Goal: Transaction & Acquisition: Purchase product/service

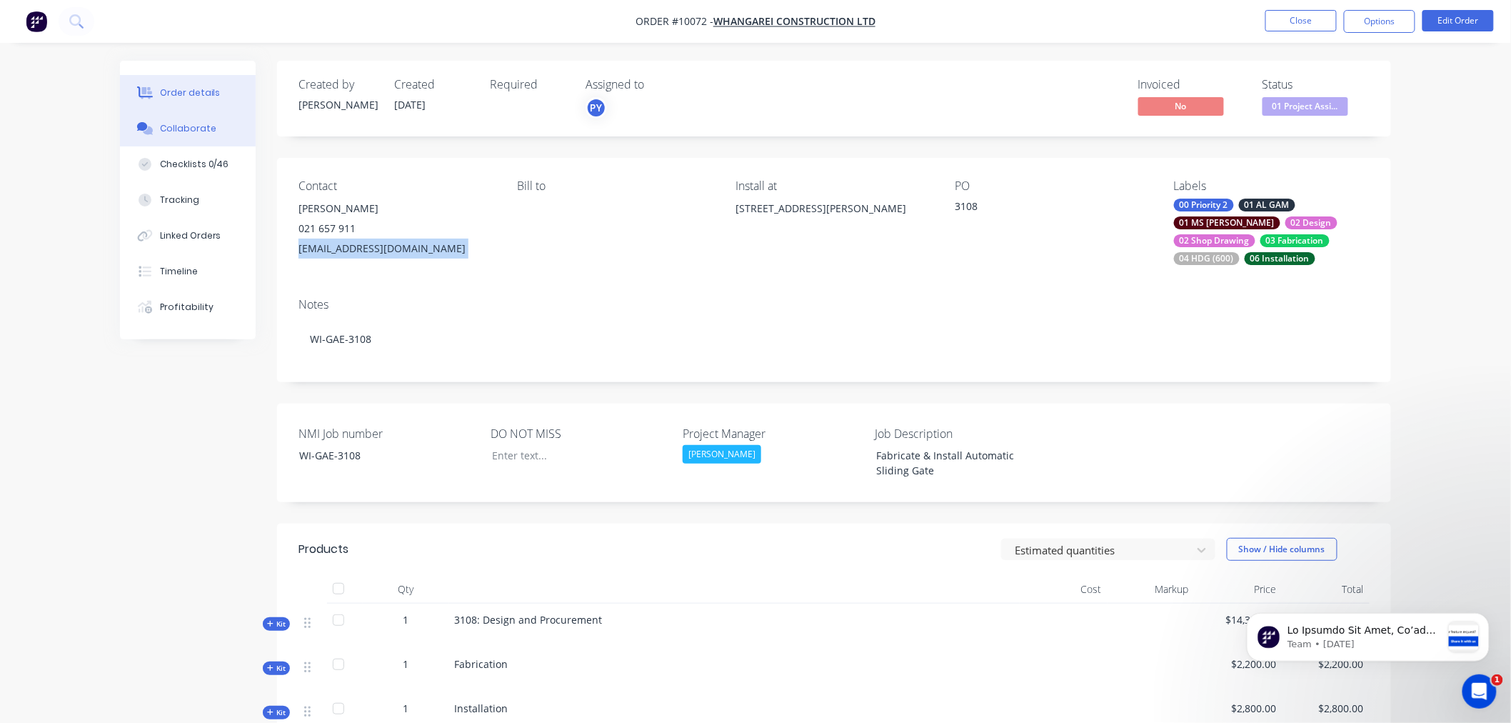
click at [180, 127] on div "Collaborate" at bounding box center [188, 128] width 56 height 13
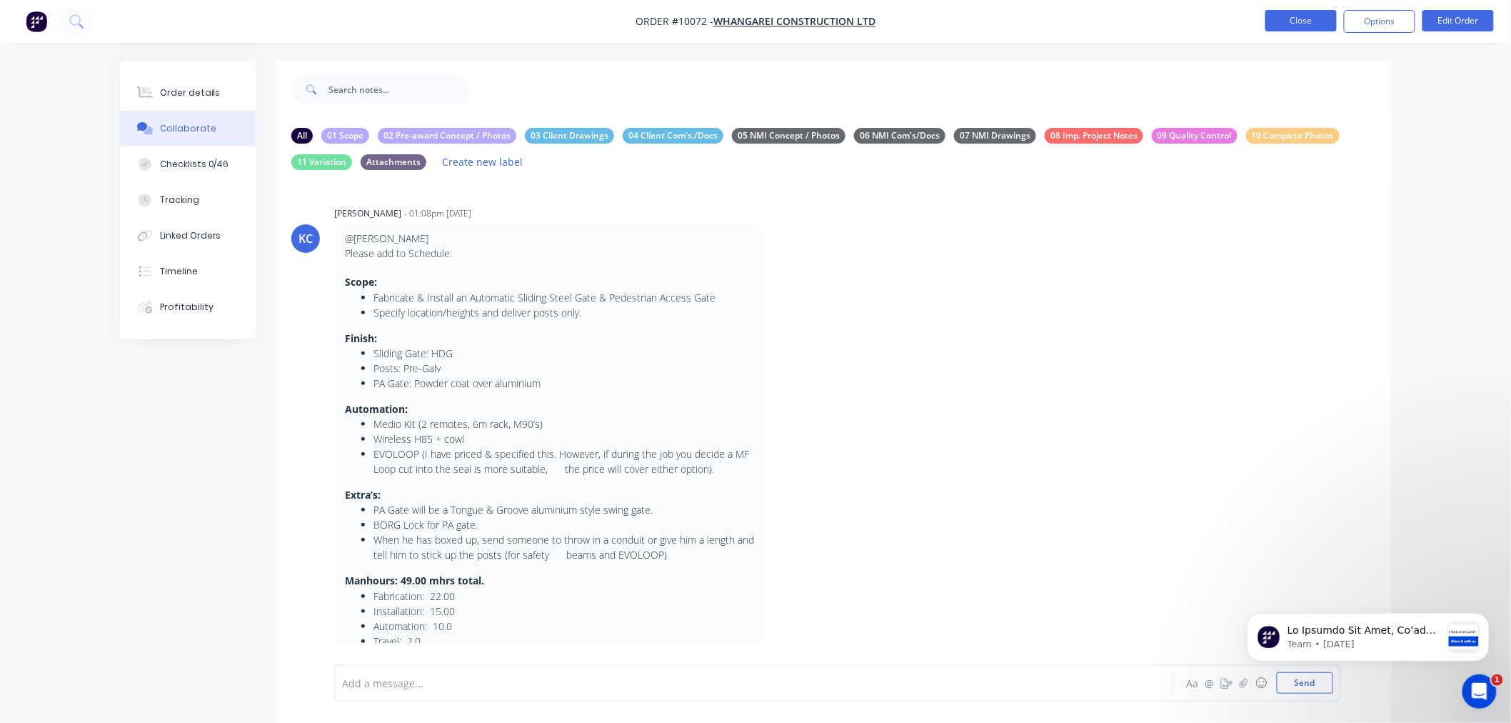
click at [1310, 18] on button "Close" at bounding box center [1301, 20] width 71 height 21
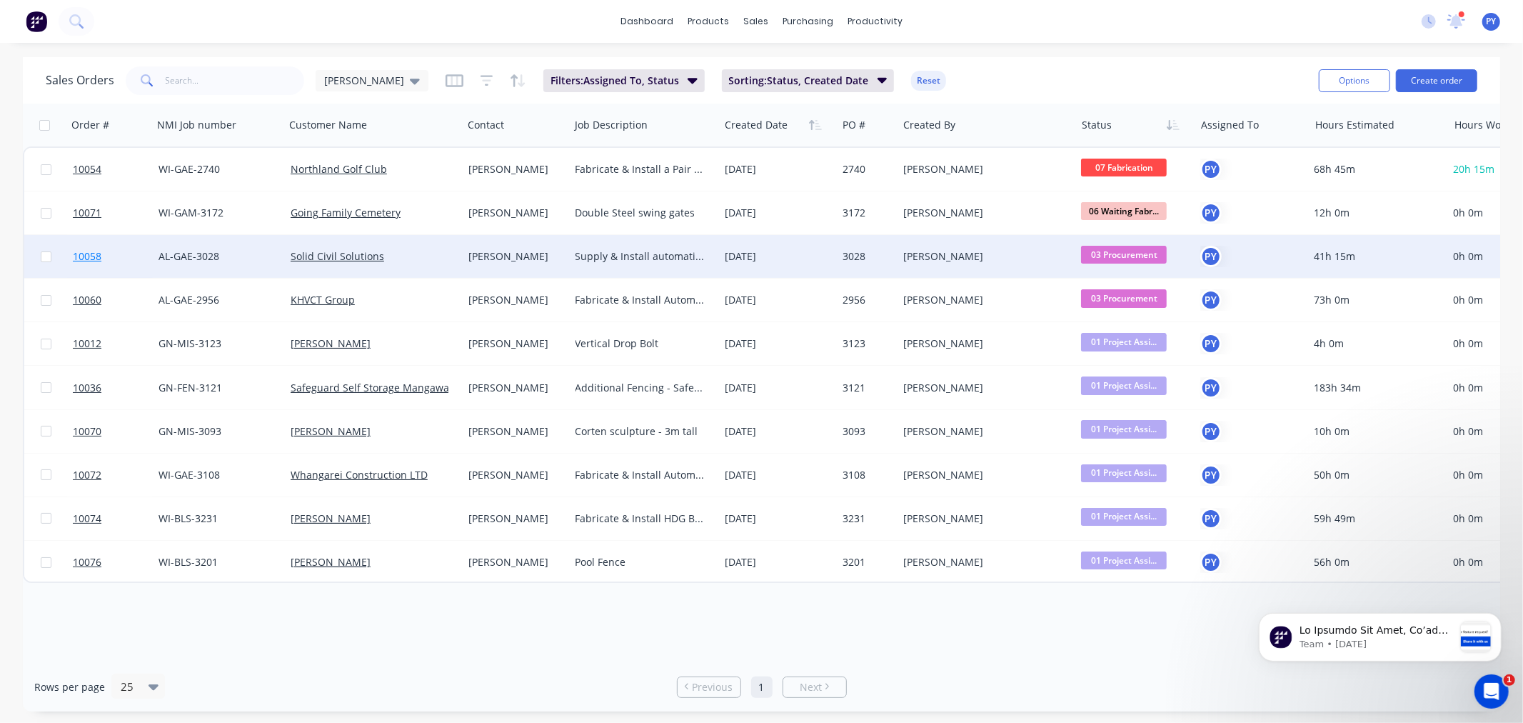
click at [89, 254] on span "10058" at bounding box center [87, 256] width 29 height 14
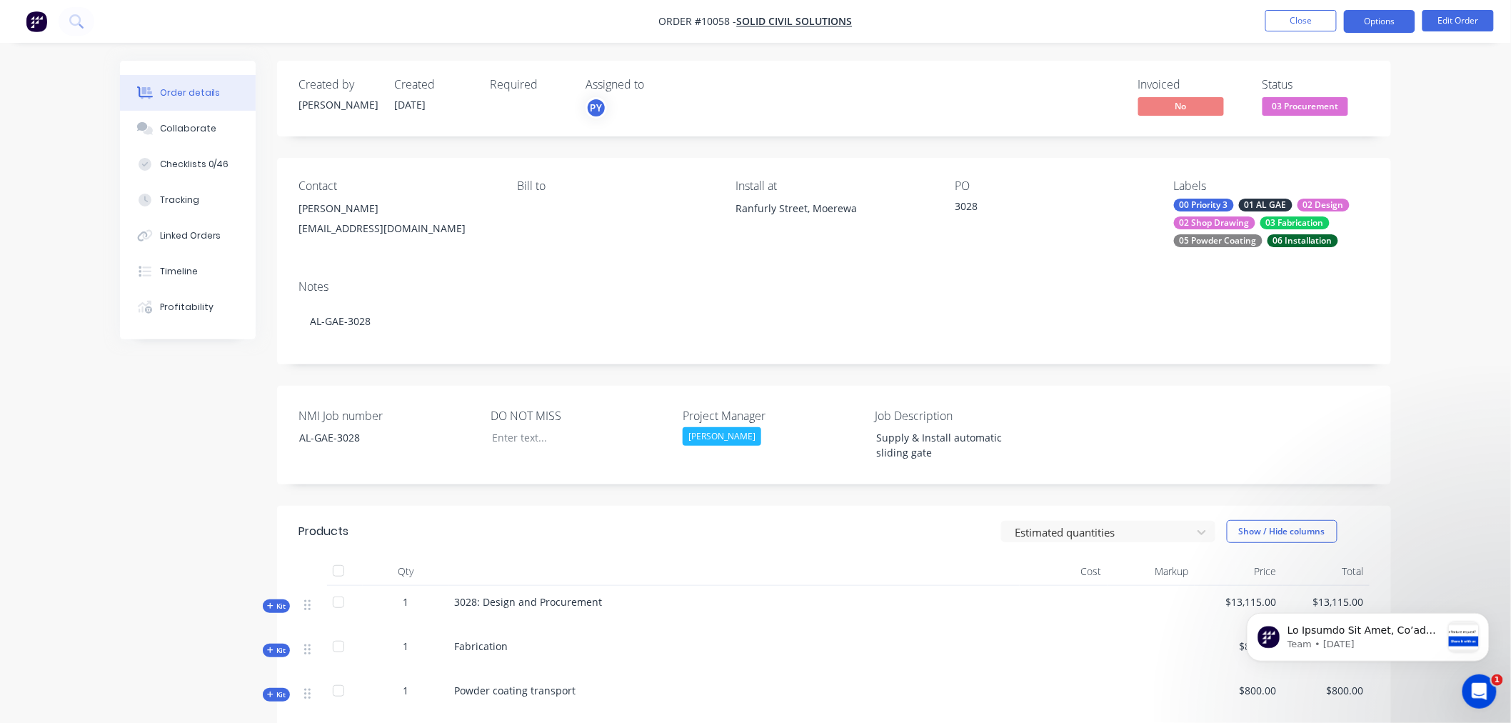
click at [1396, 20] on button "Options" at bounding box center [1379, 21] width 71 height 23
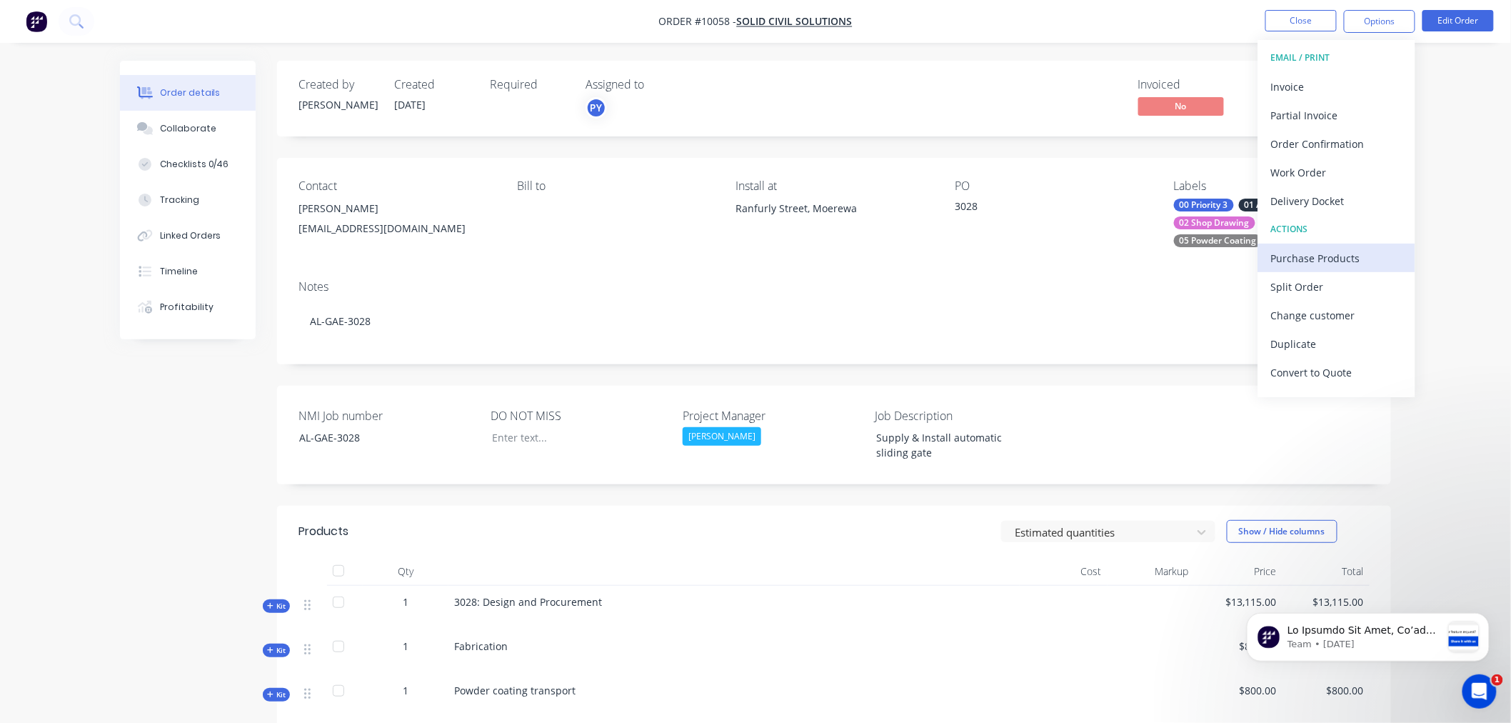
click at [1319, 261] on div "Purchase Products" at bounding box center [1336, 258] width 131 height 21
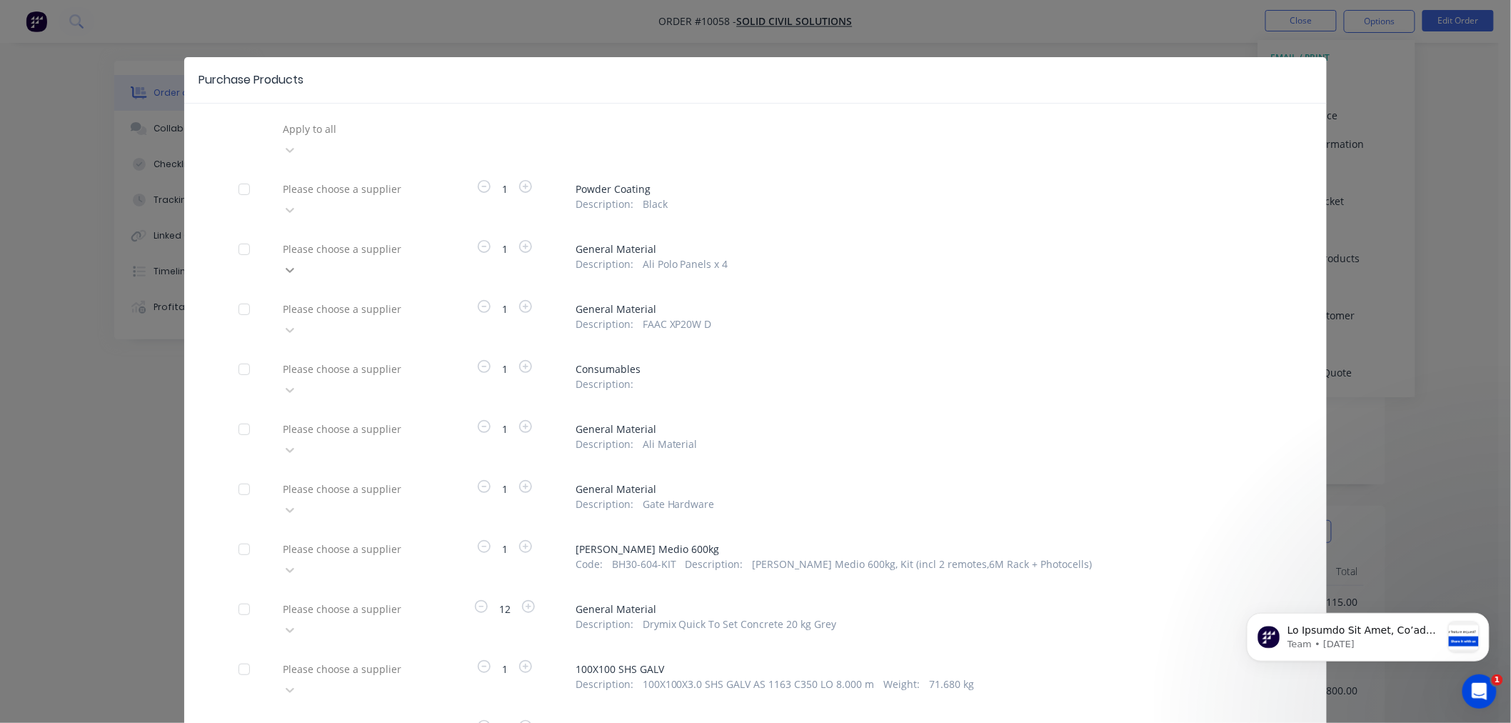
click at [297, 263] on icon at bounding box center [290, 270] width 14 height 14
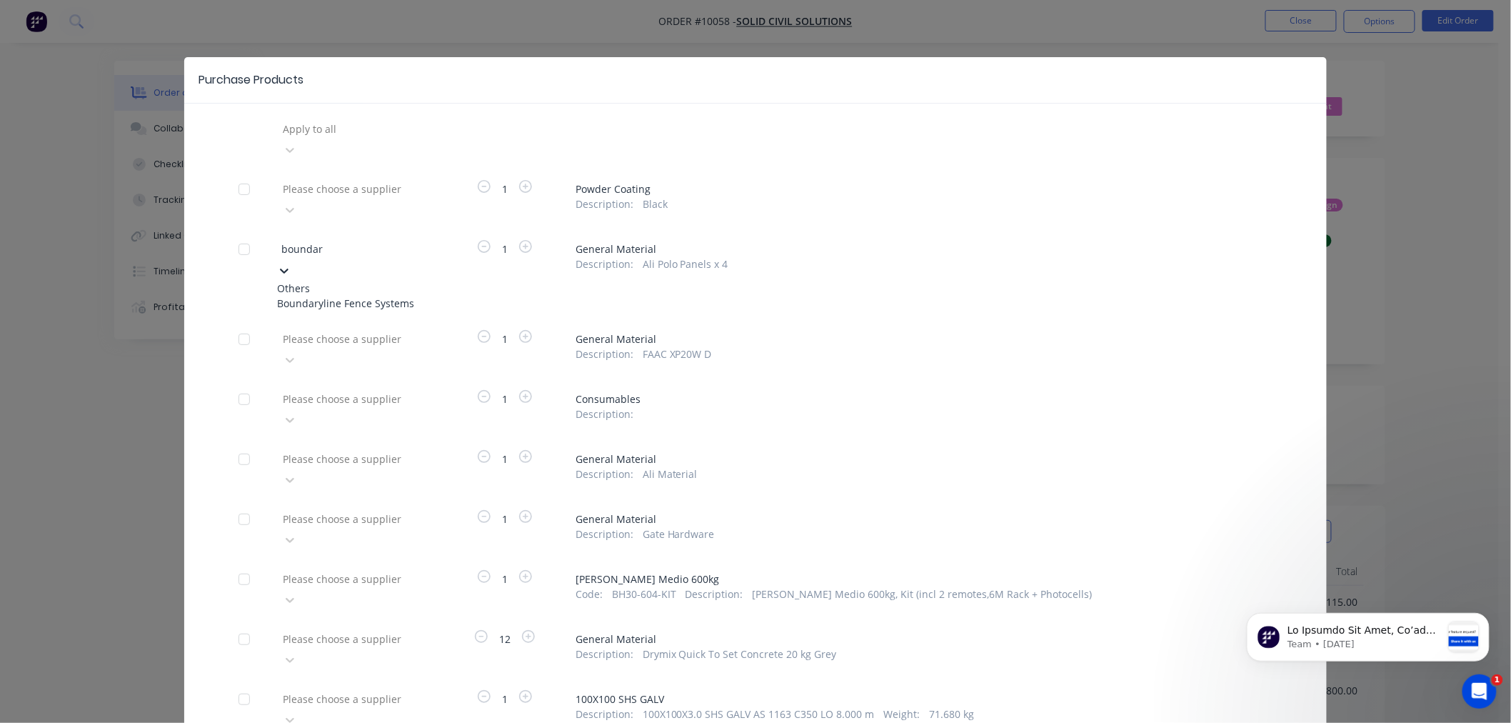
type input "boundary"
click at [317, 296] on div "Boundaryline Fence Systems" at bounding box center [355, 303] width 157 height 15
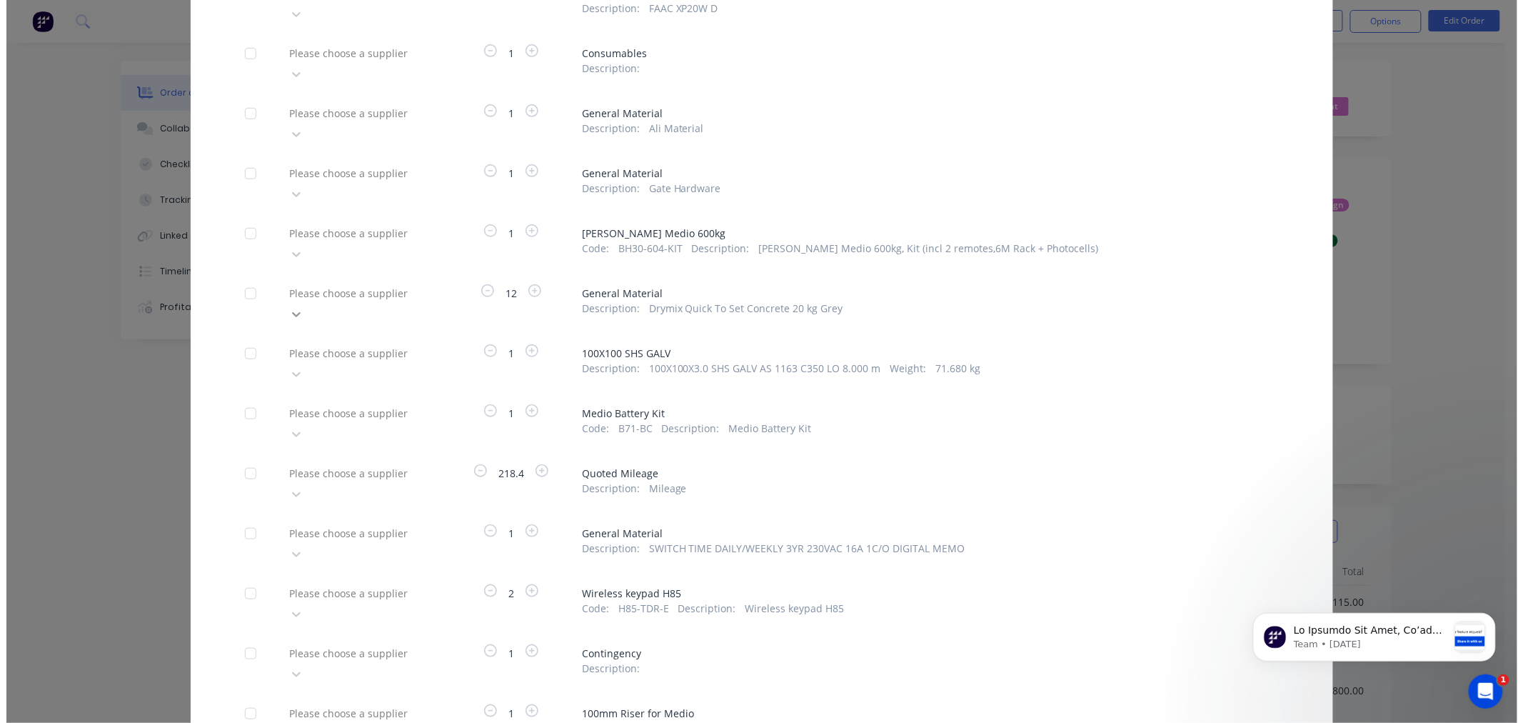
scroll to position [329, 0]
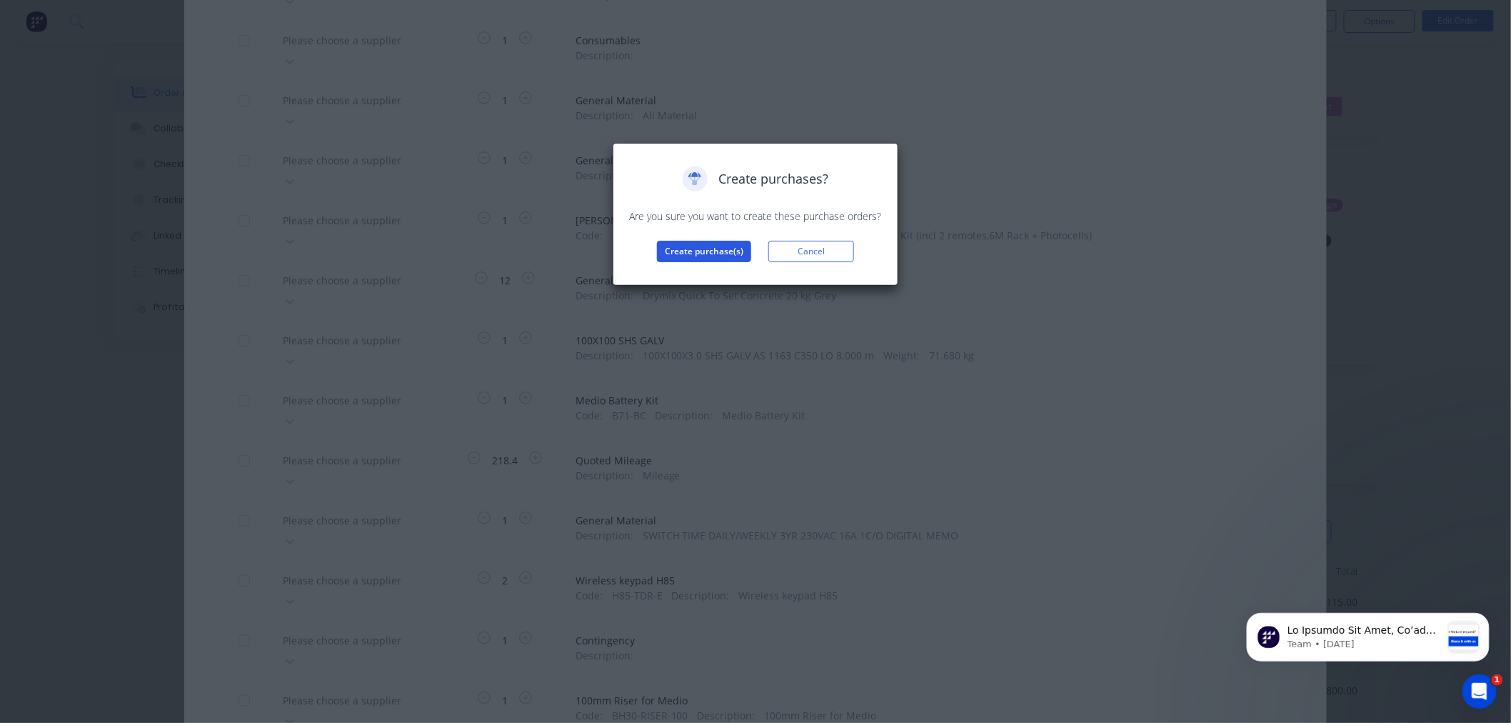
click at [701, 255] on button "Create purchase(s)" at bounding box center [704, 251] width 94 height 21
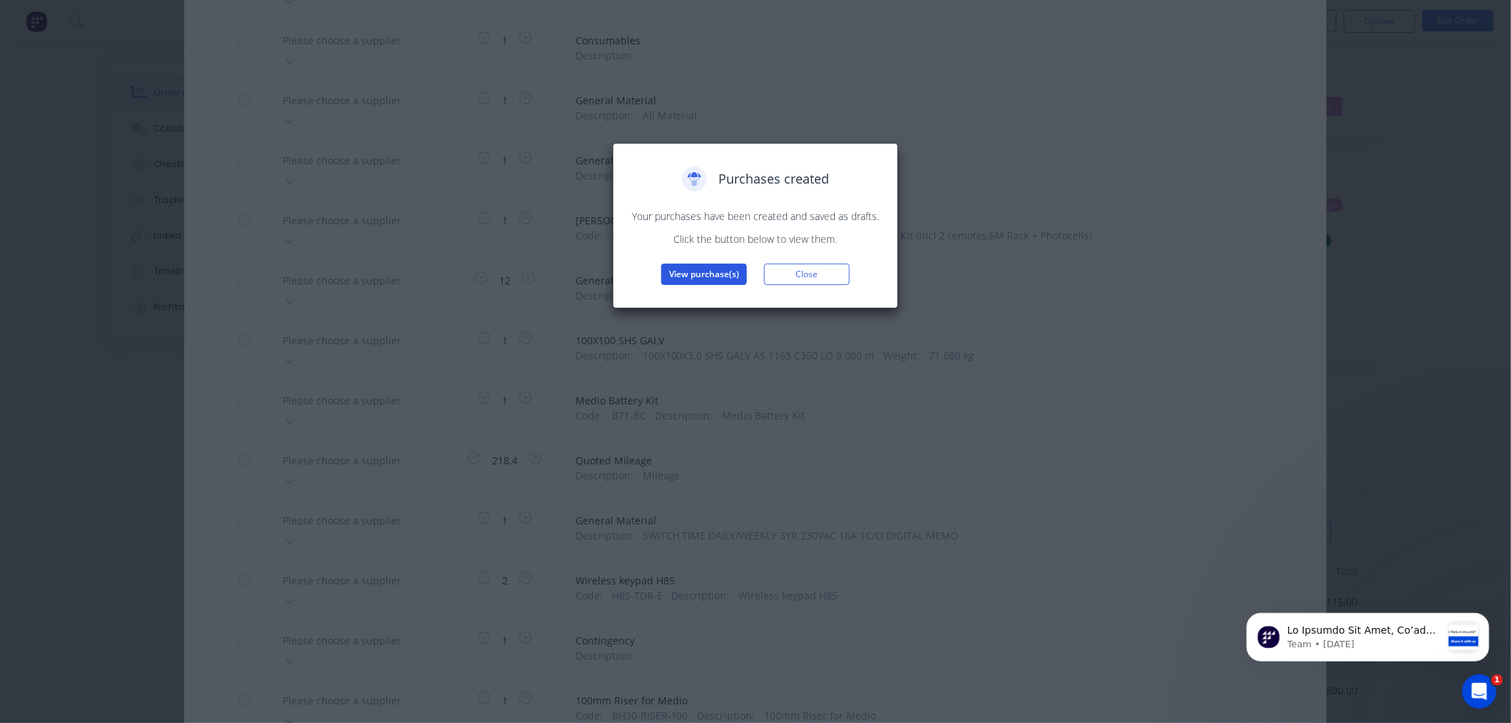
click at [691, 273] on button "View purchase(s)" at bounding box center [704, 274] width 86 height 21
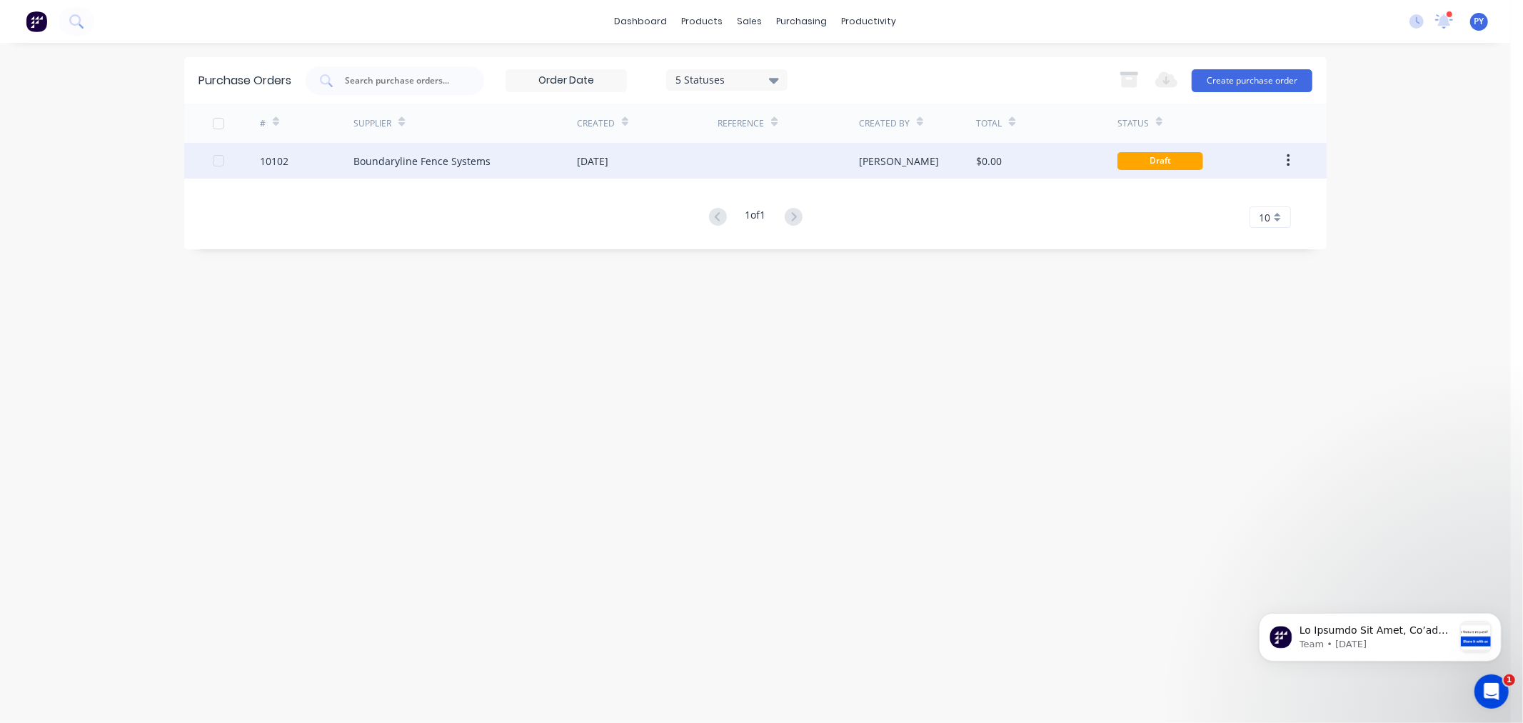
click at [426, 156] on div "Boundaryline Fence Systems" at bounding box center [422, 161] width 137 height 15
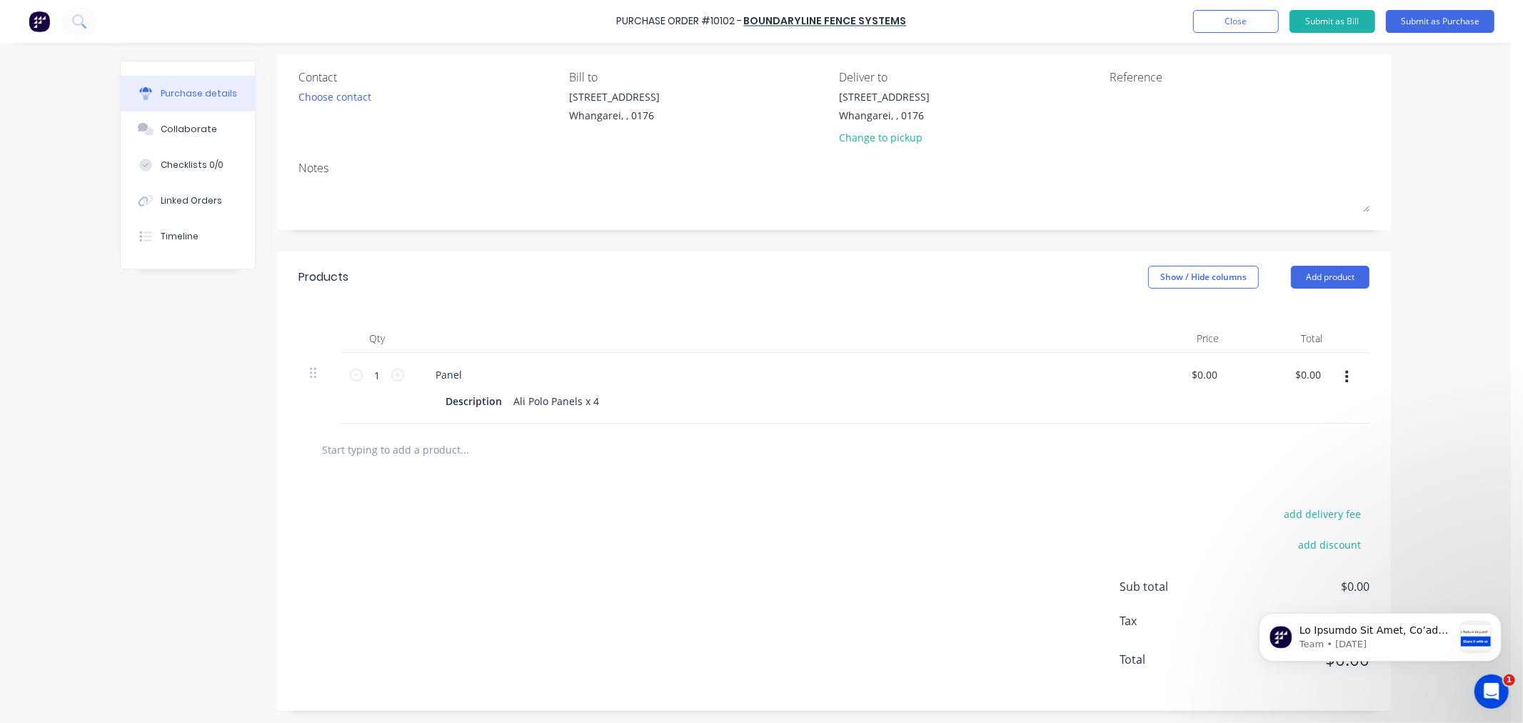
scroll to position [107, 0]
drag, startPoint x: 589, startPoint y: 399, endPoint x: 509, endPoint y: 395, distance: 80.1
click at [509, 395] on div "Ali Polo Panels x 4" at bounding box center [556, 399] width 97 height 21
paste div
click at [526, 516] on div "add delivery fee add discount Sub total $0.00 Tax $0.00 Total $0.00" at bounding box center [834, 604] width 1114 height 235
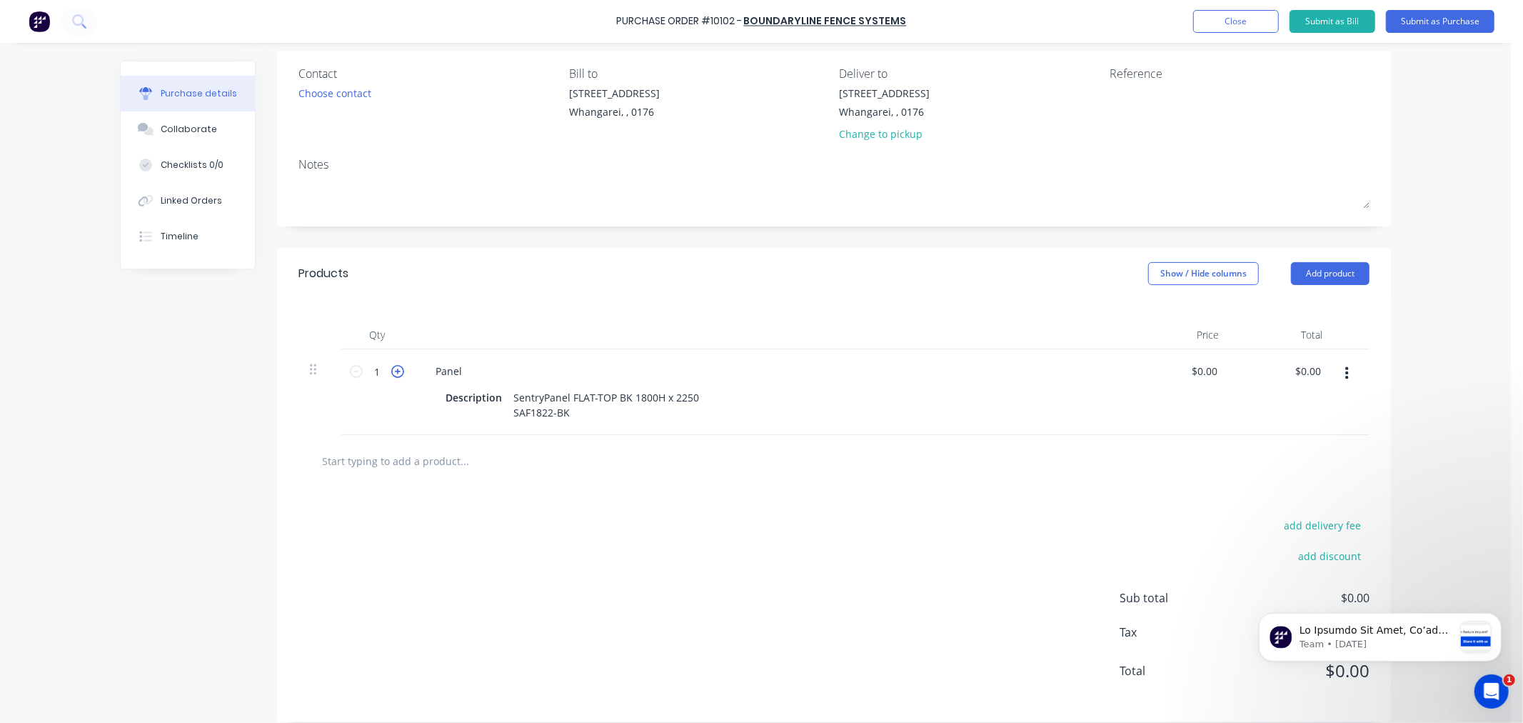
click at [391, 371] on icon at bounding box center [397, 371] width 13 height 13
type input "4"
click at [741, 479] on div at bounding box center [834, 461] width 1071 height 52
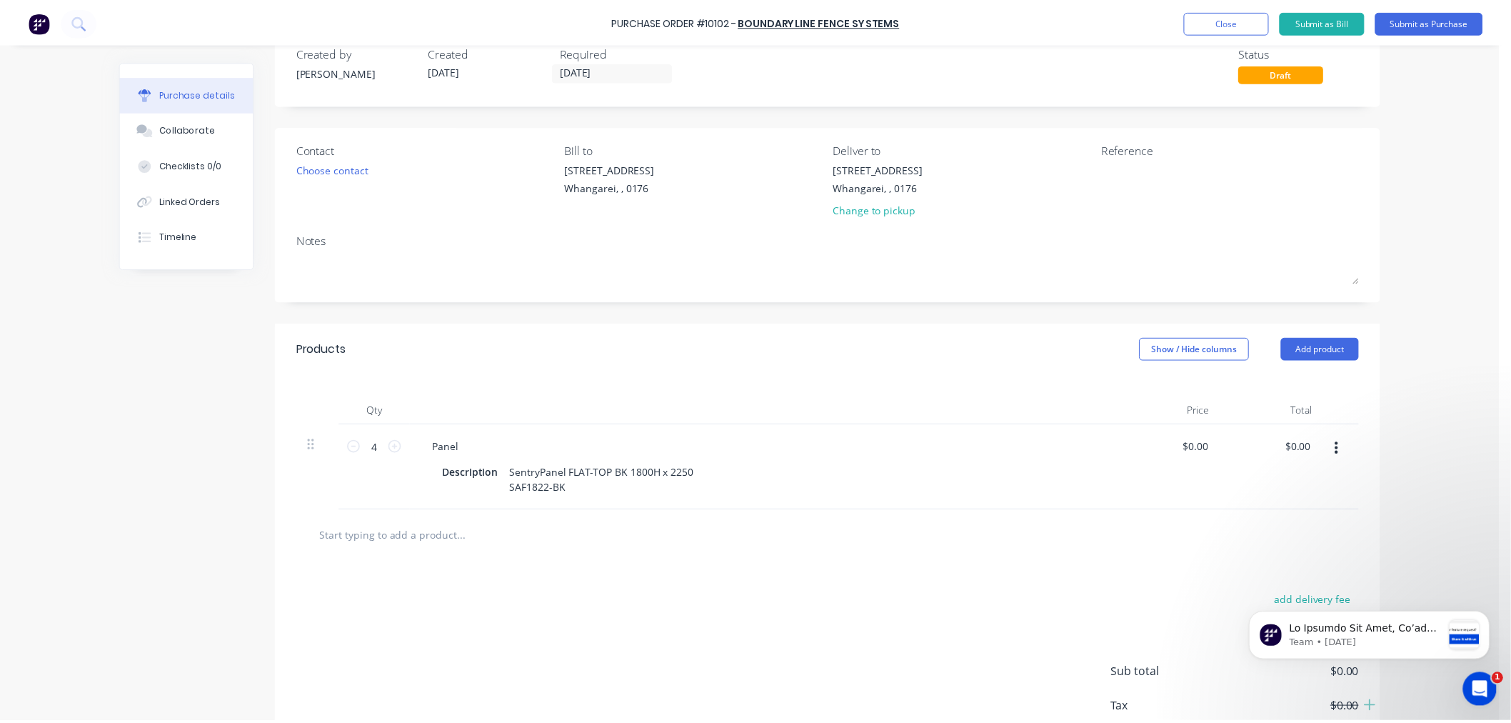
scroll to position [0, 0]
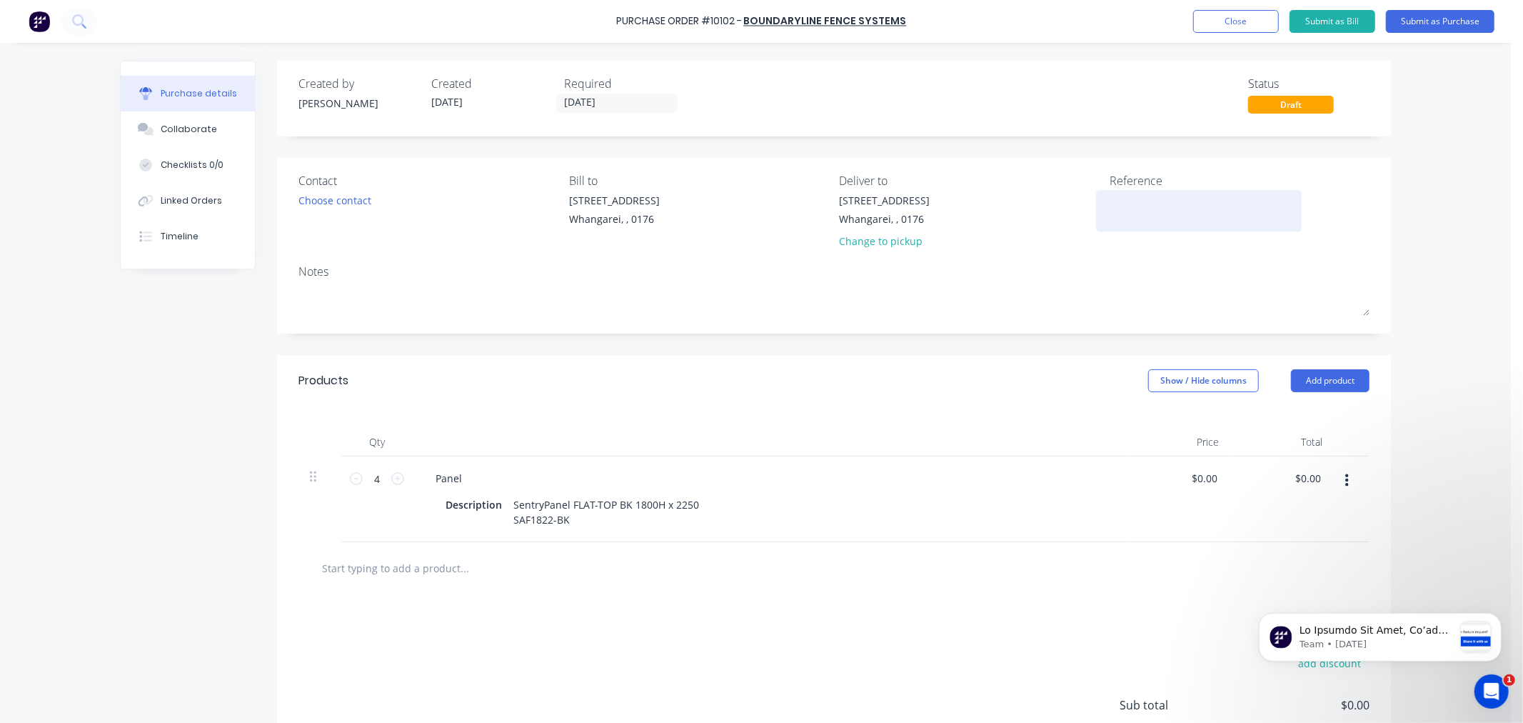
click at [1116, 193] on div at bounding box center [1199, 211] width 179 height 36
click at [1116, 196] on textarea at bounding box center [1199, 209] width 179 height 32
type textarea "3028"
type textarea "x"
type textarea "3028"
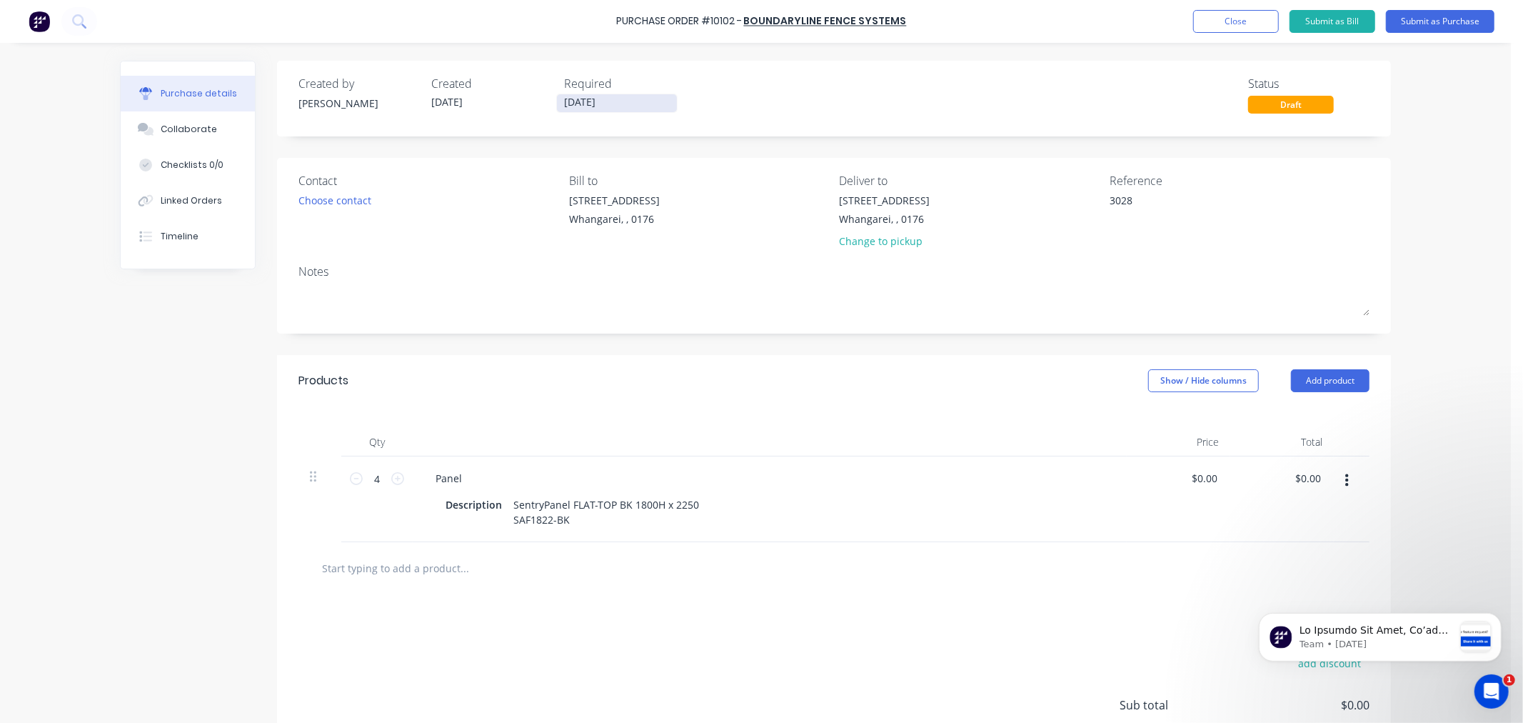
drag, startPoint x: 567, startPoint y: 101, endPoint x: 559, endPoint y: 101, distance: 7.9
click at [559, 101] on input "[DATE]" at bounding box center [617, 103] width 120 height 18
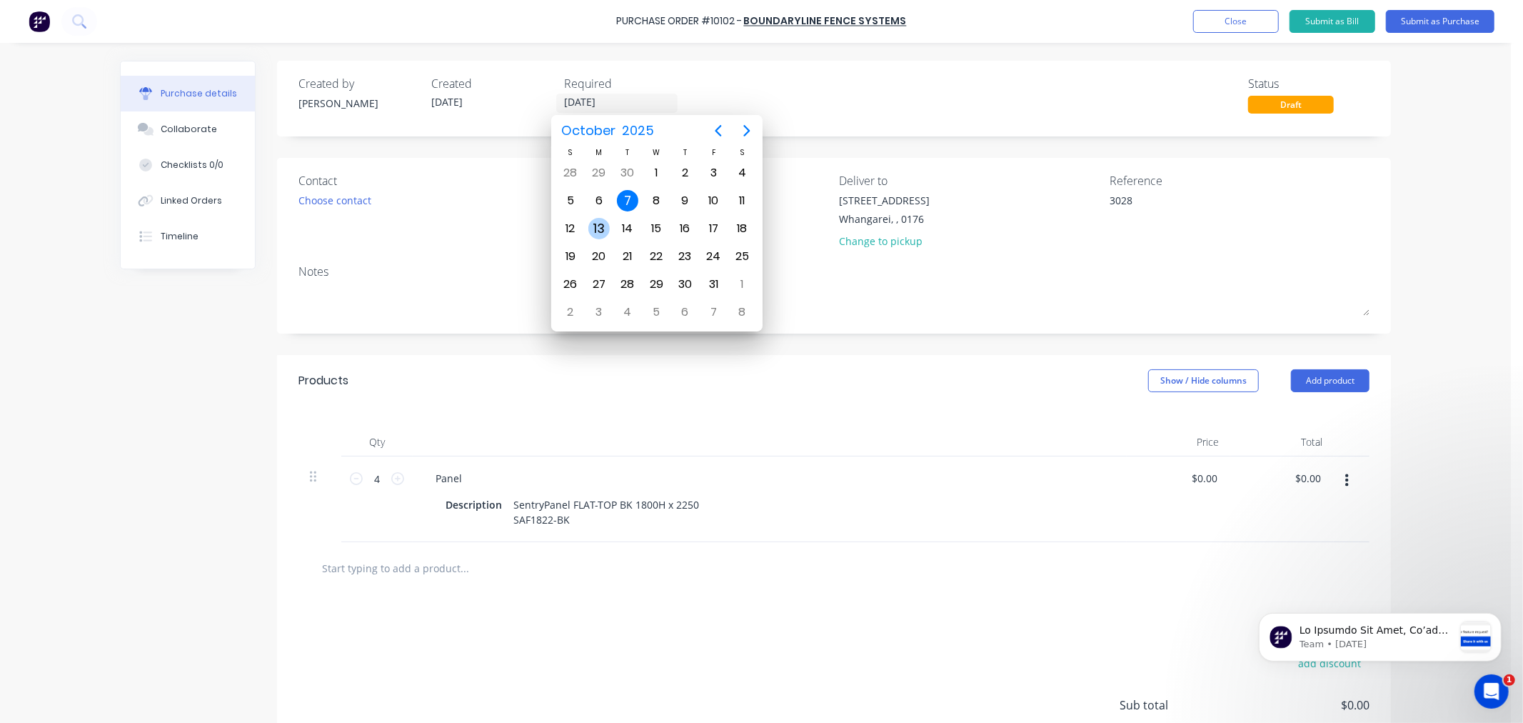
click at [594, 222] on div "13" at bounding box center [598, 228] width 21 height 21
type textarea "x"
type input "[DATE]"
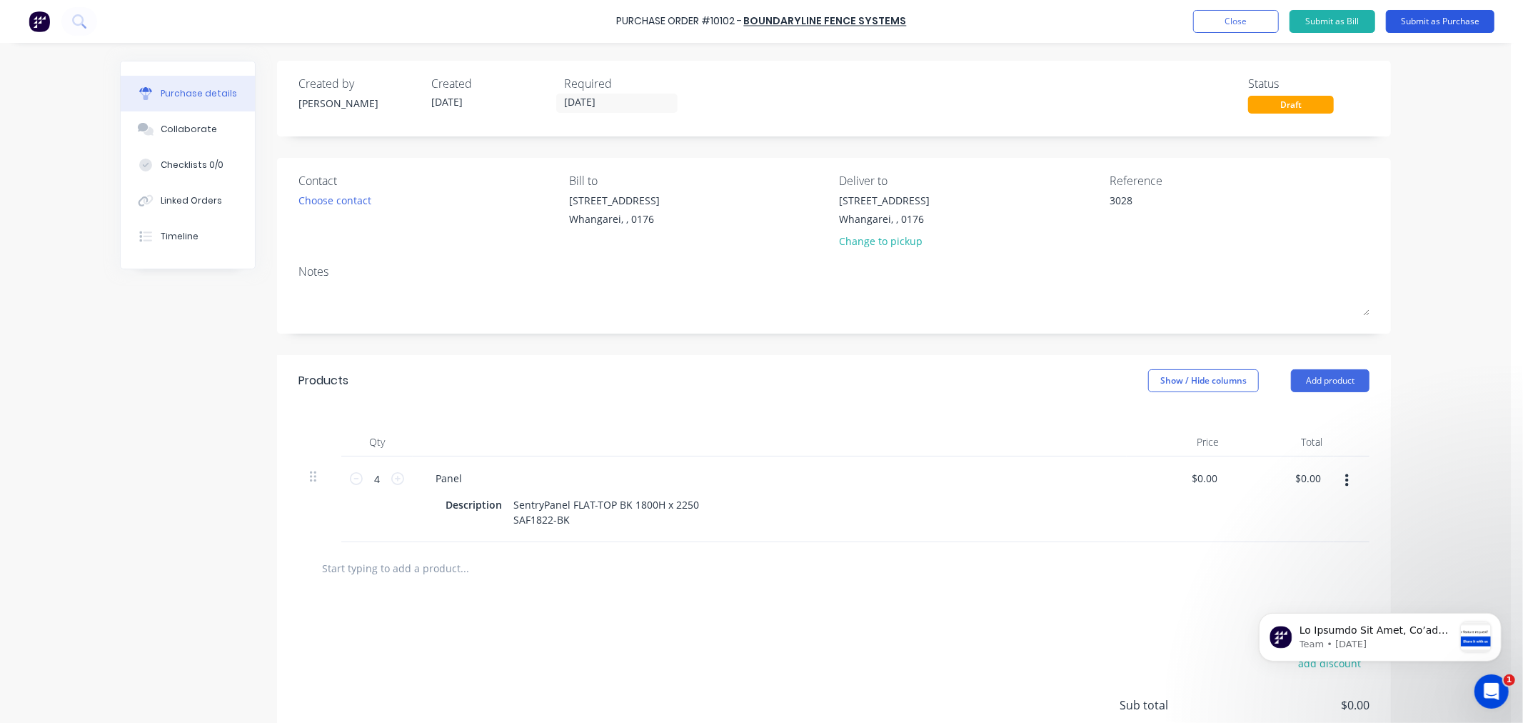
click at [1433, 19] on button "Submit as Purchase" at bounding box center [1440, 21] width 109 height 23
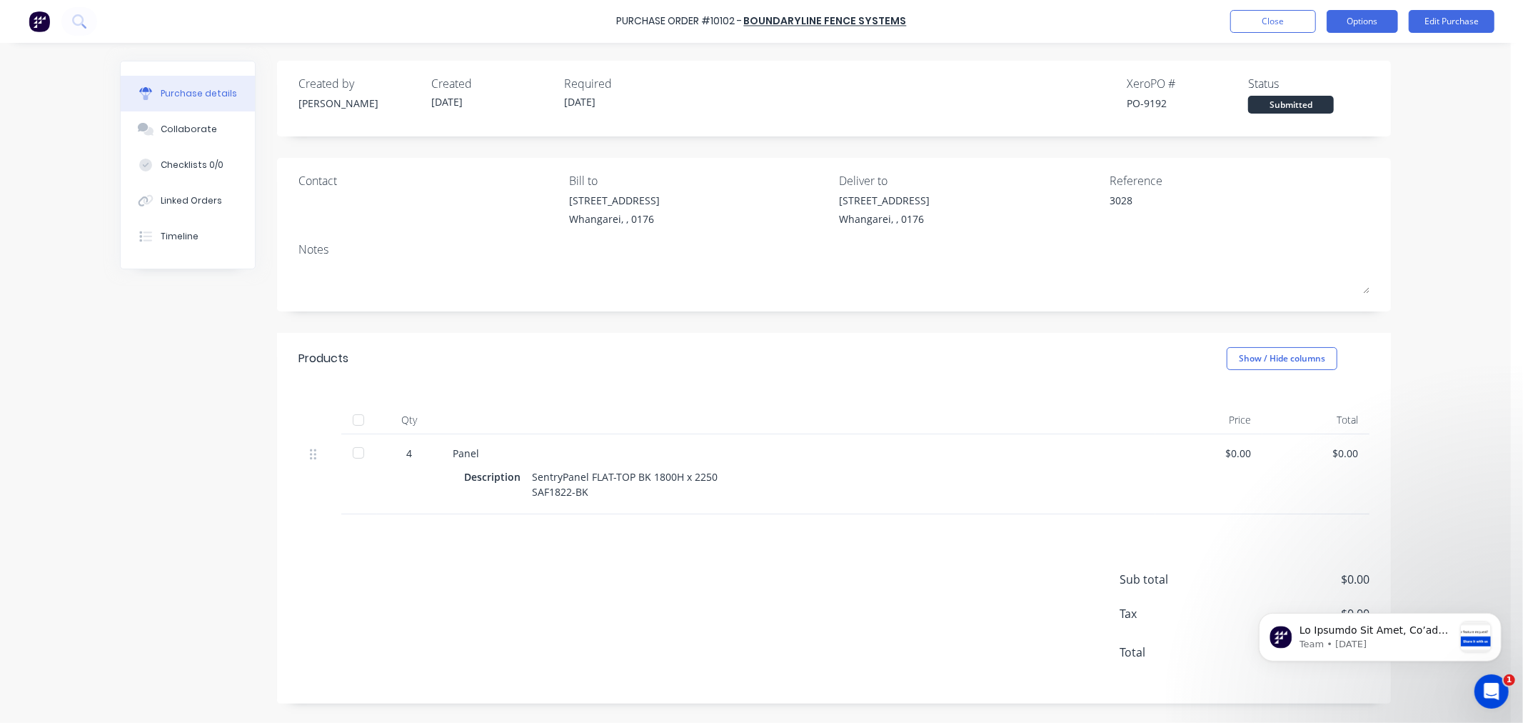
click at [1374, 21] on button "Options" at bounding box center [1362, 21] width 71 height 23
click at [1307, 56] on div "Print / Email" at bounding box center [1331, 58] width 110 height 21
click at [1308, 116] on div "Without pricing" at bounding box center [1331, 115] width 110 height 21
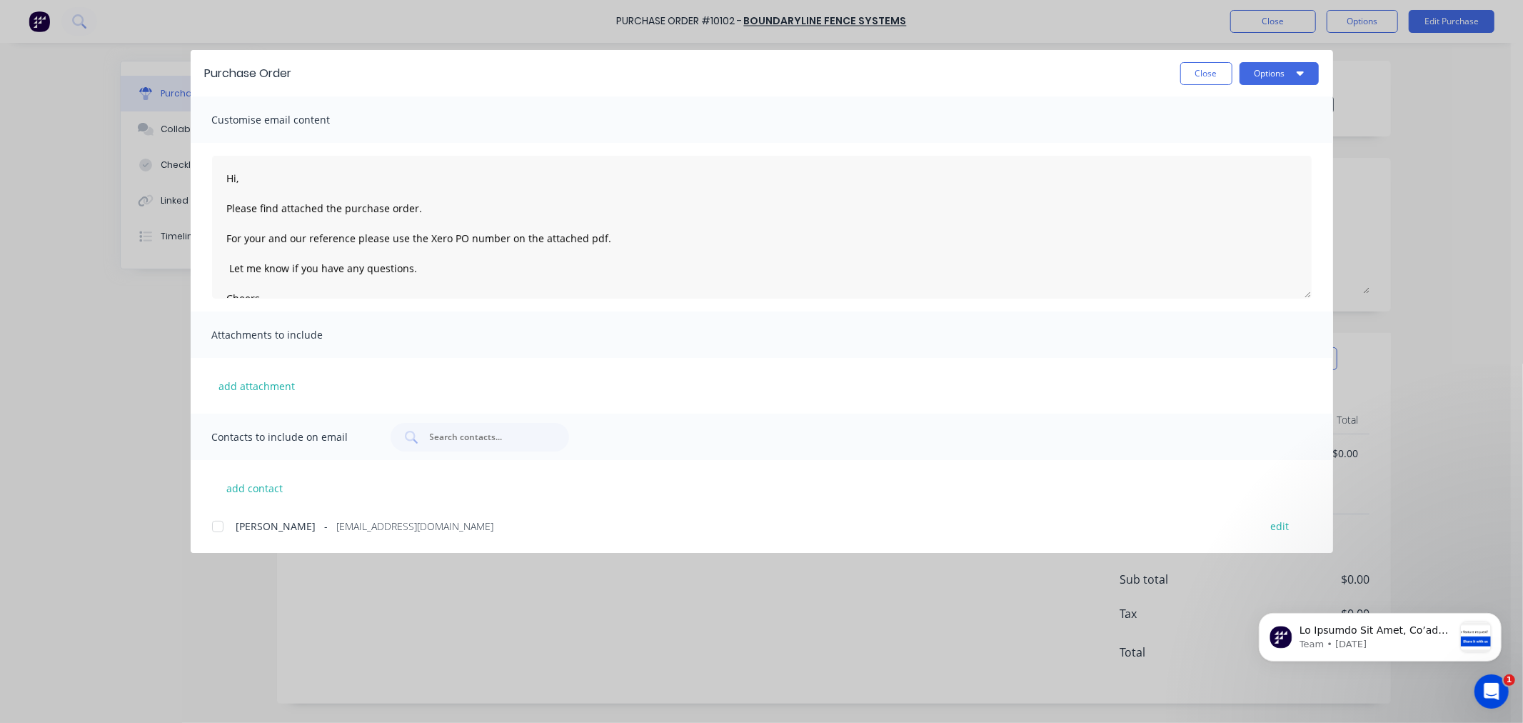
click at [217, 526] on div at bounding box center [218, 526] width 29 height 29
click at [1294, 74] on button "Options" at bounding box center [1279, 73] width 79 height 23
click at [1213, 166] on div "Email" at bounding box center [1251, 166] width 110 height 21
click at [1202, 70] on button "Close" at bounding box center [1207, 73] width 52 height 23
type textarea "x"
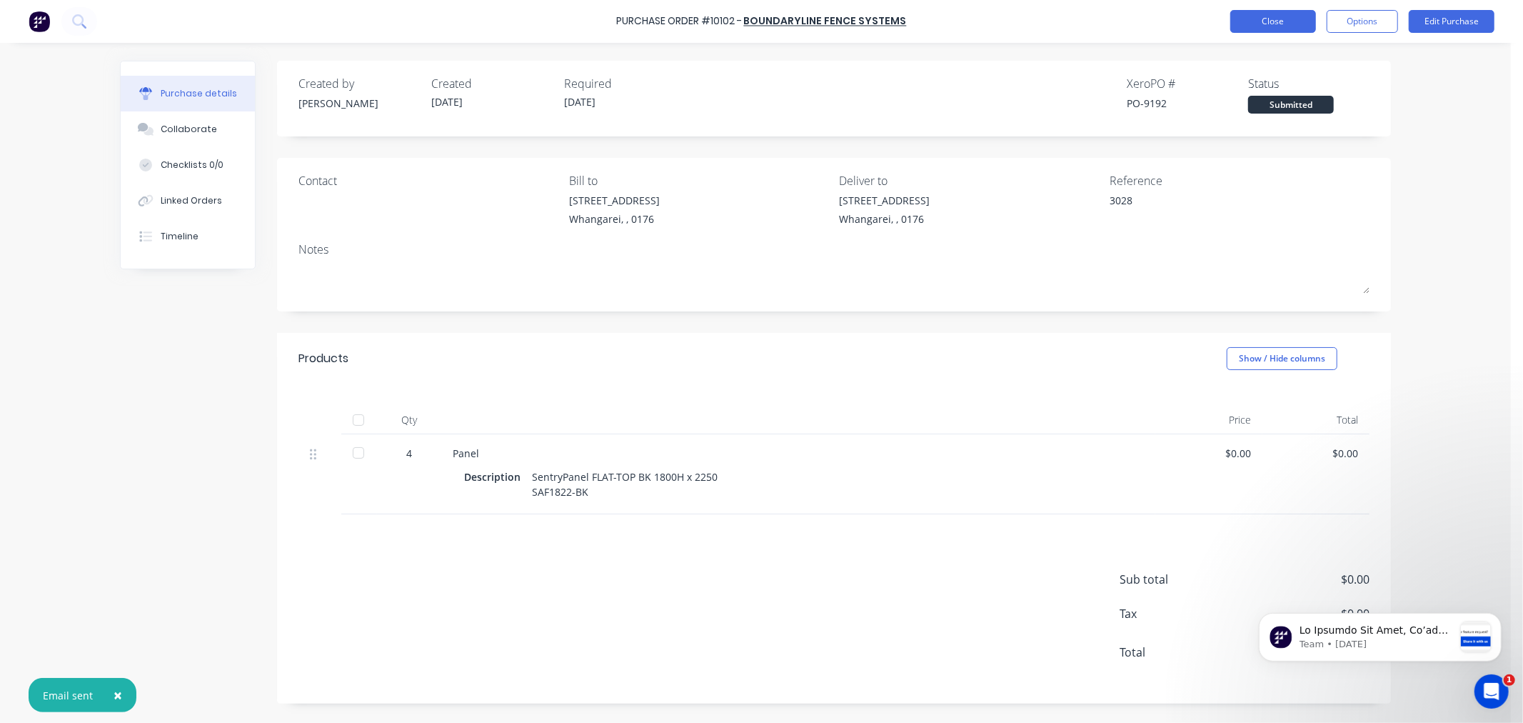
click at [1272, 21] on button "Close" at bounding box center [1274, 21] width 86 height 23
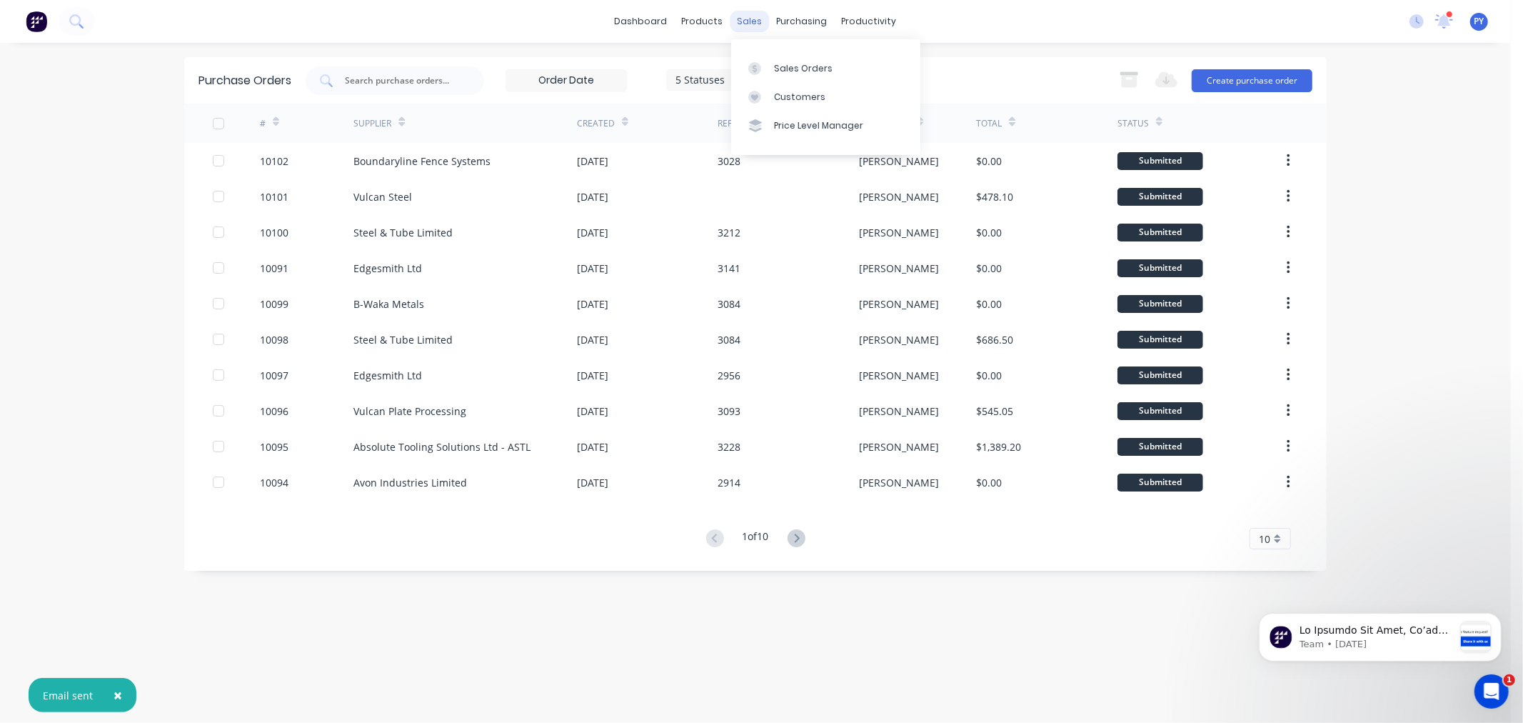
click at [750, 16] on div "sales" at bounding box center [750, 21] width 39 height 21
click at [790, 66] on div "Sales Orders" at bounding box center [803, 68] width 59 height 13
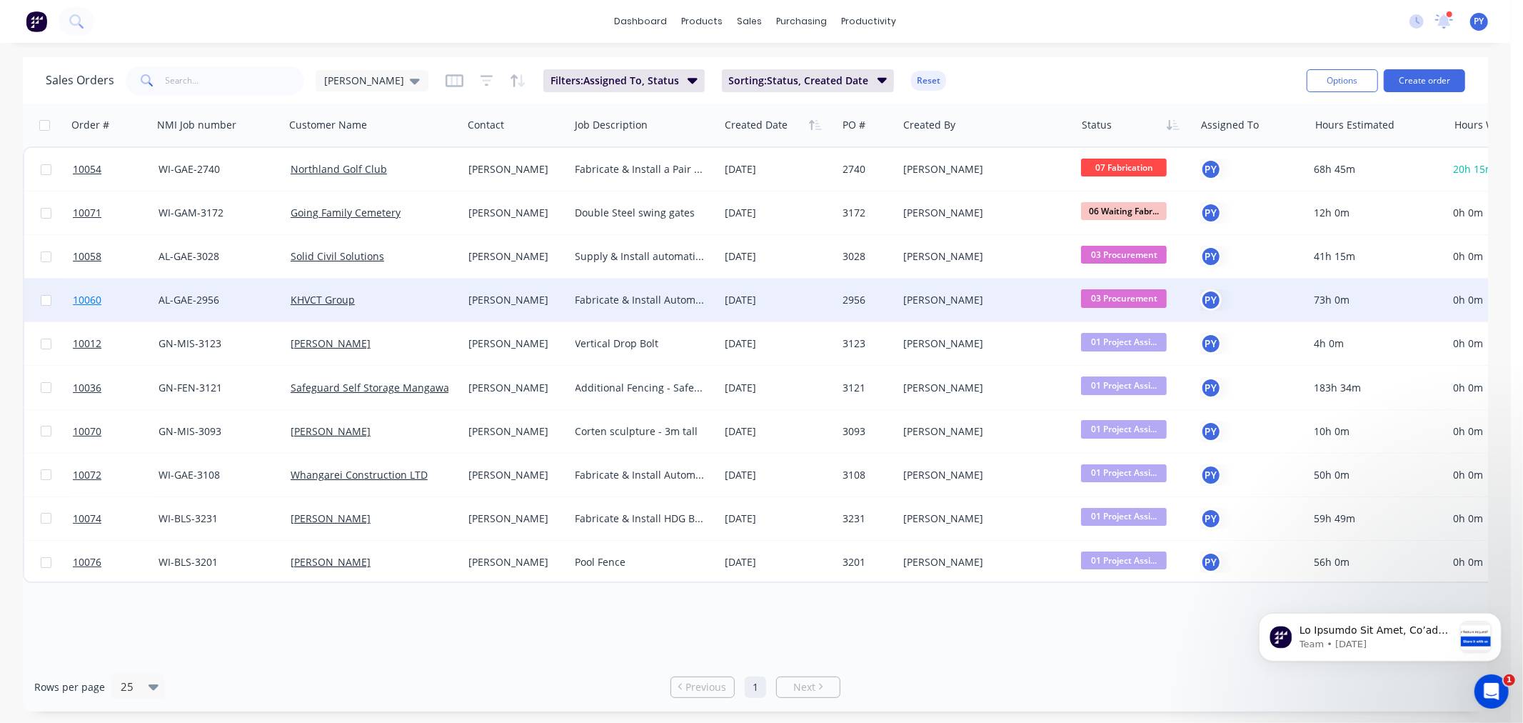
click at [79, 296] on span "10060" at bounding box center [87, 300] width 29 height 14
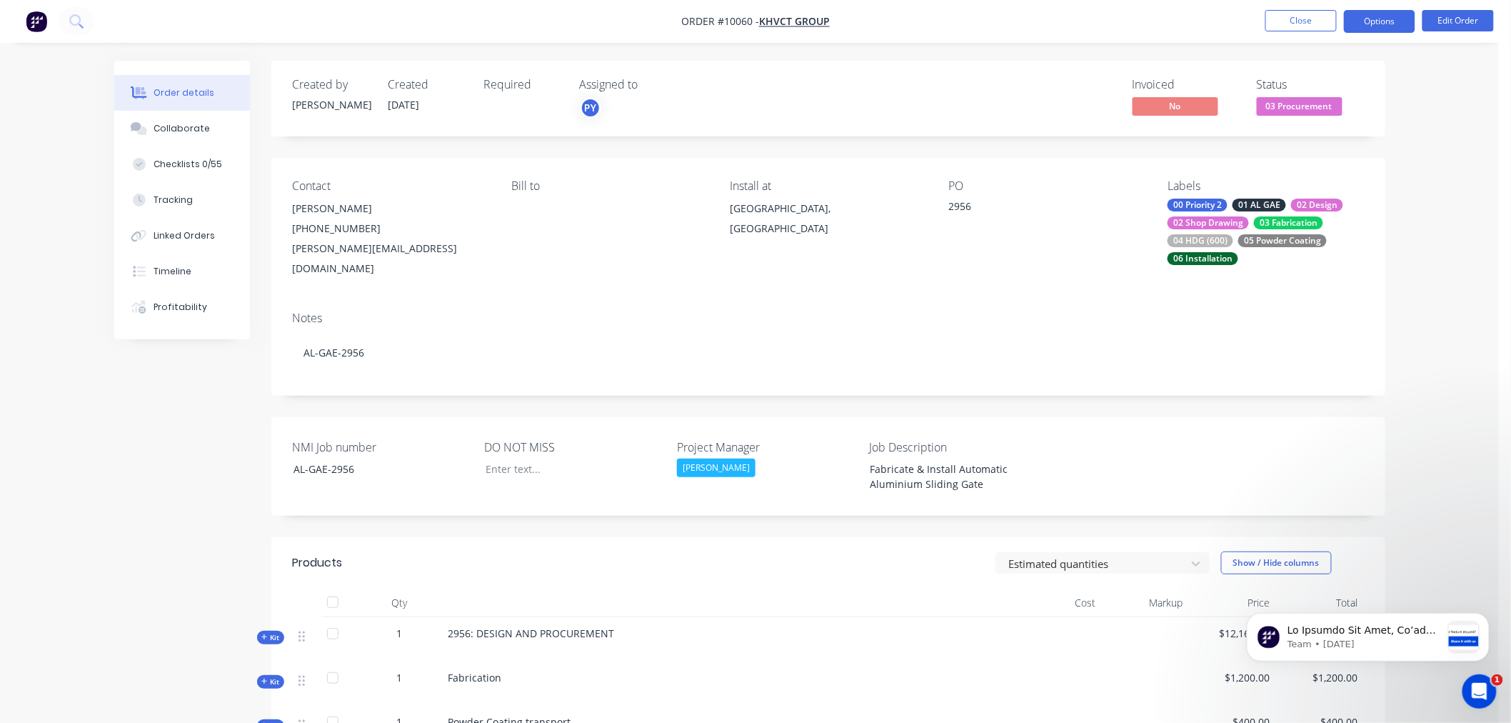
click at [1397, 24] on button "Options" at bounding box center [1379, 21] width 71 height 23
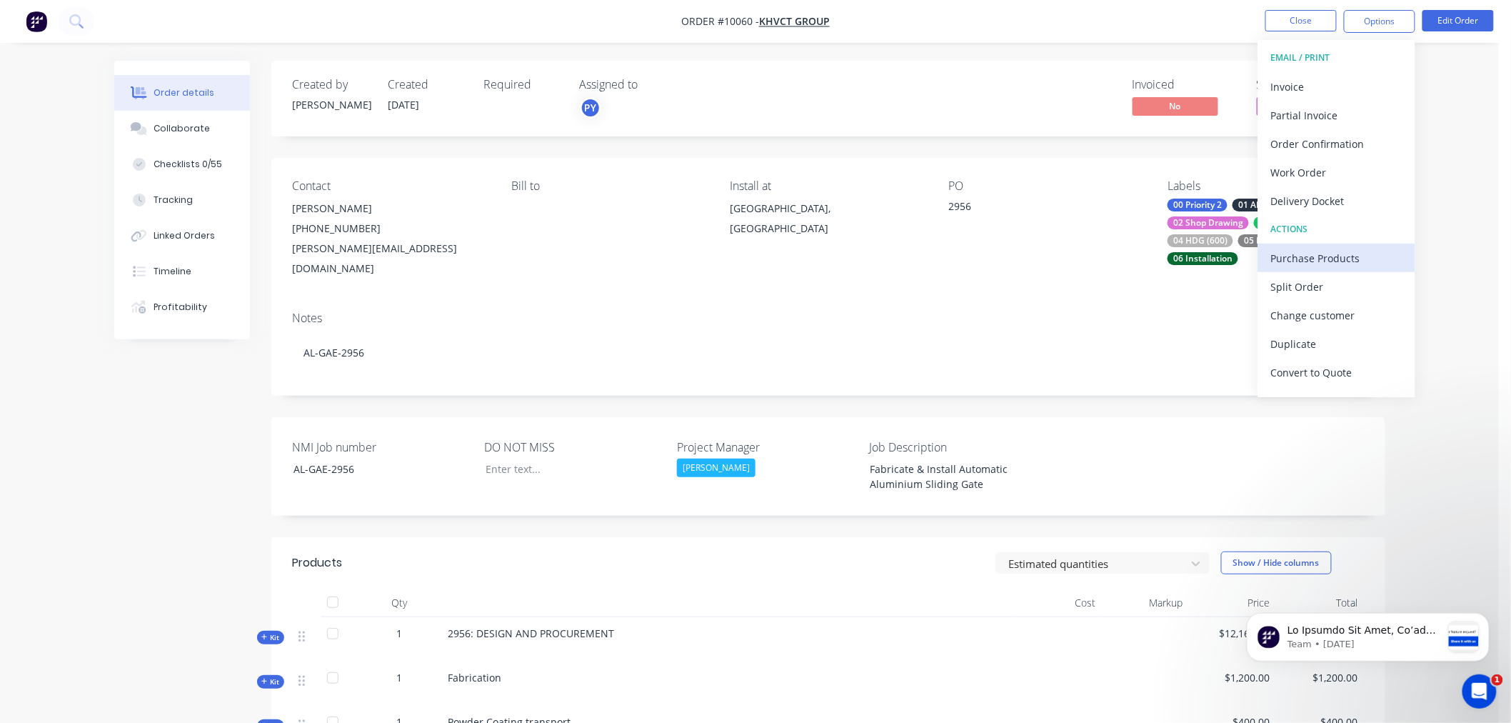
click at [1318, 256] on div "Purchase Products" at bounding box center [1336, 258] width 131 height 21
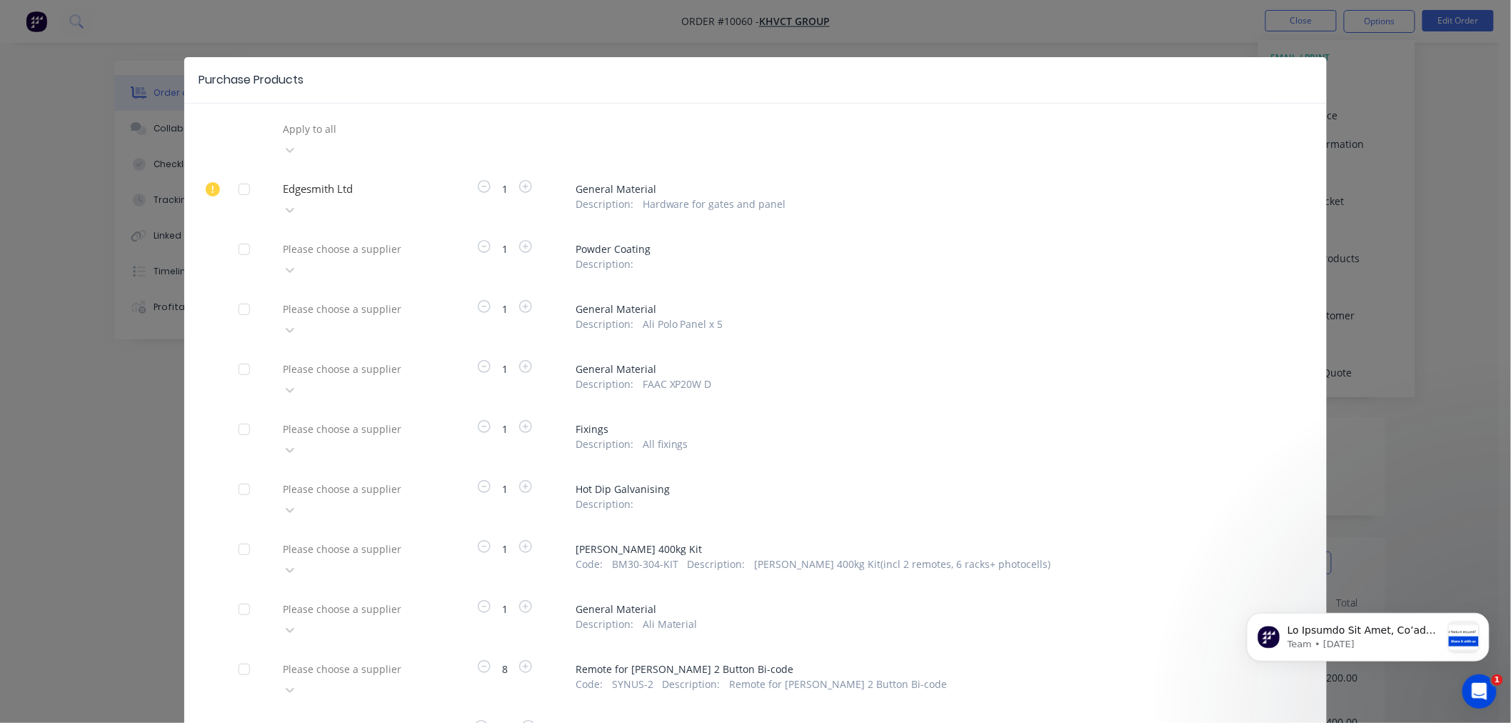
click at [314, 300] on div at bounding box center [384, 309] width 206 height 18
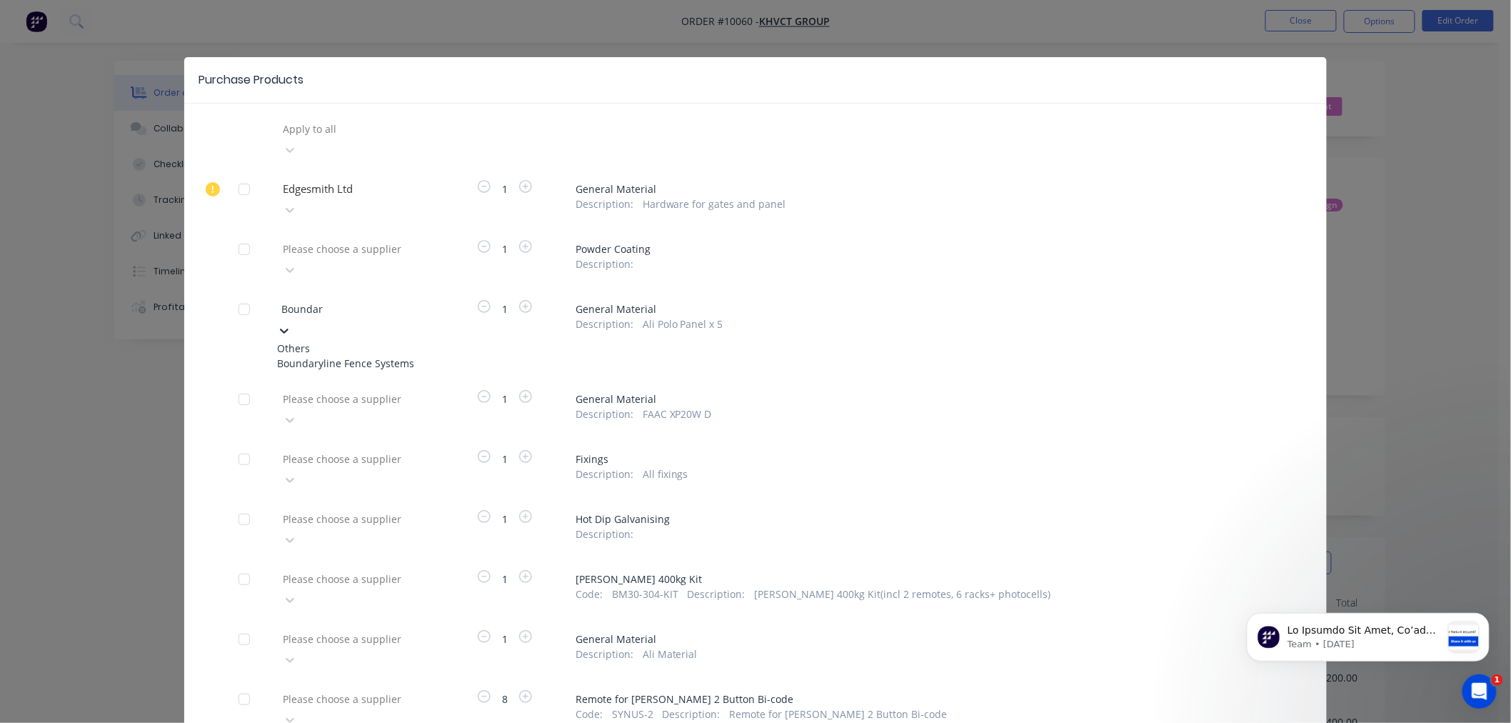
type input "Boundary"
click at [326, 356] on div "Boundaryline Fence Systems" at bounding box center [355, 363] width 157 height 15
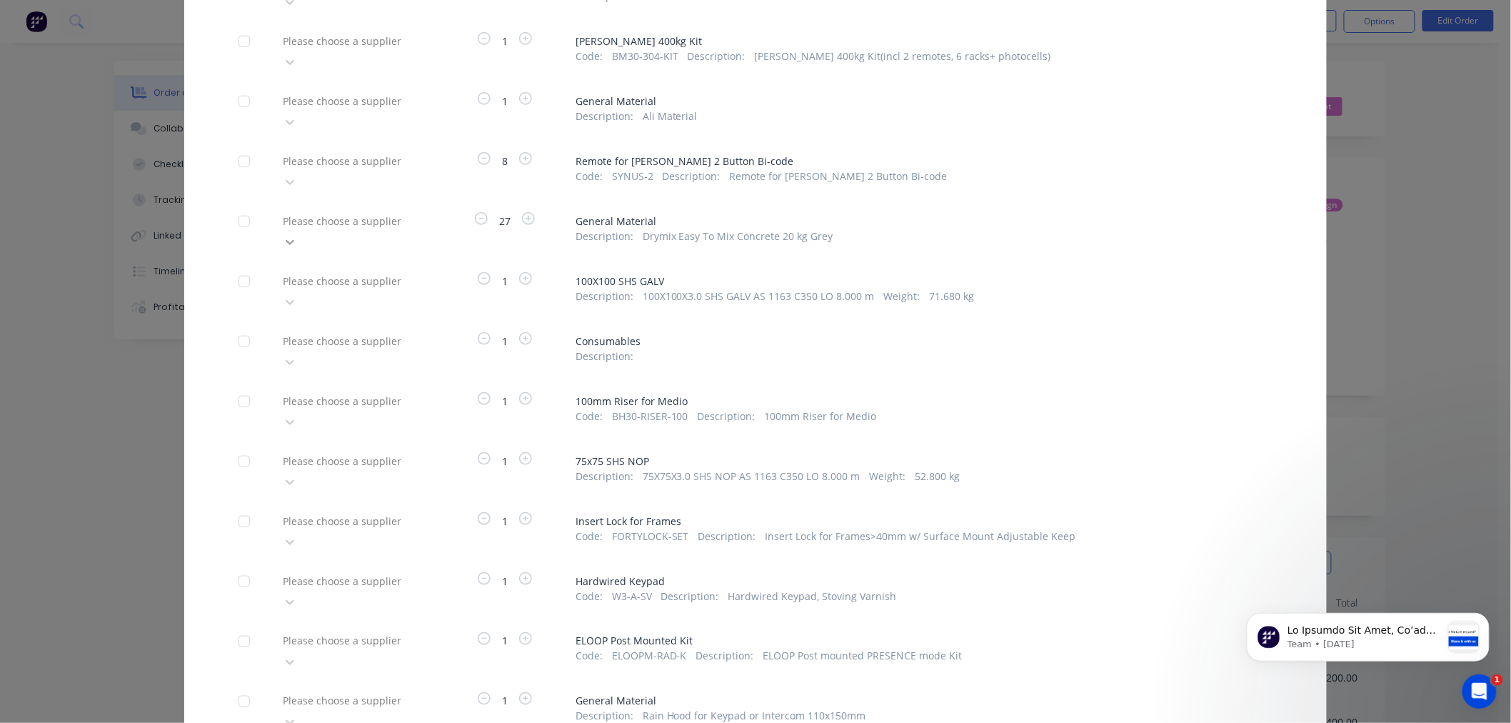
scroll to position [531, 0]
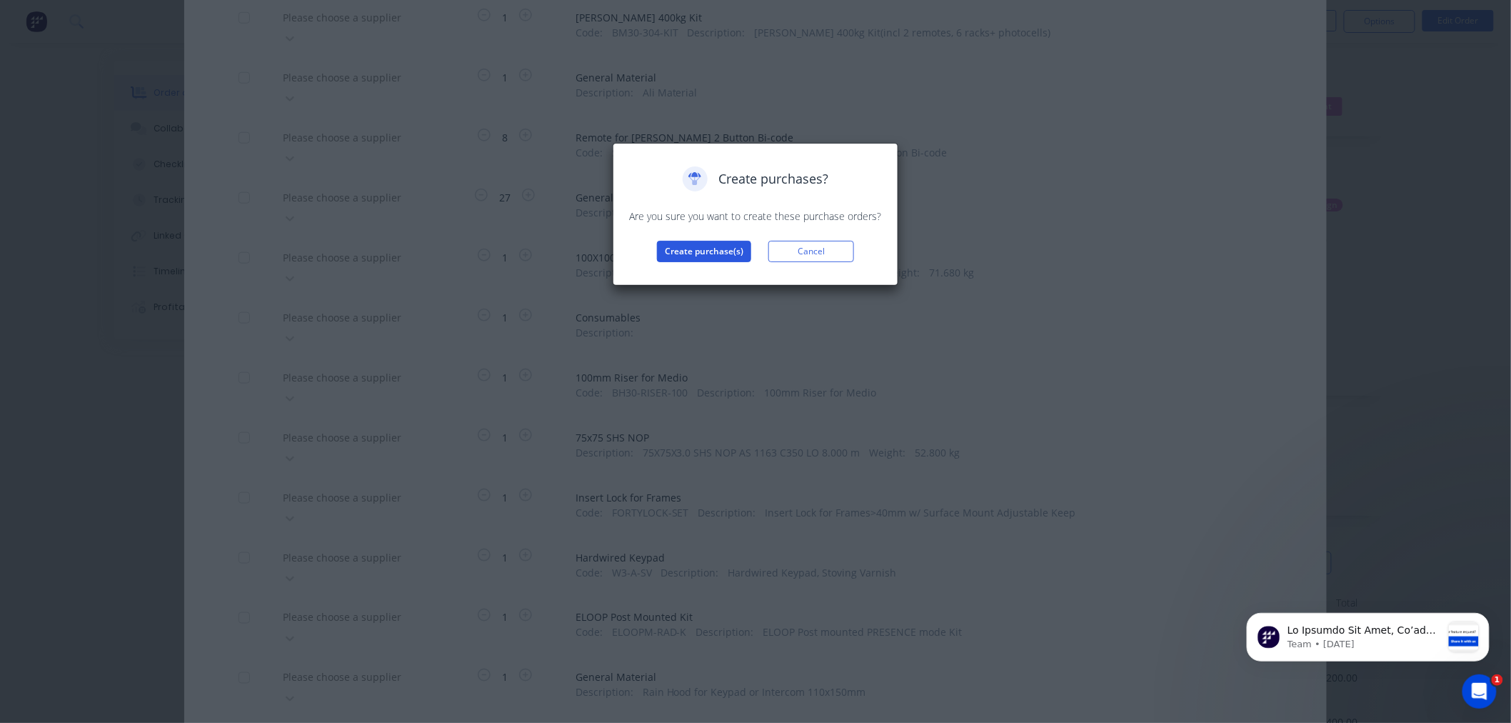
click at [706, 251] on button "Create purchase(s)" at bounding box center [704, 251] width 94 height 21
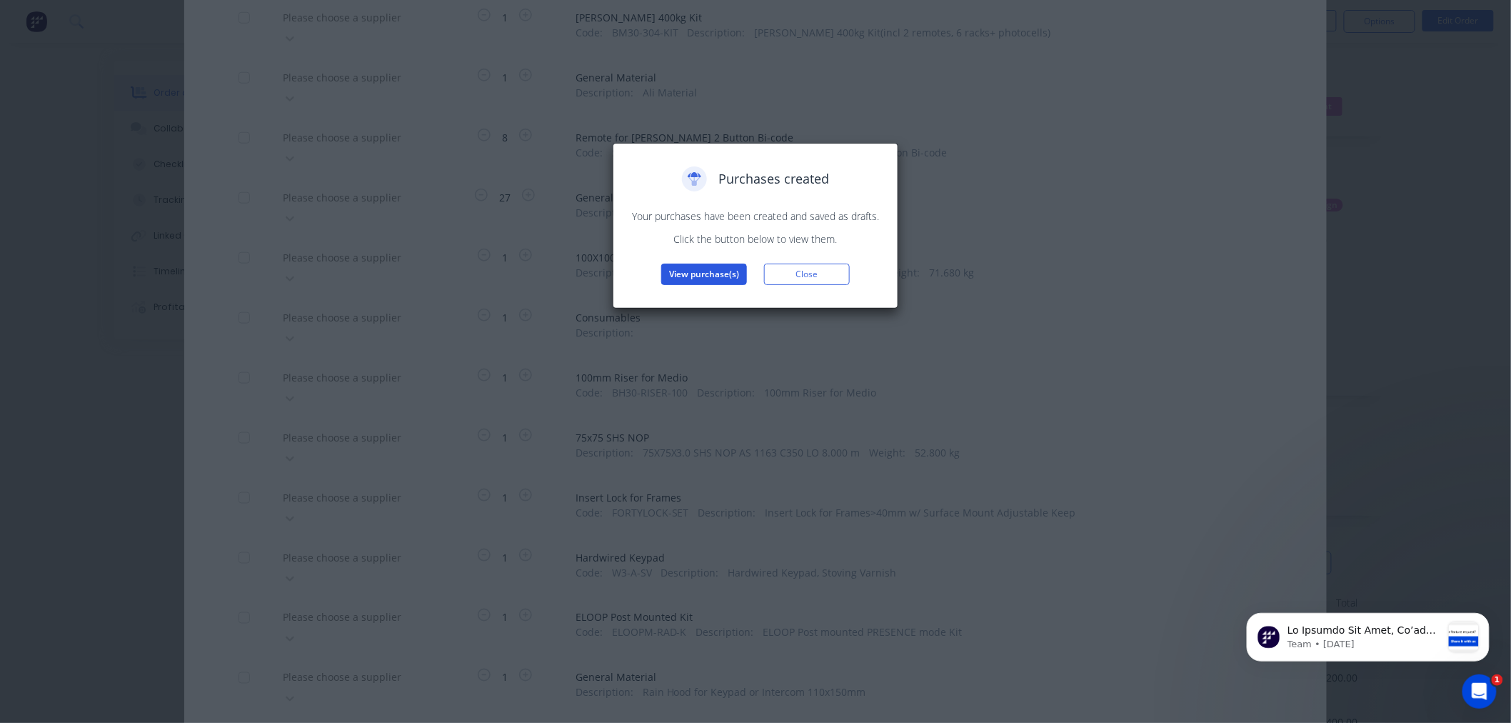
click at [694, 274] on button "View purchase(s)" at bounding box center [704, 274] width 86 height 21
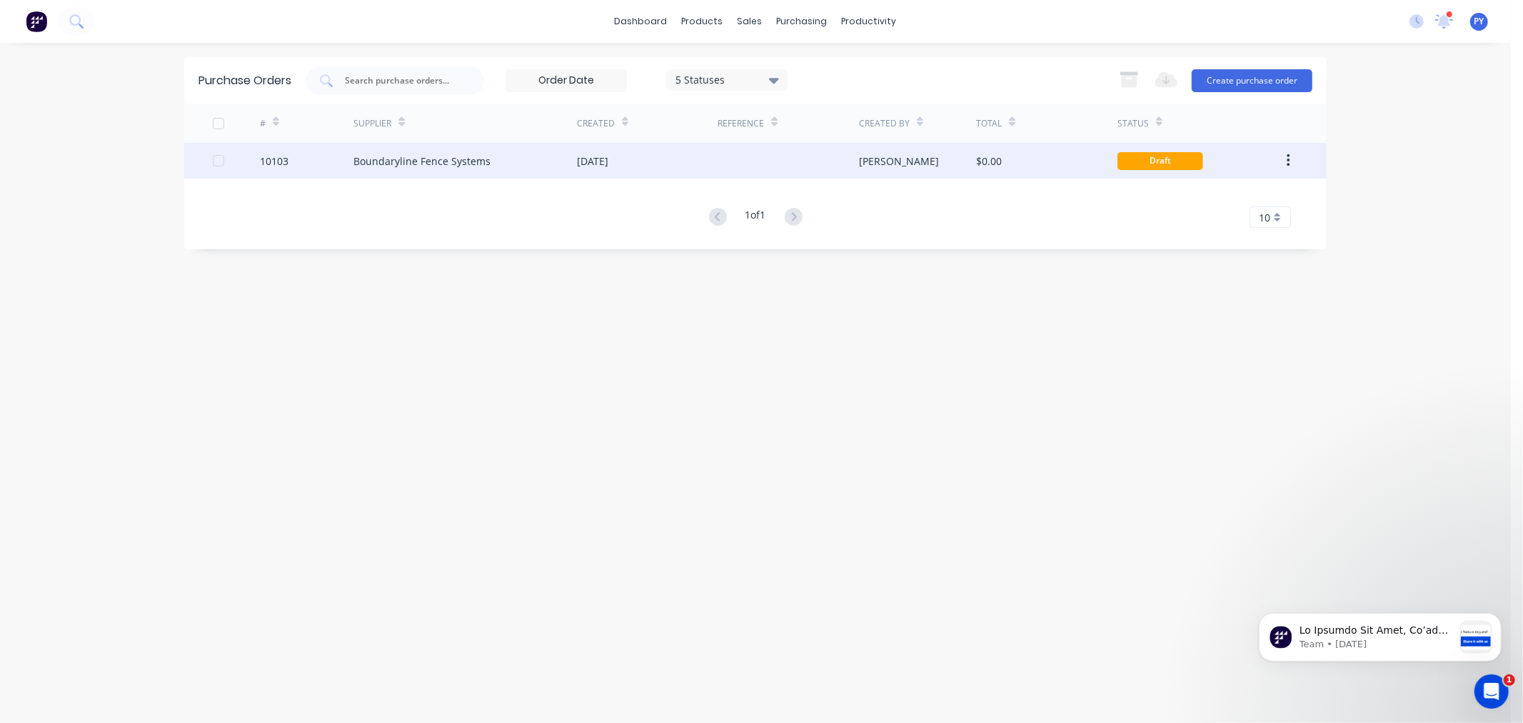
click at [431, 160] on div "Boundaryline Fence Systems" at bounding box center [422, 161] width 137 height 15
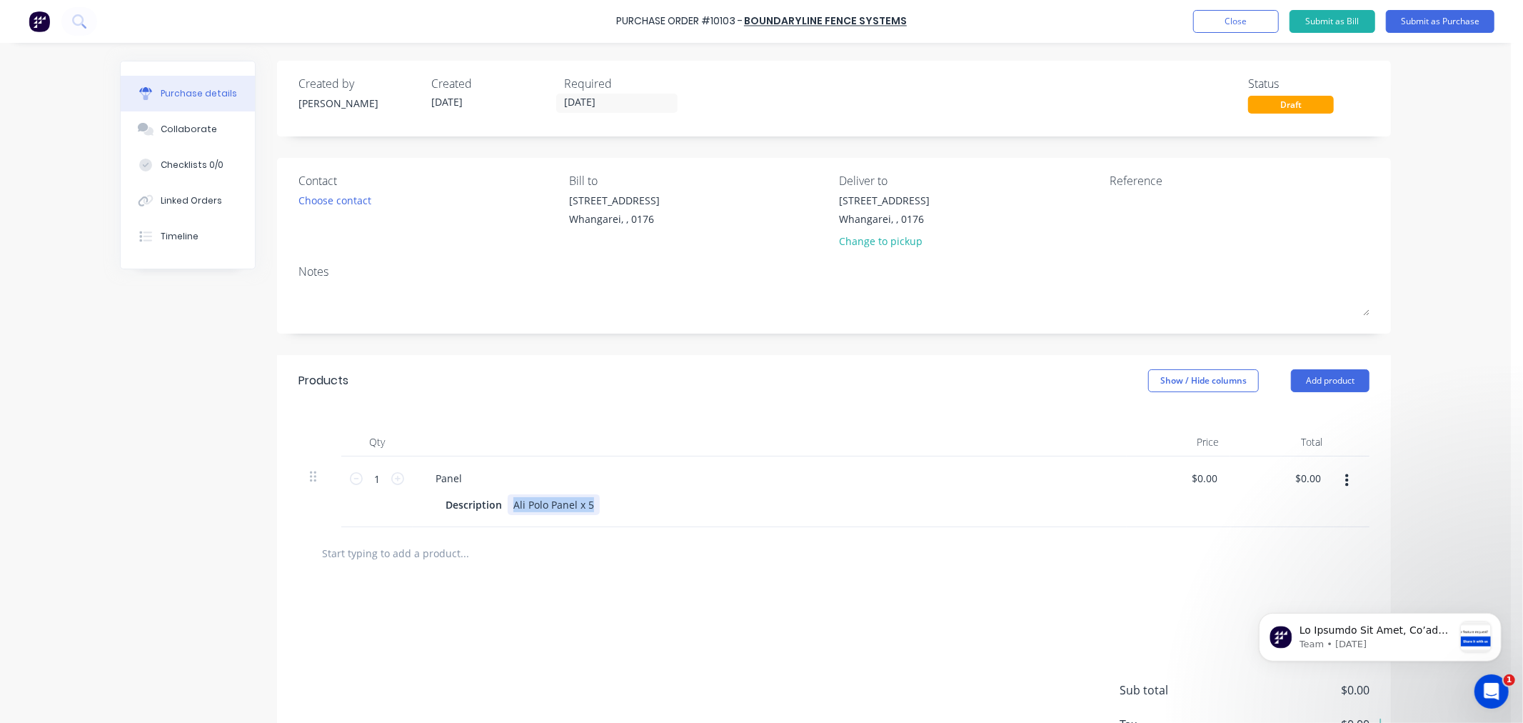
drag, startPoint x: 587, startPoint y: 506, endPoint x: 508, endPoint y: 506, distance: 79.3
click at [508, 506] on div "Ali Polo Panel x 5" at bounding box center [554, 504] width 92 height 21
paste div
click at [616, 506] on div "DuraPanel DELTA Panel" at bounding box center [569, 504] width 123 height 21
click at [625, 511] on div "Description DuraPanel DELTA Panel" at bounding box center [767, 504] width 654 height 21
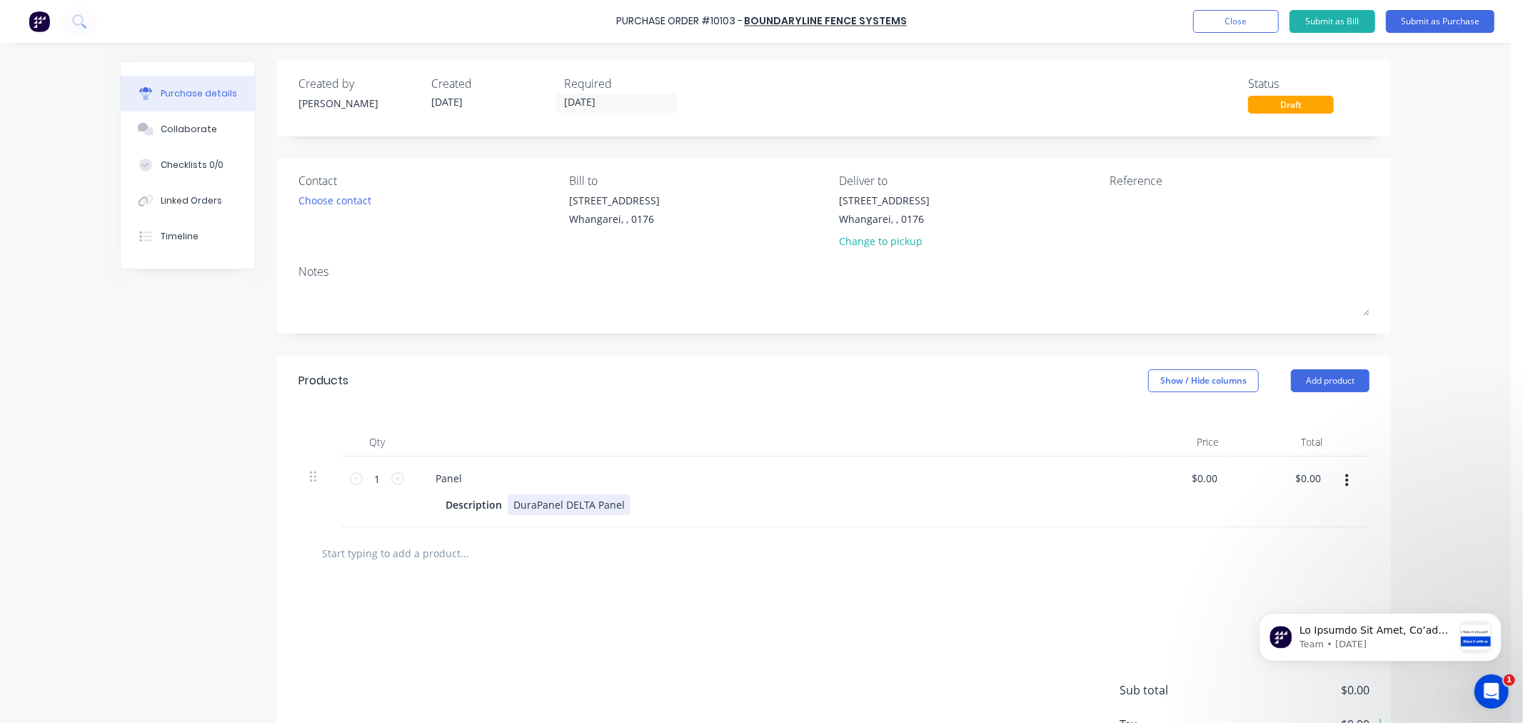
click at [618, 508] on div "DuraPanel DELTA Panel" at bounding box center [569, 504] width 123 height 21
click at [508, 503] on div "DuraPanel DELTA Panel DDP1222-BK Black x 4 DuraPanel Adjustable Pedestrian Gate…" at bounding box center [648, 512] width 281 height 36
click at [508, 521] on div "4x DuraPanel DELTA Panel DDP1222-BK Black x 4 DuraPanel Adjustable Pedestrian G…" at bounding box center [648, 512] width 281 height 36
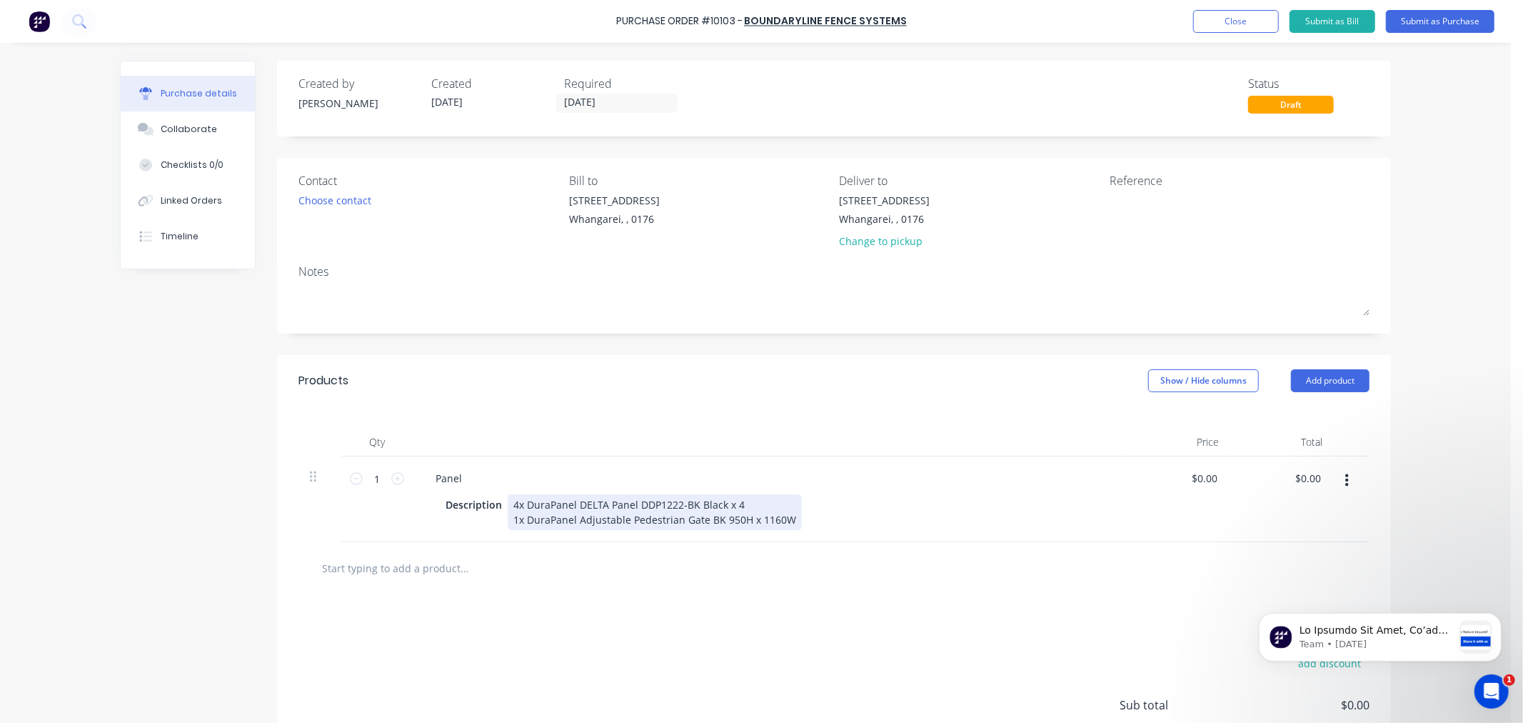
click at [736, 504] on div "4x DuraPanel DELTA Panel DDP1222-BK Black x 4 1x DuraPanel Adjustable Pedestria…" at bounding box center [655, 512] width 294 height 36
click at [784, 520] on div "4x DuraPanel DELTA Panel DDP1222-BK Black 1x DuraPanel Adjustable Pedestrian Ga…" at bounding box center [655, 512] width 294 height 36
click at [573, 518] on div "4x DuraPanel DELTA Panel DDP1222-BK Black 1x DuraPanel Adjustable Pedestrian Ga…" at bounding box center [655, 519] width 294 height 51
click at [524, 533] on div "4x DuraPanel DELTA Panel DDP1222-BK Black 1x DuraPanel Delta Adjustable Pedestr…" at bounding box center [669, 519] width 322 height 51
click at [526, 533] on div "4x DuraPanel DELTA Panel DDP1222-BK Black 1x DuraPanel Delta Adjustable Pedestr…" at bounding box center [669, 519] width 322 height 51
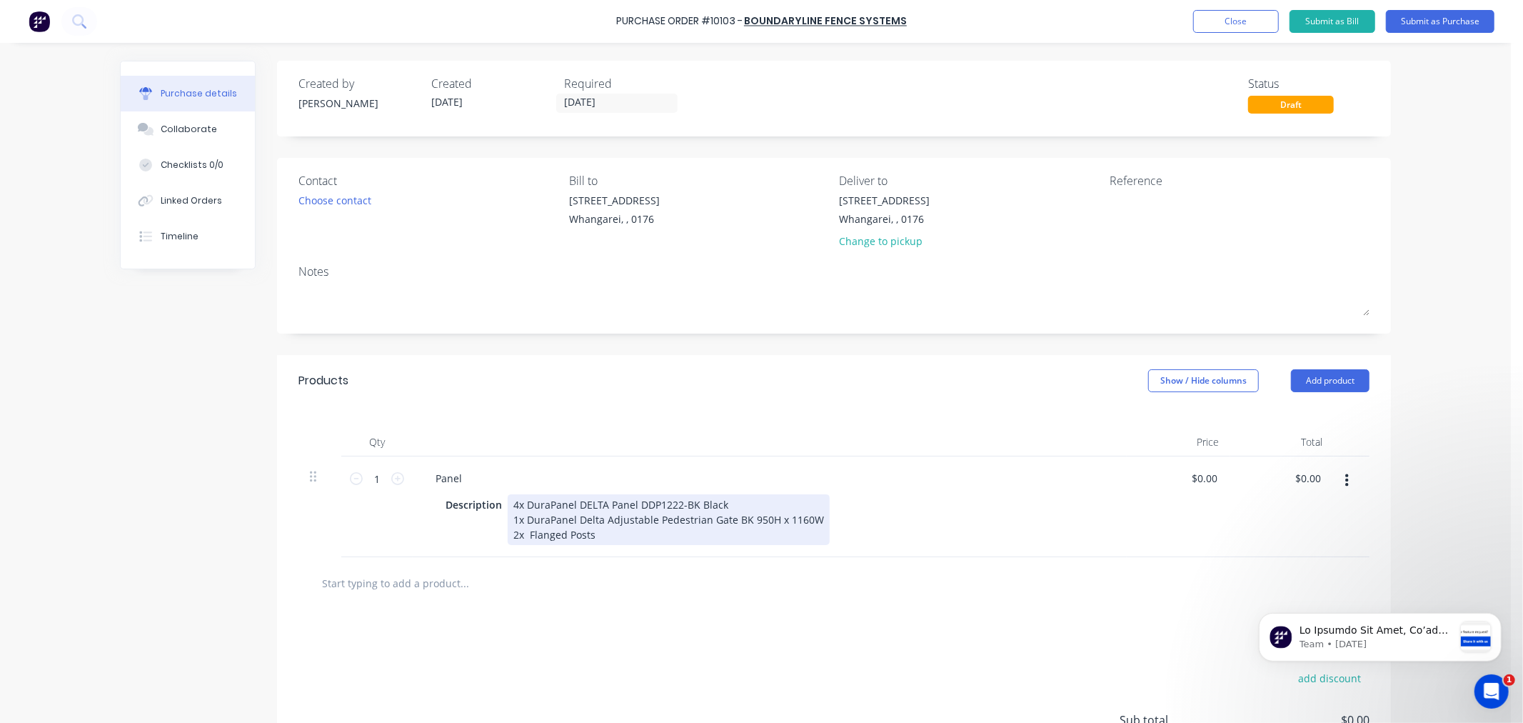
click at [524, 533] on div "4x DuraPanel DELTA Panel DDP1222-BK Black 1x DuraPanel Delta Adjustable Pedestr…" at bounding box center [669, 519] width 322 height 51
click at [586, 533] on div "4x DuraPanel DELTA Panel DDP1222-BK Black 1x DuraPanel Delta Adjustable Pedestr…" at bounding box center [669, 519] width 322 height 51
click at [588, 536] on div "4x DuraPanel DELTA Panel DDP1222-BK Black 1x DuraPanel Delta Adjustable Pedestr…" at bounding box center [669, 519] width 322 height 51
click at [583, 534] on div "4x DuraPanel DELTA Panel DDP1222-BK Black 1x DuraPanel Delta Adjustable Pedestr…" at bounding box center [669, 519] width 322 height 51
click at [586, 539] on div "4x DuraPanel DELTA Panel DDP1222-BK Black 1x DuraPanel Delta Adjustable Pedestr…" at bounding box center [669, 519] width 322 height 51
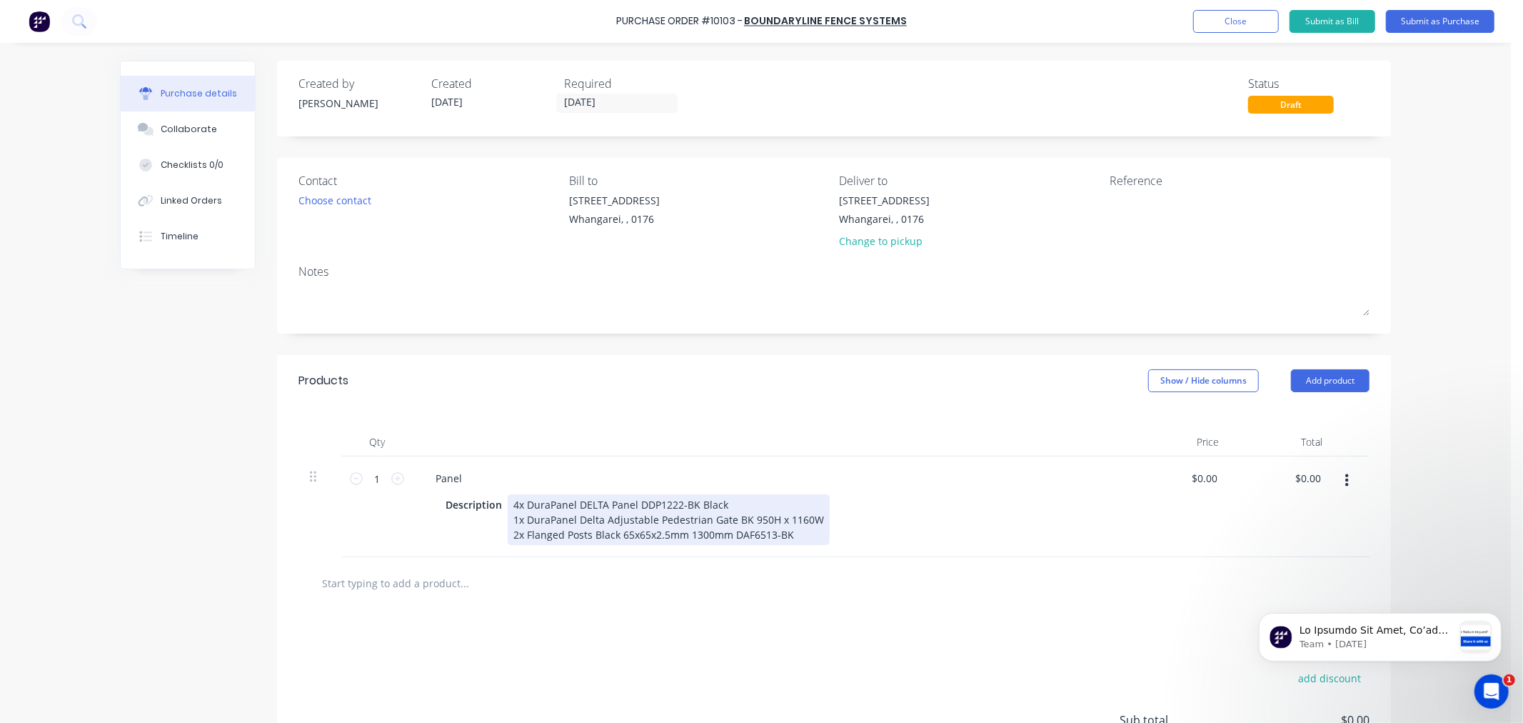
click at [786, 533] on div "4x DuraPanel DELTA Panel DDP1222-BK Black 1x DuraPanel Delta Adjustable Pedestr…" at bounding box center [669, 519] width 322 height 51
drag, startPoint x: 582, startPoint y: 538, endPoint x: 520, endPoint y: 533, distance: 62.3
click at [520, 533] on div "4x DuraPanel DELTA Panel DDP1222-BK Black 1x DuraPanel Delta Adjustable Pedestr…" at bounding box center [669, 527] width 322 height 66
copy div "Flanged Posts"
click at [526, 548] on div "4x DuraPanel DELTA Panel DDP1222-BK Black 1x DuraPanel Delta Adjustable Pedestr…" at bounding box center [669, 527] width 322 height 66
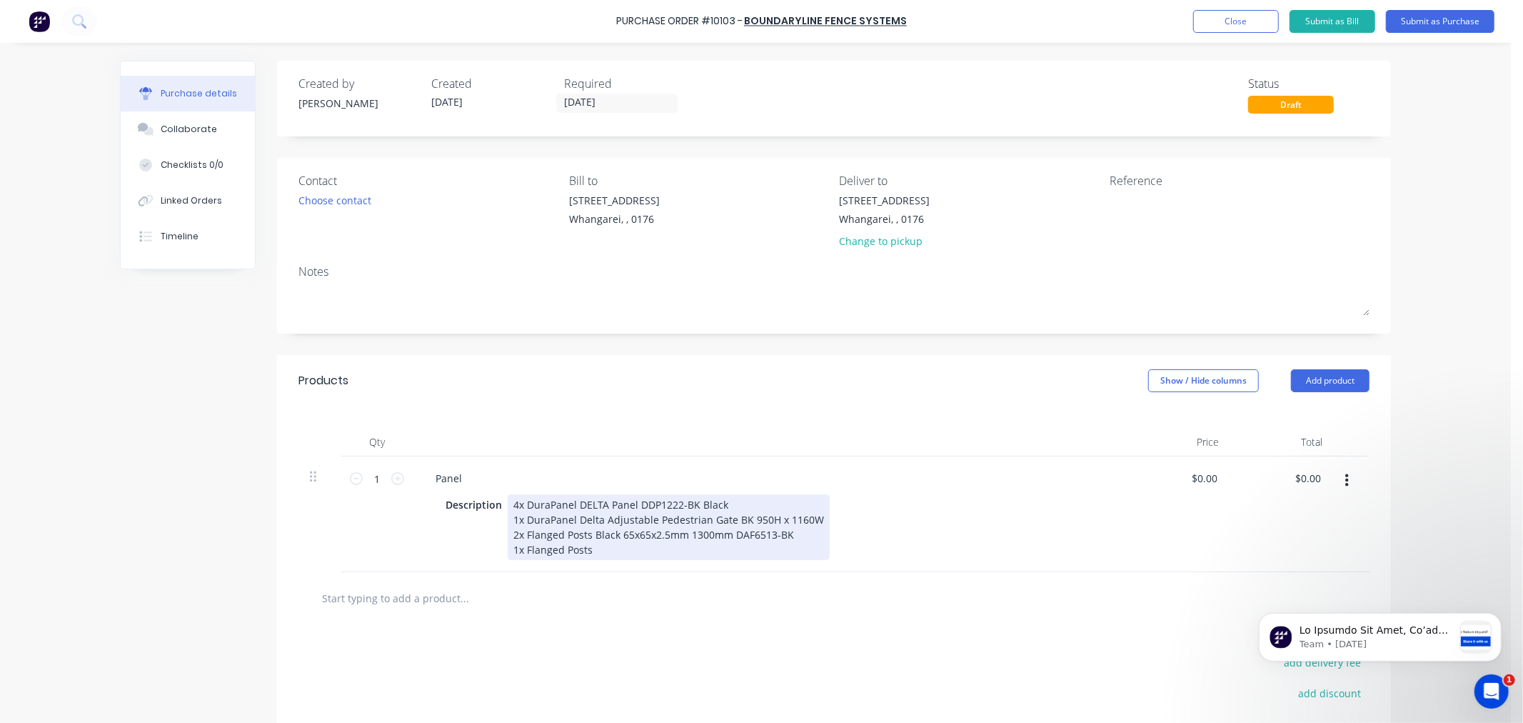
click at [586, 552] on div "4x DuraPanel DELTA Panel DDP1222-BK Black 1x DuraPanel Delta Adjustable Pedestr…" at bounding box center [669, 527] width 322 height 66
click at [726, 546] on div "4x DuraPanel DELTA Panel DDP1222-BK Black 1x DuraPanel Delta Adjustable Pedestr…" at bounding box center [669, 527] width 322 height 66
click at [529, 563] on div "4x DuraPanel DELTA Panel DDP1222-BK Black 1x DuraPanel Delta Adjustable Pedestr…" at bounding box center [669, 534] width 322 height 81
click at [522, 566] on div "4x DuraPanel DELTA Panel DDP1222-BK Black 1x DuraPanel Delta Adjustable Pedestr…" at bounding box center [669, 534] width 322 height 81
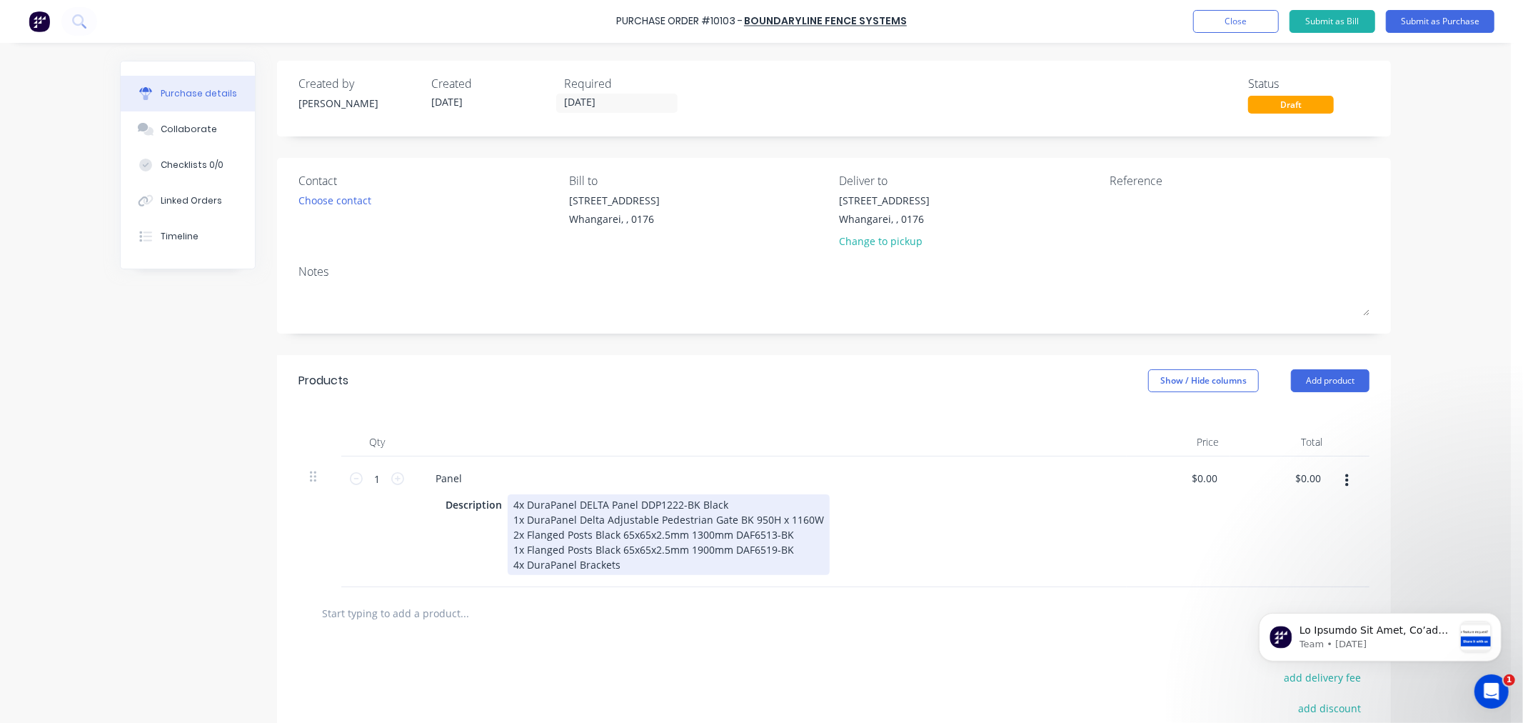
click at [613, 566] on div "4x DuraPanel DELTA Panel DDP1222-BK Black 1x DuraPanel Delta Adjustable Pedestr…" at bounding box center [669, 534] width 322 height 81
click at [611, 570] on div "4x DuraPanel DELTA Panel DDP1222-BK Black 1x DuraPanel Delta Adjustable Pedestr…" at bounding box center [669, 534] width 322 height 81
click at [690, 564] on div "4x DuraPanel DELTA Panel DDP1222-BK Black 1x DuraPanel Delta Adjustable Pedestr…" at bounding box center [669, 534] width 322 height 81
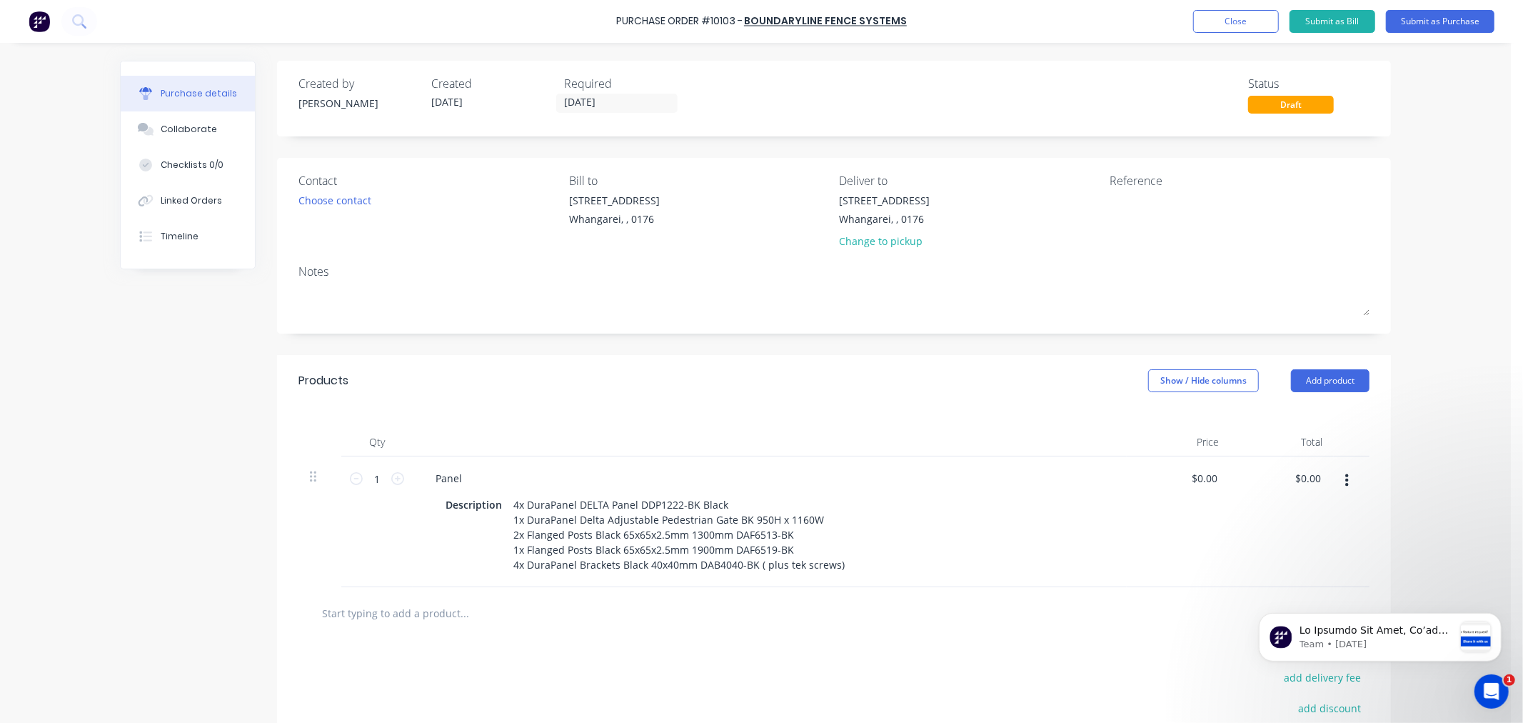
click at [750, 627] on div at bounding box center [834, 612] width 1048 height 29
click at [1129, 201] on textarea at bounding box center [1199, 209] width 179 height 32
type textarea "2956"
type textarea "x"
type textarea "2956"
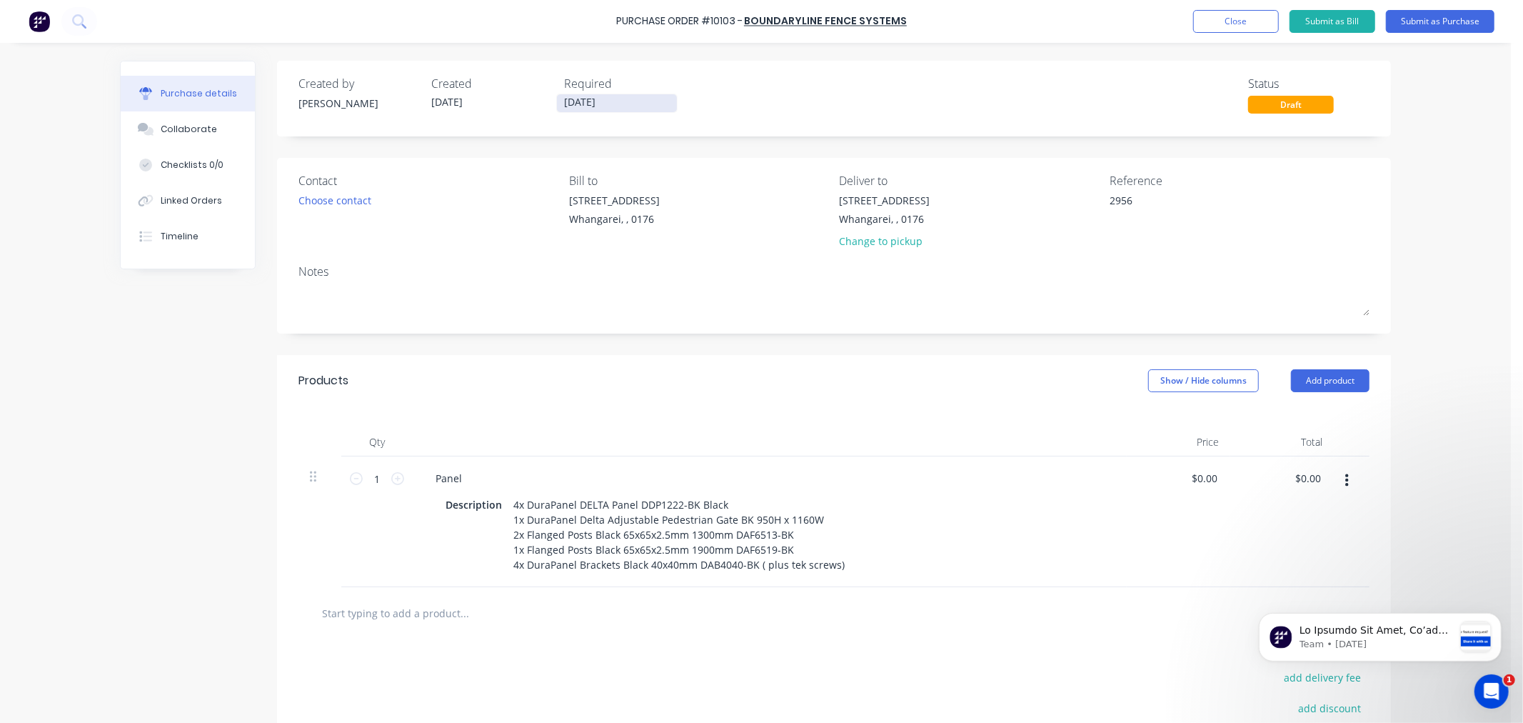
click at [573, 104] on input "[DATE]" at bounding box center [617, 103] width 120 height 18
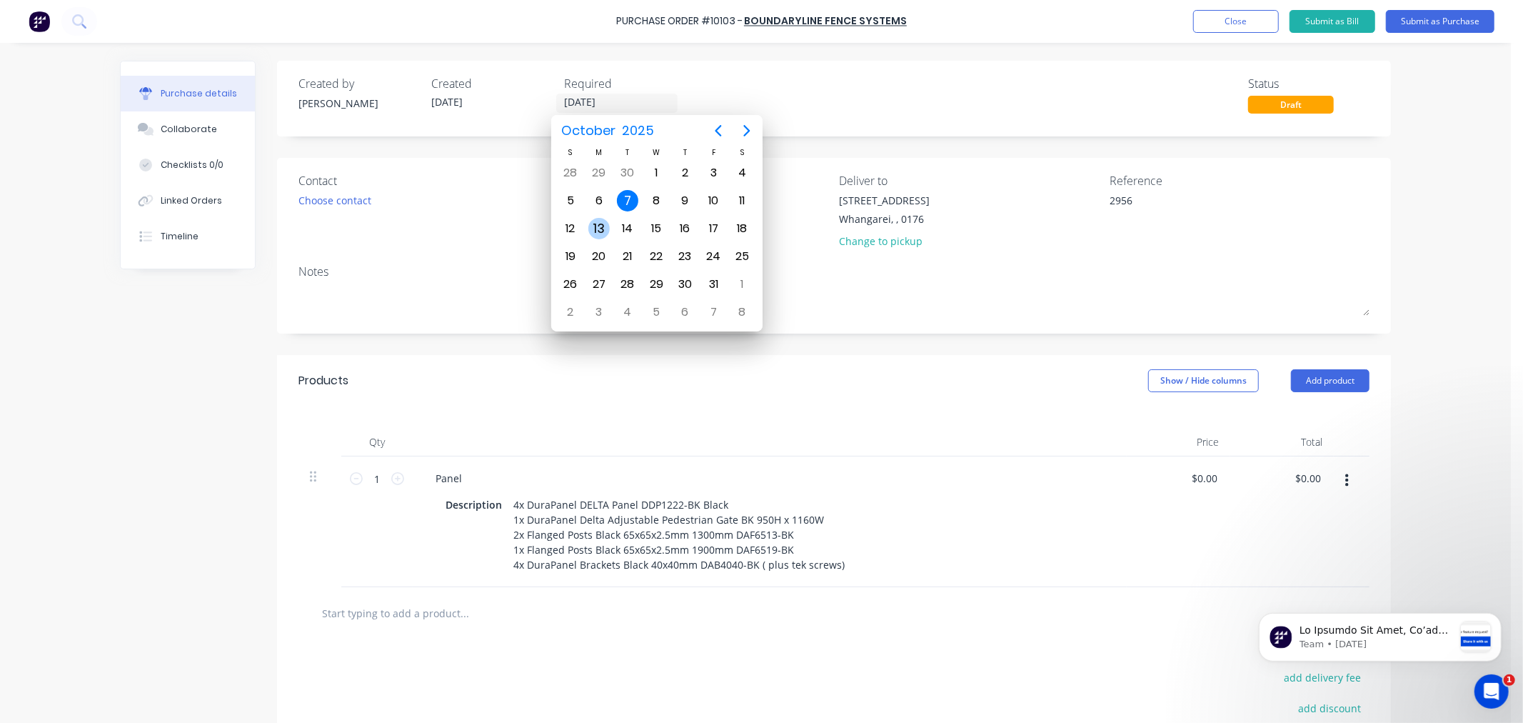
click at [597, 221] on div "13" at bounding box center [598, 228] width 21 height 21
type textarea "x"
type input "[DATE]"
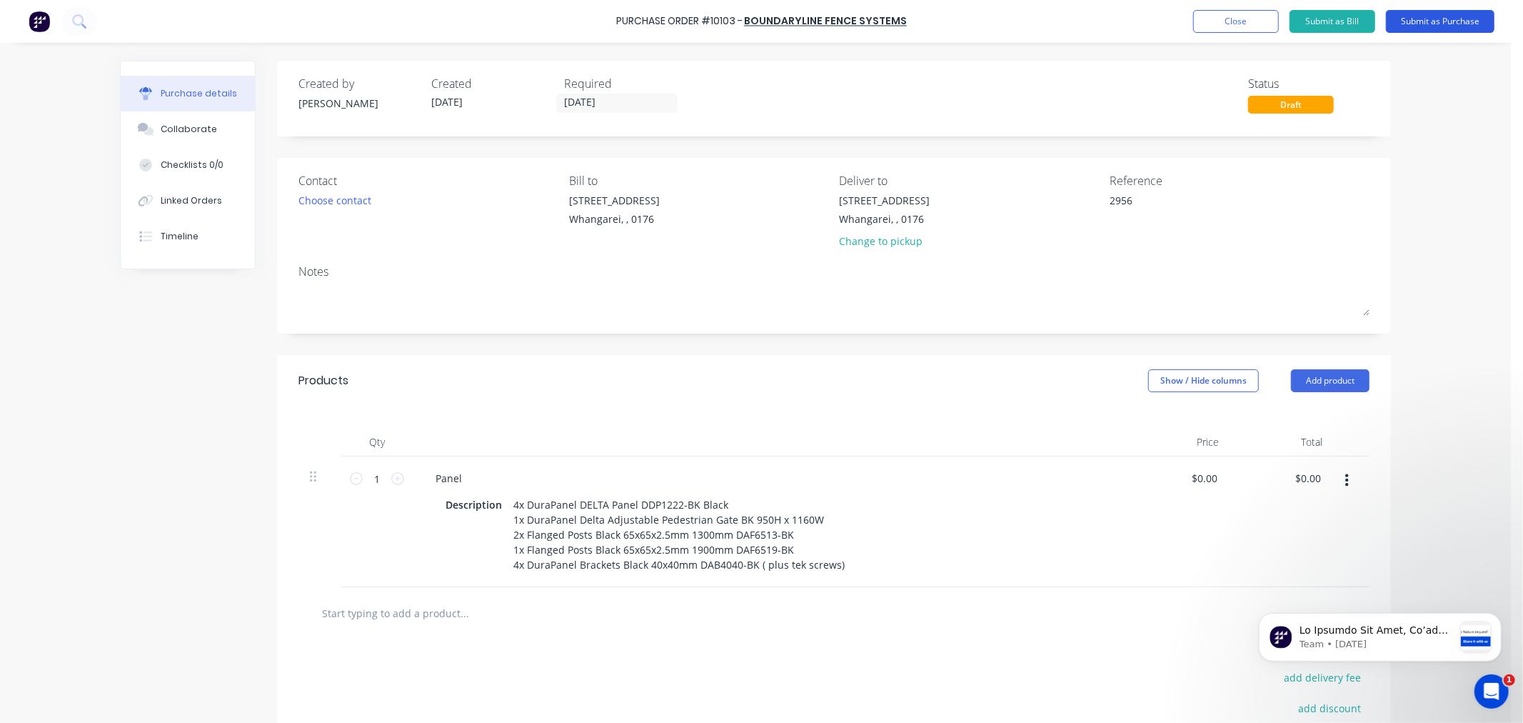
click at [1416, 20] on button "Submit as Purchase" at bounding box center [1440, 21] width 109 height 23
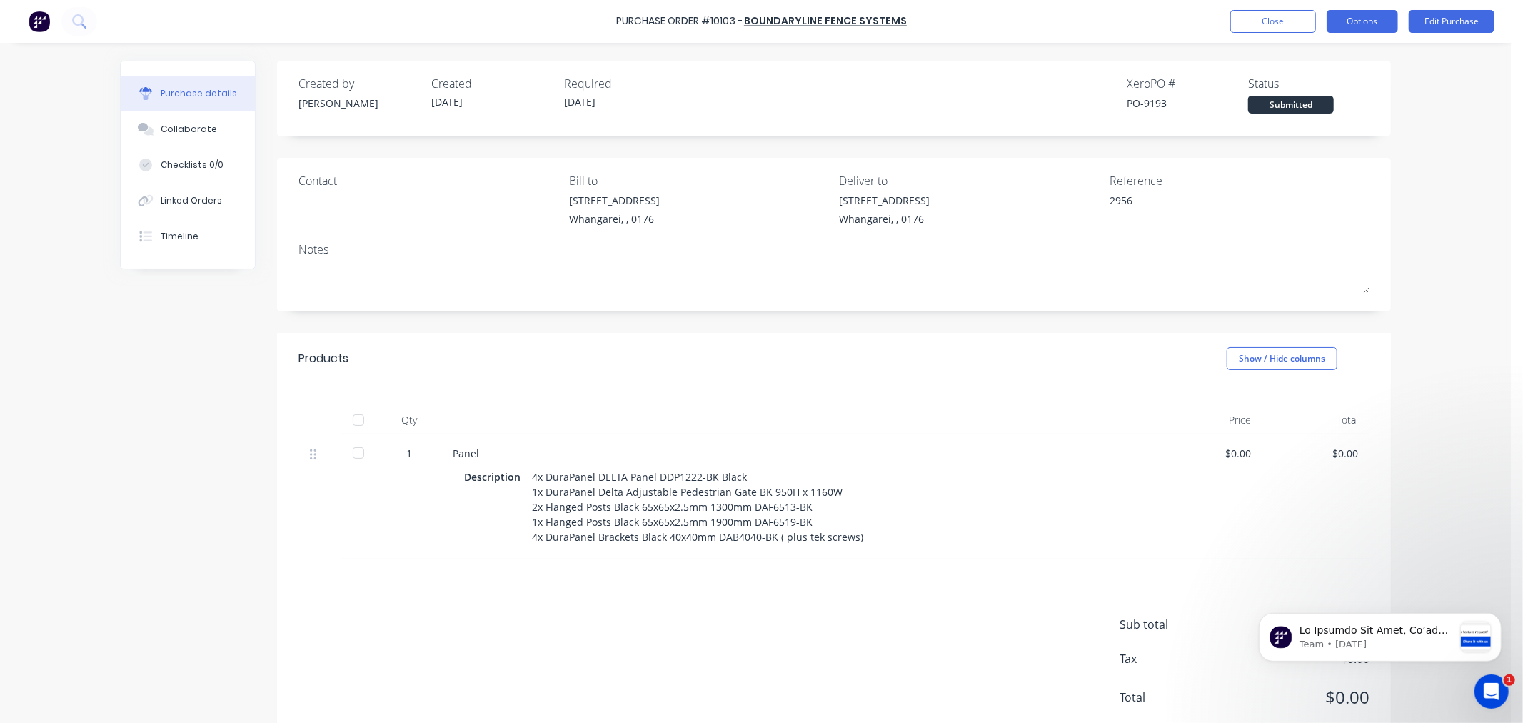
click at [1370, 19] on button "Options" at bounding box center [1362, 21] width 71 height 23
click at [1304, 54] on div "Print / Email" at bounding box center [1331, 58] width 110 height 21
click at [1308, 113] on div "Without pricing" at bounding box center [1331, 115] width 110 height 21
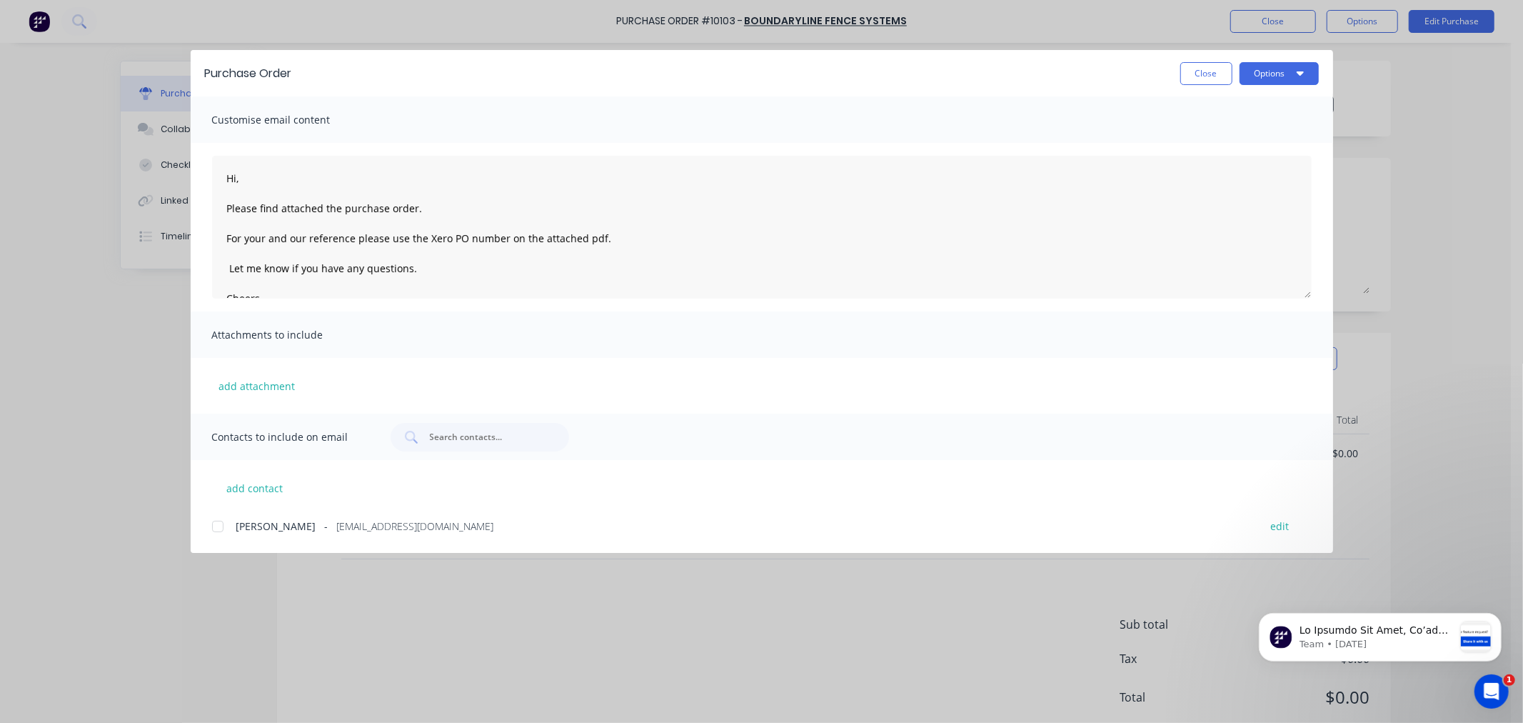
click at [216, 525] on div at bounding box center [218, 526] width 29 height 29
click at [1296, 70] on button "Options" at bounding box center [1279, 73] width 79 height 23
click at [1201, 163] on div "Email" at bounding box center [1251, 166] width 110 height 21
click at [1202, 70] on button "Close" at bounding box center [1207, 73] width 52 height 23
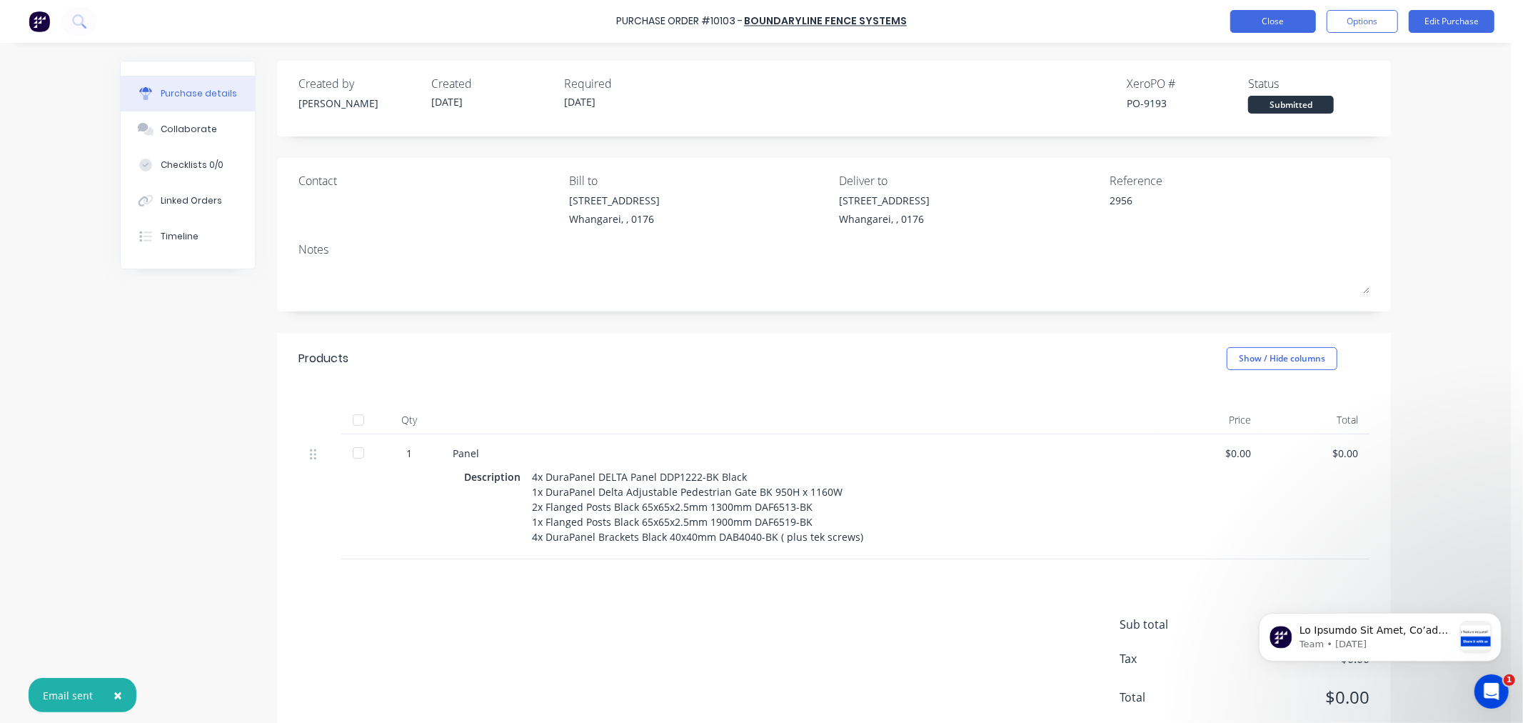
type textarea "x"
click at [1266, 21] on button "Close" at bounding box center [1274, 21] width 86 height 23
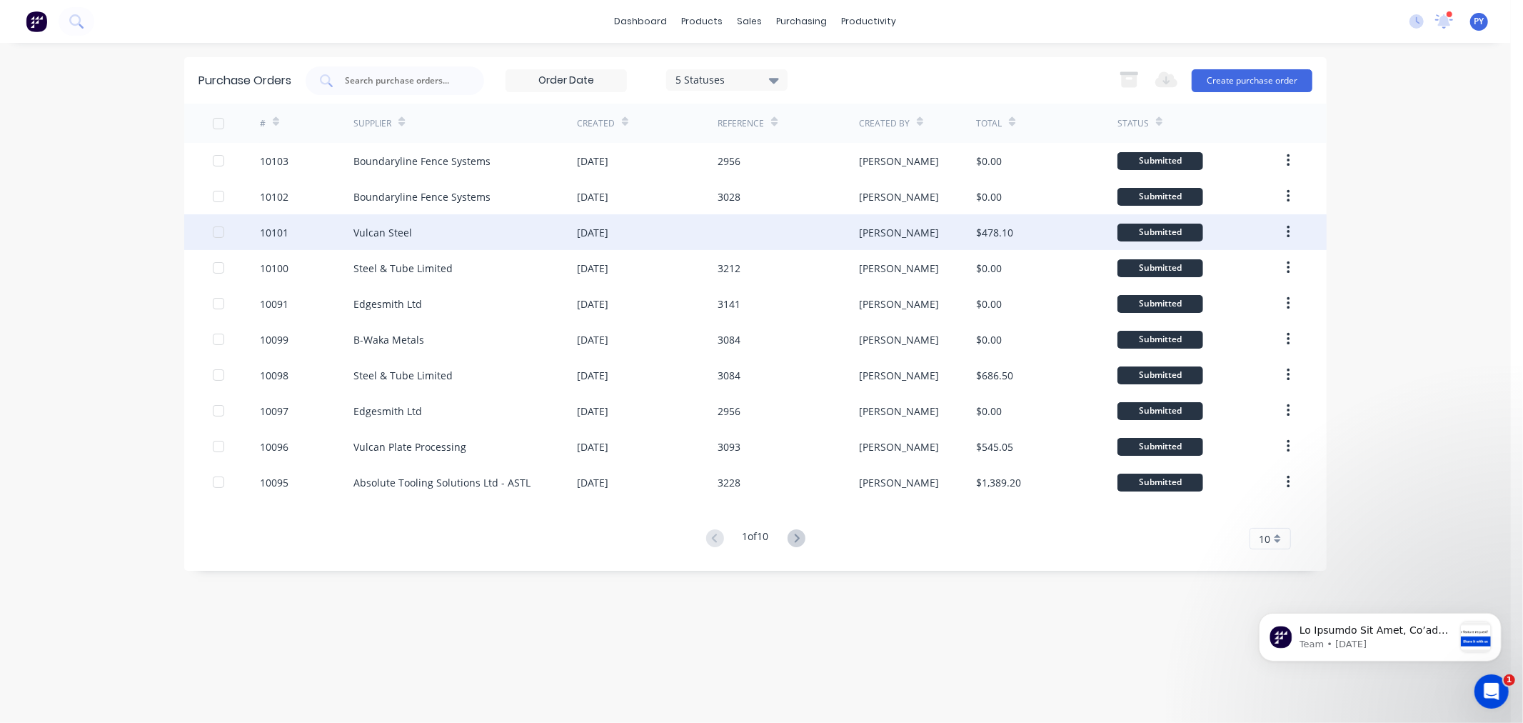
click at [1289, 233] on icon "button" at bounding box center [1289, 232] width 4 height 16
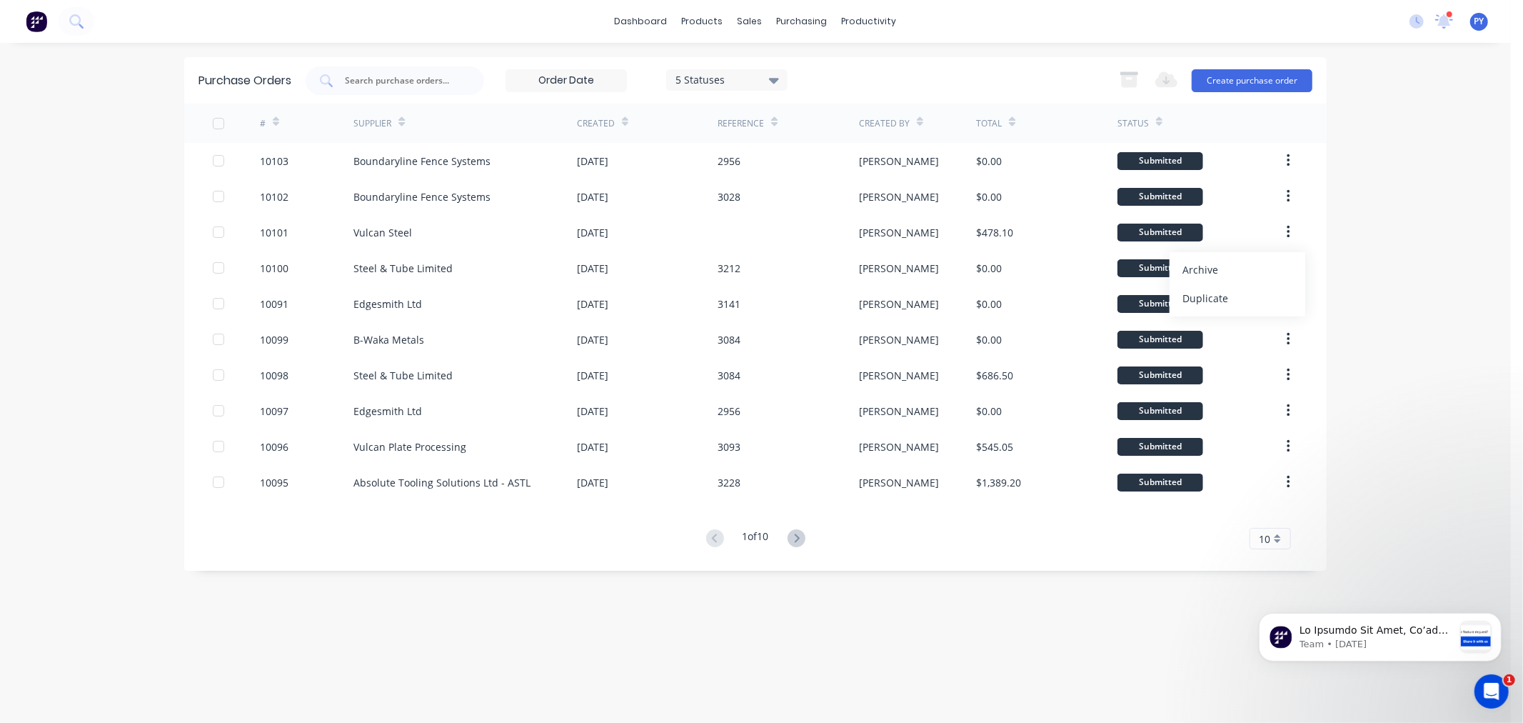
click at [1420, 288] on div "dashboard products sales purchasing productivity dashboard products Product Cat…" at bounding box center [755, 361] width 1511 height 723
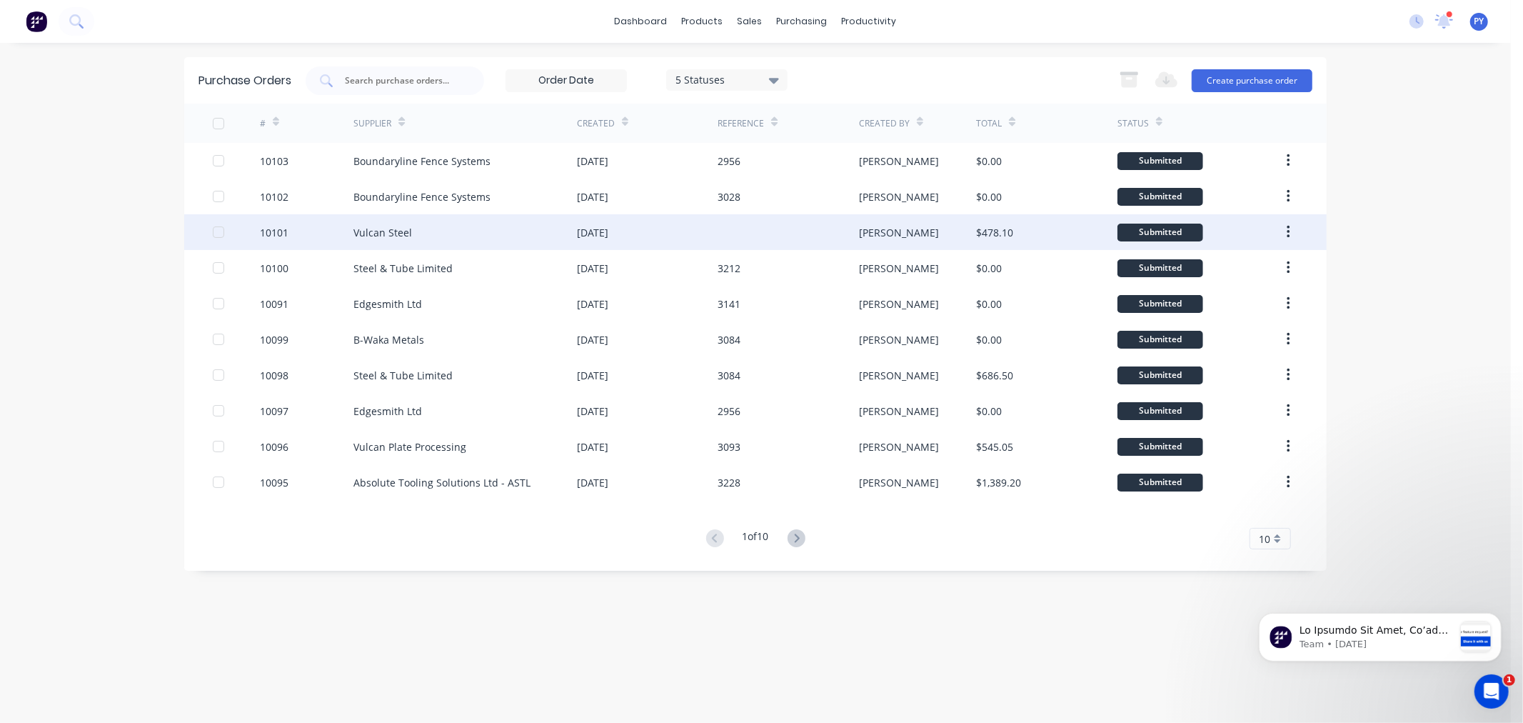
click at [366, 231] on div "Vulcan Steel" at bounding box center [383, 232] width 59 height 15
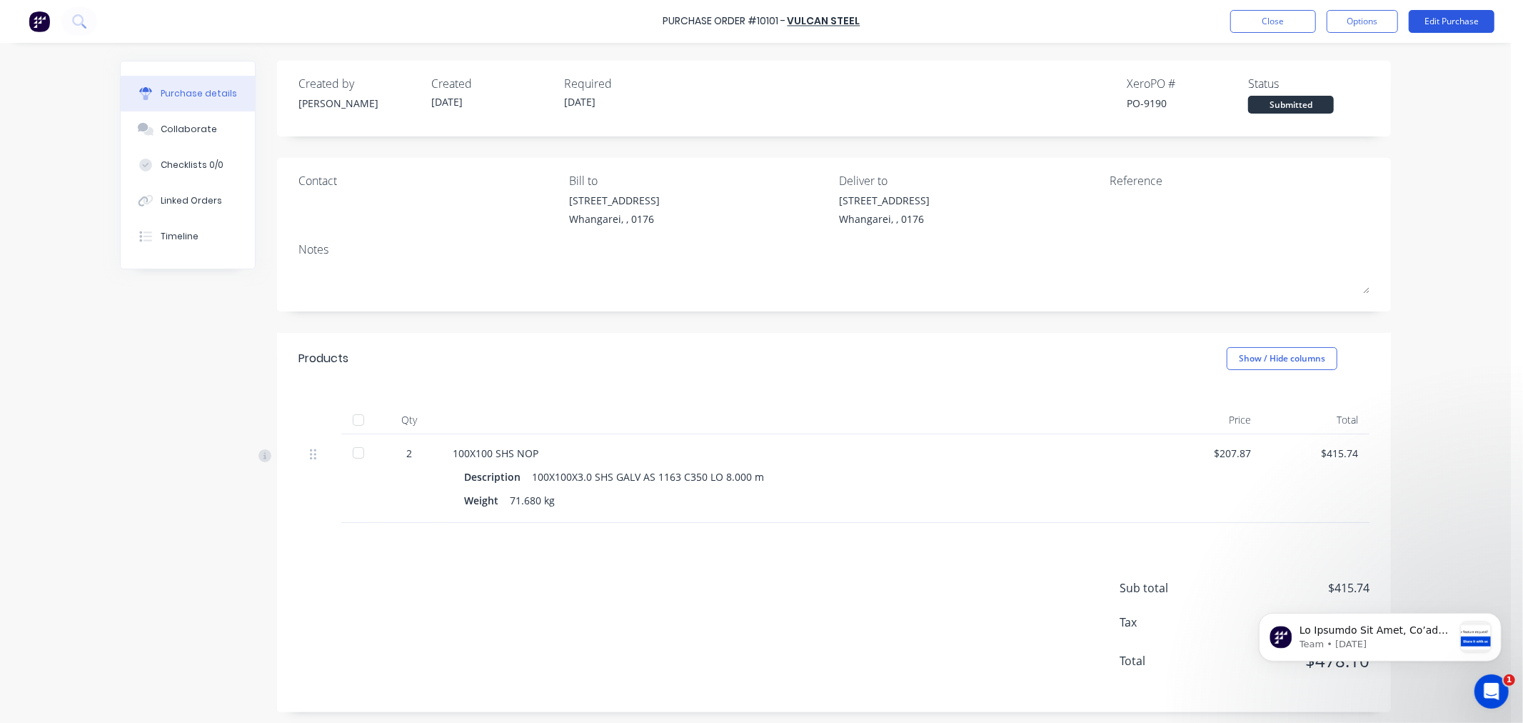
click at [1444, 22] on button "Edit Purchase" at bounding box center [1452, 21] width 86 height 23
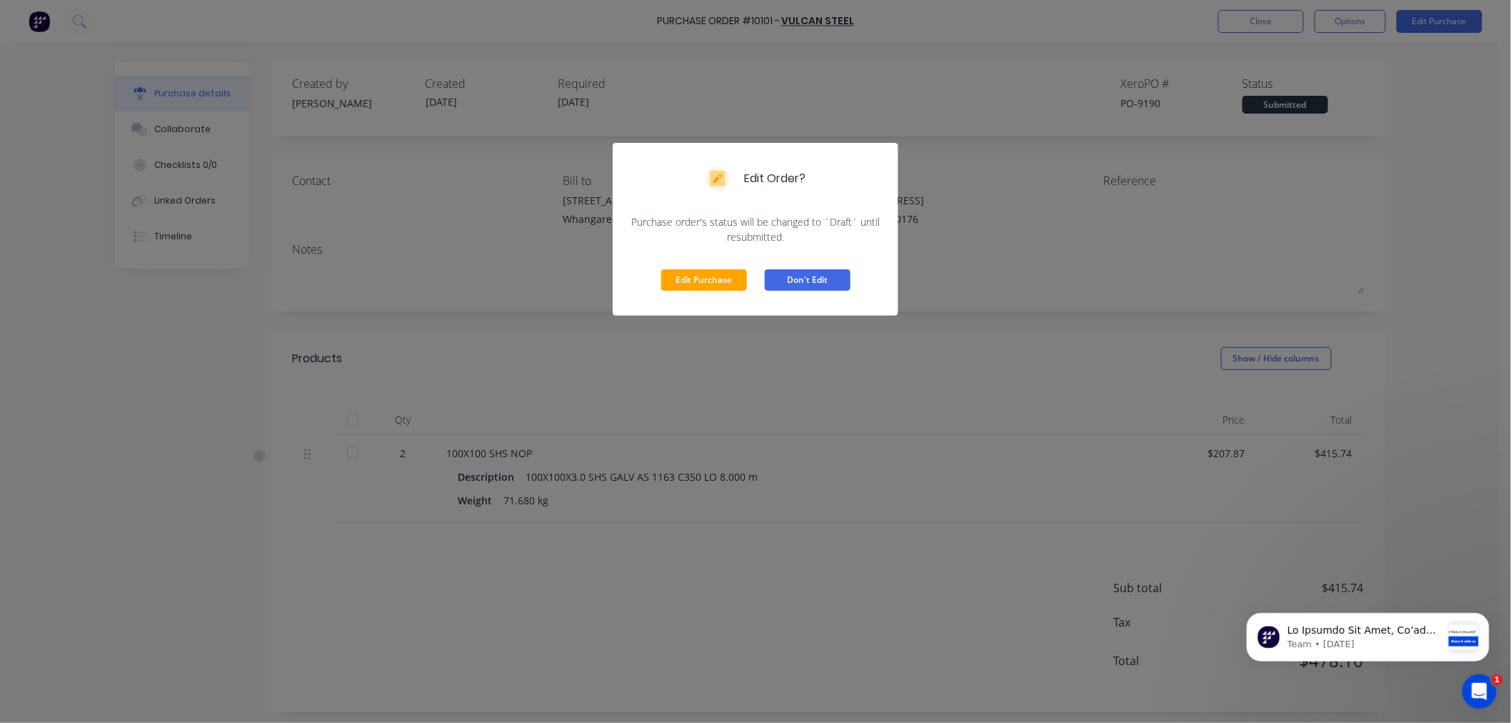
click at [816, 279] on button "Don't Edit" at bounding box center [808, 279] width 86 height 21
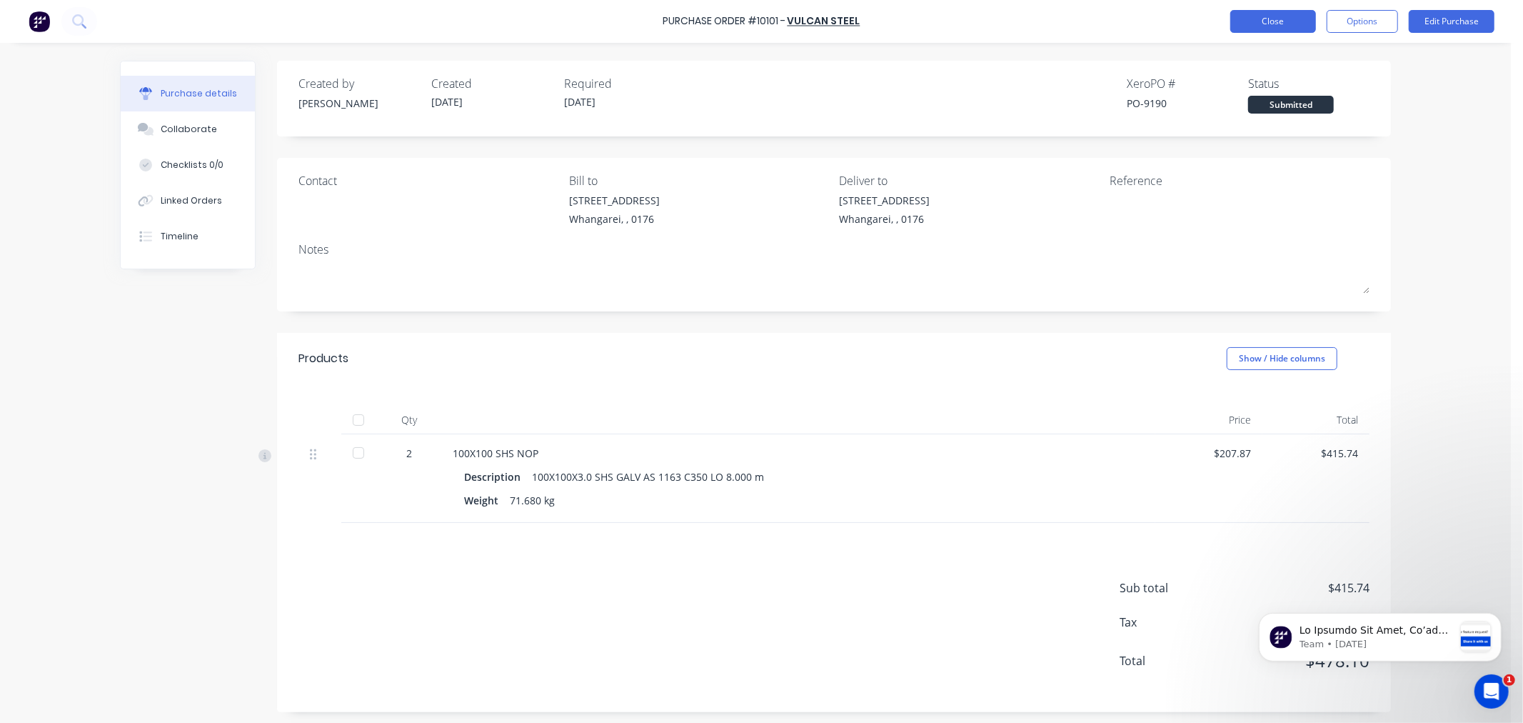
click at [1280, 20] on button "Close" at bounding box center [1274, 21] width 86 height 23
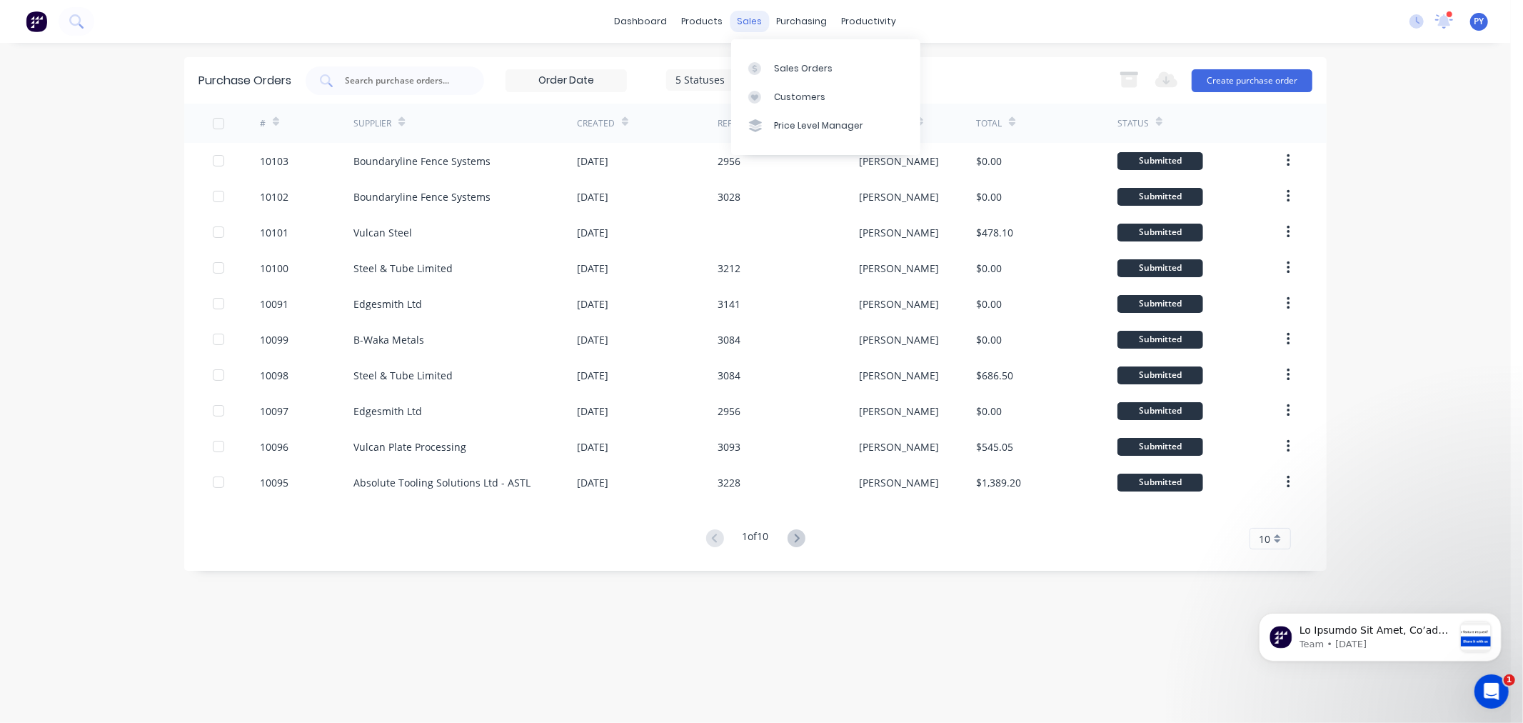
click at [751, 22] on div "sales" at bounding box center [750, 21] width 39 height 21
click at [784, 66] on div "Sales Orders" at bounding box center [803, 68] width 59 height 13
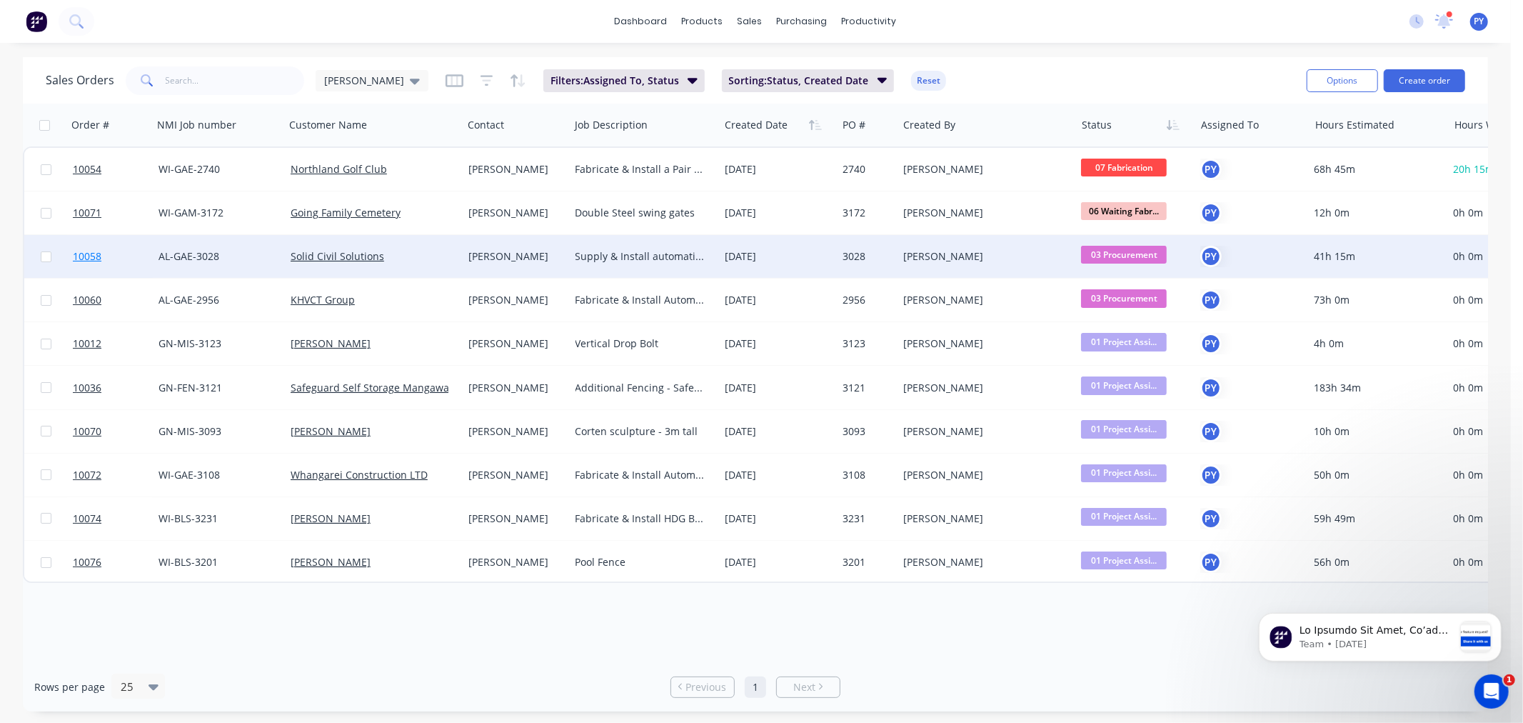
click at [79, 254] on span "10058" at bounding box center [87, 256] width 29 height 14
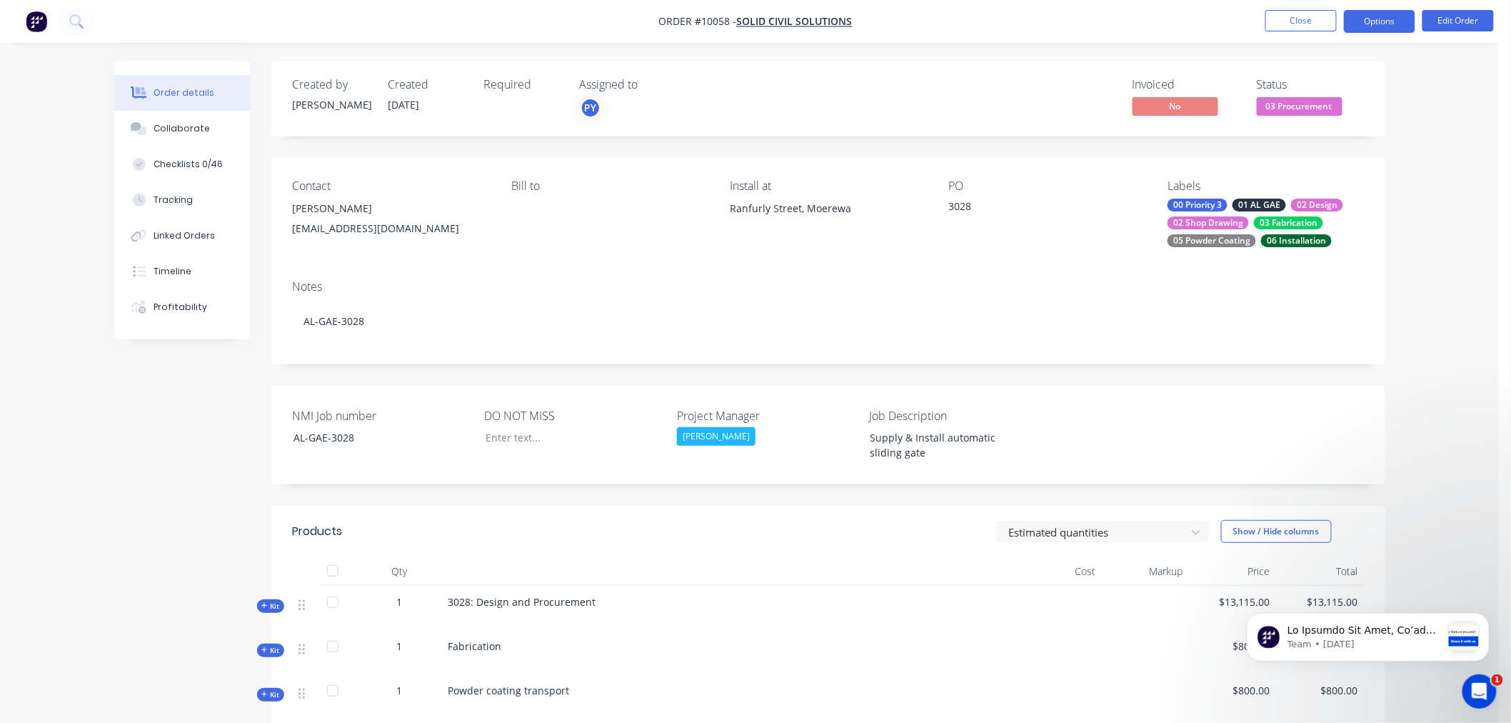
click at [1393, 26] on button "Options" at bounding box center [1379, 21] width 71 height 23
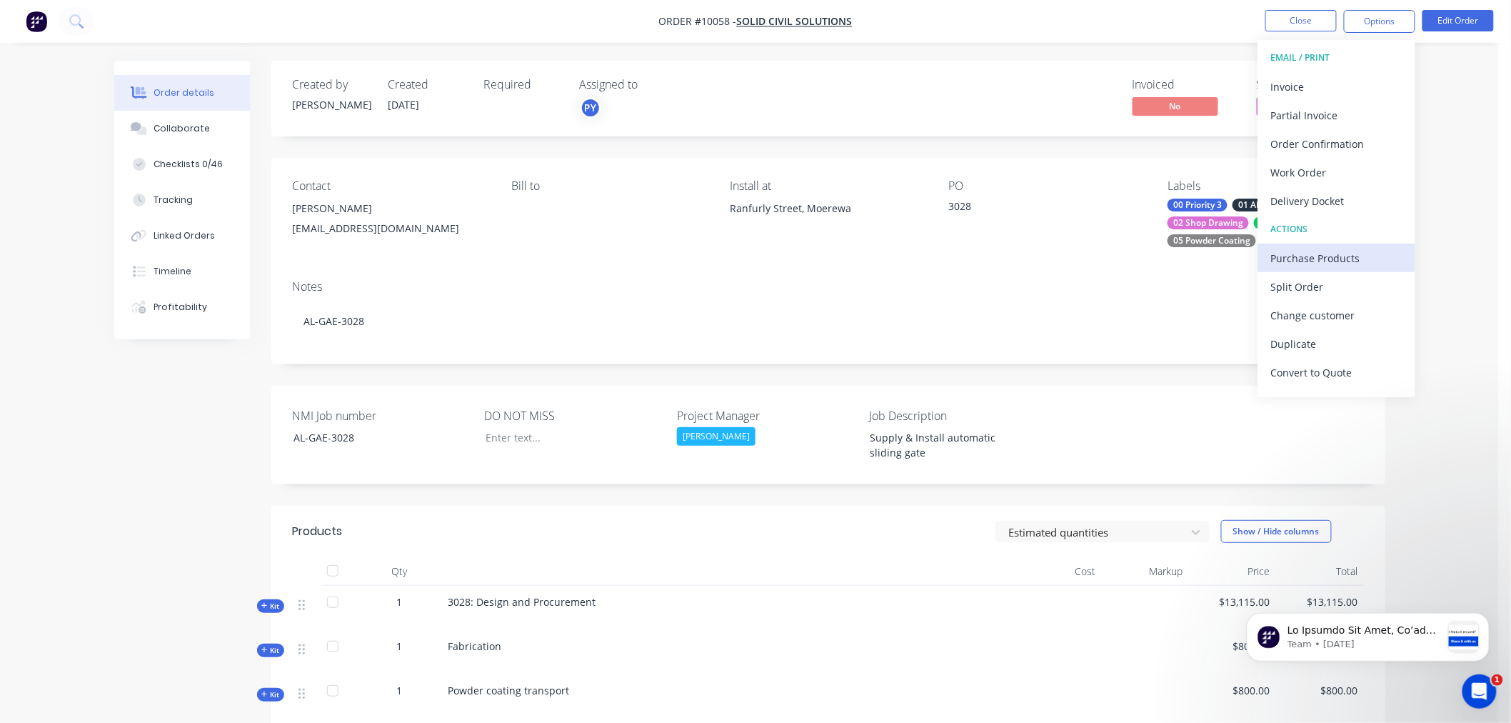
click at [1323, 258] on div "Purchase Products" at bounding box center [1336, 258] width 131 height 21
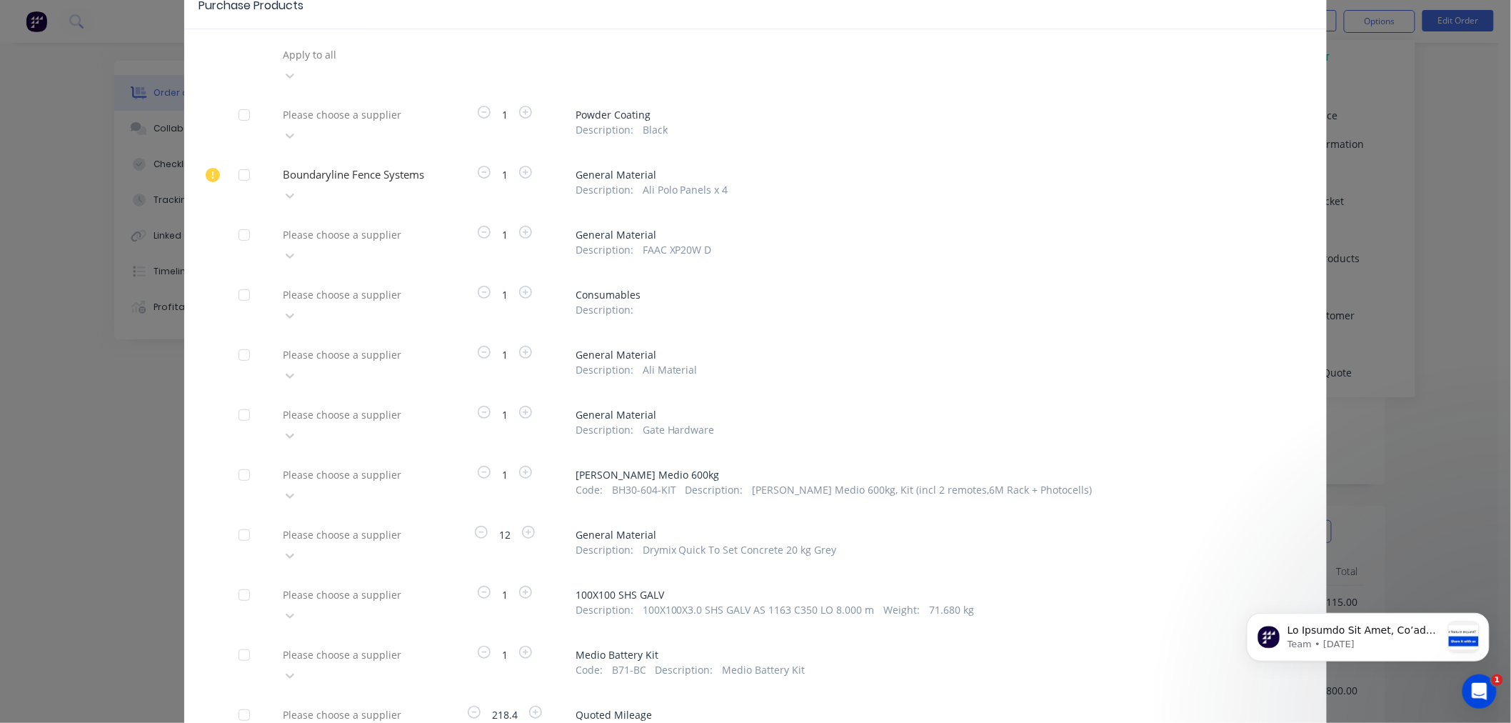
scroll to position [79, 0]
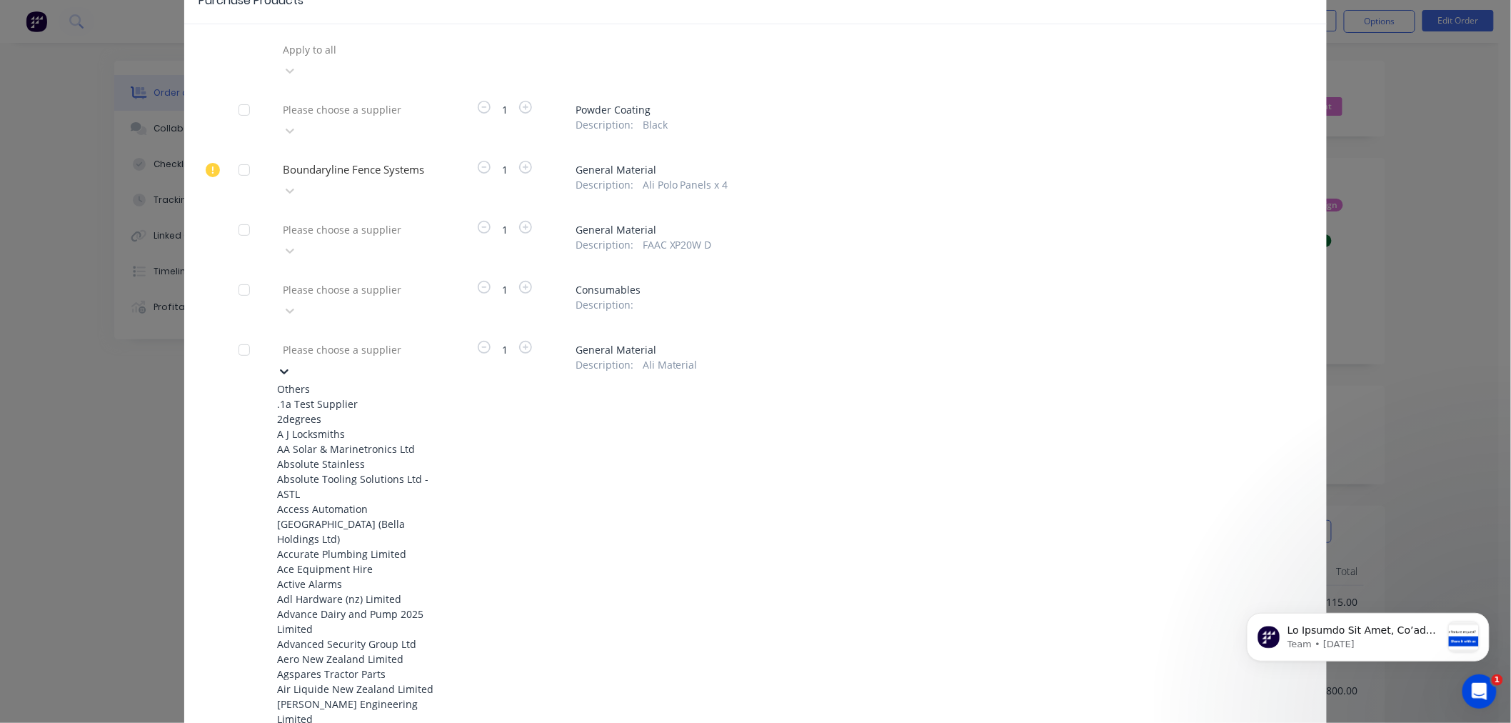
click at [291, 364] on icon at bounding box center [284, 371] width 14 height 14
type input "SD"
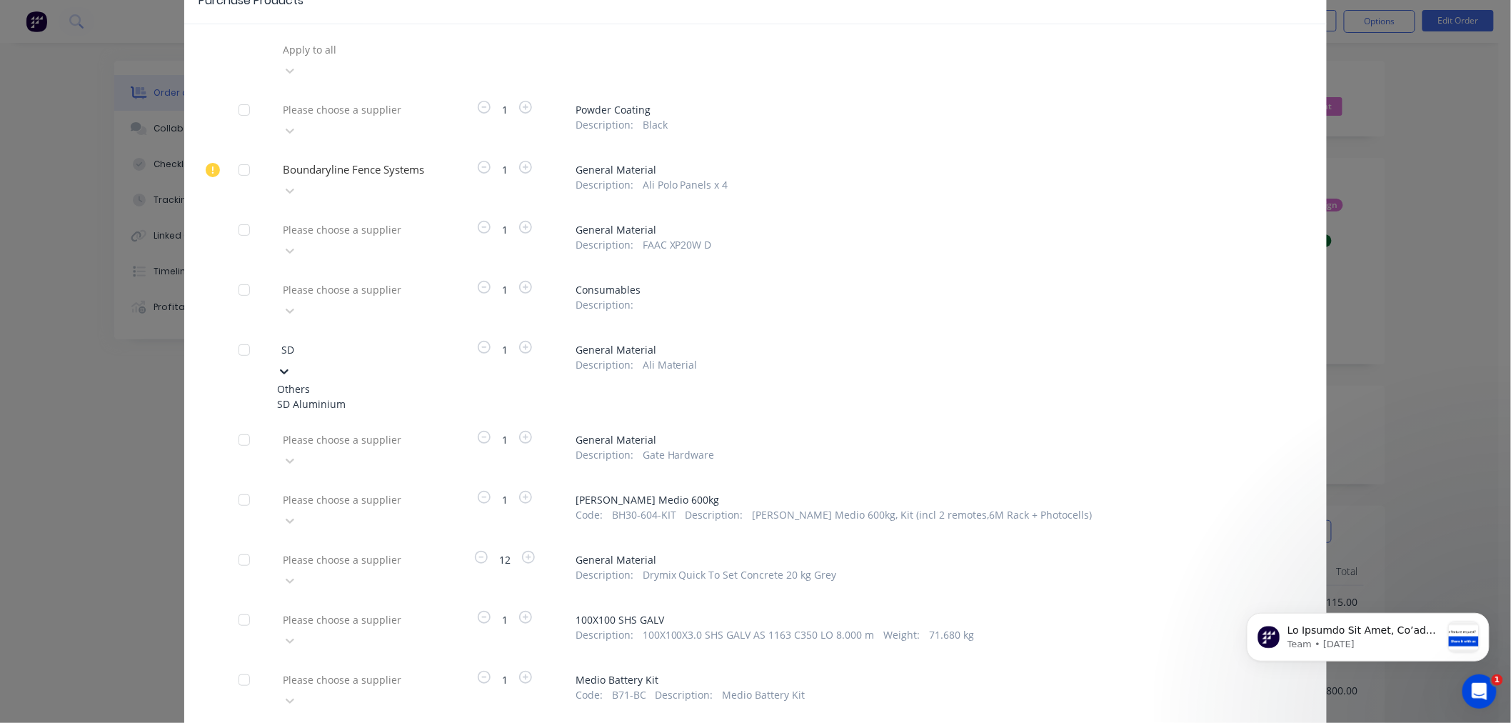
click at [296, 396] on div "SD Aluminium" at bounding box center [355, 403] width 157 height 15
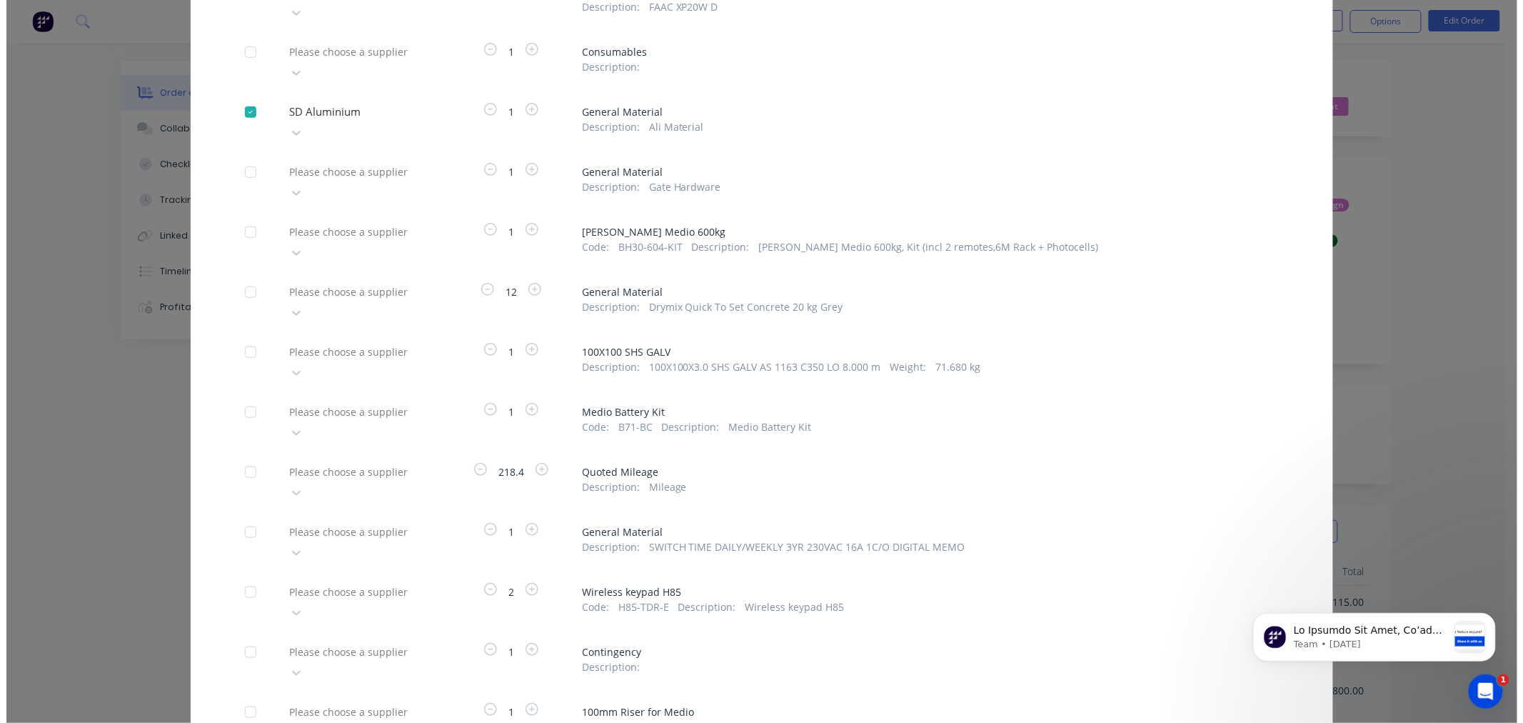
scroll to position [329, 0]
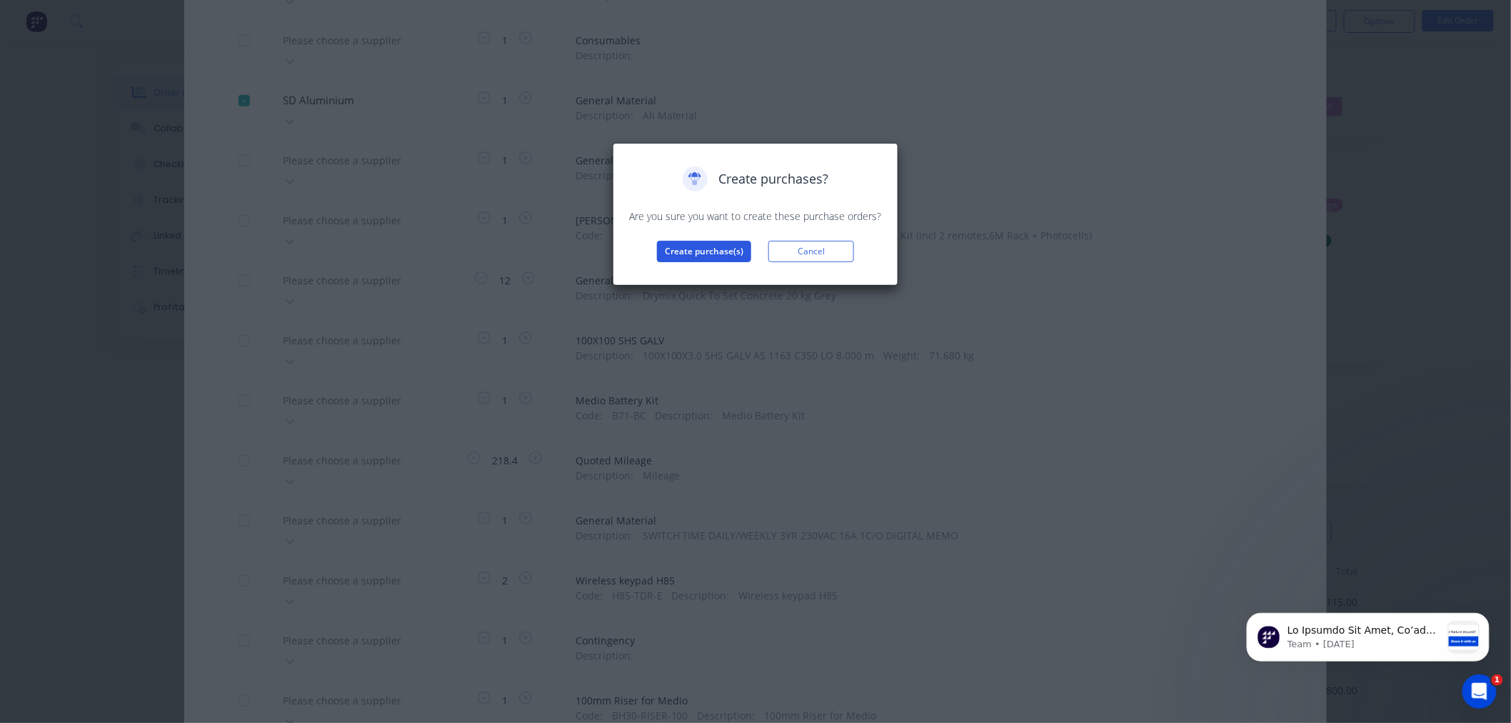
click at [687, 253] on button "Create purchase(s)" at bounding box center [704, 251] width 94 height 21
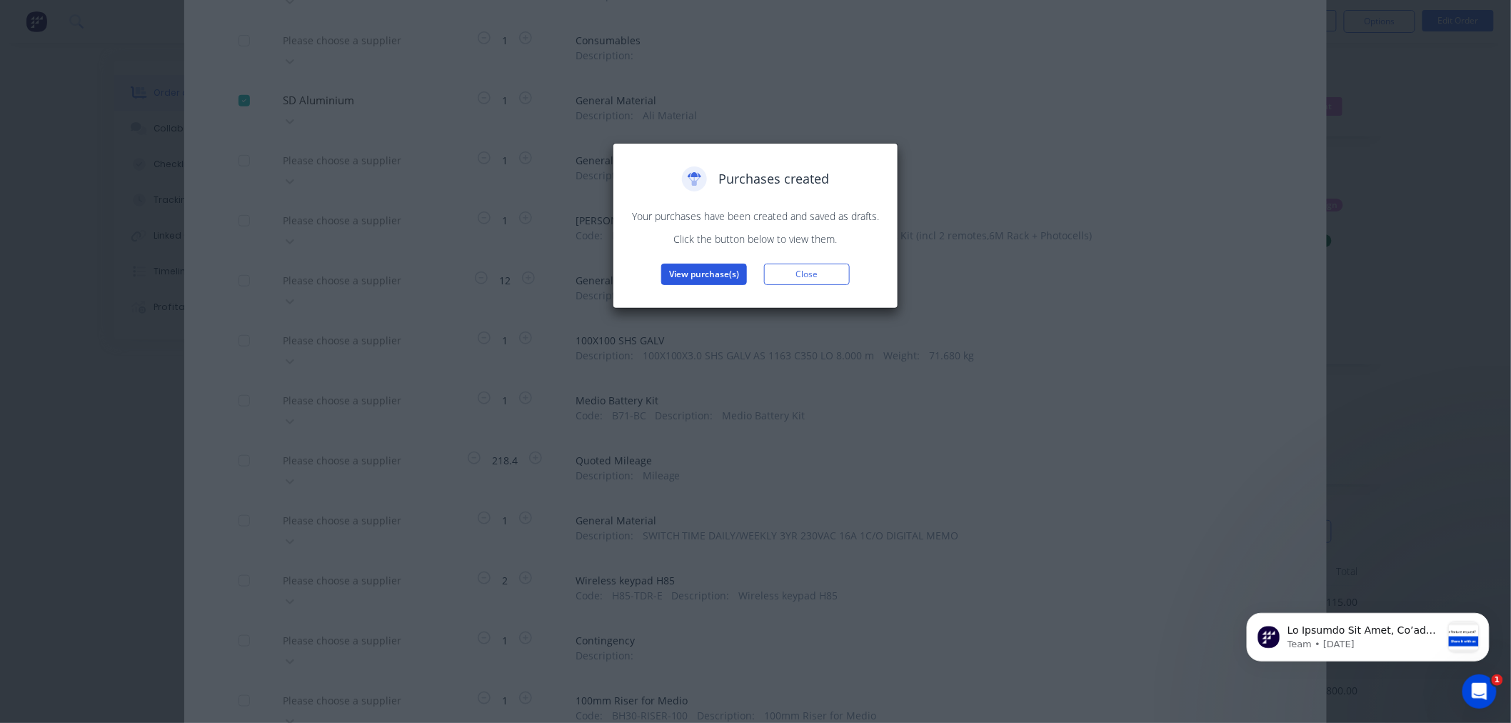
click at [686, 271] on button "View purchase(s)" at bounding box center [704, 274] width 86 height 21
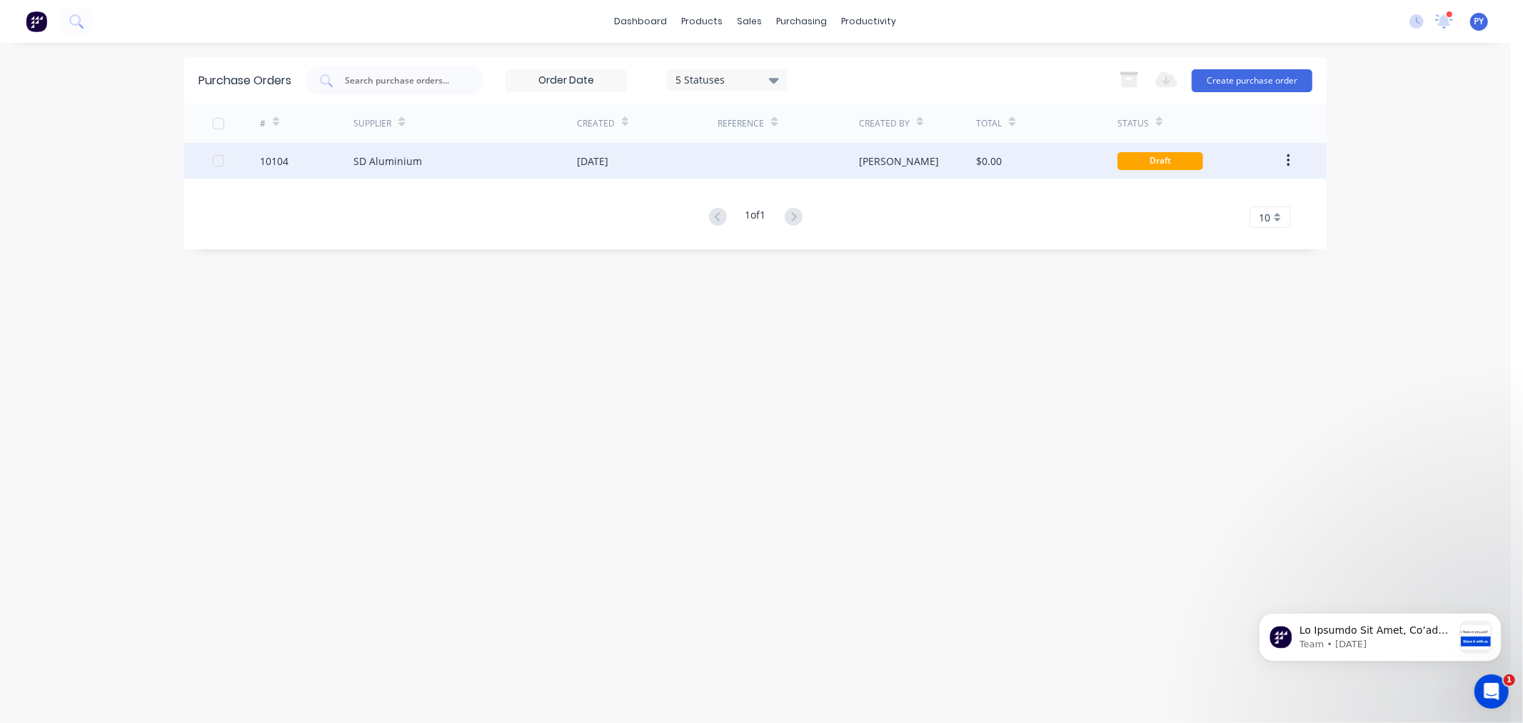
click at [393, 163] on div "SD Aluminium" at bounding box center [388, 161] width 69 height 15
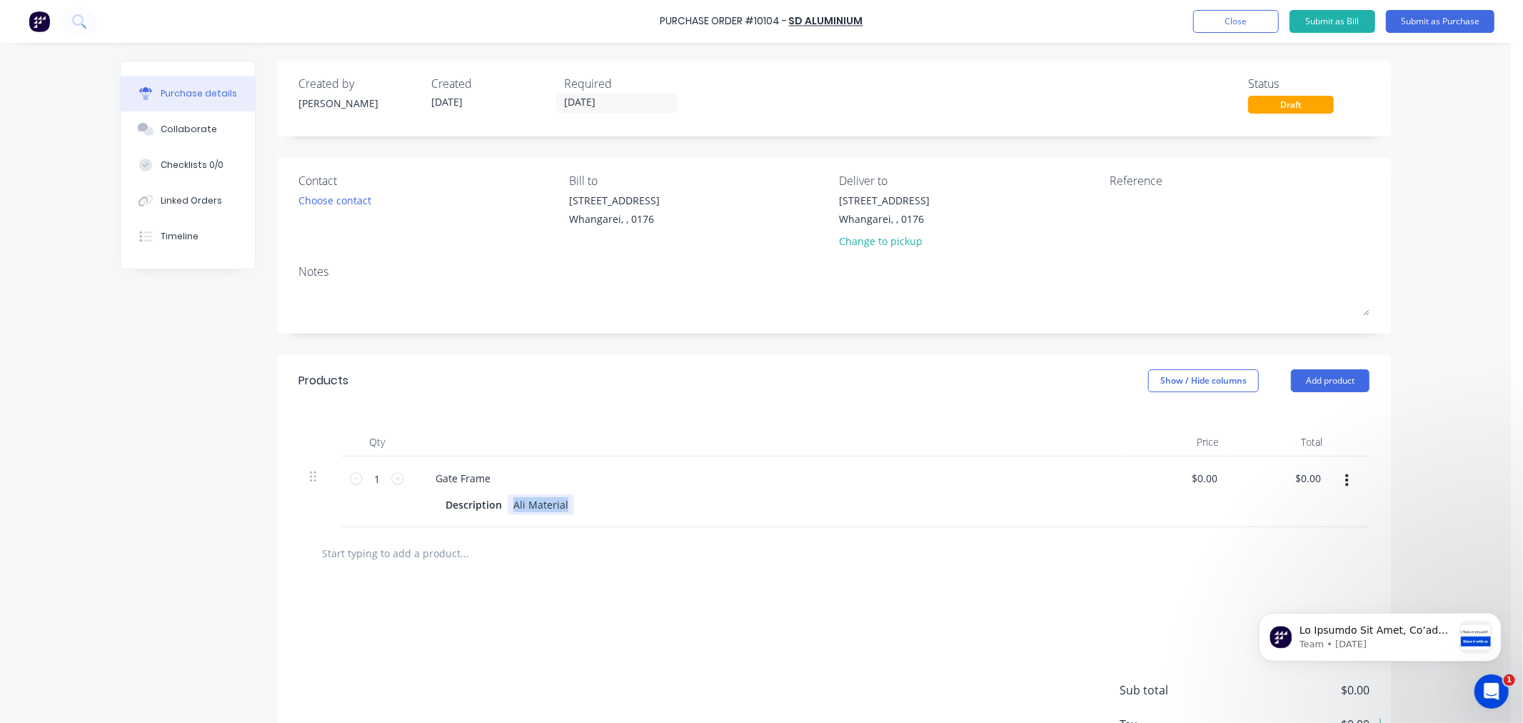
drag, startPoint x: 562, startPoint y: 504, endPoint x: 501, endPoint y: 507, distance: 60.8
click at [508, 507] on div "Ali Material" at bounding box center [541, 504] width 66 height 21
click at [560, 507] on div "Ali Material" at bounding box center [541, 504] width 66 height 21
drag, startPoint x: 564, startPoint y: 506, endPoint x: 499, endPoint y: 503, distance: 65.8
click at [499, 503] on div "Description Ali Material" at bounding box center [767, 504] width 654 height 21
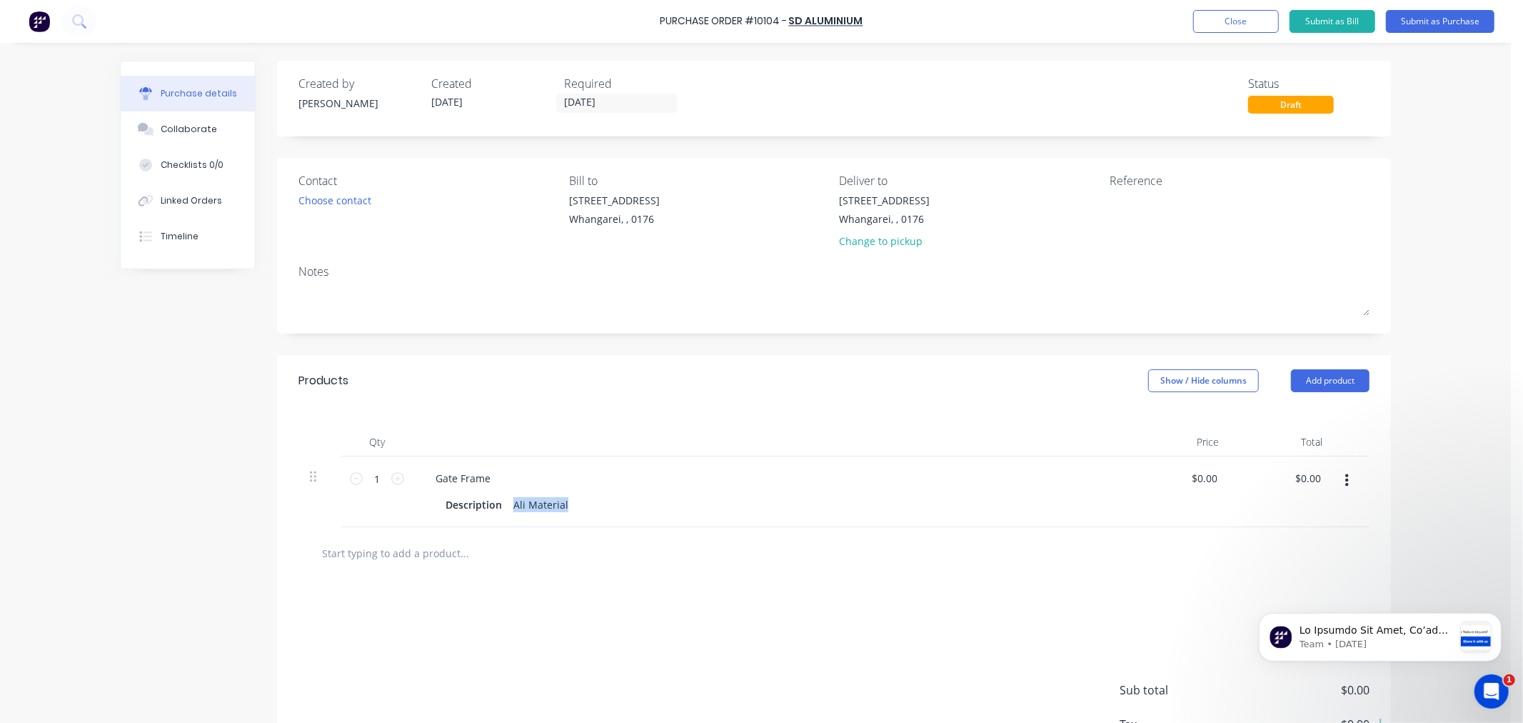
click at [619, 490] on div "Gate Frame Description Ali Material" at bounding box center [770, 491] width 714 height 71
click at [564, 507] on div "Ali Material" at bounding box center [541, 504] width 66 height 21
drag, startPoint x: 531, startPoint y: 504, endPoint x: 519, endPoint y: 509, distance: 12.5
click at [519, 509] on div "2x" at bounding box center [519, 504] width 22 height 21
click at [520, 503] on div "2x 100 x 100 x 4 mm Square Hollow 5.95M" at bounding box center [614, 504] width 212 height 21
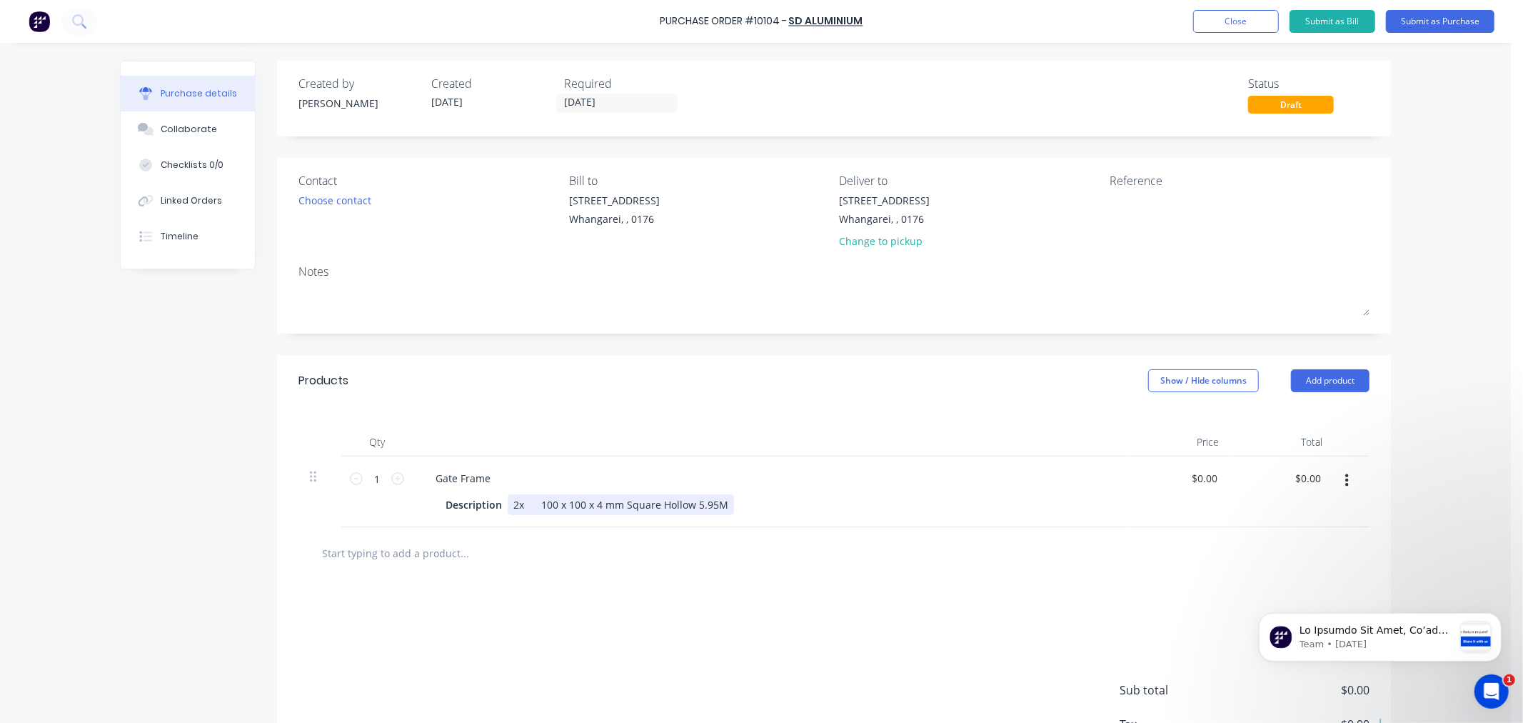
click at [716, 504] on div "2x 100 x 100 x 4 mm Square Hollow 5.95M" at bounding box center [621, 504] width 226 height 21
click at [538, 521] on div "2x 100 x 100 x 4 mm Square Hollow 5.95M 2x" at bounding box center [621, 512] width 226 height 36
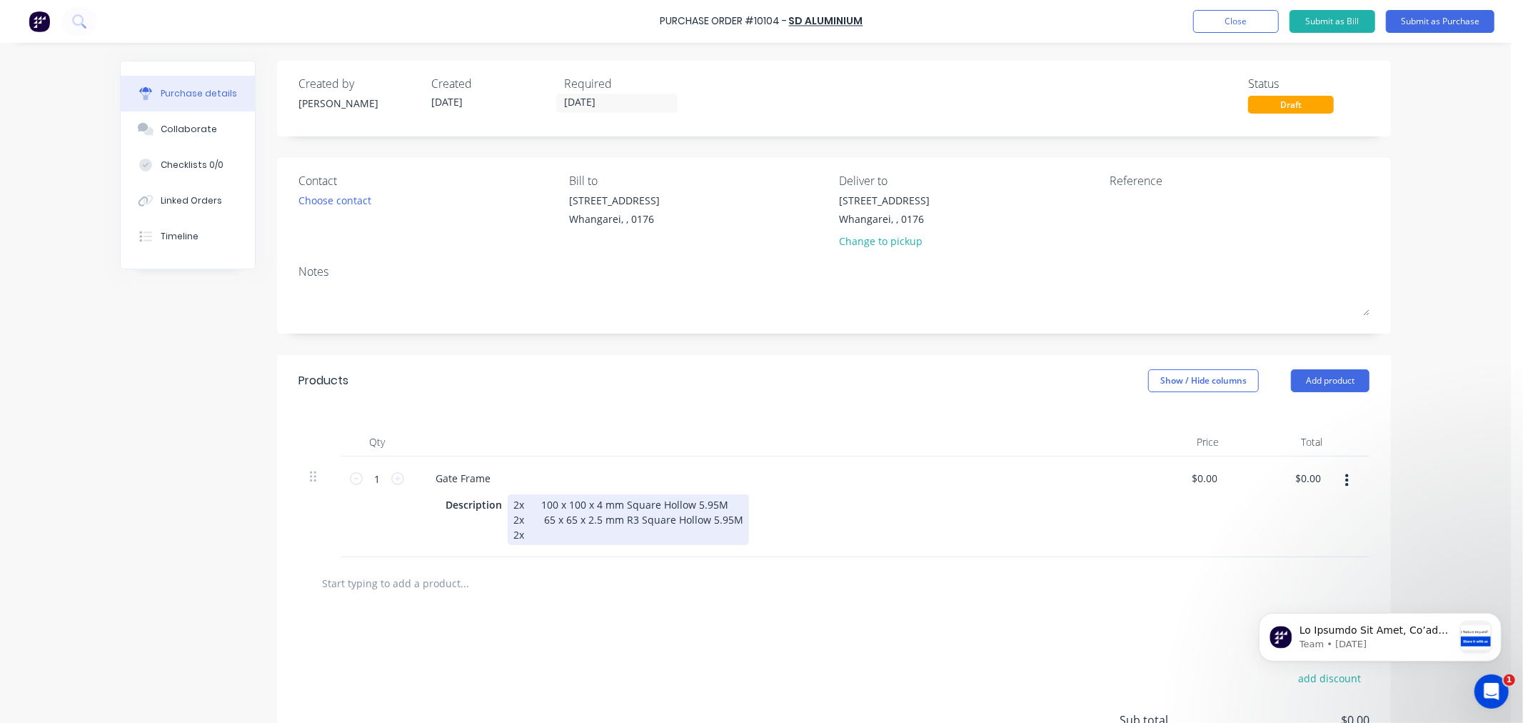
click at [537, 533] on div "2x 100 x 100 x 4 mm Square Hollow 5.95M 2x 65 x 65 x 2.5 mm R3 Square Hollow 5.…" at bounding box center [628, 519] width 241 height 51
click at [538, 533] on div "2x 100 x 100 x 4 mm Square Hollow 5.95M 2x 65 x 65 x 2.5 mm R3 Square Hollow 5.…" at bounding box center [628, 519] width 241 height 51
click at [781, 526] on div "Description 2x 100 x 100 x 4 mm Square Hollow 5.95M 2x 65 x 65 x 2.5 mm R3 Squa…" at bounding box center [767, 519] width 654 height 51
click at [798, 632] on div "add delivery fee add discount Sub total $0.00 Tax $0.00 Total $0.00" at bounding box center [834, 726] width 1114 height 235
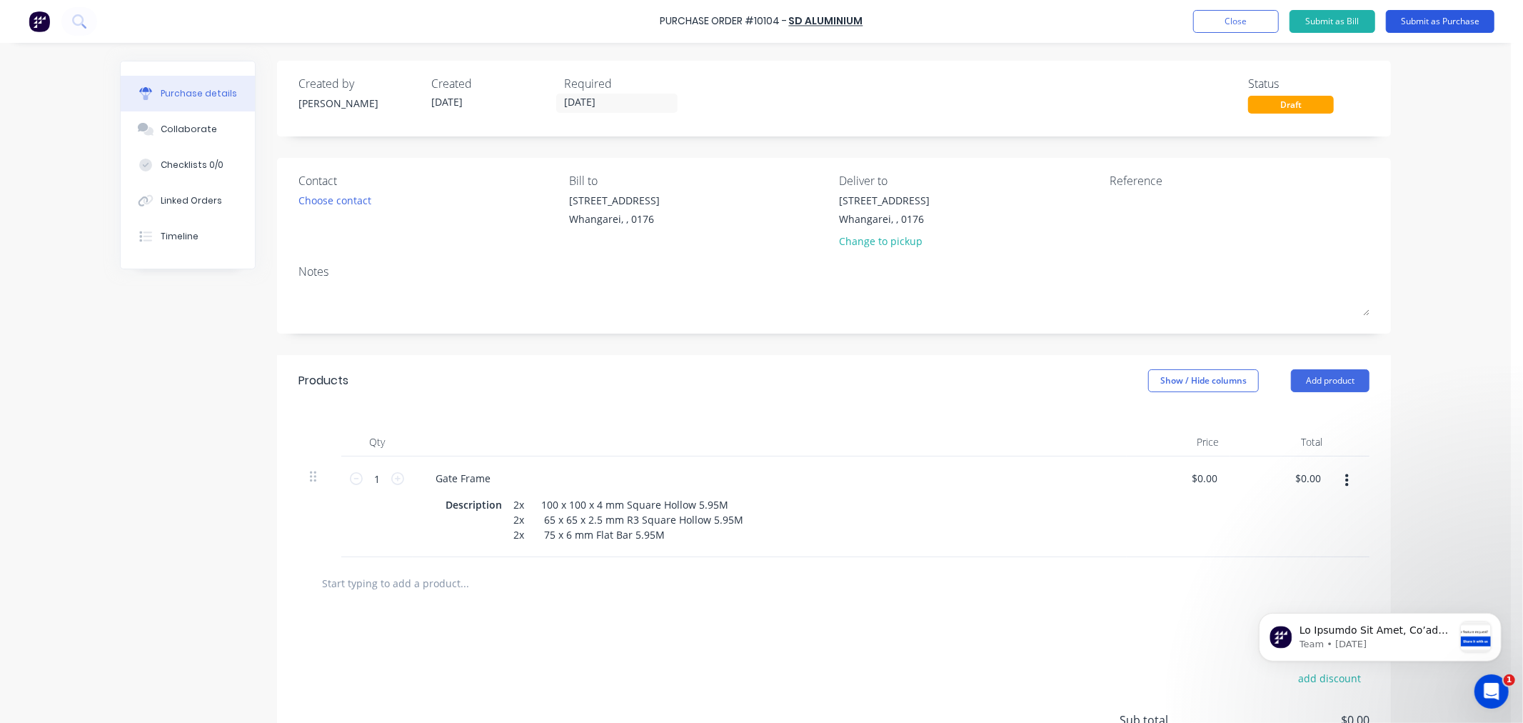
click at [1436, 22] on button "Submit as Purchase" at bounding box center [1440, 21] width 109 height 23
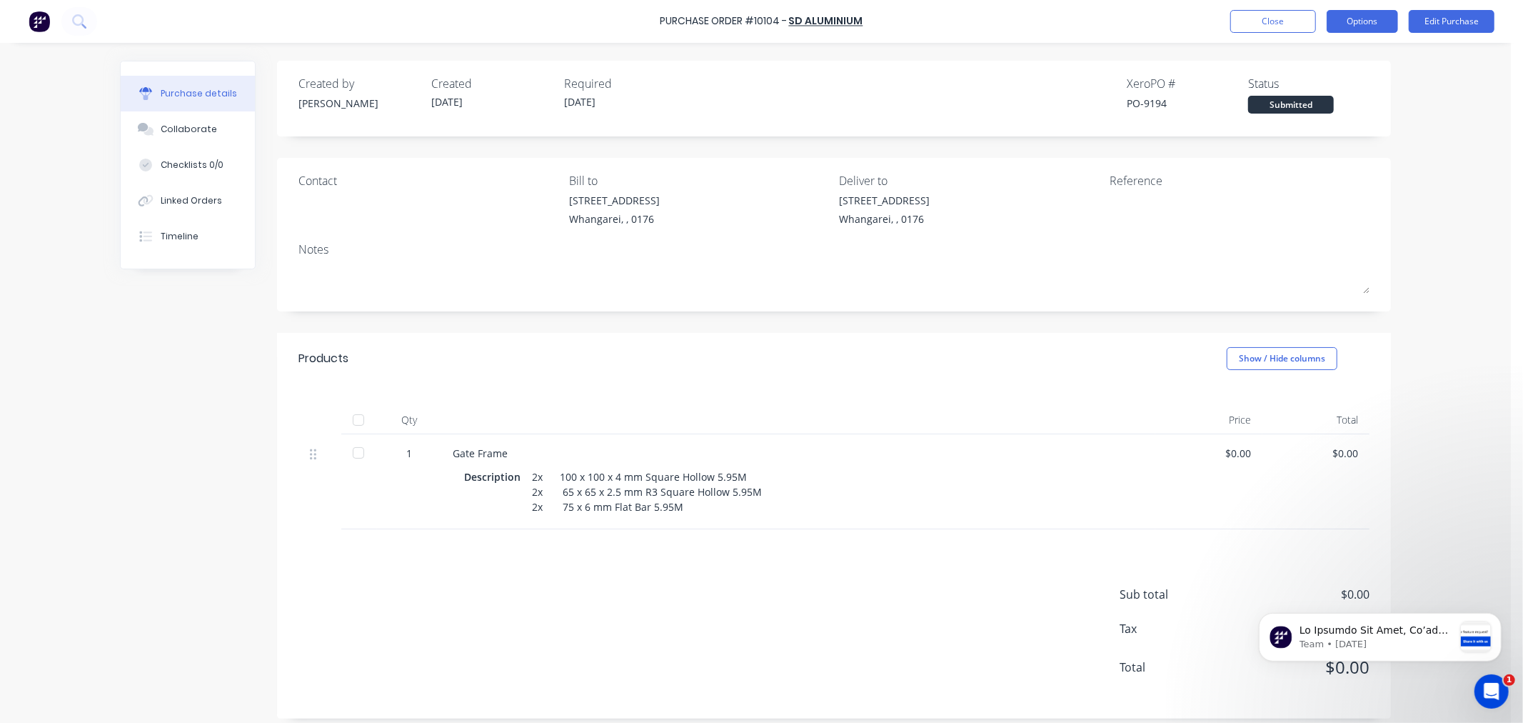
click at [1361, 22] on button "Options" at bounding box center [1362, 21] width 71 height 23
click at [1334, 57] on div "Print / Email" at bounding box center [1331, 58] width 110 height 21
click at [1328, 116] on div "Without pricing" at bounding box center [1331, 115] width 110 height 21
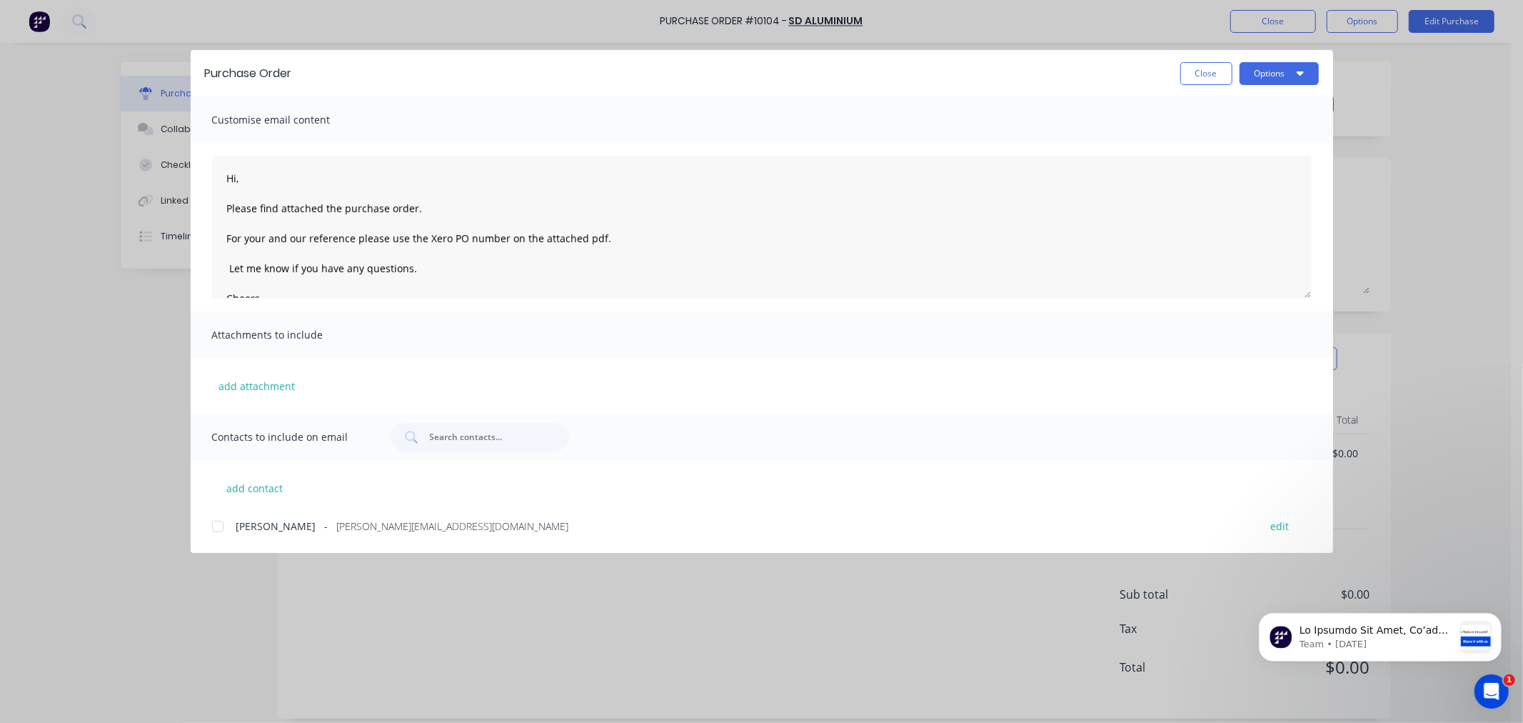
click at [216, 526] on div at bounding box center [218, 526] width 29 height 29
click at [1298, 67] on icon "button" at bounding box center [1300, 72] width 7 height 11
click at [1216, 163] on div "Email" at bounding box center [1251, 166] width 110 height 21
click at [1196, 73] on button "Close" at bounding box center [1207, 73] width 52 height 23
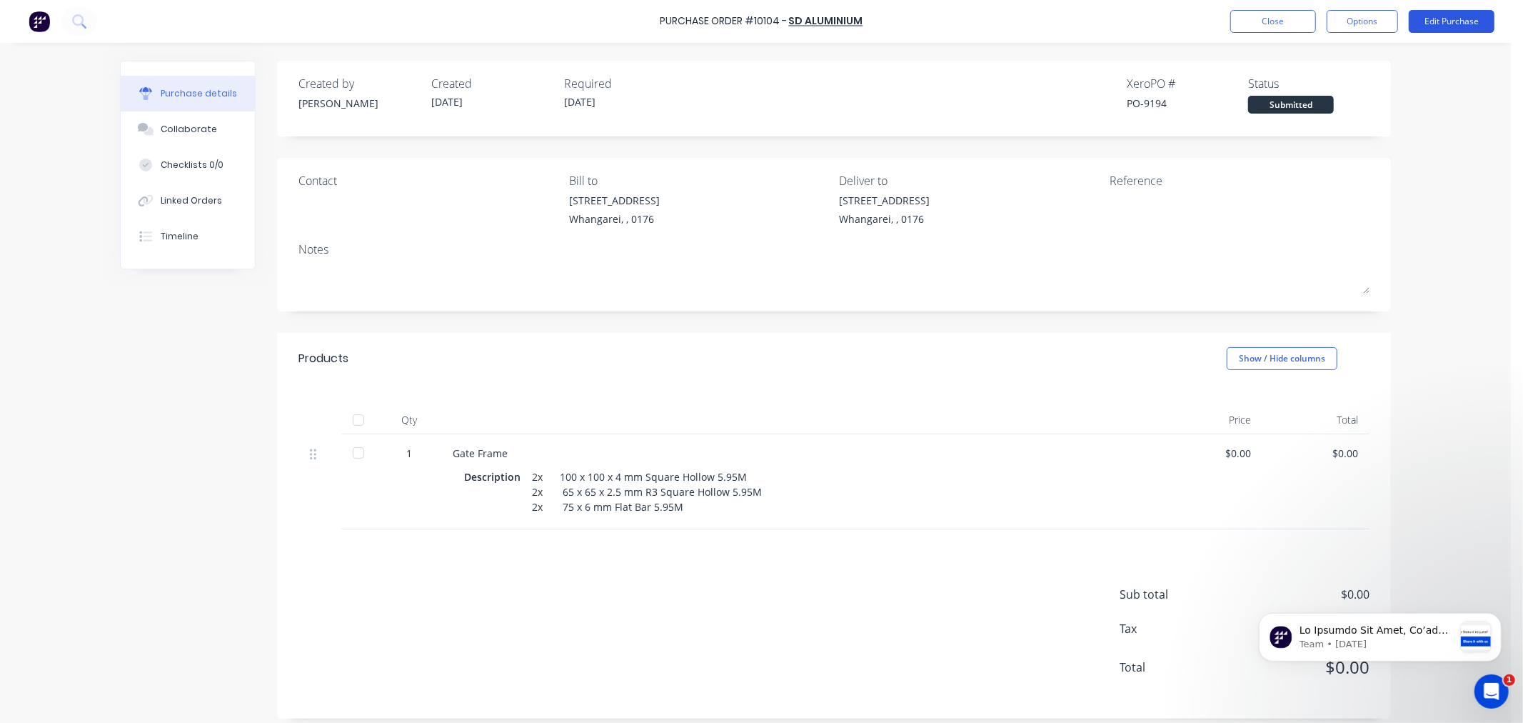
click at [1436, 19] on button "Edit Purchase" at bounding box center [1452, 21] width 86 height 23
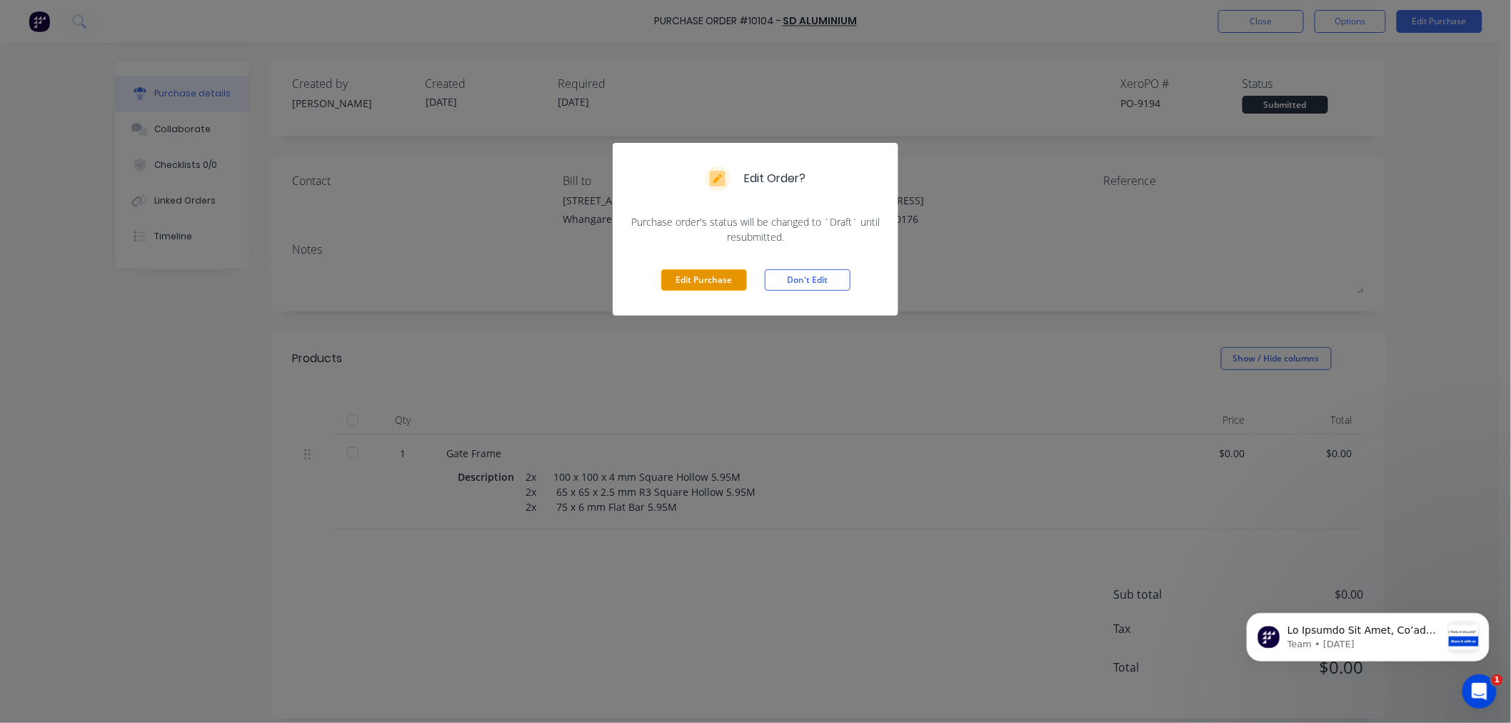
click at [703, 286] on button "Edit Purchase" at bounding box center [704, 279] width 86 height 21
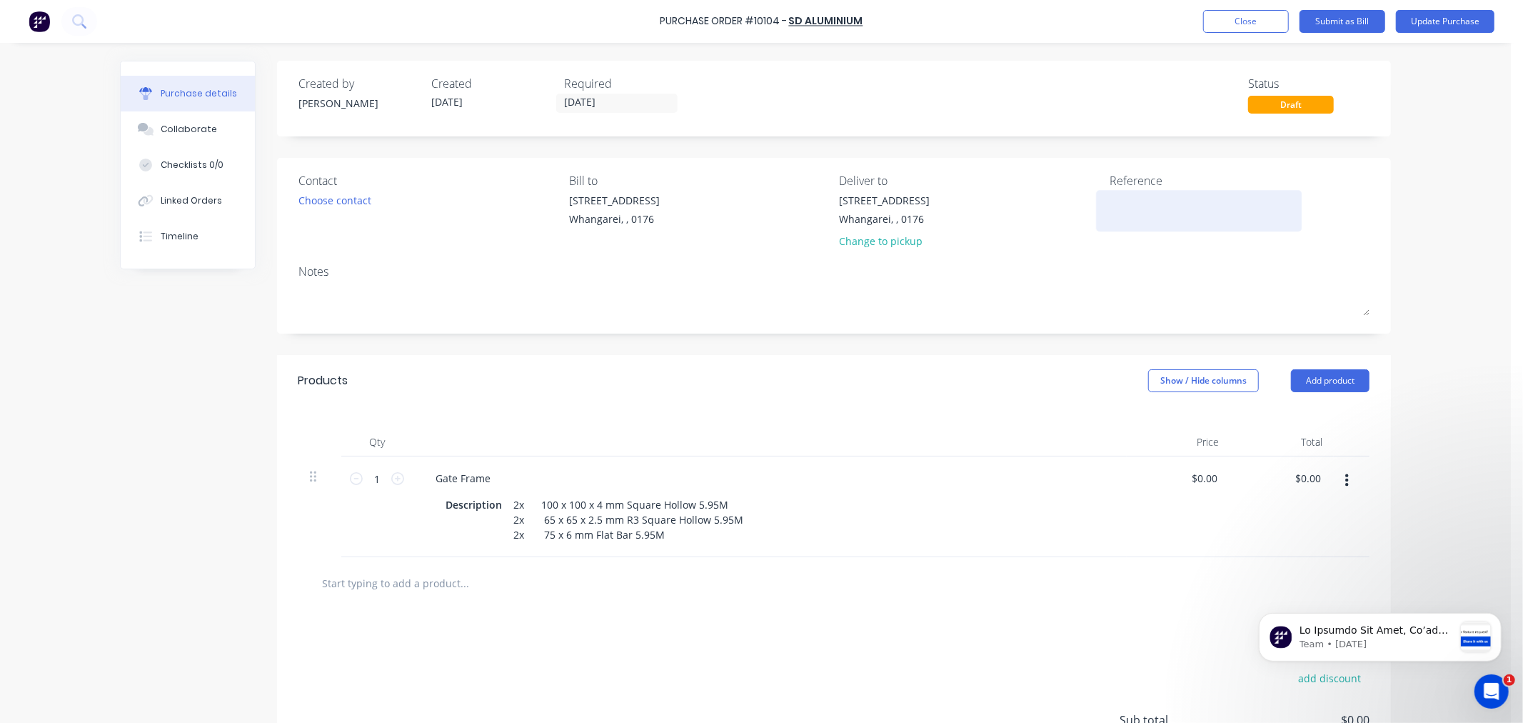
click at [1128, 199] on textarea at bounding box center [1199, 209] width 179 height 32
type textarea "3028"
type textarea "x"
type textarea "3028"
drag, startPoint x: 581, startPoint y: 101, endPoint x: 568, endPoint y: 100, distance: 12.9
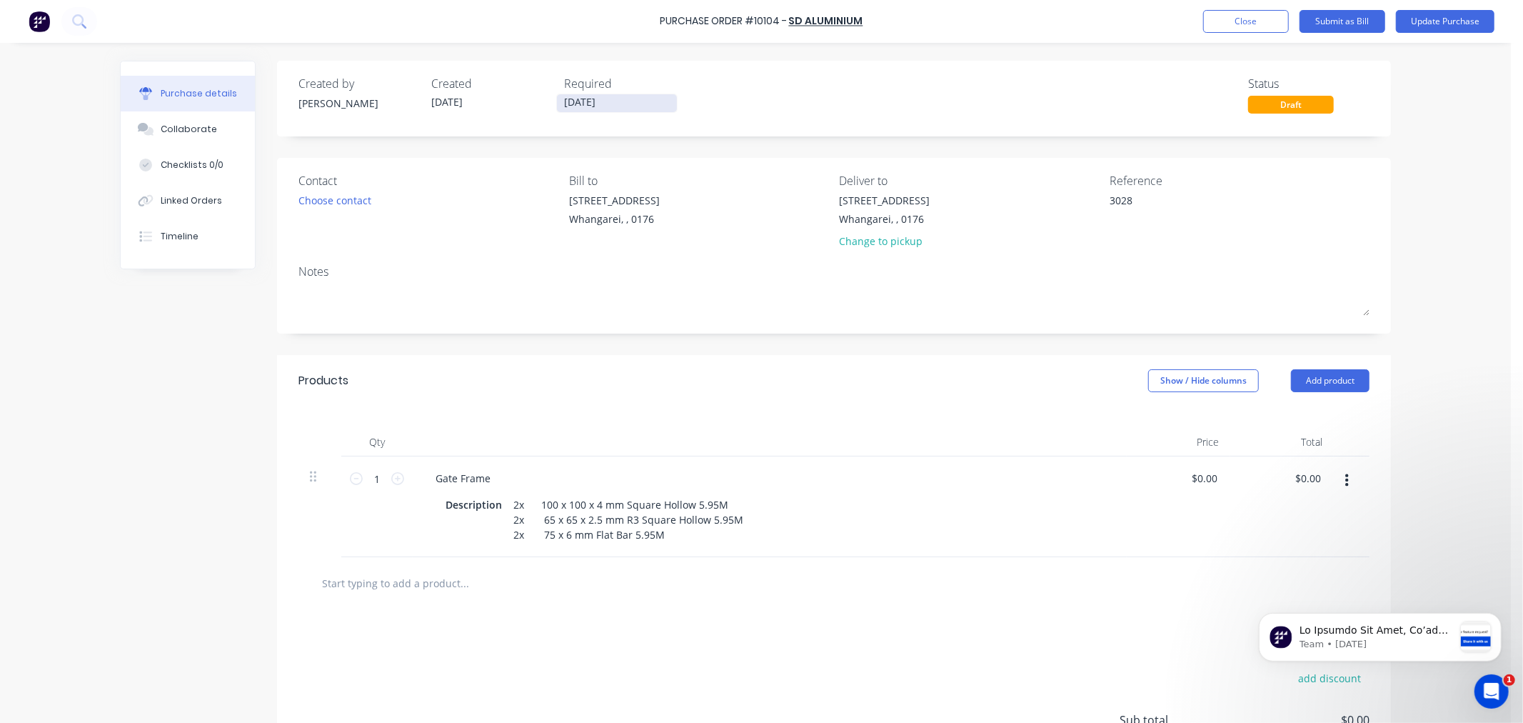
click at [568, 100] on input "[DATE]" at bounding box center [617, 103] width 120 height 18
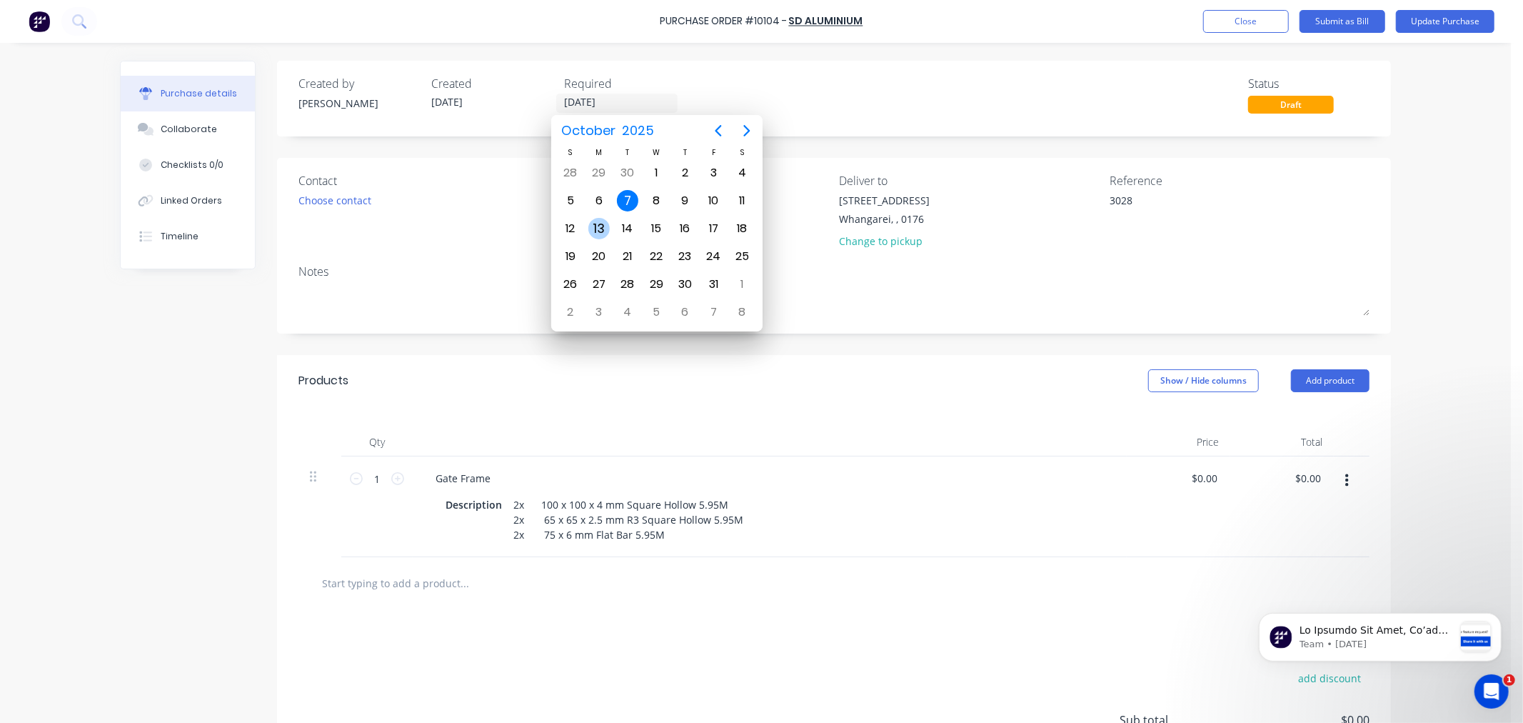
click at [604, 219] on div "13" at bounding box center [598, 228] width 21 height 21
type textarea "x"
type input "[DATE]"
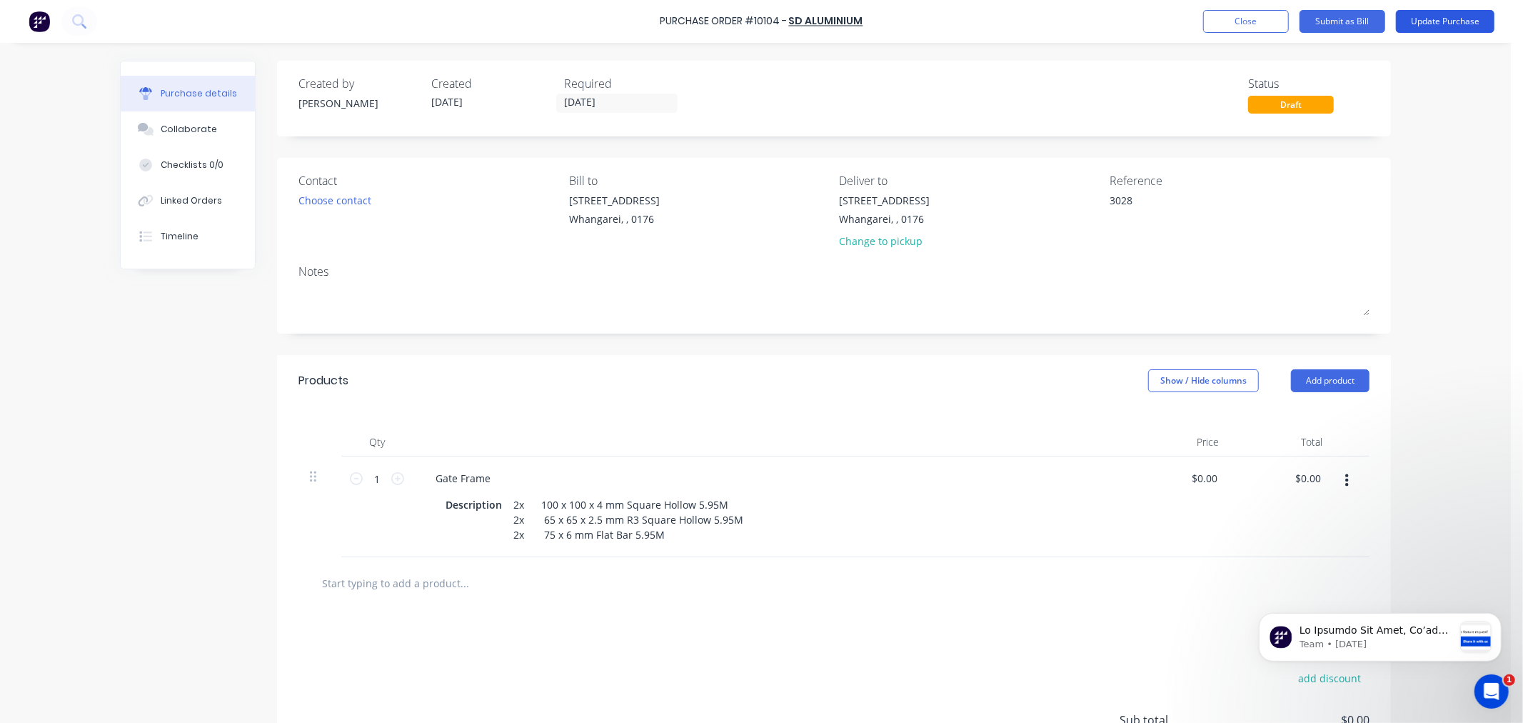
click at [1439, 21] on button "Update Purchase" at bounding box center [1445, 21] width 99 height 23
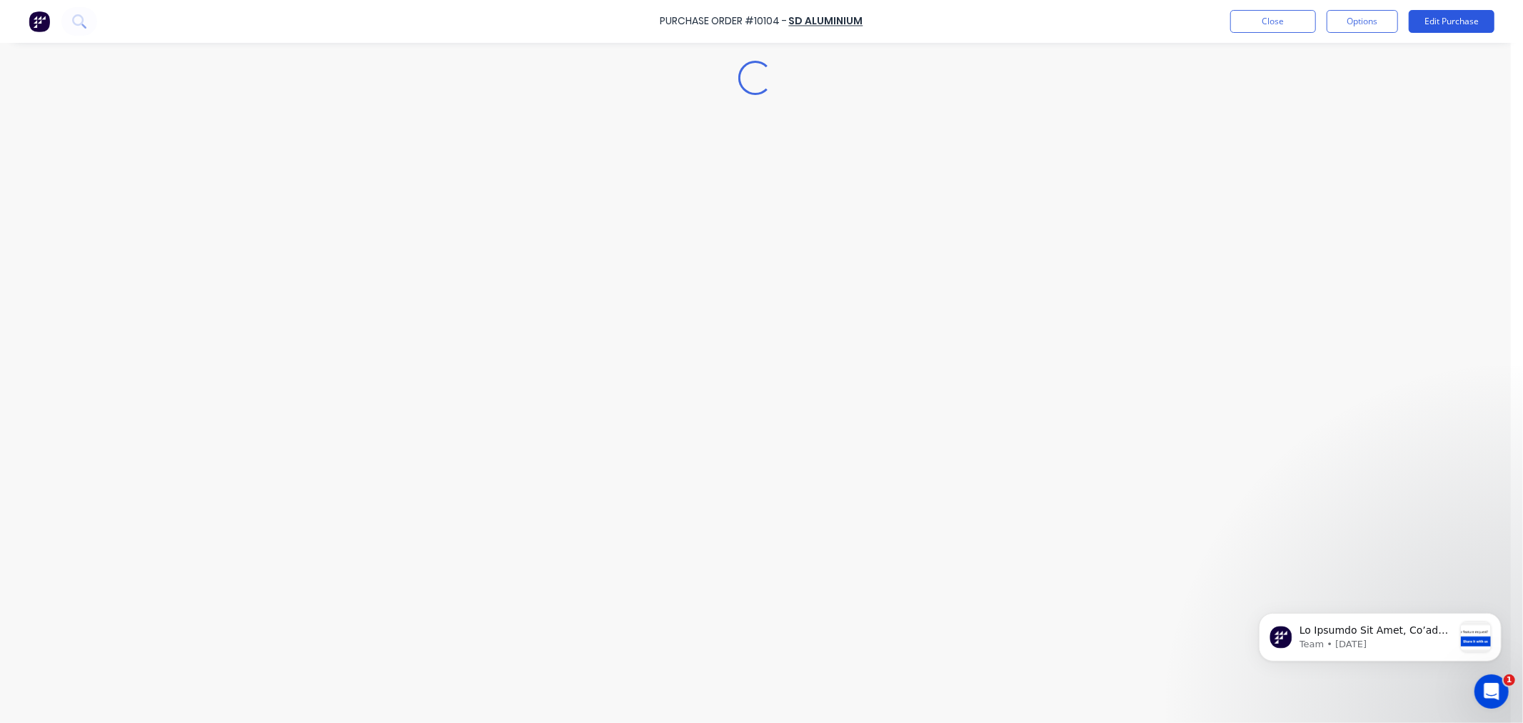
type textarea "x"
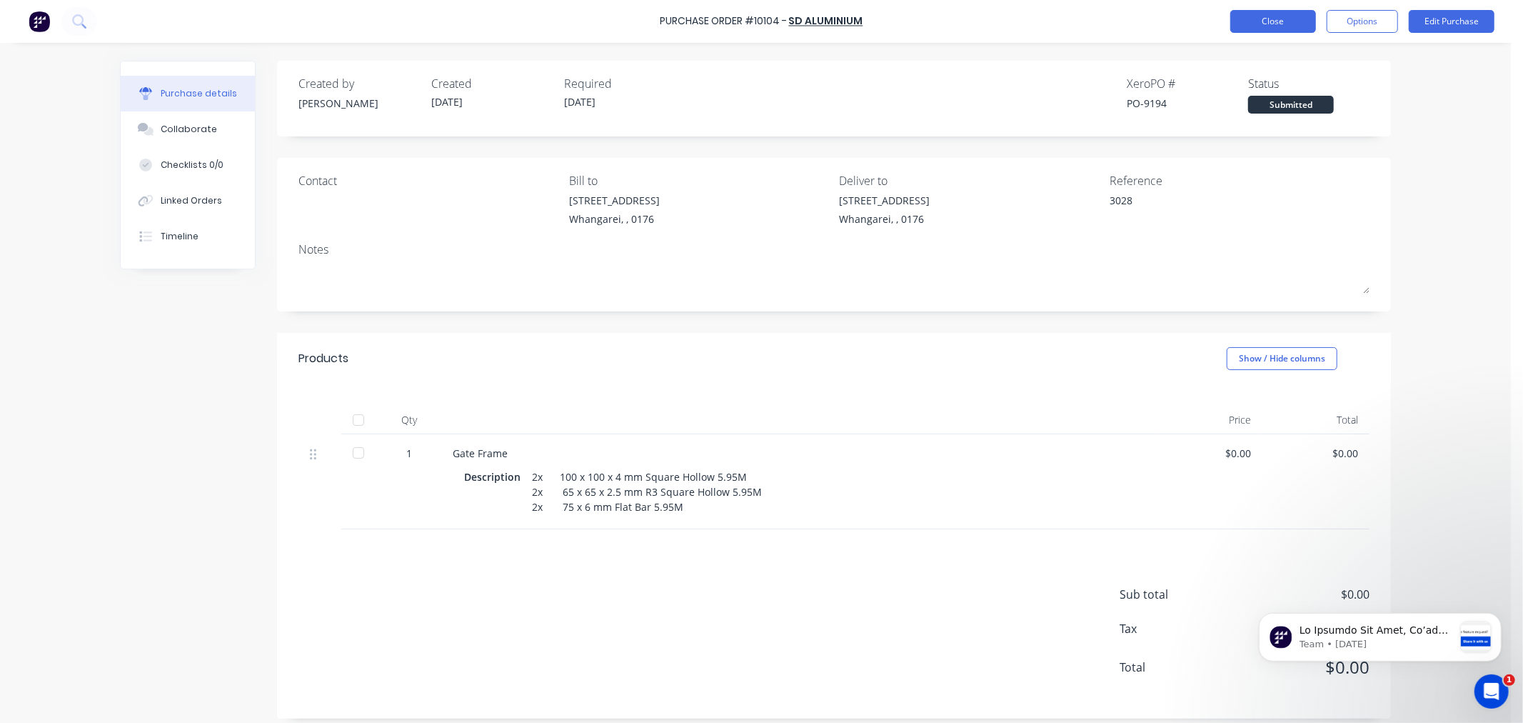
click at [1277, 19] on button "Close" at bounding box center [1274, 21] width 86 height 23
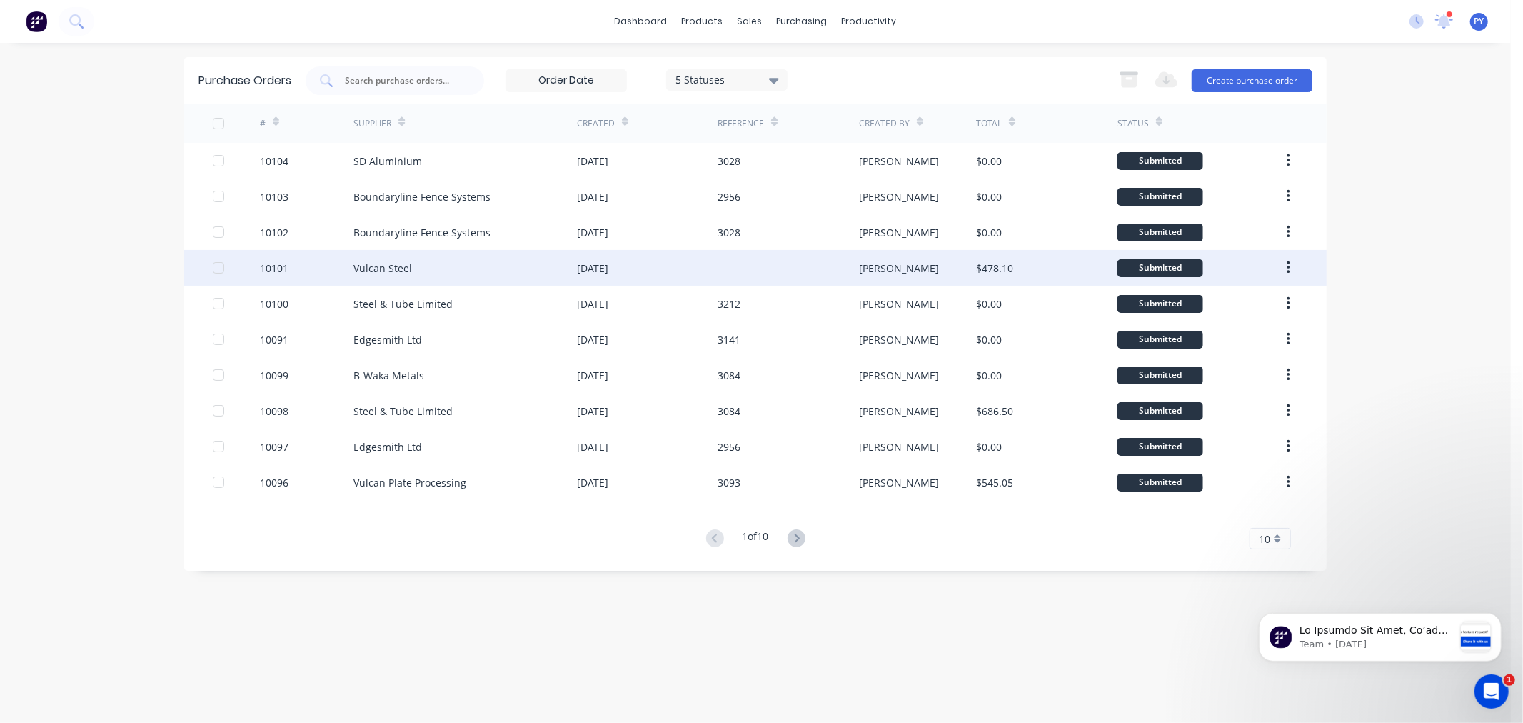
click at [394, 265] on div "Vulcan Steel" at bounding box center [383, 268] width 59 height 15
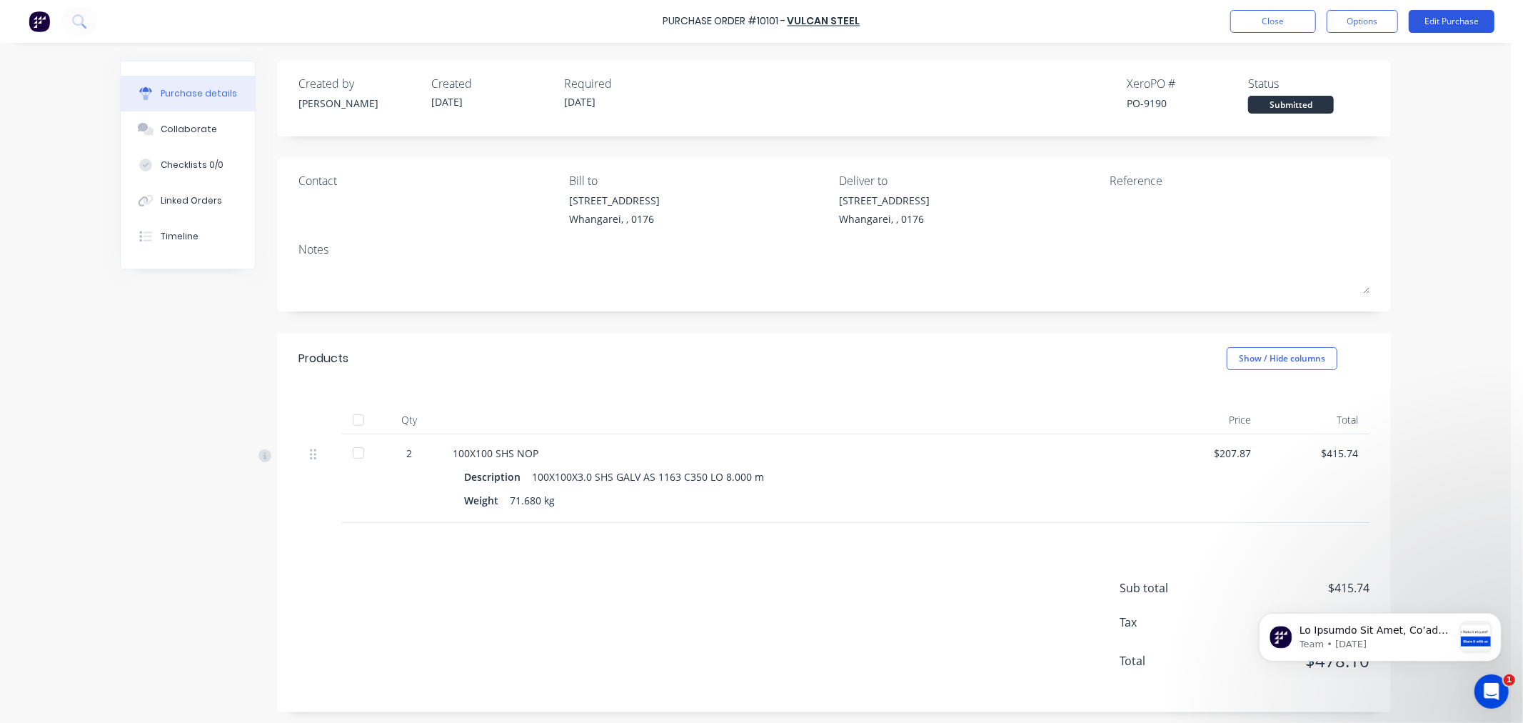
click at [1445, 20] on button "Edit Purchase" at bounding box center [1452, 21] width 86 height 23
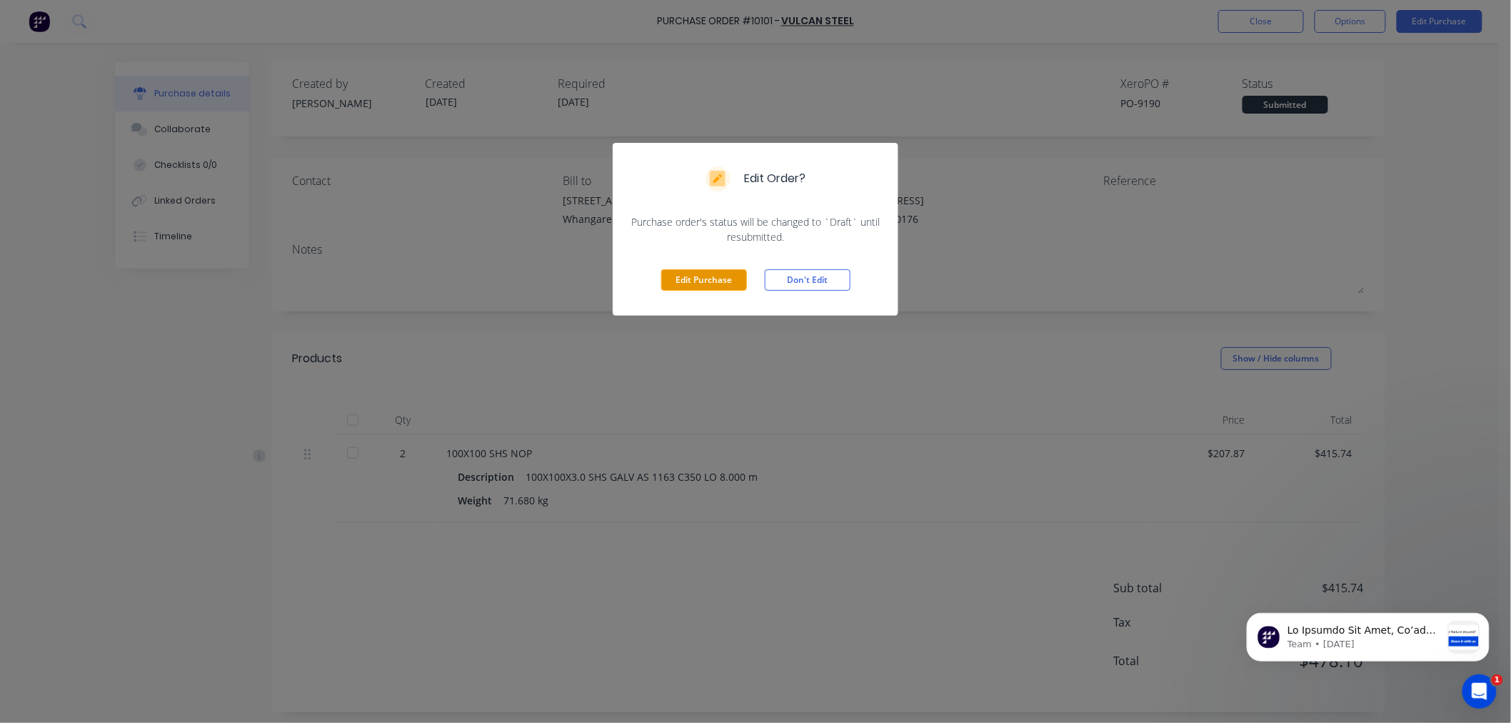
click at [708, 279] on button "Edit Purchase" at bounding box center [704, 279] width 86 height 21
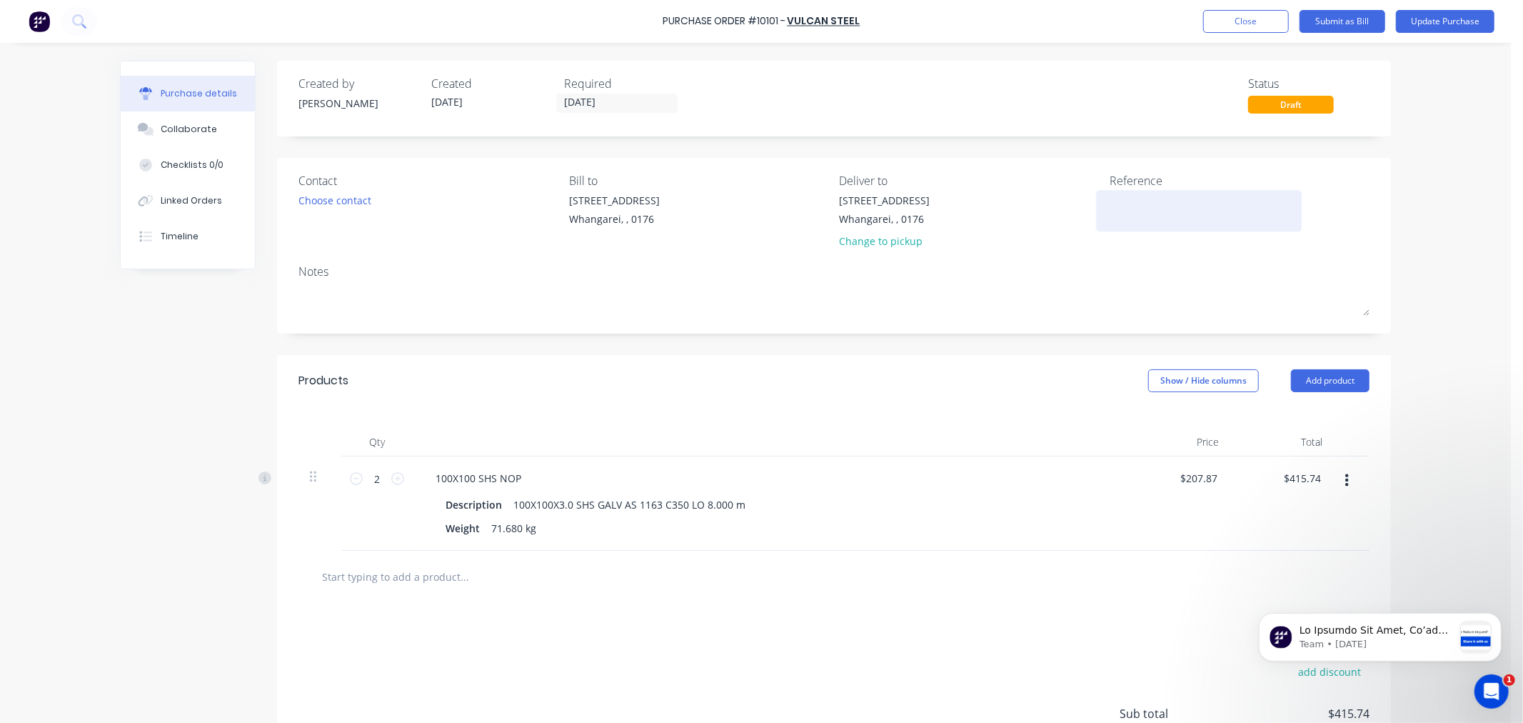
click at [1122, 200] on textarea at bounding box center [1199, 209] width 179 height 32
type textarea "3108"
type textarea "x"
type textarea "3108"
click at [1438, 19] on button "Update Purchase" at bounding box center [1445, 21] width 99 height 23
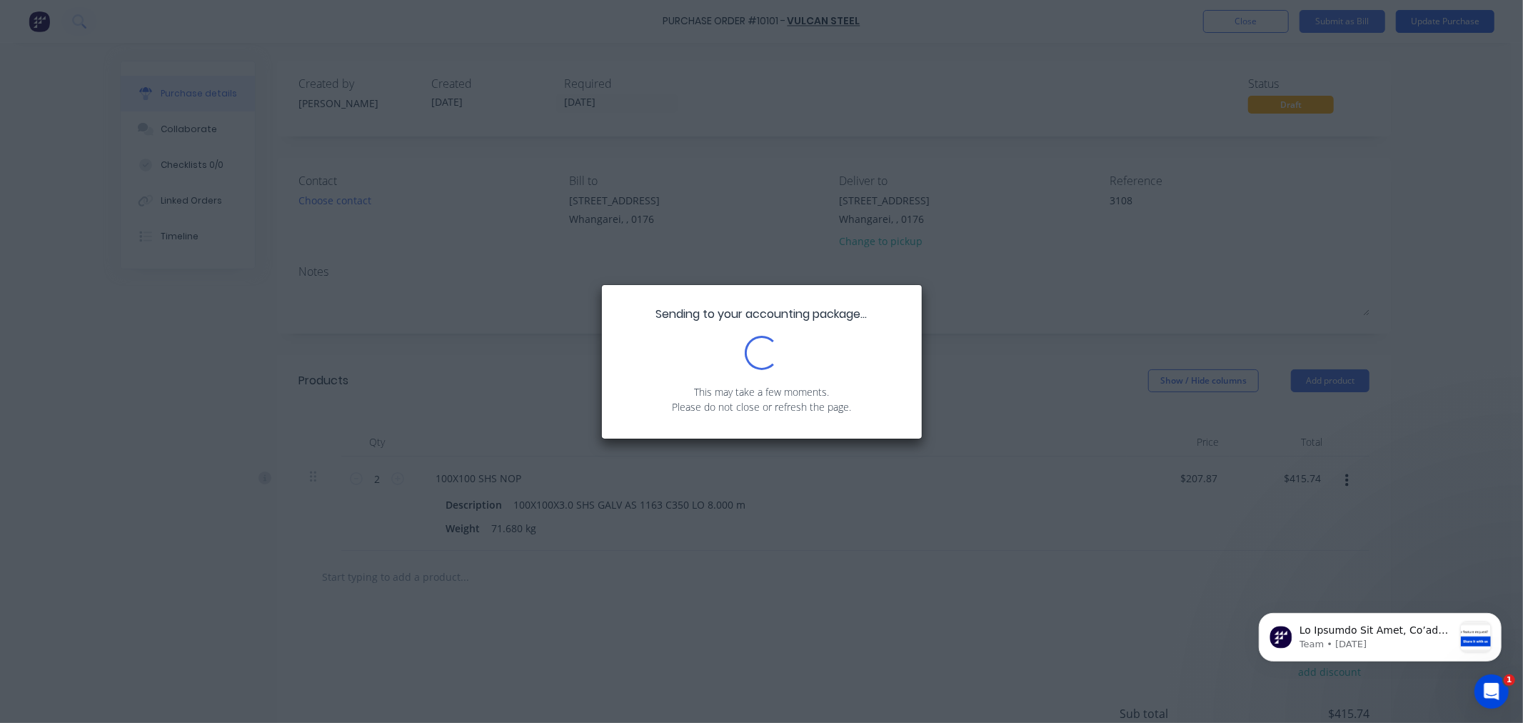
type textarea "x"
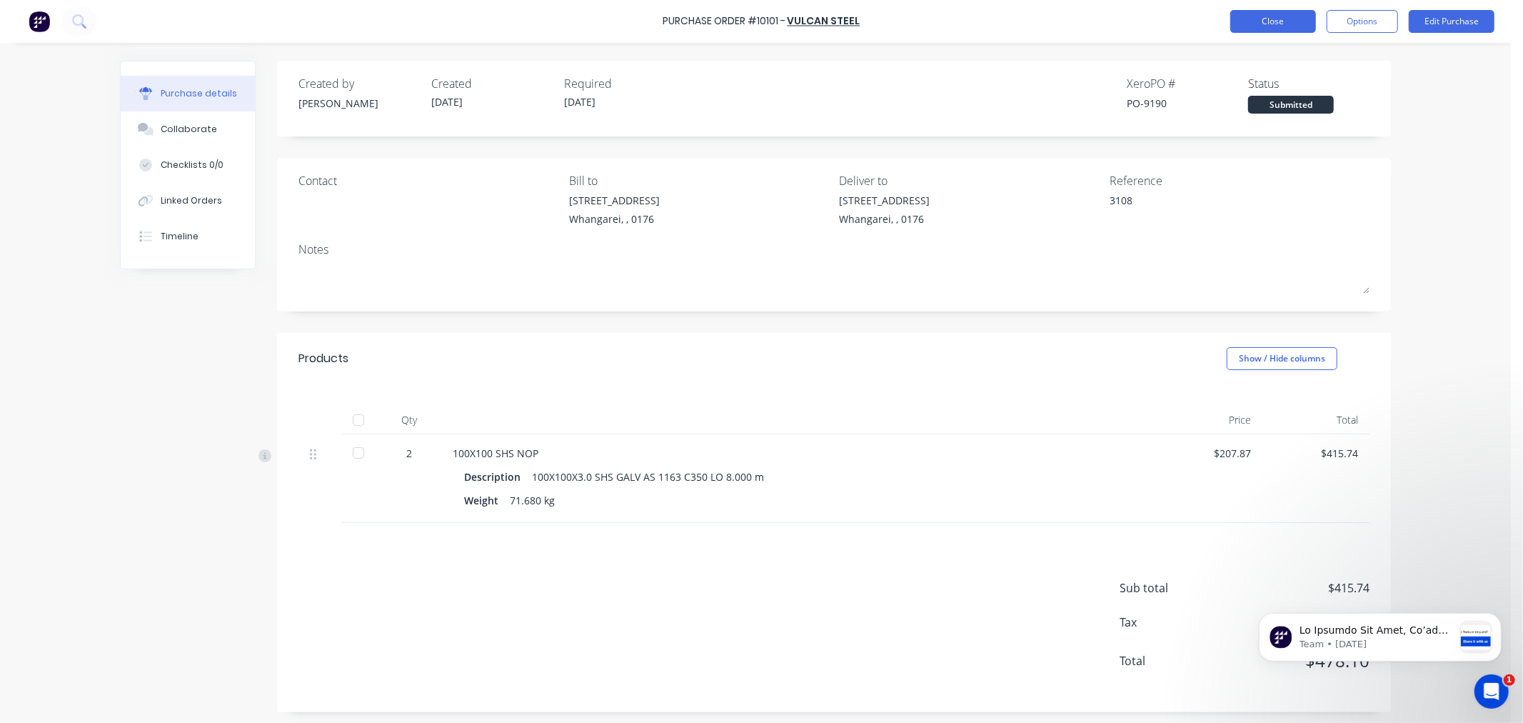
click at [1268, 26] on button "Close" at bounding box center [1274, 21] width 86 height 23
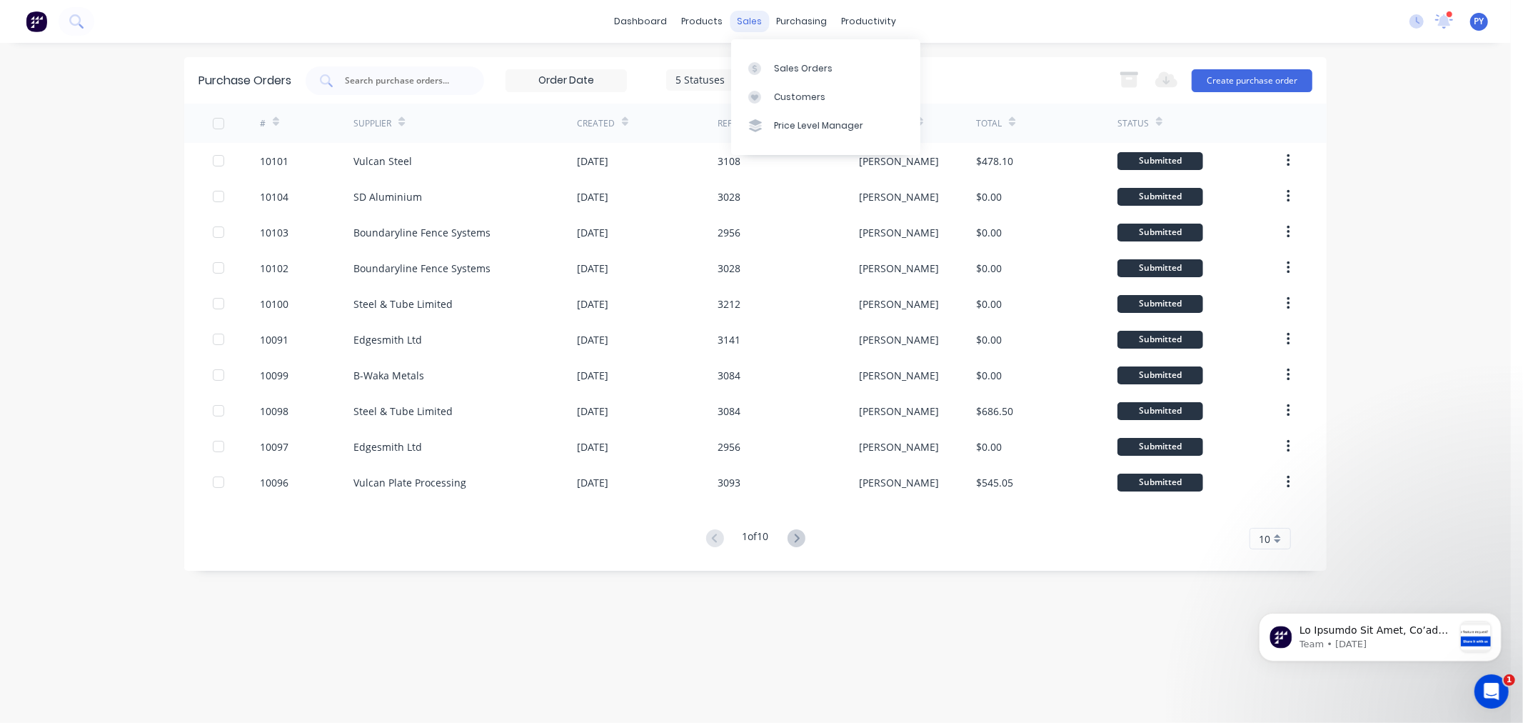
click at [748, 25] on div "sales" at bounding box center [750, 21] width 39 height 21
click at [791, 65] on div "Sales Orders" at bounding box center [803, 68] width 59 height 13
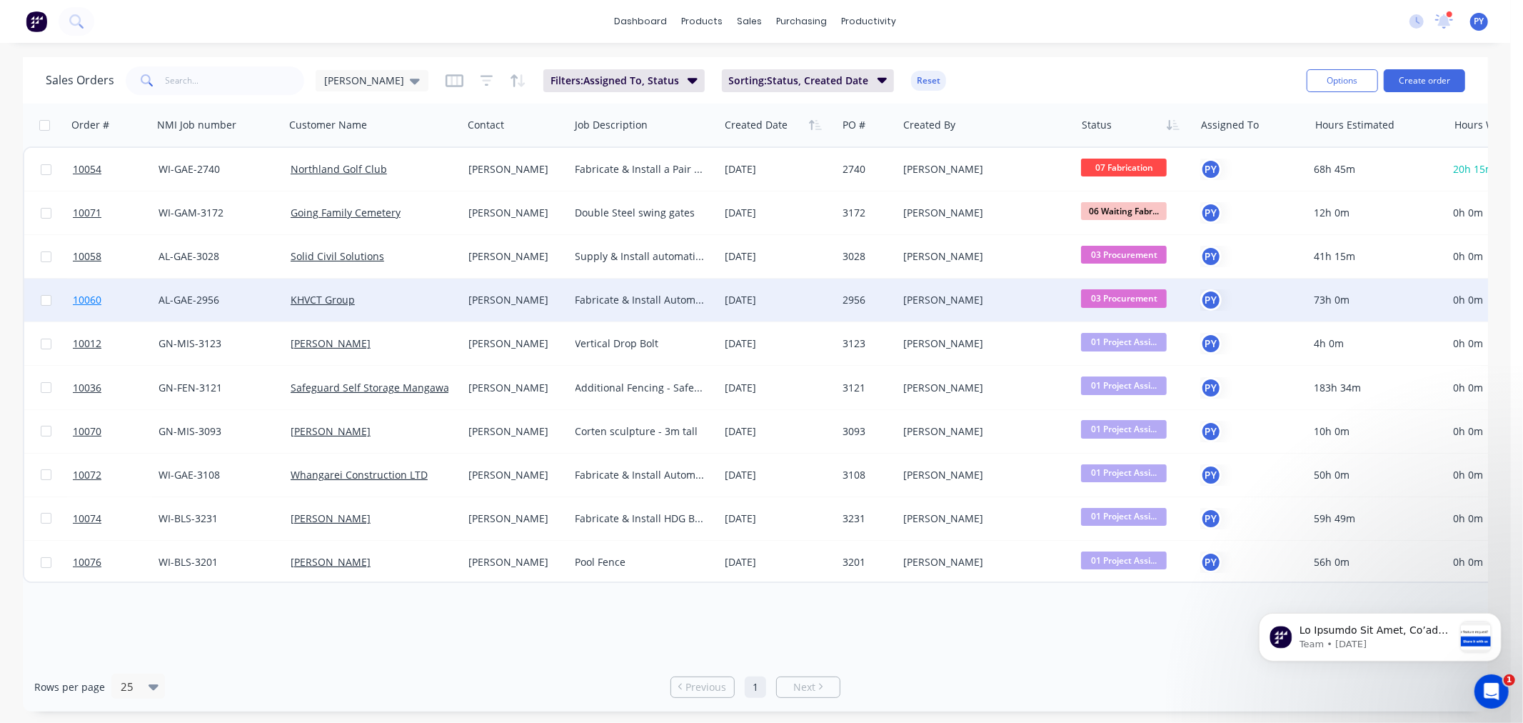
click at [81, 296] on span "10060" at bounding box center [87, 300] width 29 height 14
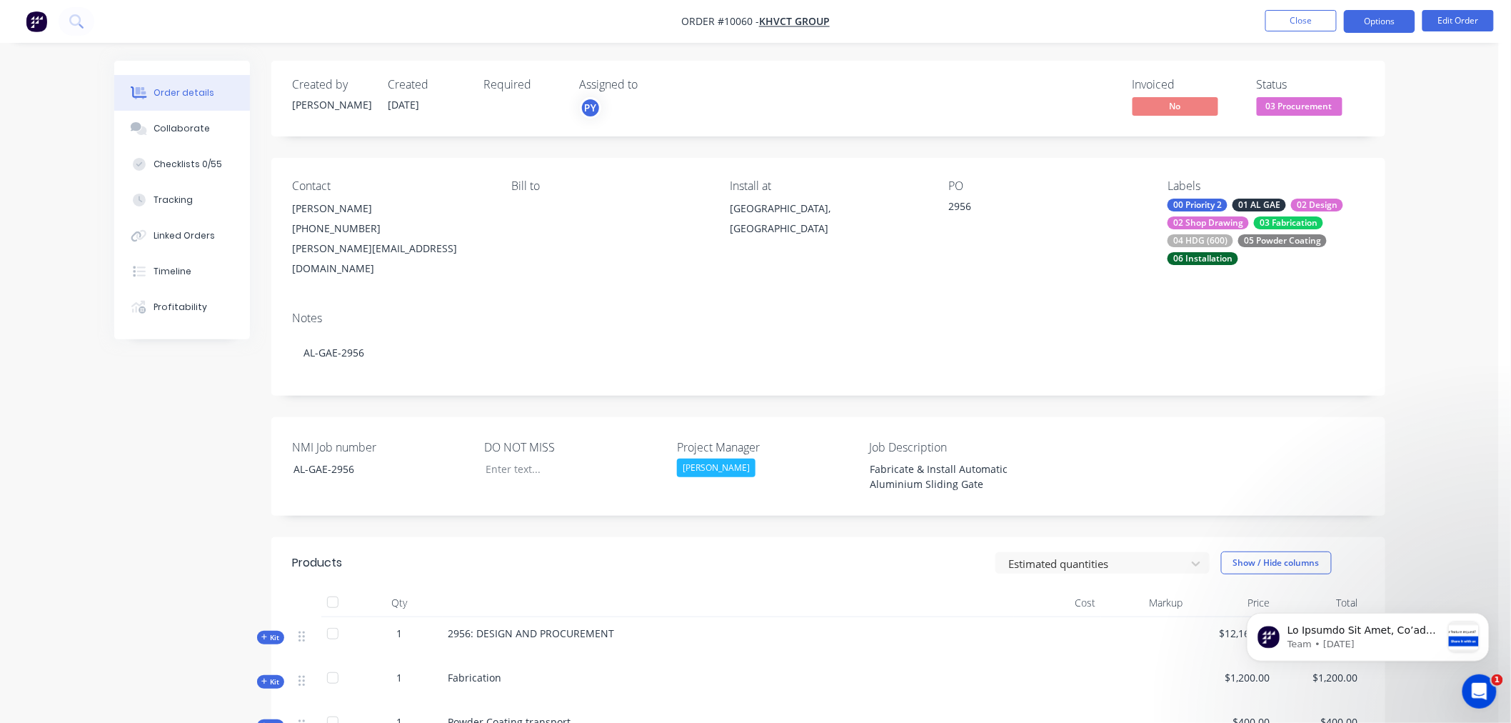
click at [1393, 22] on button "Options" at bounding box center [1379, 21] width 71 height 23
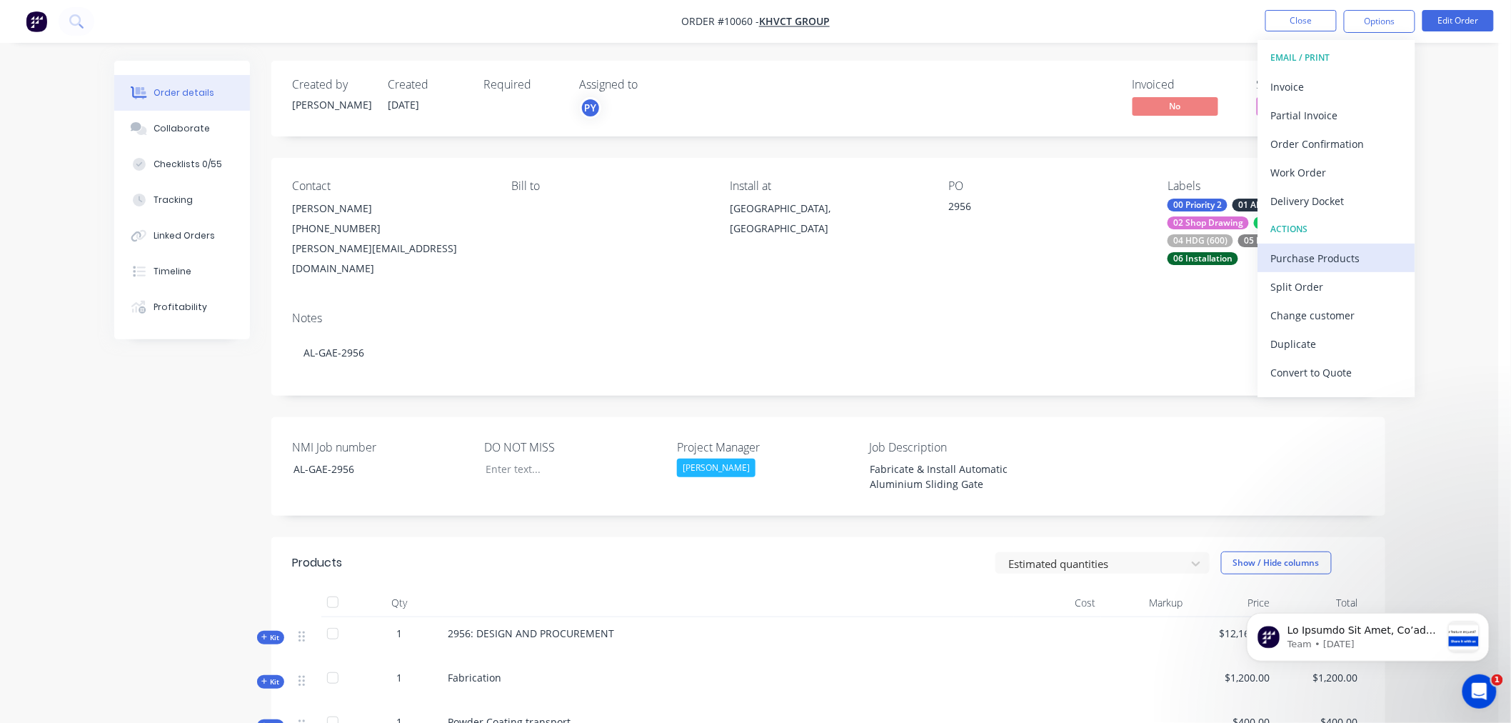
click at [1311, 258] on div "Purchase Products" at bounding box center [1336, 258] width 131 height 21
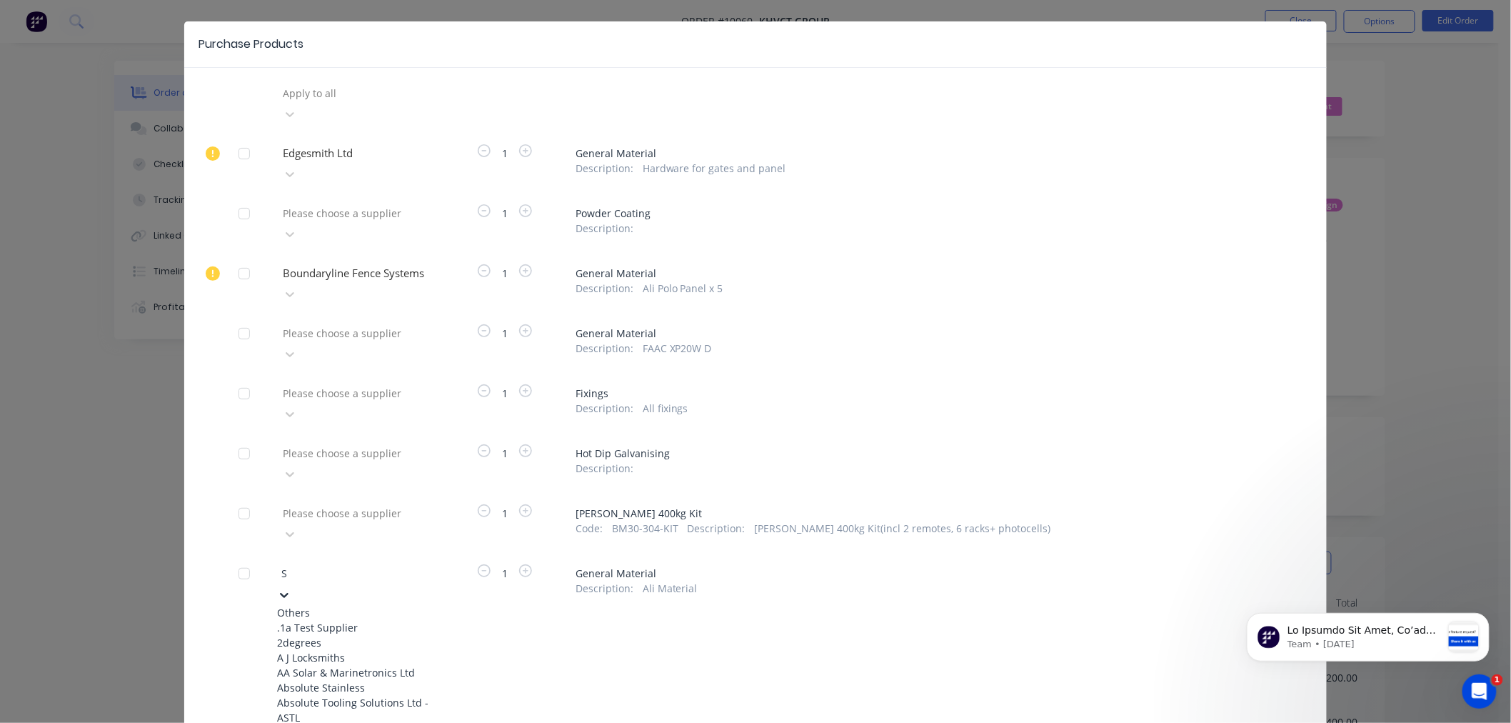
type input "SD"
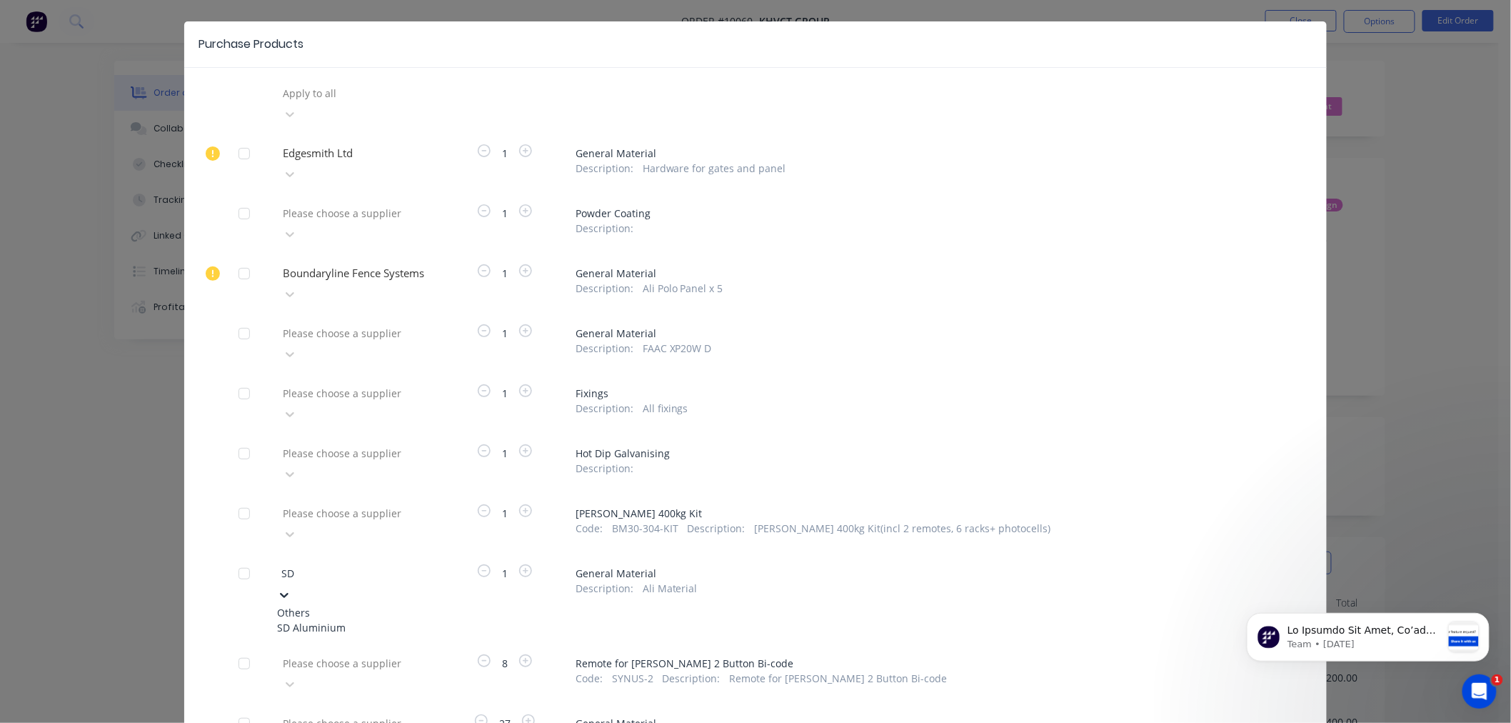
click at [334, 620] on div "SD Aluminium" at bounding box center [355, 627] width 157 height 15
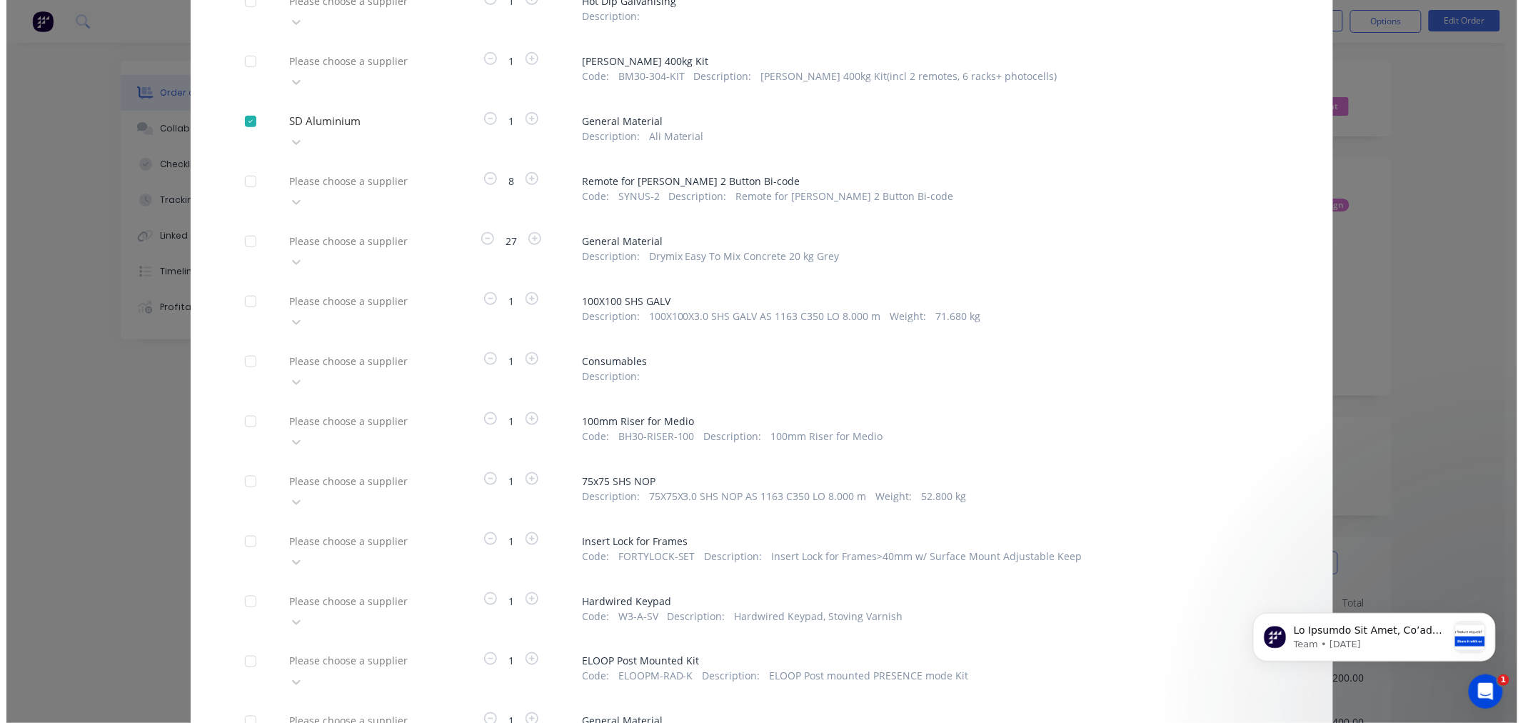
scroll to position [531, 0]
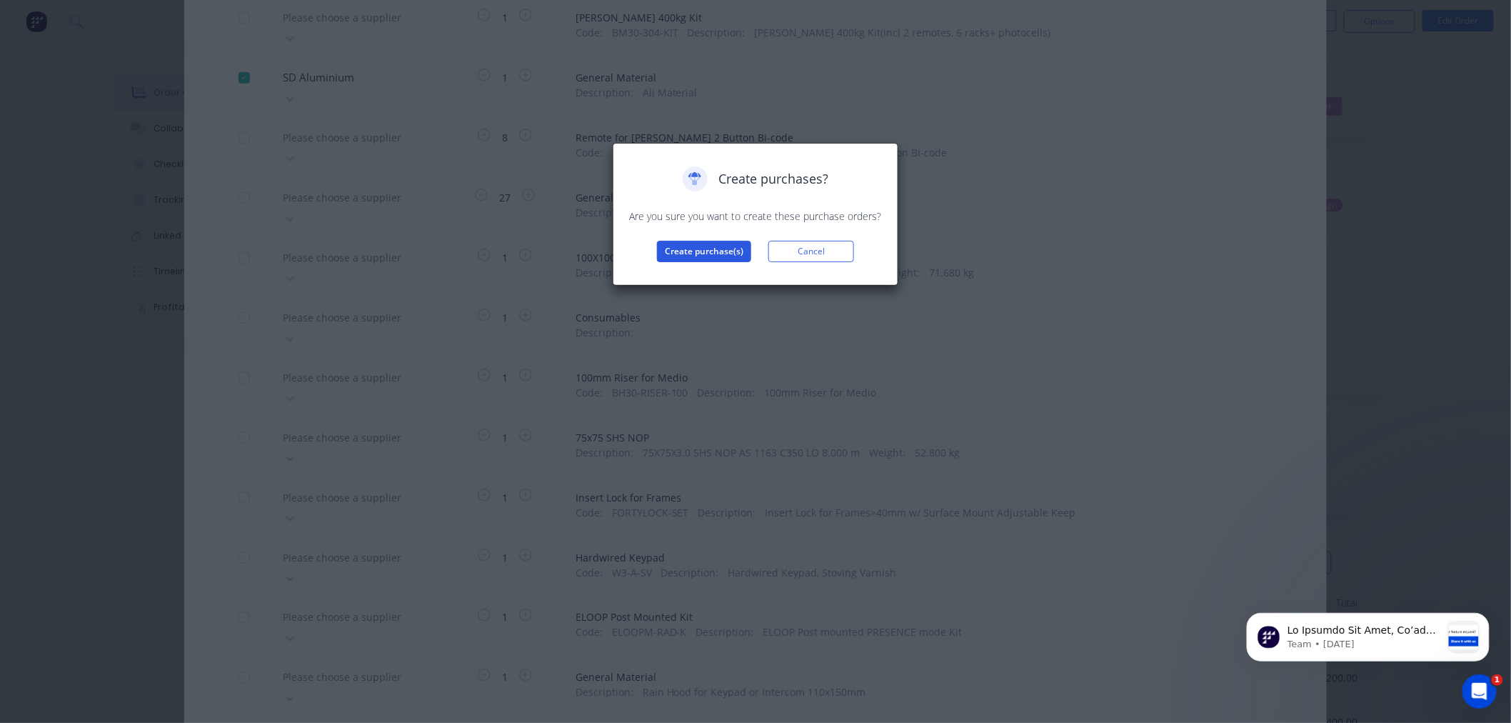
click at [698, 256] on button "Create purchase(s)" at bounding box center [704, 251] width 94 height 21
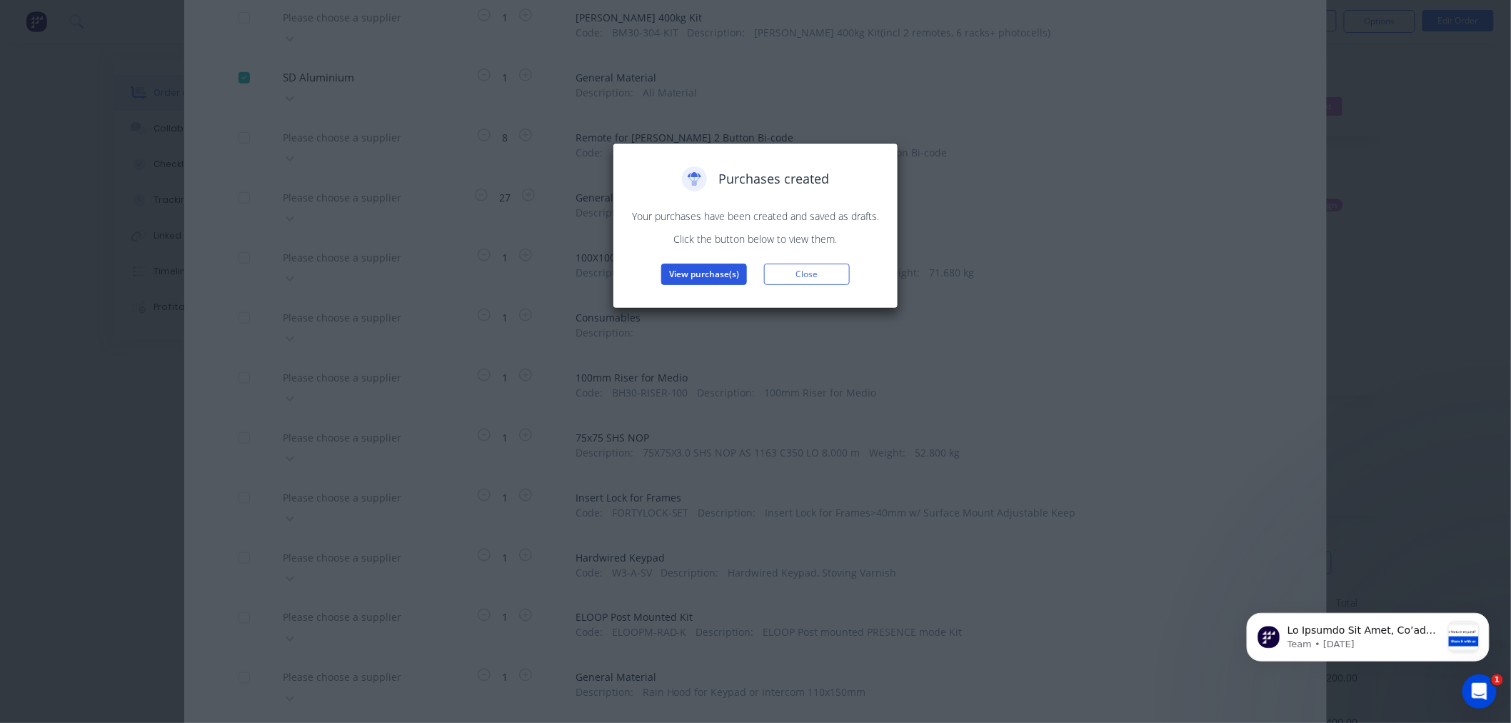
click at [697, 273] on button "View purchase(s)" at bounding box center [704, 274] width 86 height 21
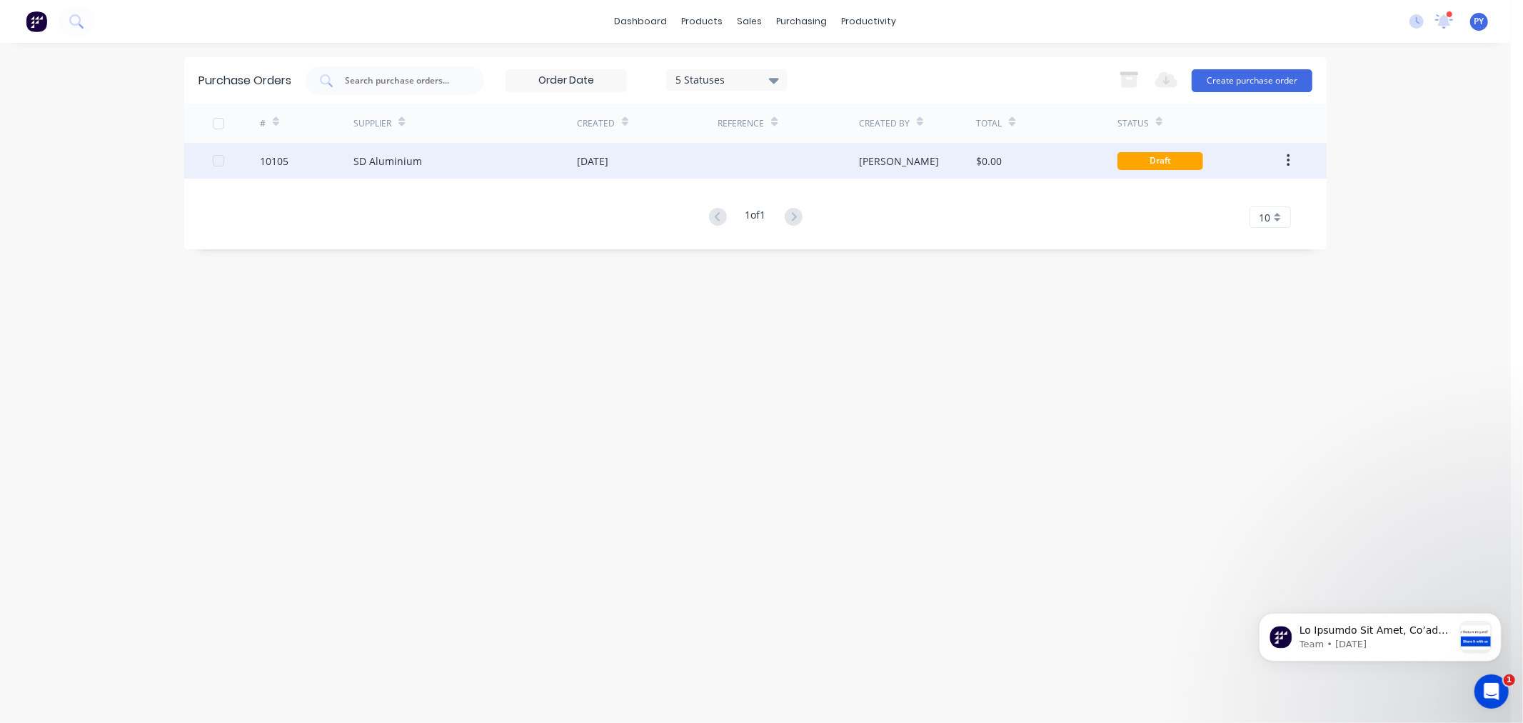
click at [407, 166] on div "SD Aluminium" at bounding box center [388, 161] width 69 height 15
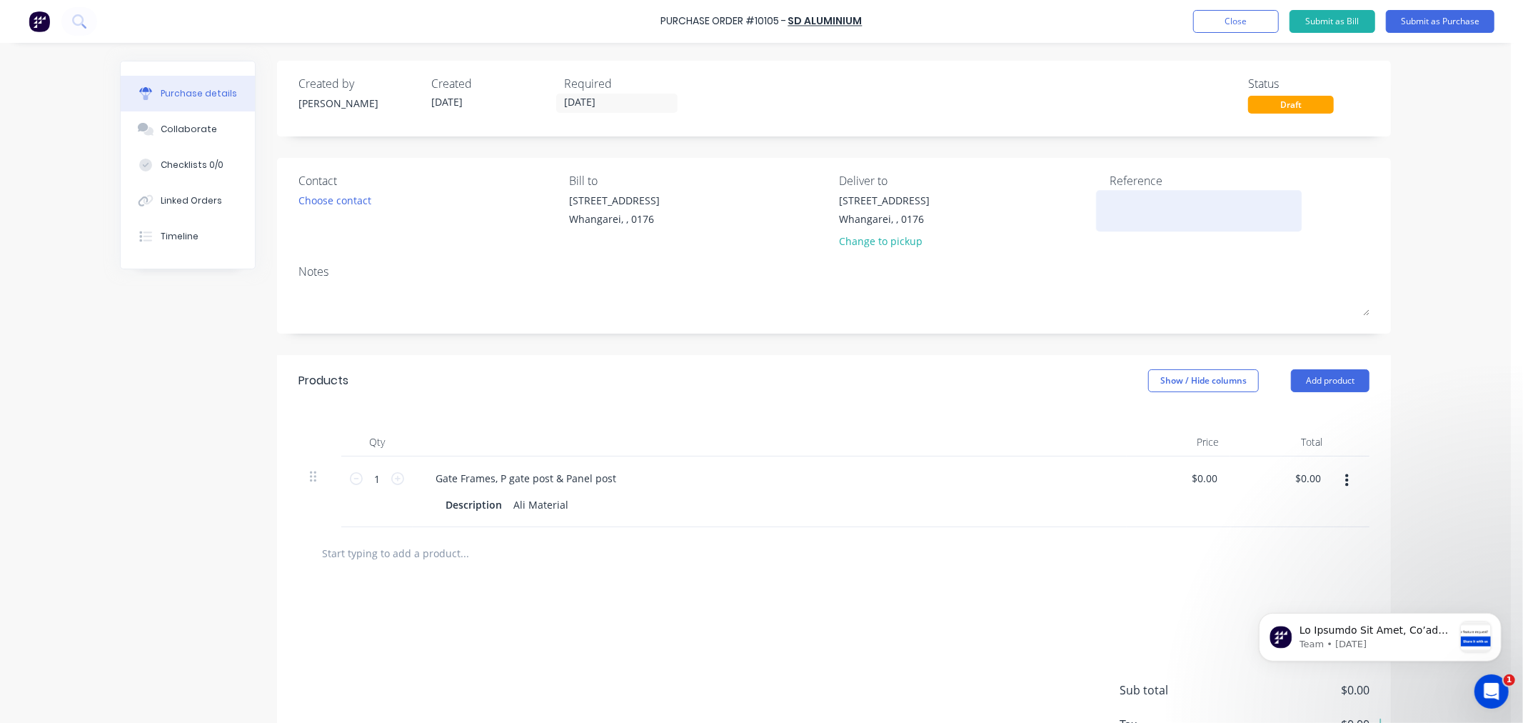
click at [1119, 200] on textarea at bounding box center [1199, 209] width 179 height 32
type textarea "29"
type textarea "x"
type textarea "295"
type textarea "x"
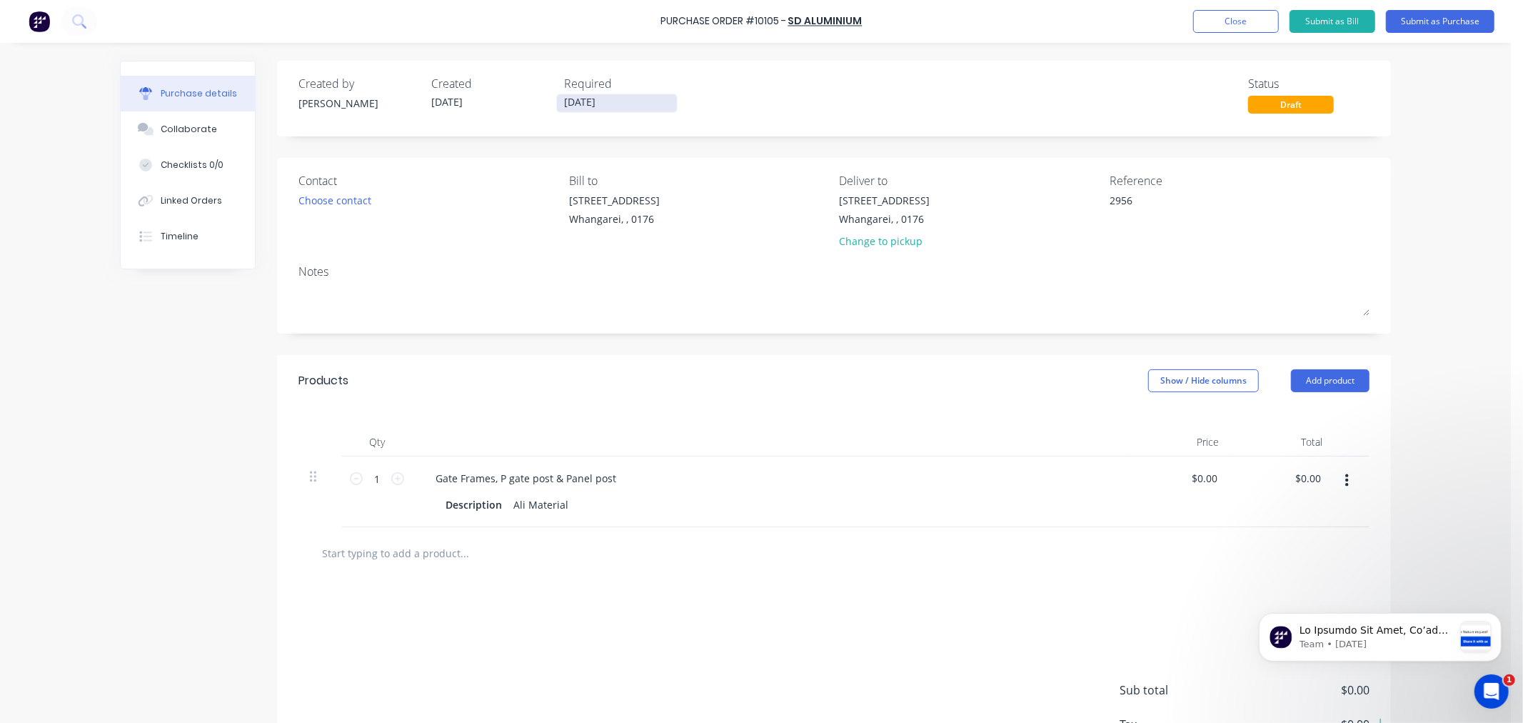
type textarea "2956"
type textarea "x"
type textarea "2956"
click at [571, 97] on input "[DATE]" at bounding box center [617, 103] width 120 height 18
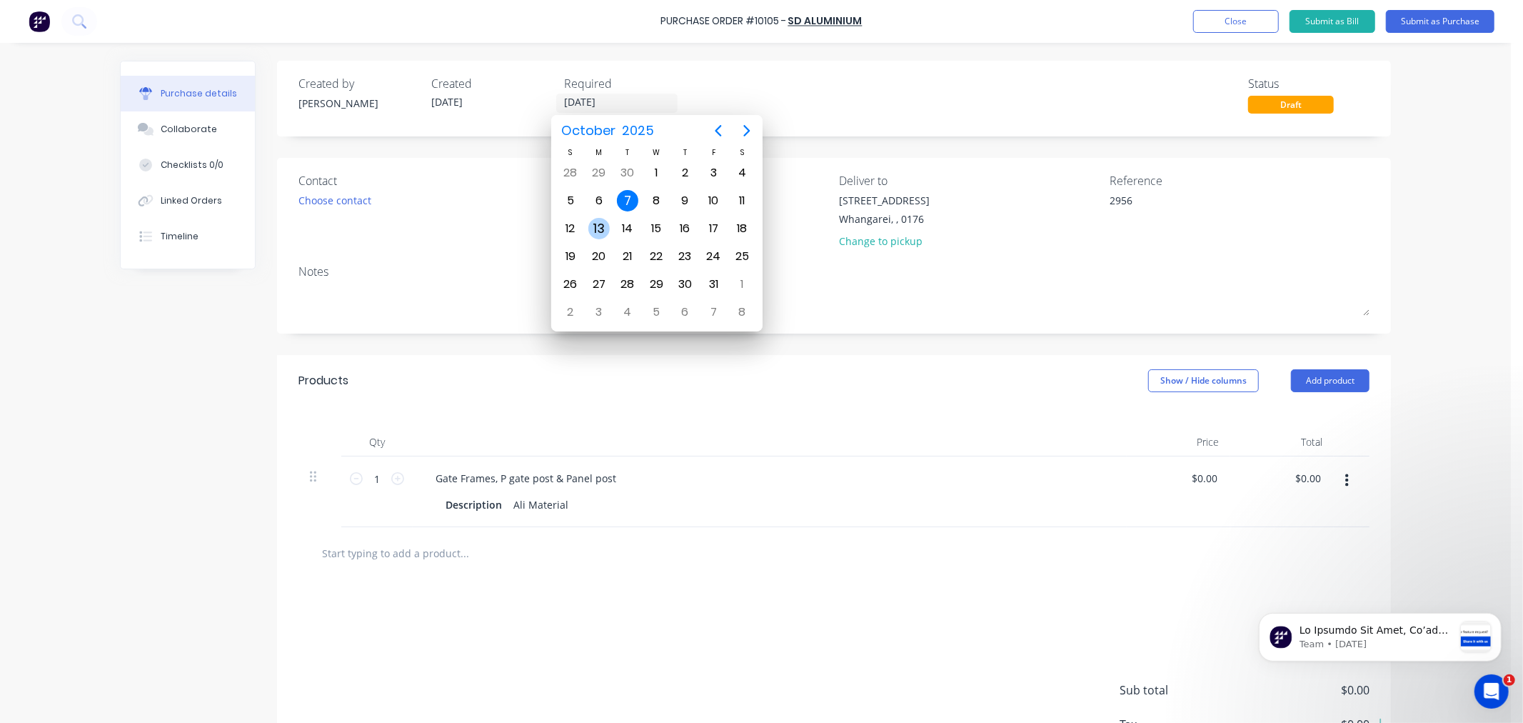
click at [597, 221] on div "13" at bounding box center [598, 228] width 21 height 21
type textarea "x"
type input "[DATE]"
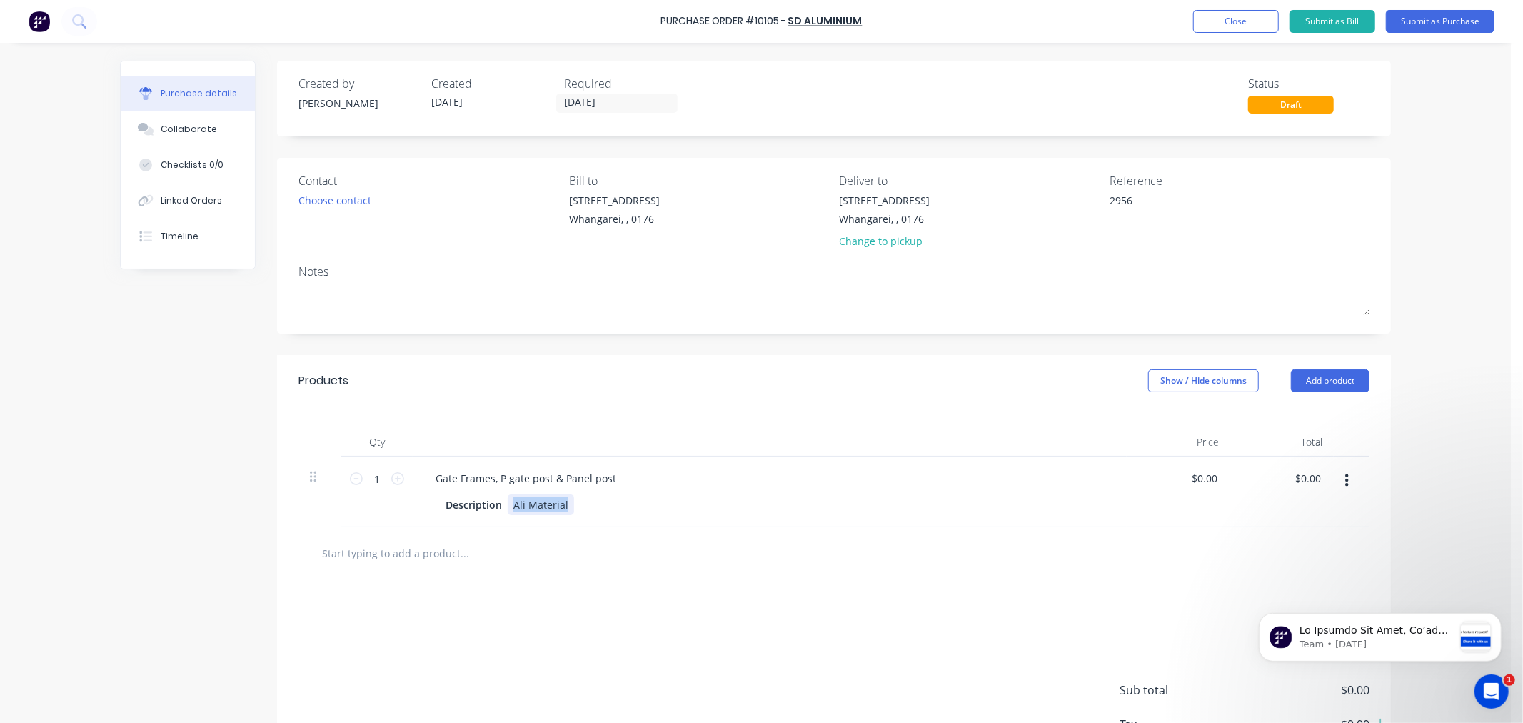
drag, startPoint x: 568, startPoint y: 506, endPoint x: 501, endPoint y: 509, distance: 67.2
click at [501, 509] on div "Description Ali Material" at bounding box center [767, 504] width 654 height 21
type textarea "x"
click at [559, 502] on div "Ali Material" at bounding box center [541, 504] width 66 height 21
click at [529, 503] on div "2x" at bounding box center [519, 504] width 22 height 21
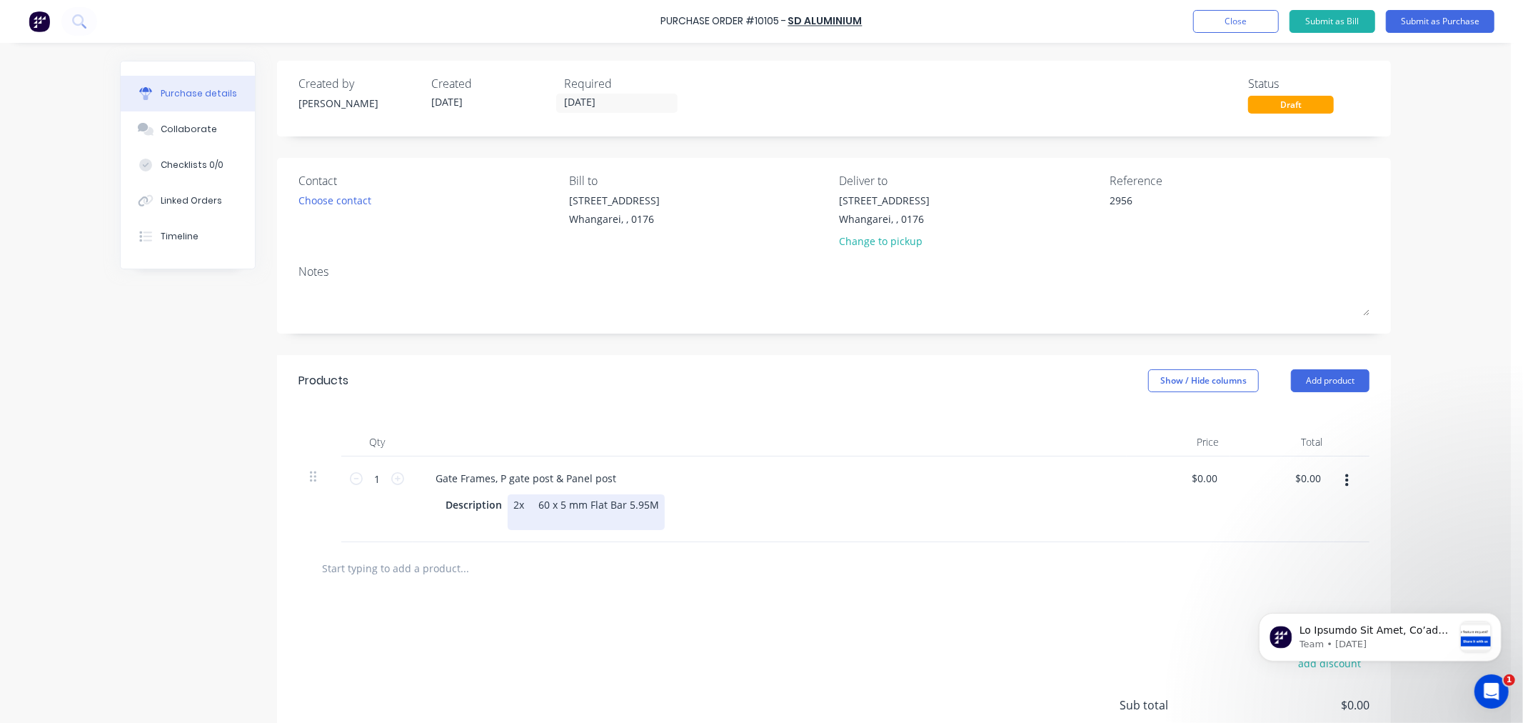
click at [510, 518] on div "2x 60 x 5 mm Flat Bar 5.95M" at bounding box center [586, 512] width 157 height 36
click at [530, 519] on div "2x 60 x 5 mm Flat Bar 5.95M 2x" at bounding box center [586, 512] width 157 height 36
click at [534, 531] on div "2x 60 x 5 mm Flat Bar 5.95M 2x 120 x 60 x 3 mm Rectangular Hollow 5.95M 1x" at bounding box center [628, 519] width 241 height 51
click at [738, 533] on div "2x 60 x 5 mm Flat Bar 5.95M 2x 120 x 60 x 3 mm Rectangular Hollow 5.95M 1x 50 x…" at bounding box center [631, 519] width 246 height 51
click at [773, 519] on div "Description 2x 60 x 5 mm Flat Bar 5.95M 2x 120 x 60 x 3 mm Rectangular Hollow 5…" at bounding box center [767, 519] width 654 height 51
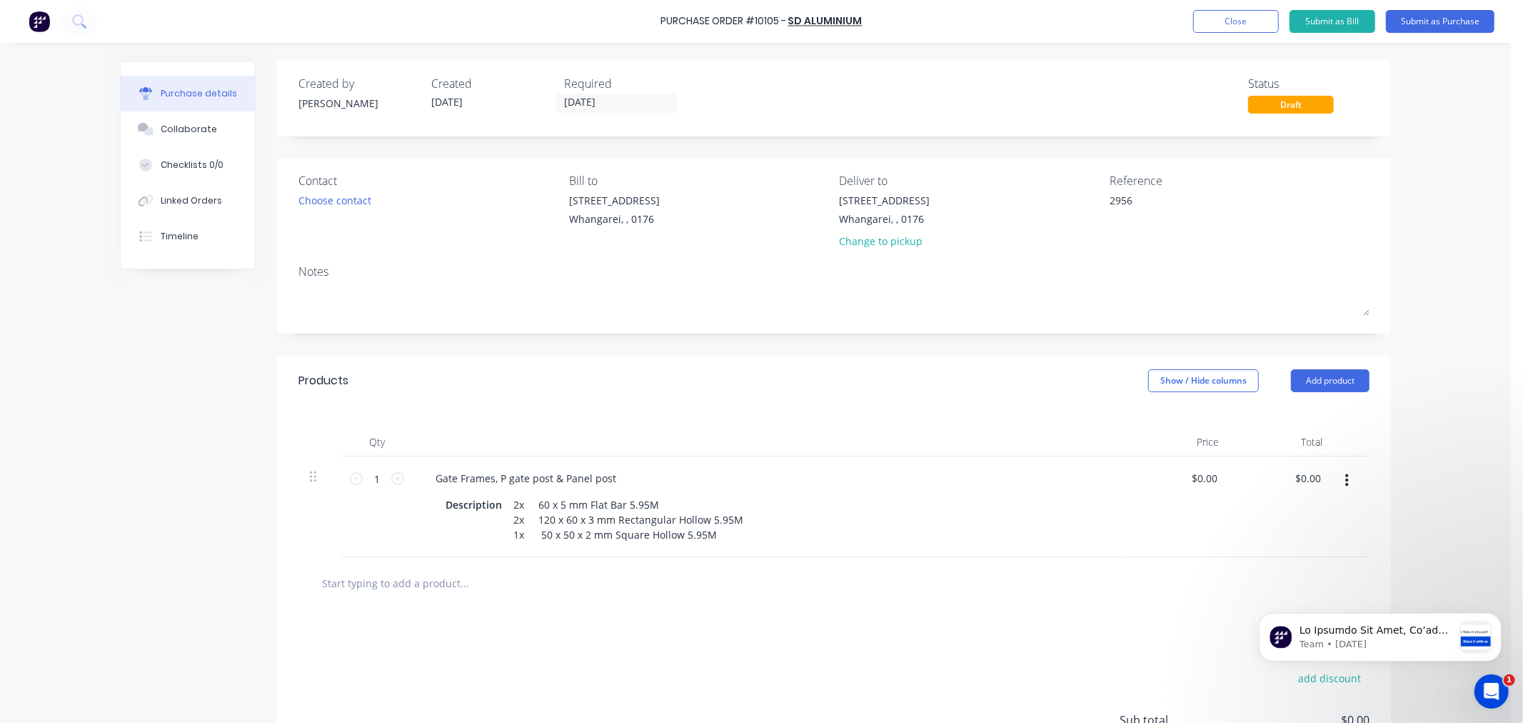
click at [369, 645] on div "add delivery fee add discount Sub total $0.00 Tax $0.00 Total $0.00" at bounding box center [834, 726] width 1114 height 235
click at [1413, 20] on button "Submit as Purchase" at bounding box center [1440, 21] width 109 height 23
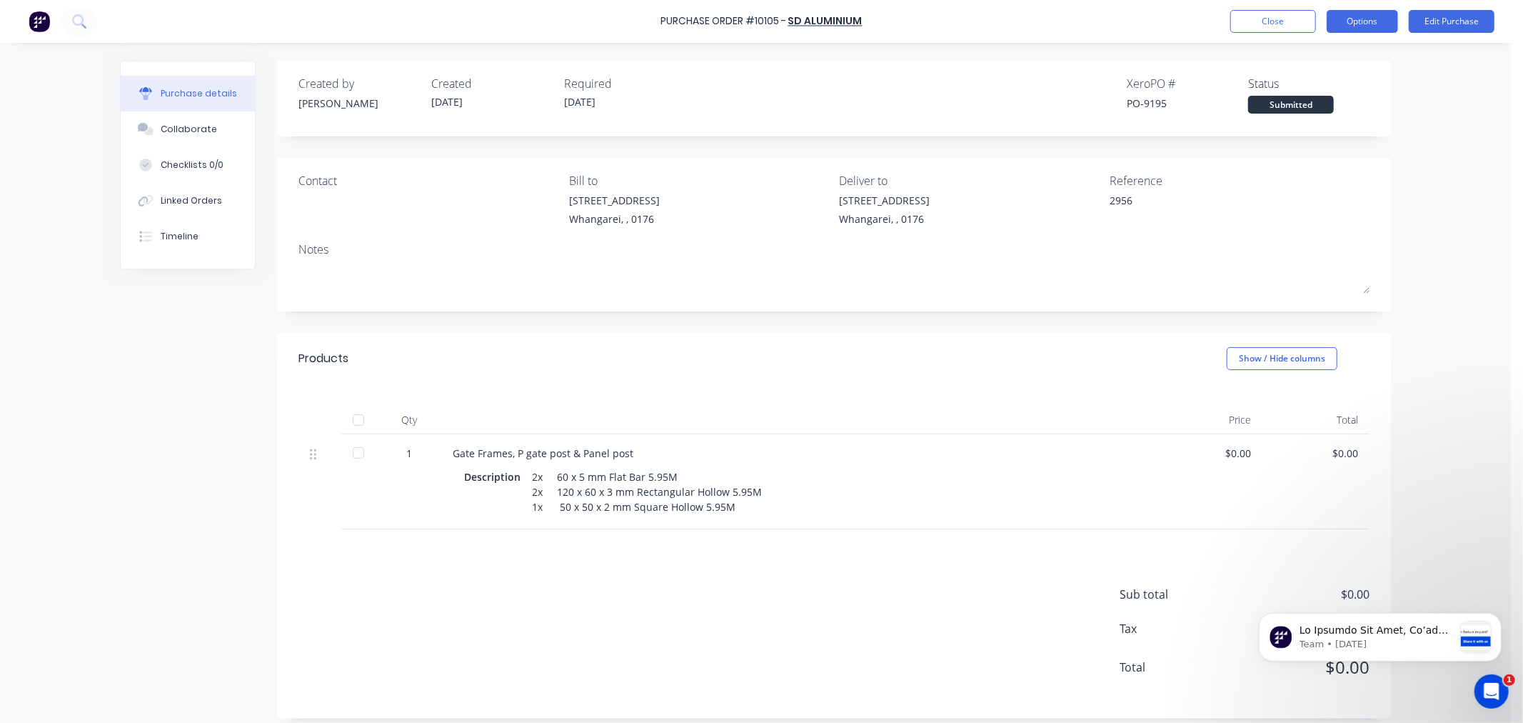
click at [1370, 19] on button "Options" at bounding box center [1362, 21] width 71 height 23
click at [1310, 56] on div "Print / Email" at bounding box center [1331, 58] width 110 height 21
click at [1304, 109] on div "Without pricing" at bounding box center [1331, 115] width 110 height 21
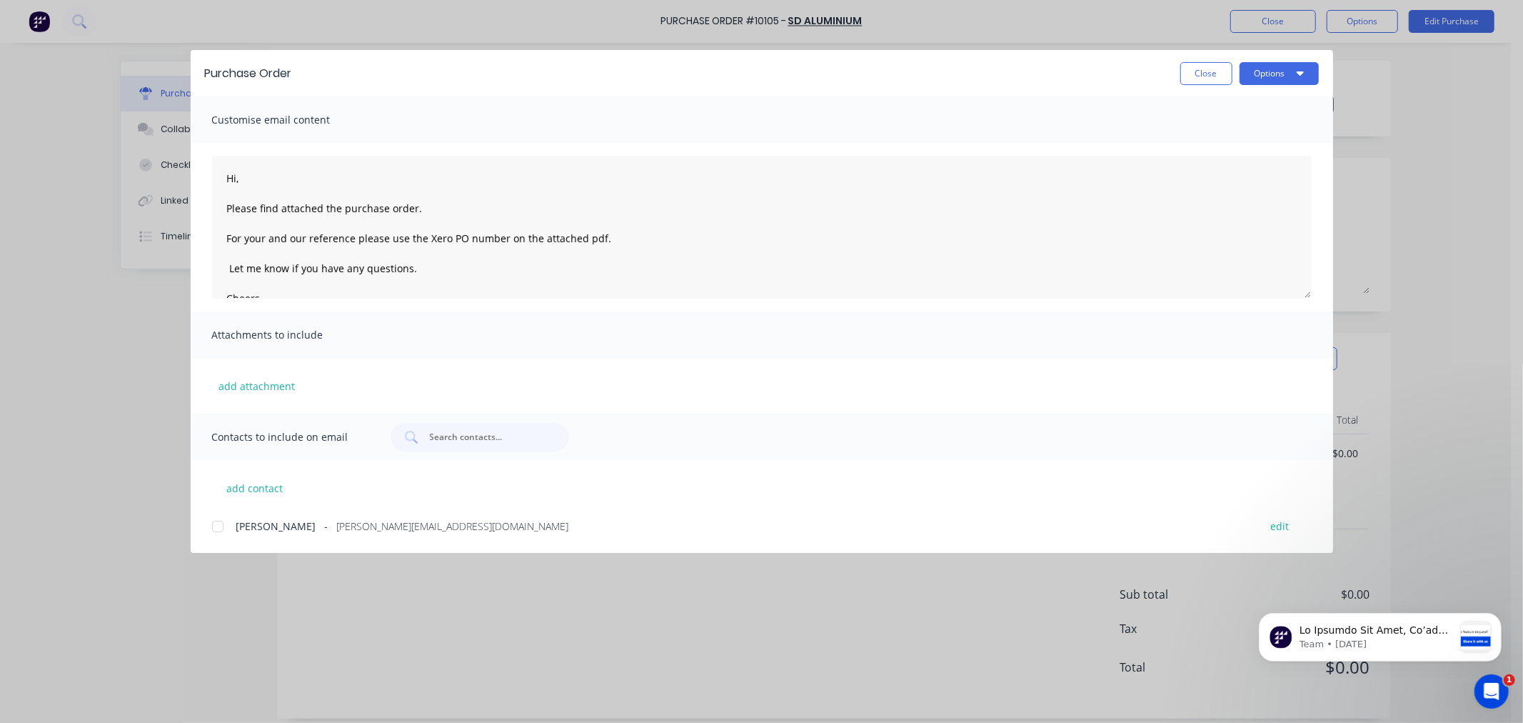
click at [217, 524] on div at bounding box center [218, 526] width 29 height 29
click at [1298, 70] on icon "button" at bounding box center [1300, 72] width 7 height 11
click at [1220, 162] on div "Email" at bounding box center [1251, 166] width 110 height 21
click at [1198, 76] on button "Close" at bounding box center [1207, 73] width 52 height 23
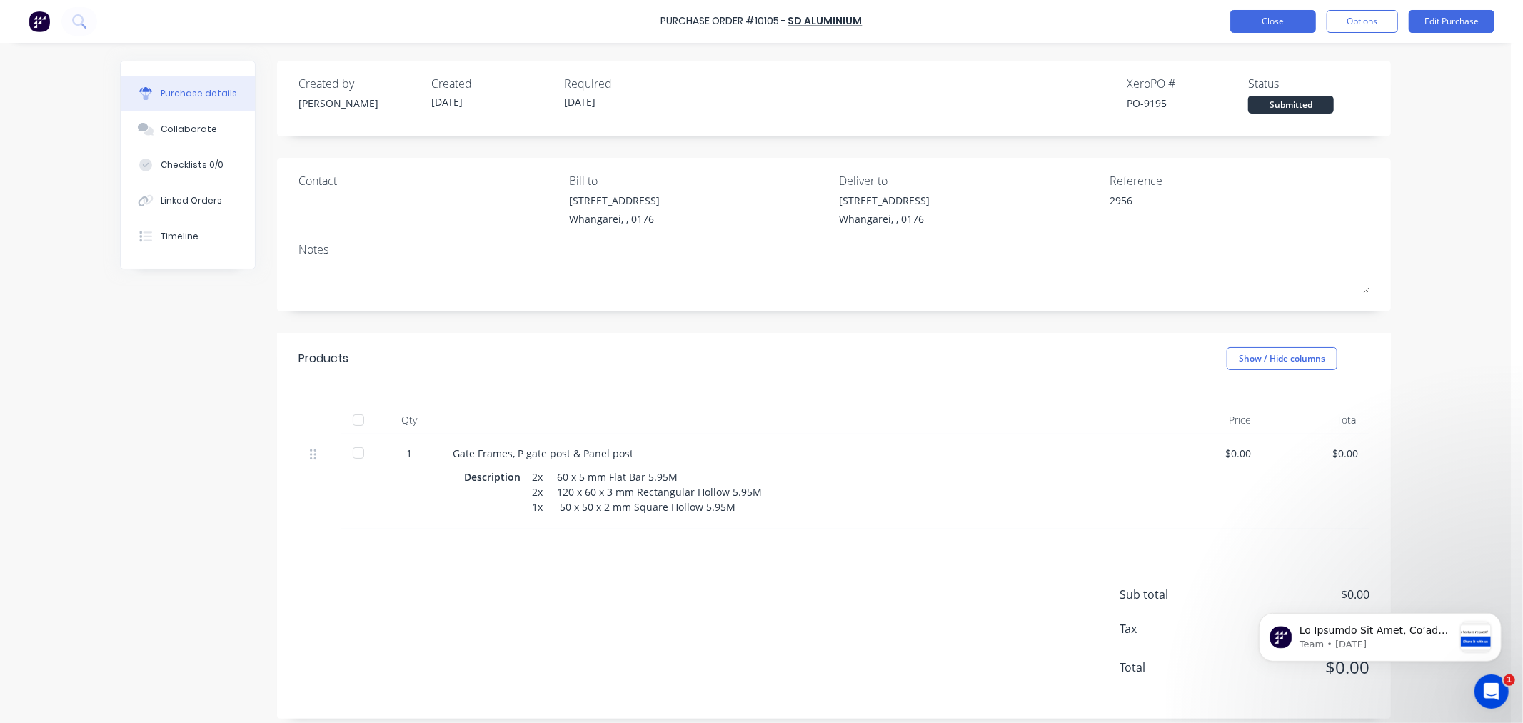
click at [1287, 19] on button "Close" at bounding box center [1274, 21] width 86 height 23
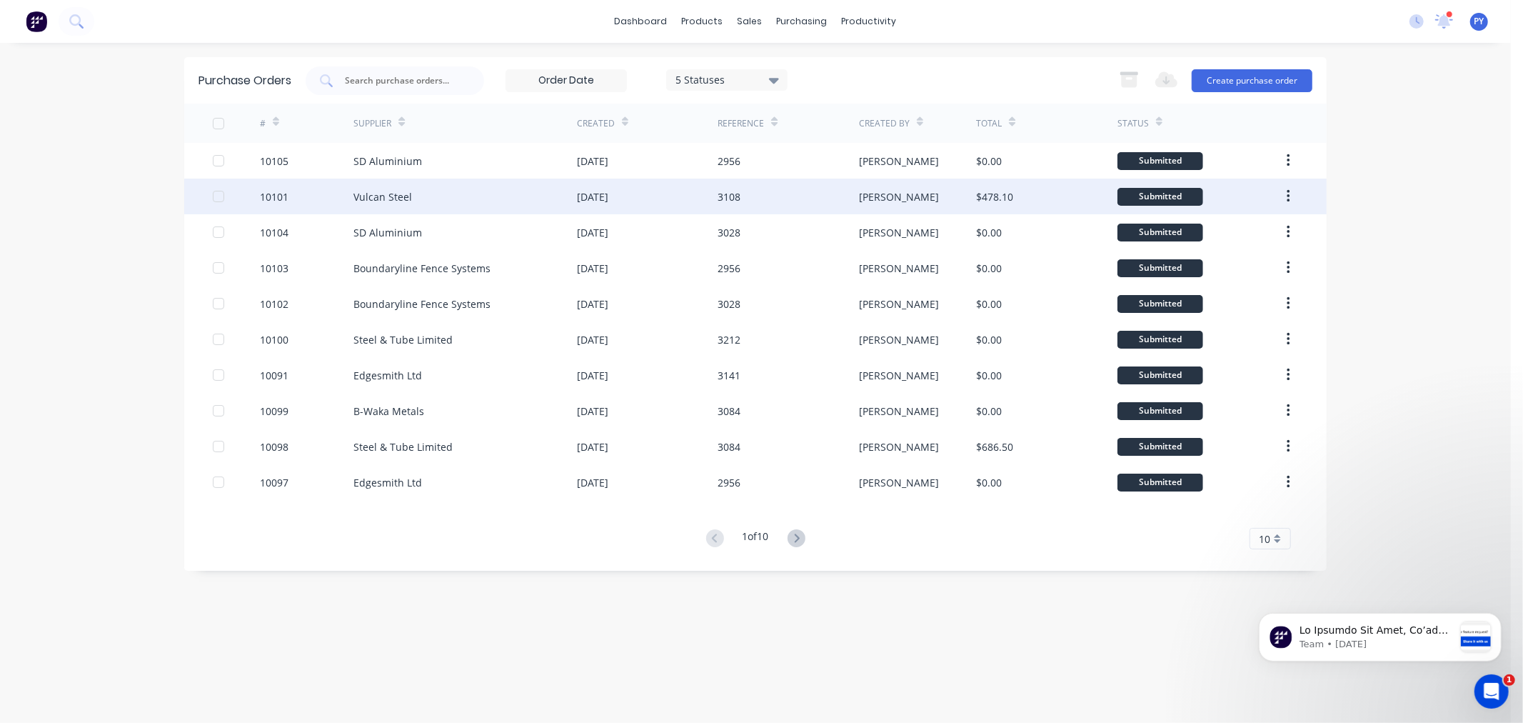
click at [398, 199] on div "Vulcan Steel" at bounding box center [383, 196] width 59 height 15
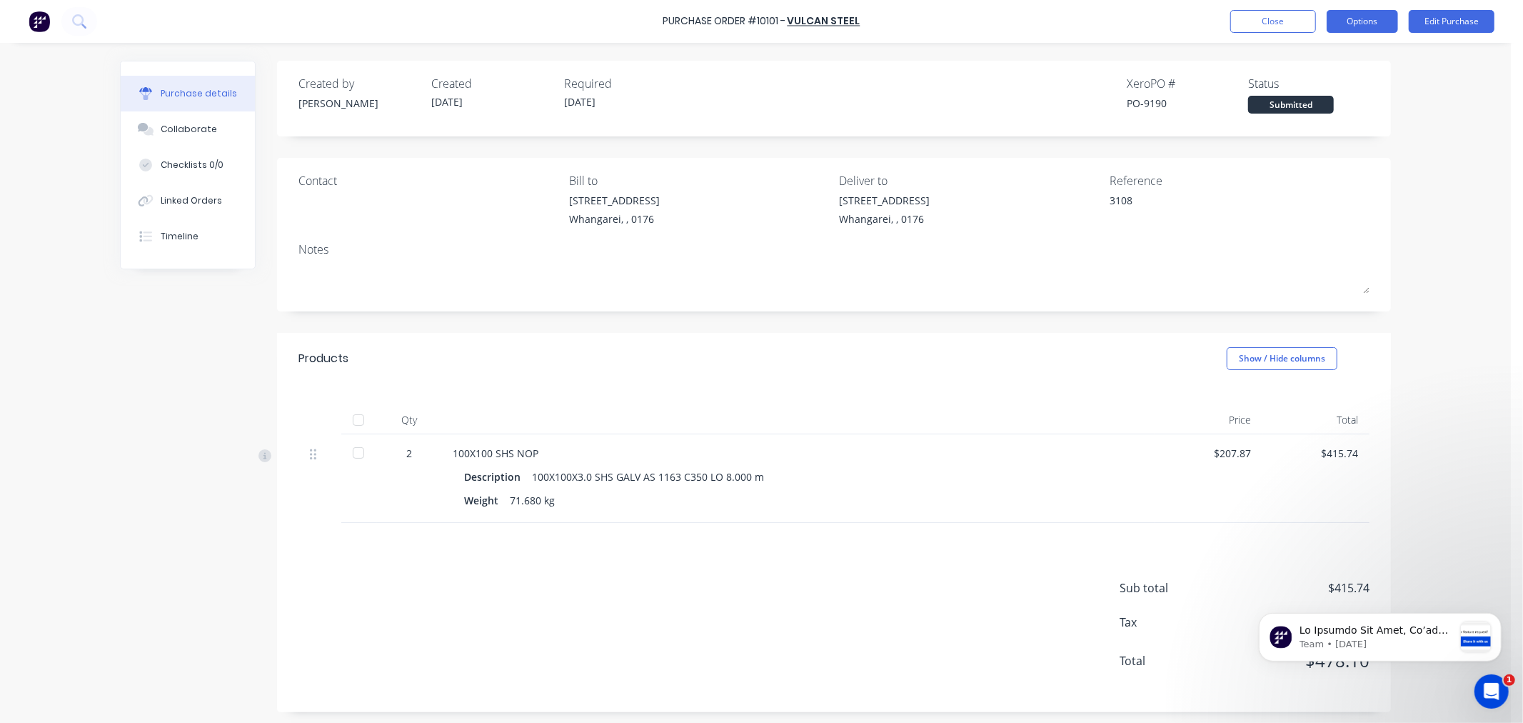
click at [1363, 21] on button "Options" at bounding box center [1362, 21] width 71 height 23
click at [1291, 58] on div "Print / Email" at bounding box center [1331, 58] width 110 height 21
click at [1304, 111] on div "Without pricing" at bounding box center [1331, 115] width 110 height 21
type textarea "x"
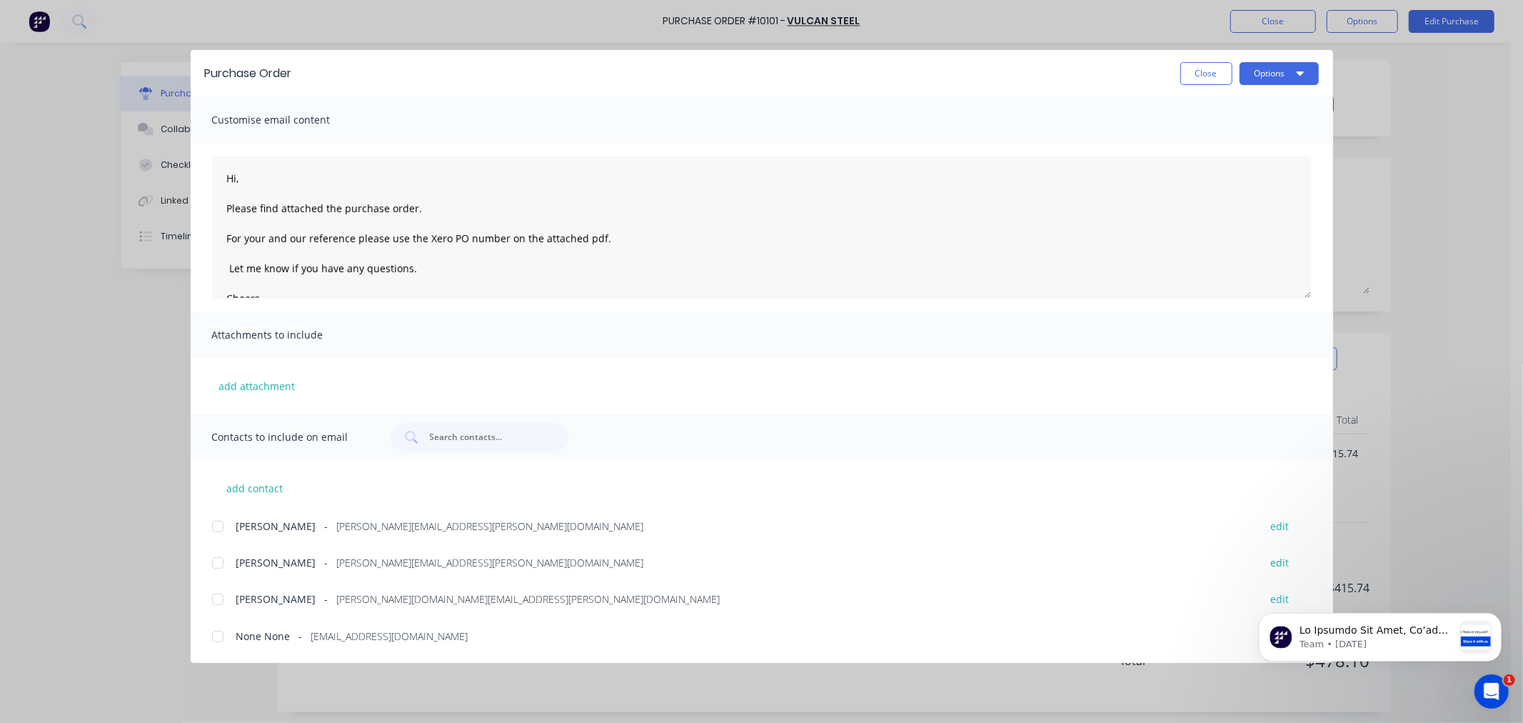
click at [216, 524] on div at bounding box center [218, 526] width 29 height 29
click at [218, 559] on div at bounding box center [218, 562] width 29 height 29
click at [229, 487] on button "add contact" at bounding box center [255, 487] width 86 height 21
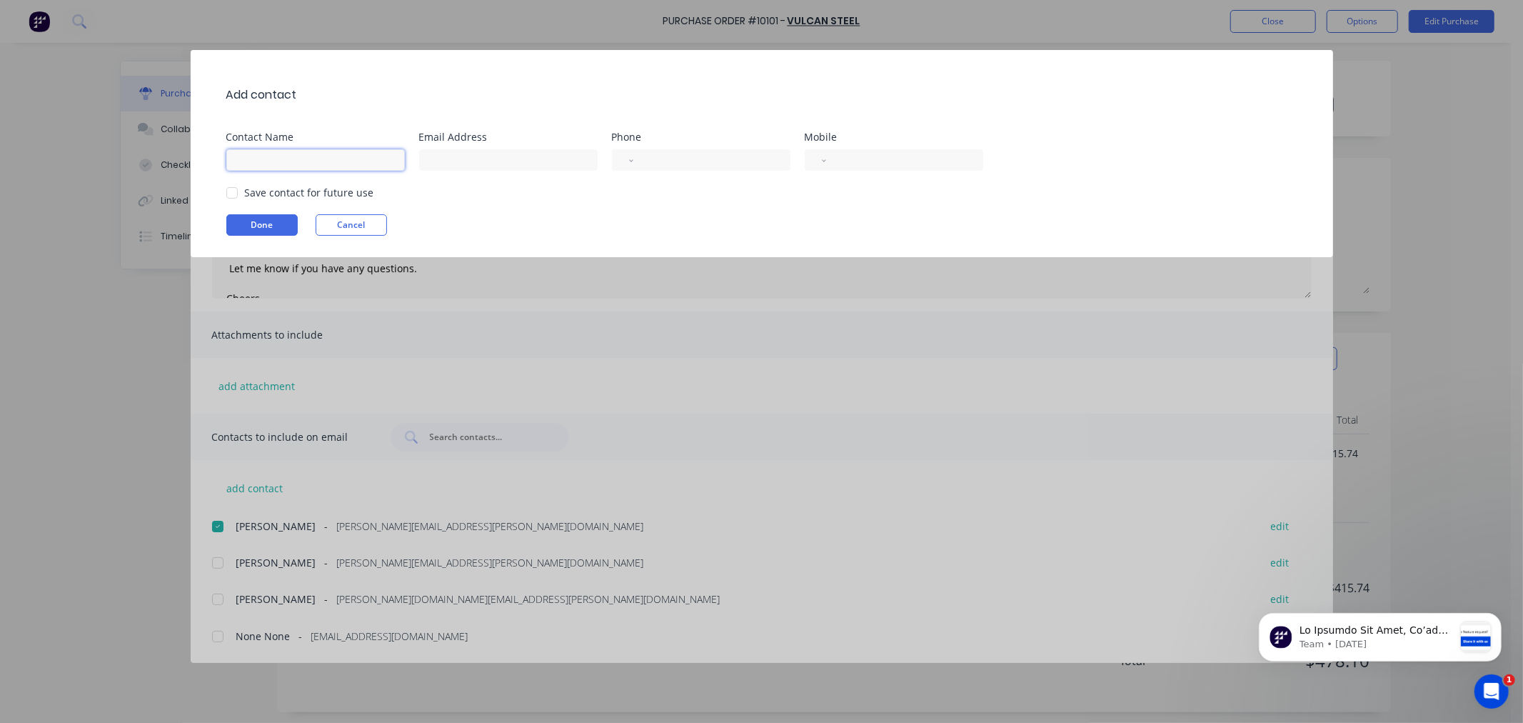
click at [243, 155] on input at bounding box center [315, 159] width 179 height 21
click at [241, 159] on input at bounding box center [315, 159] width 179 height 21
type input "p"
click at [367, 227] on button "Cancel" at bounding box center [351, 224] width 71 height 21
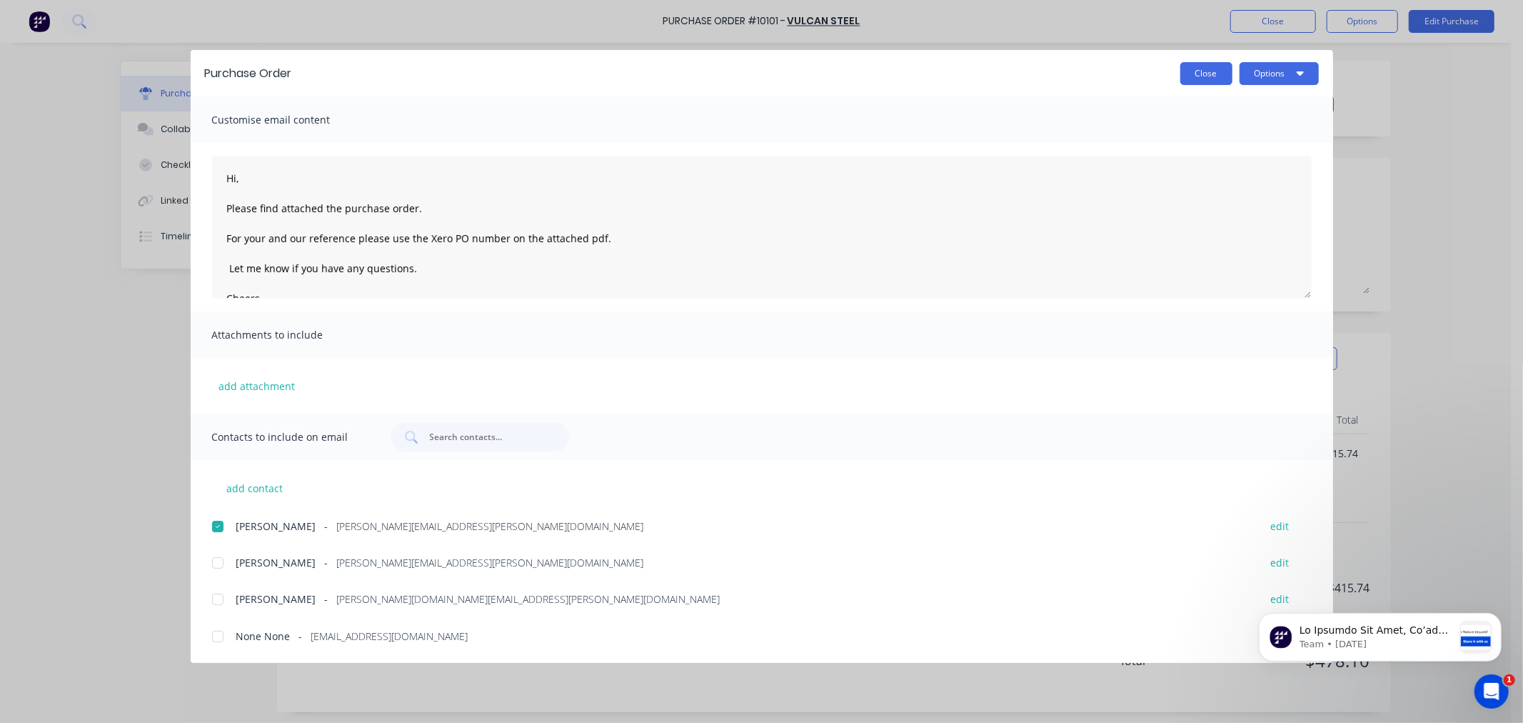
click at [1203, 74] on button "Close" at bounding box center [1207, 73] width 52 height 23
type textarea "x"
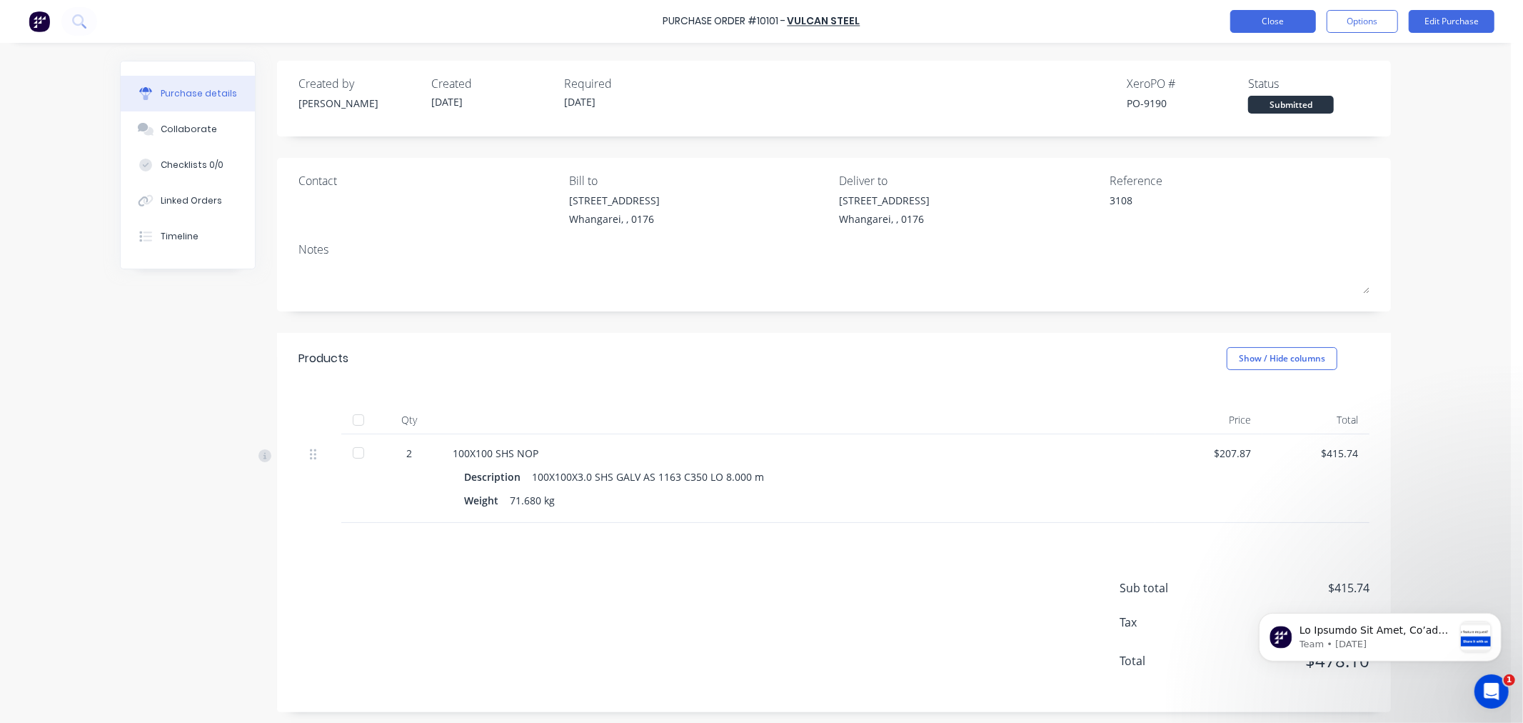
click at [1270, 22] on button "Close" at bounding box center [1274, 21] width 86 height 23
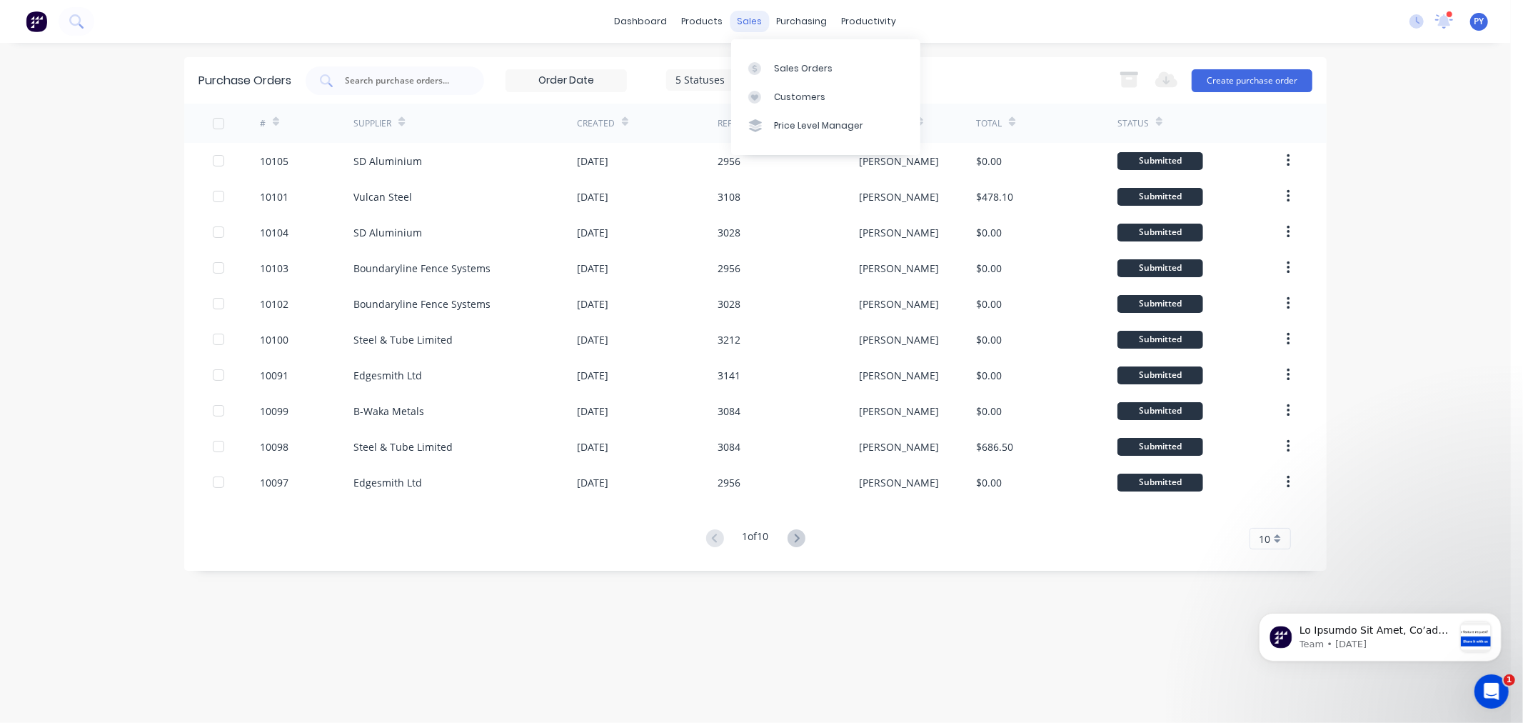
click at [753, 22] on div "sales" at bounding box center [750, 21] width 39 height 21
click at [791, 72] on div "Sales Orders" at bounding box center [803, 68] width 59 height 13
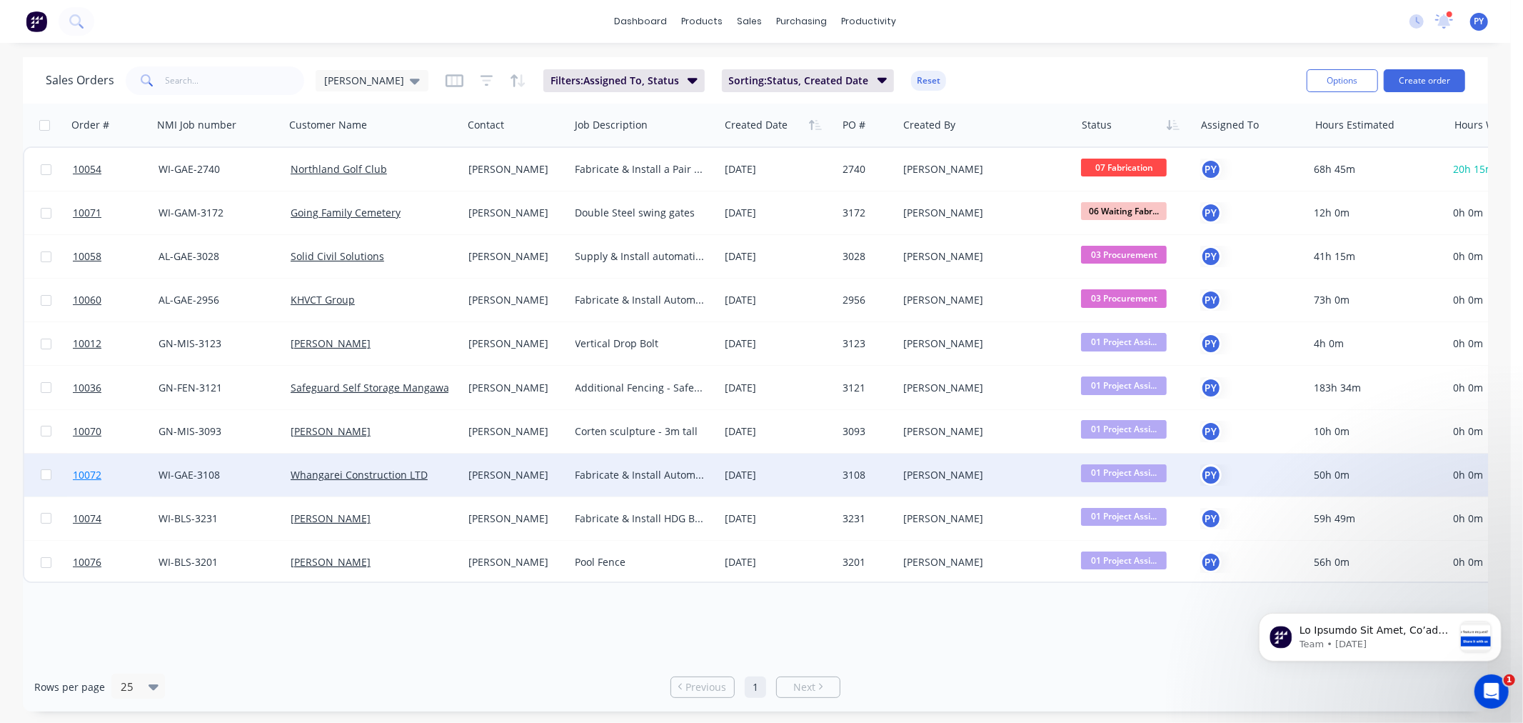
click at [84, 474] on span "10072" at bounding box center [87, 475] width 29 height 14
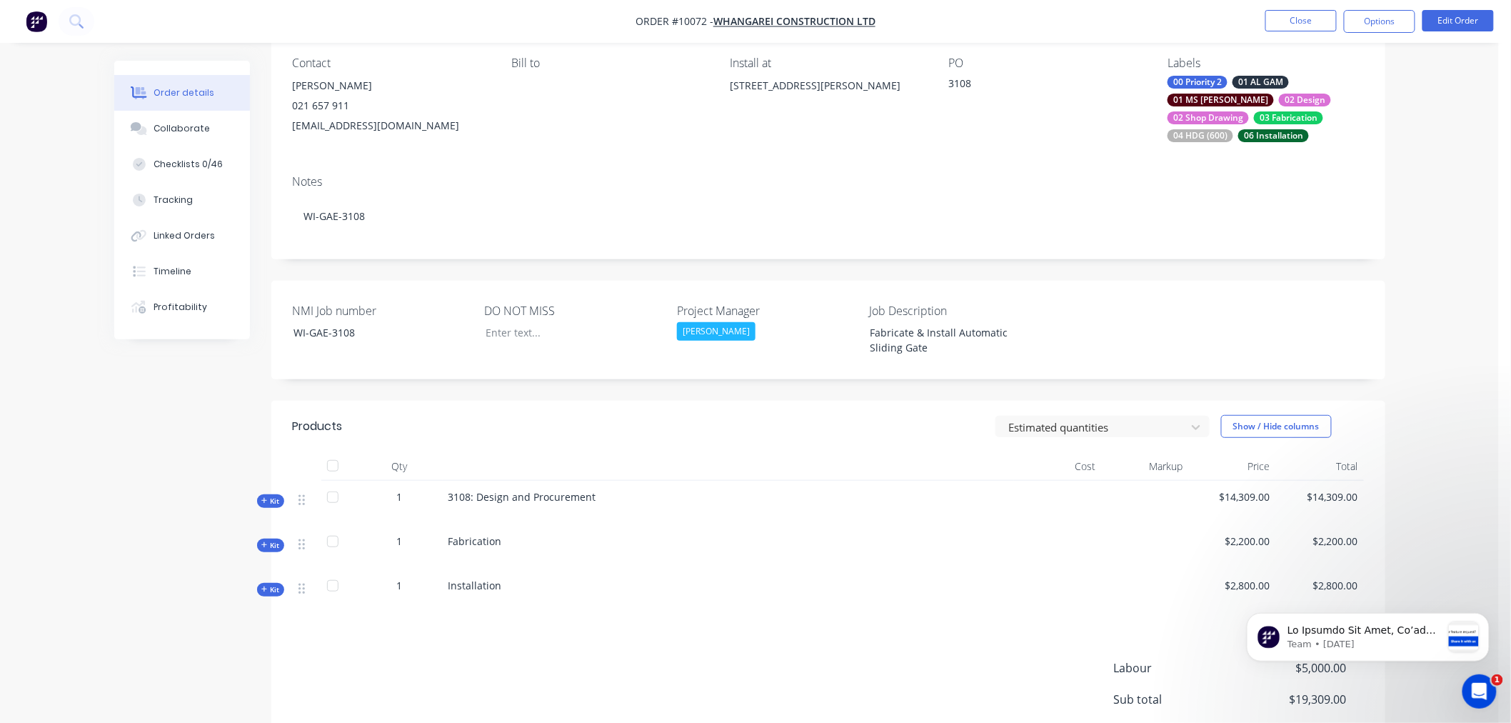
scroll to position [159, 0]
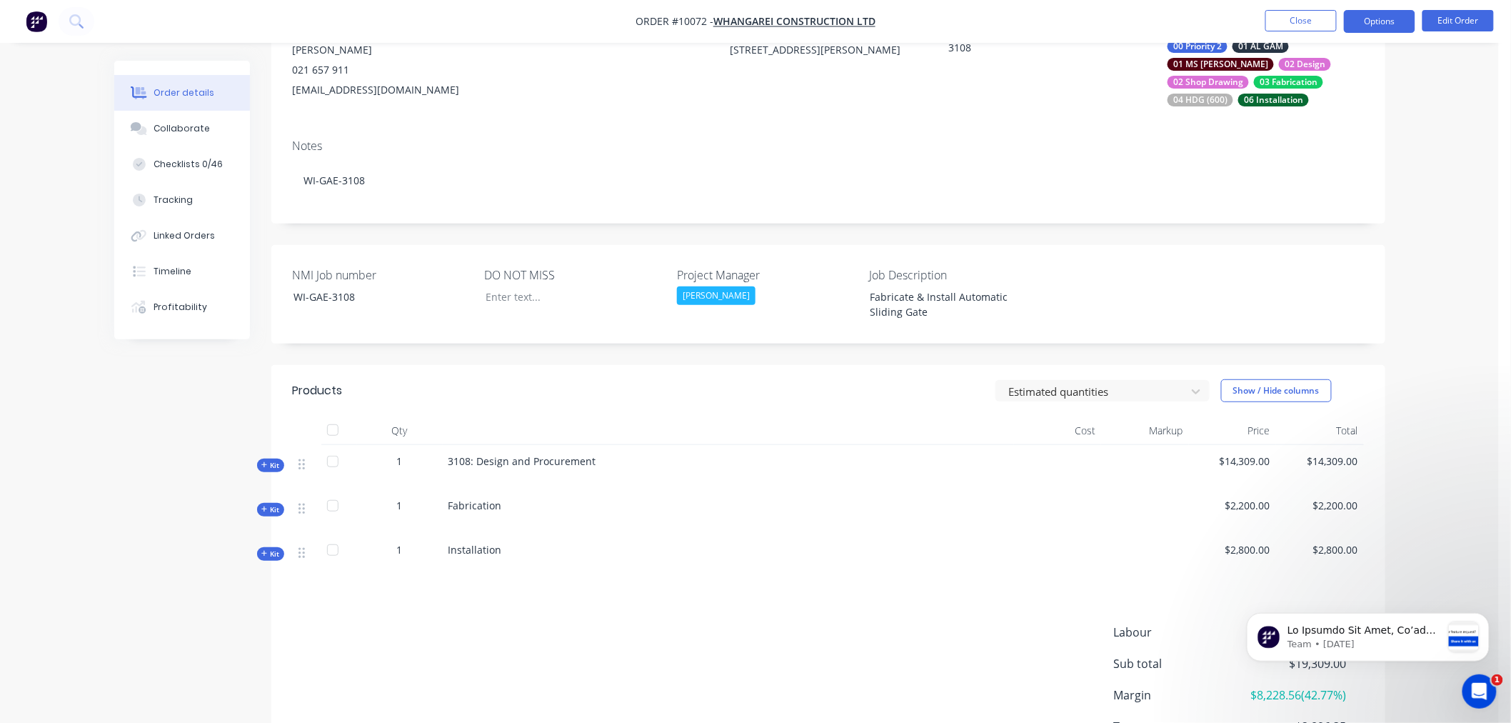
click at [1380, 18] on button "Options" at bounding box center [1379, 21] width 71 height 23
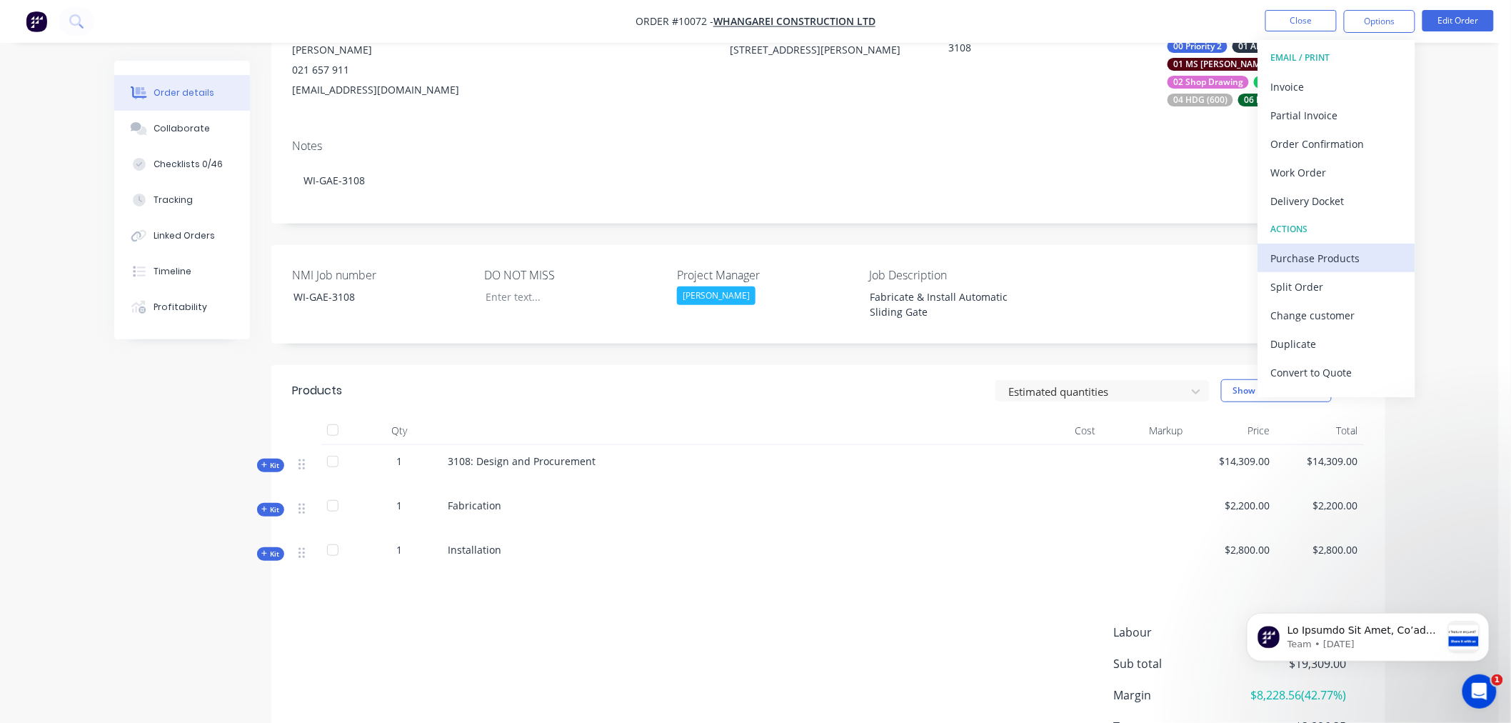
click at [1293, 260] on div "Purchase Products" at bounding box center [1336, 258] width 131 height 21
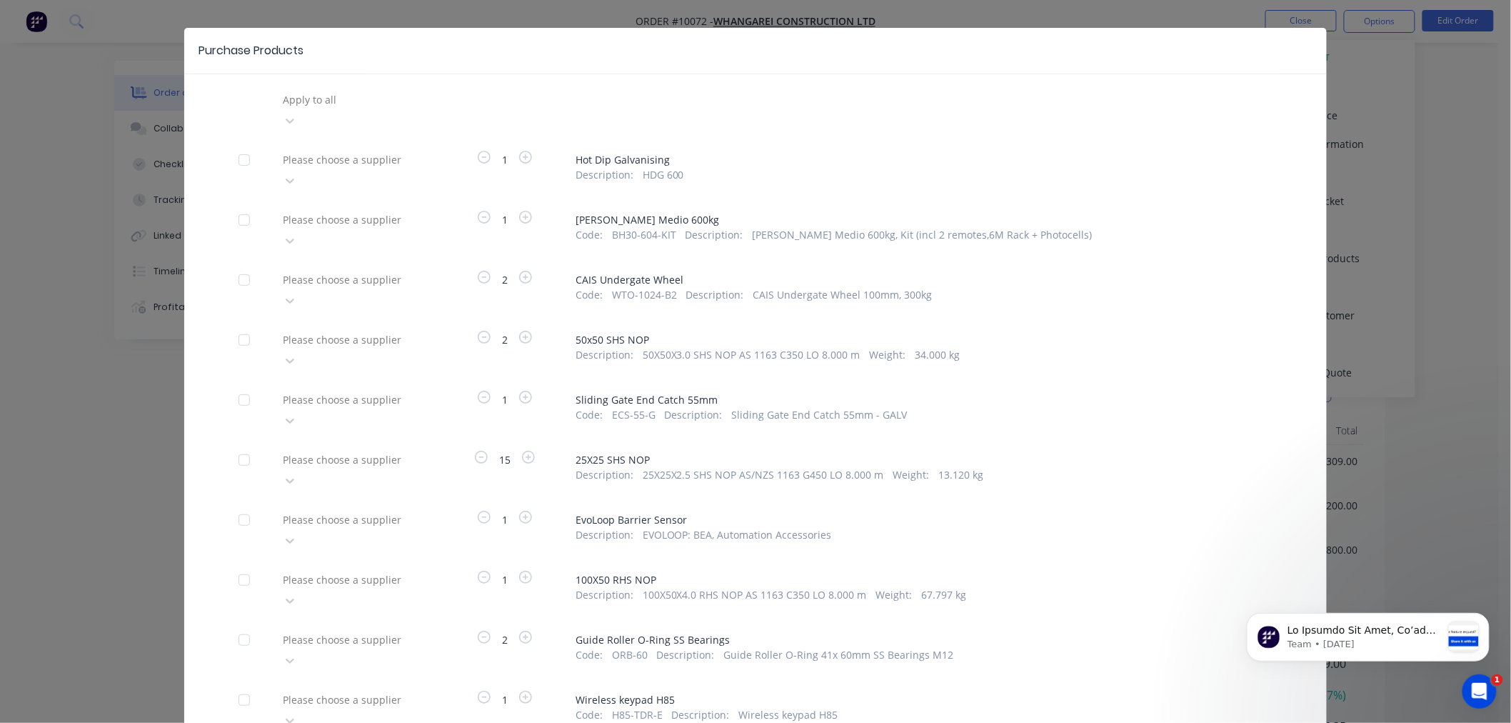
scroll to position [0, 0]
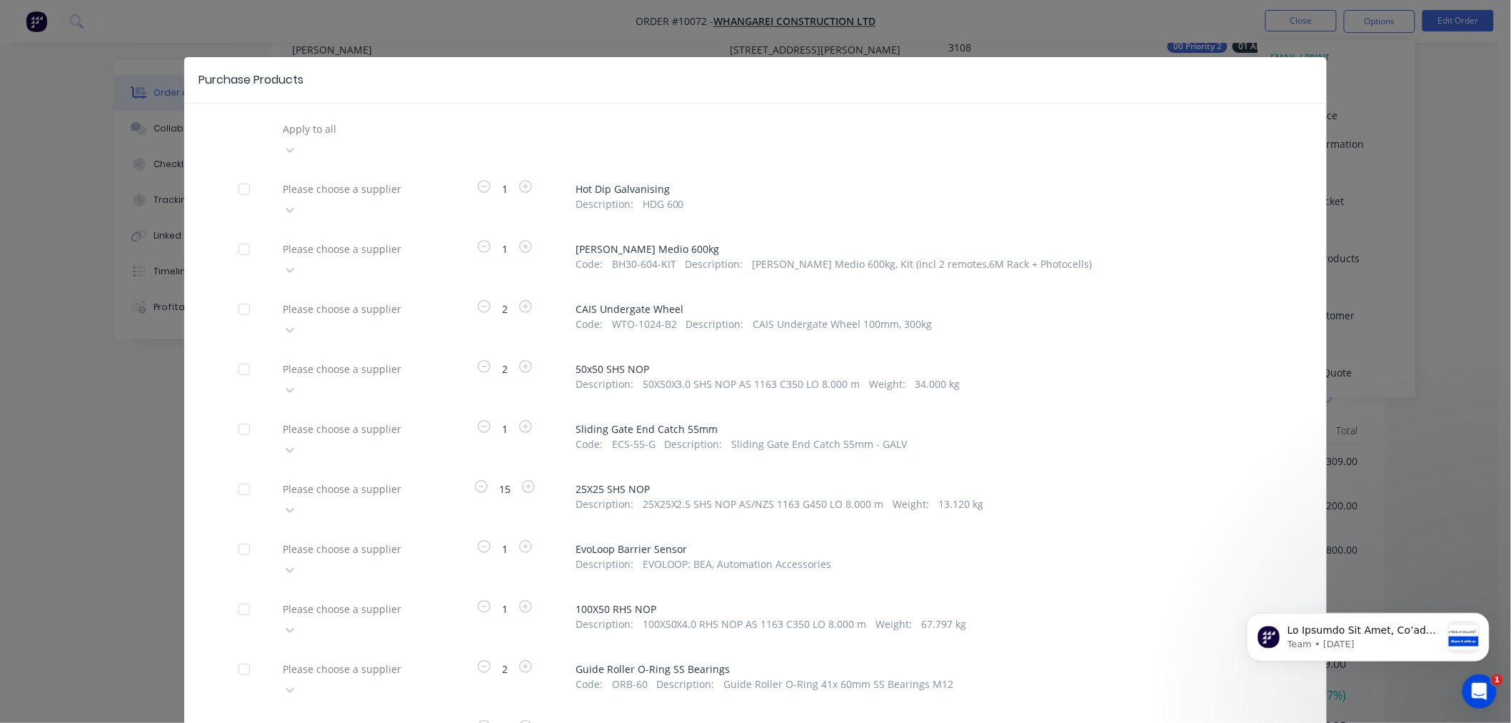
click at [1462, 206] on div "Purchase Products Apply to all Please choose a supplier 1 Hot Dip Galvanising D…" at bounding box center [755, 361] width 1511 height 723
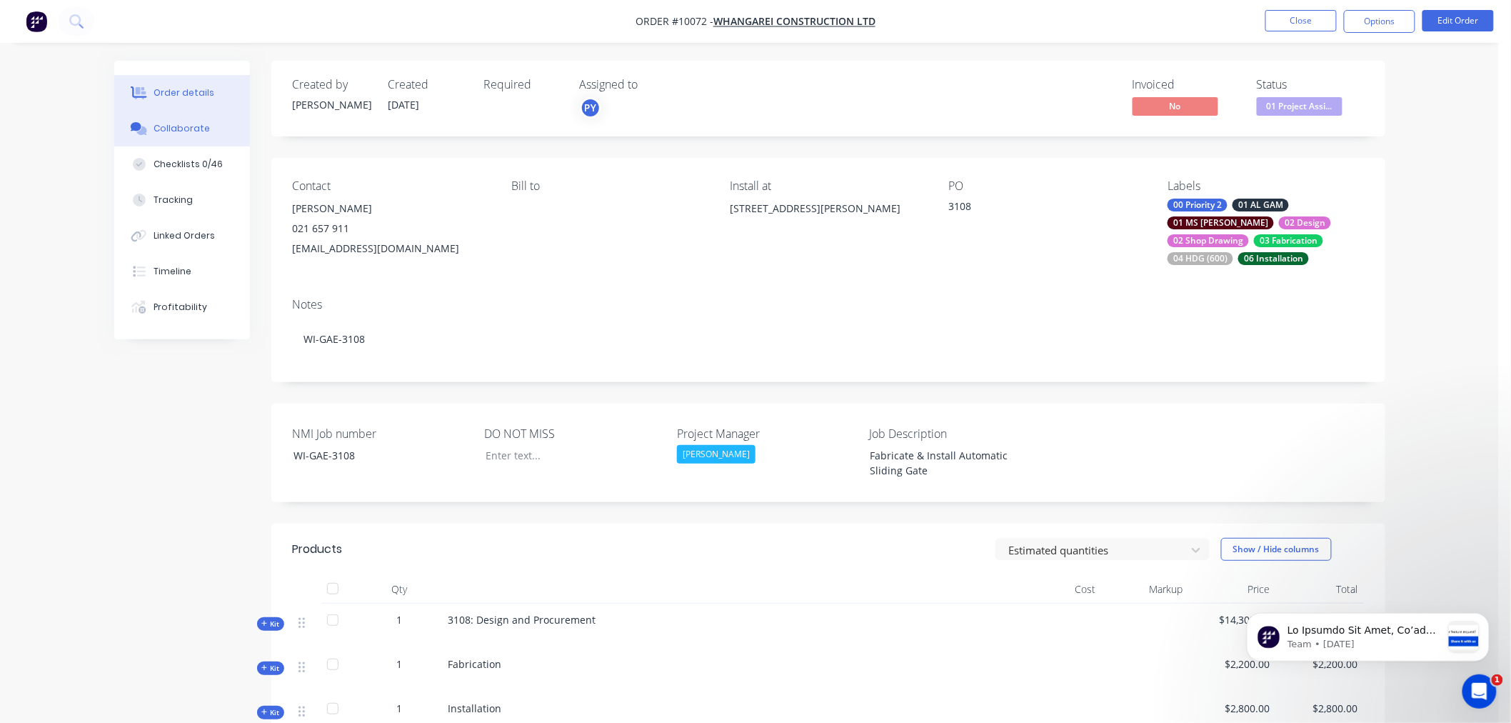
click at [166, 126] on div "Collaborate" at bounding box center [182, 128] width 56 height 13
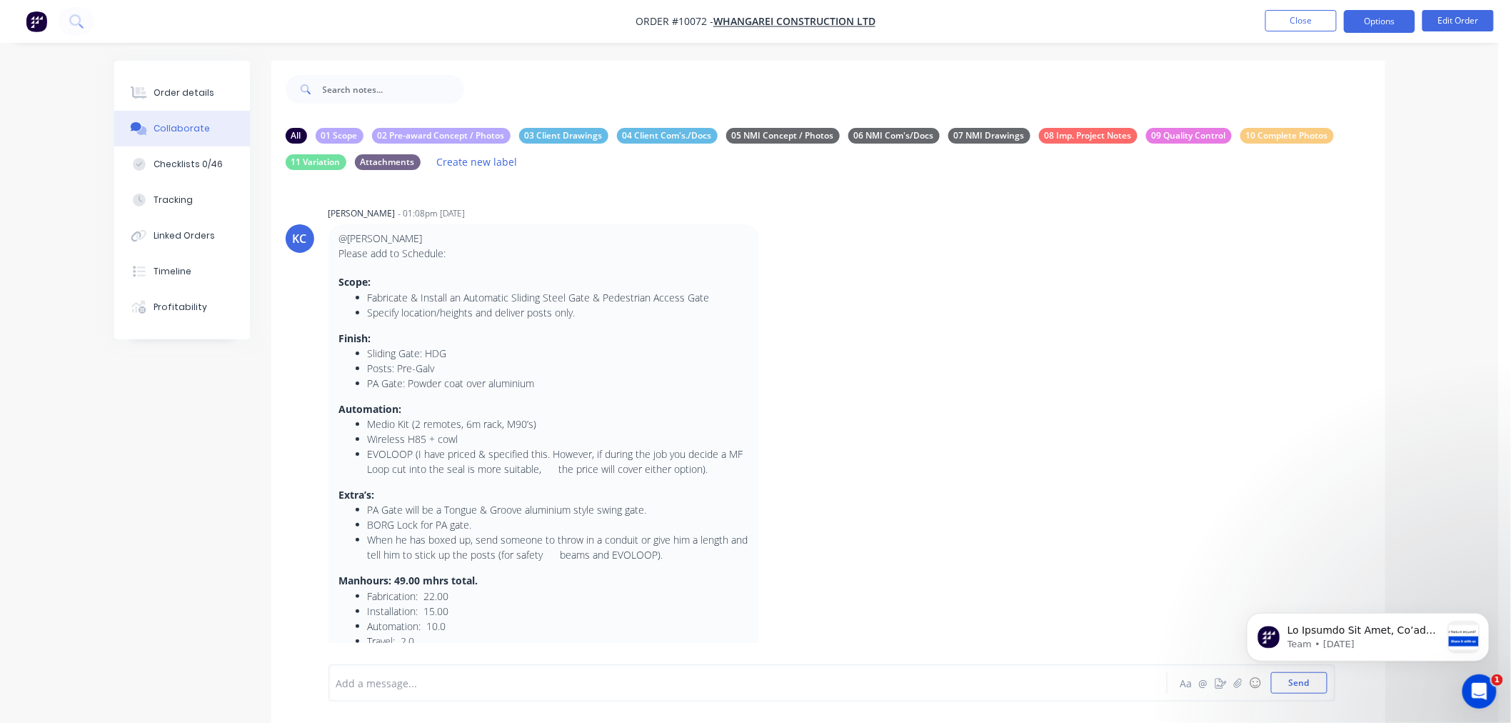
click at [1394, 19] on button "Options" at bounding box center [1379, 21] width 71 height 23
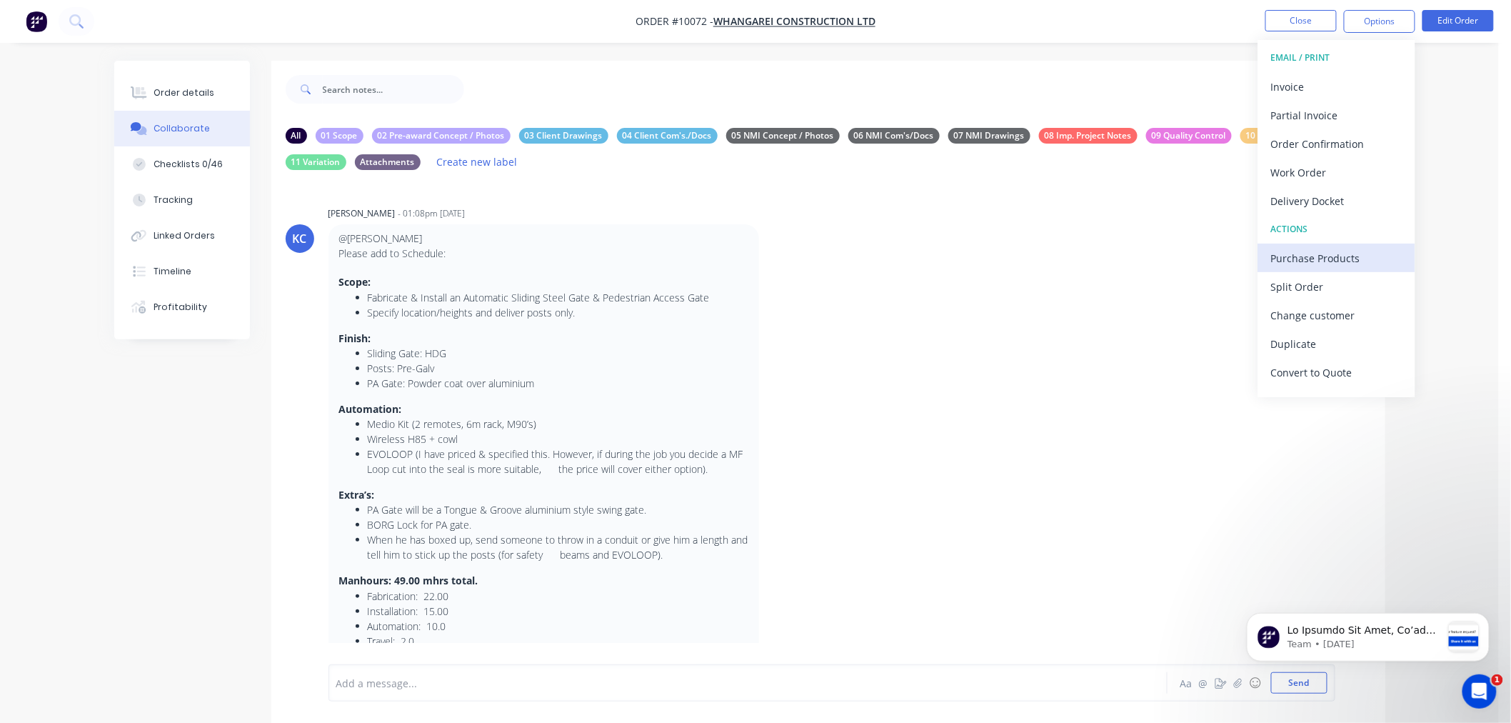
click at [1314, 256] on div "Purchase Products" at bounding box center [1336, 258] width 131 height 21
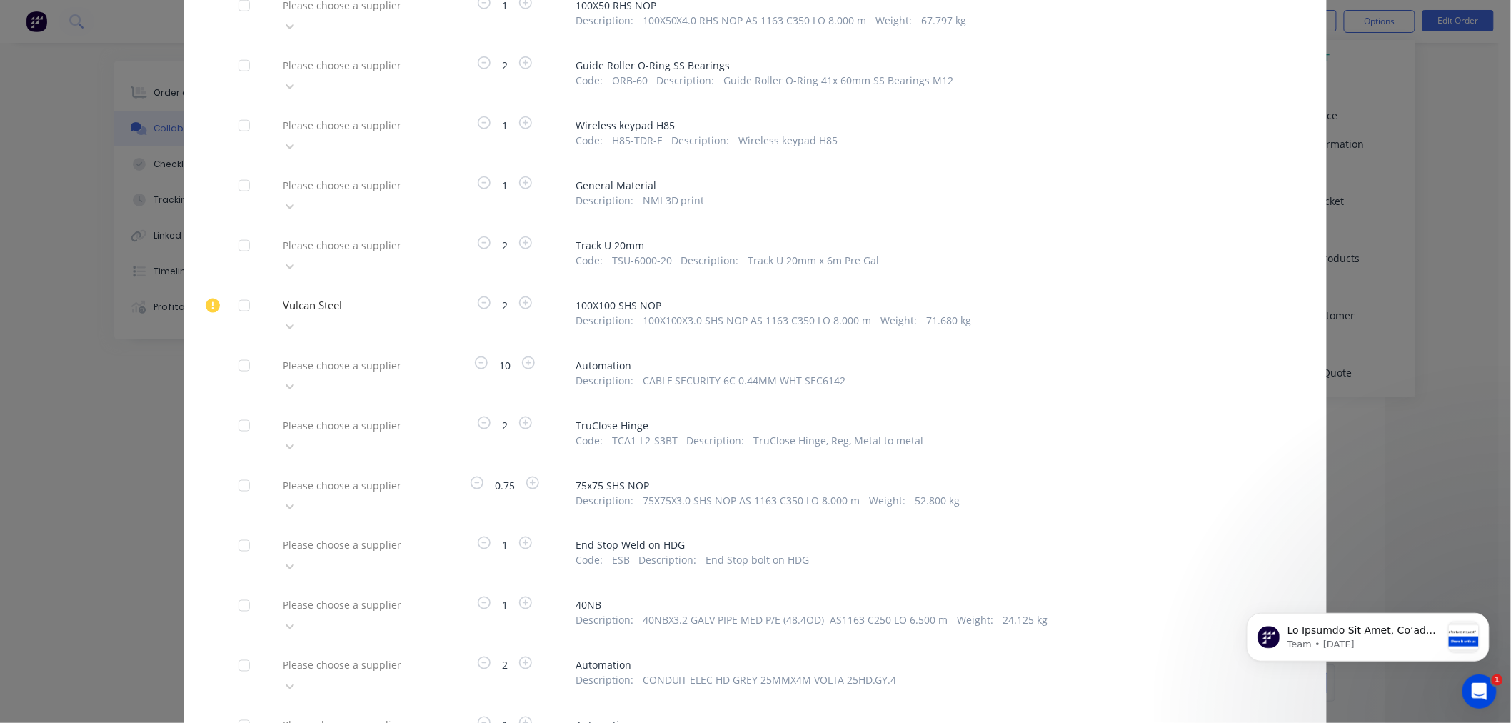
scroll to position [634, 0]
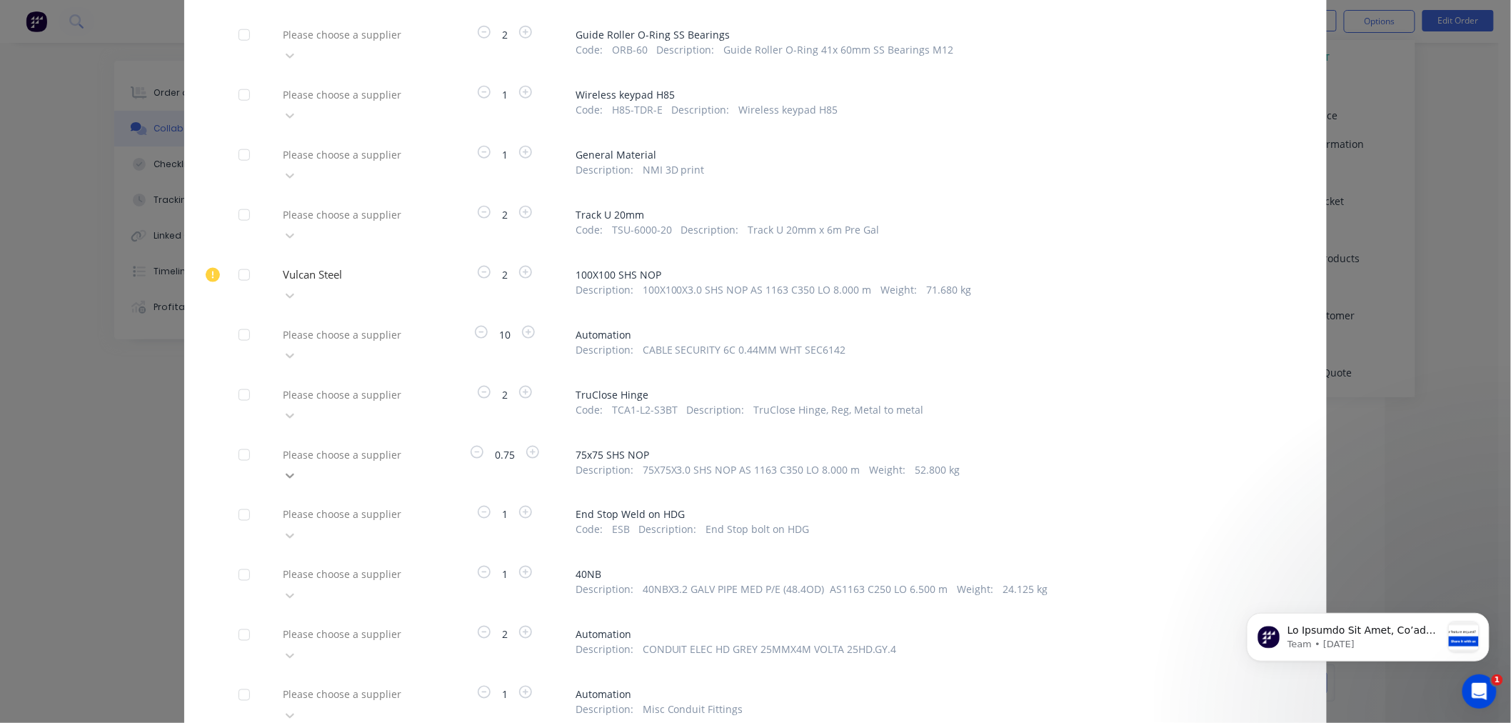
click at [297, 469] on icon at bounding box center [290, 476] width 14 height 14
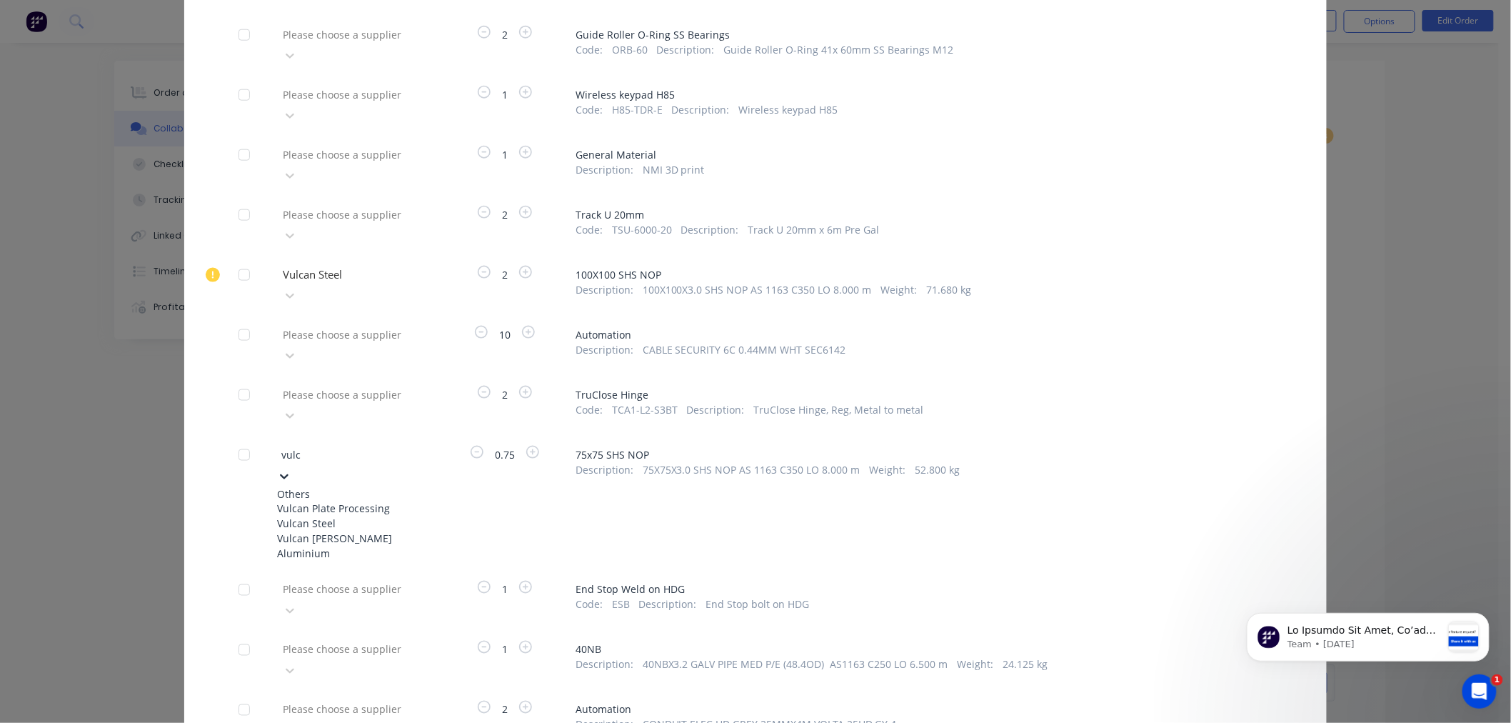
type input "vulca"
click at [309, 516] on div "Vulcan Steel" at bounding box center [355, 523] width 157 height 15
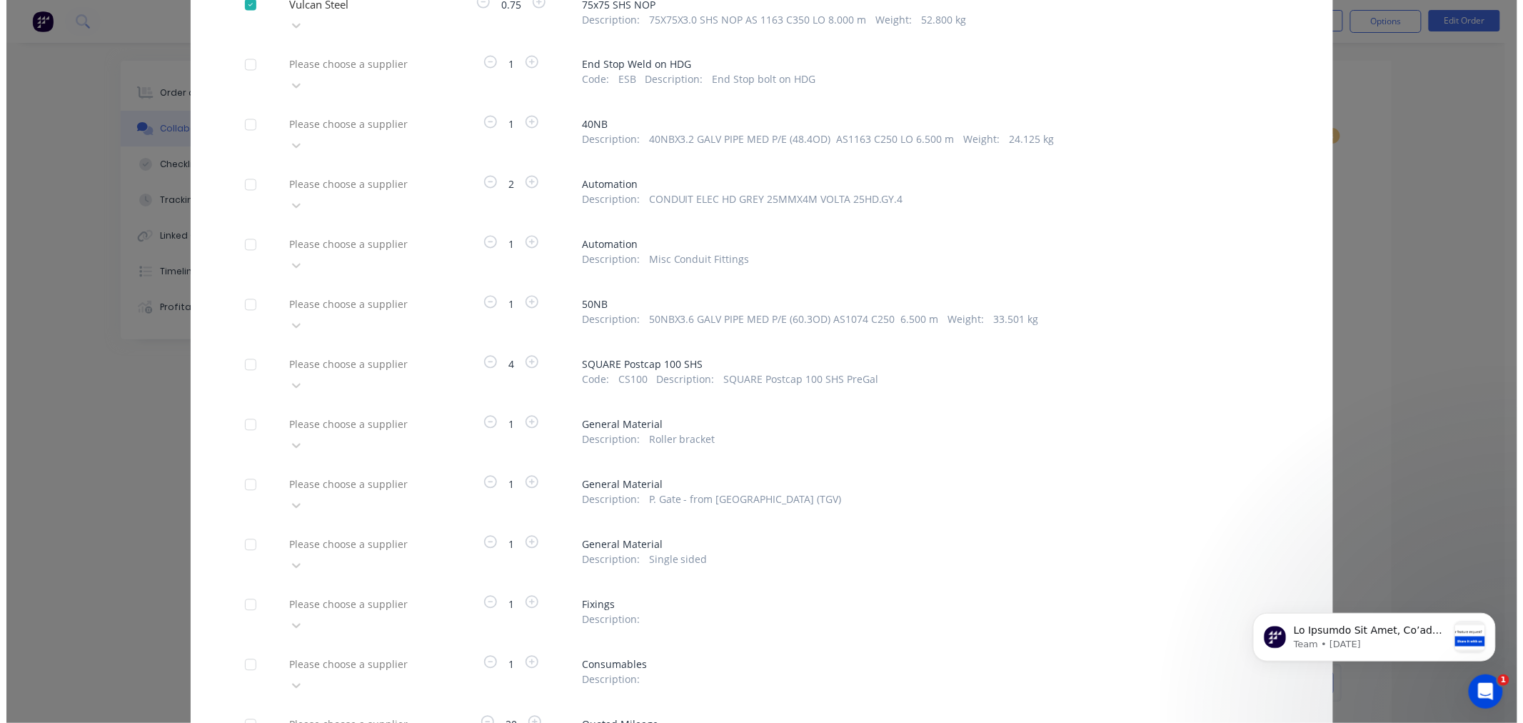
scroll to position [1088, 0]
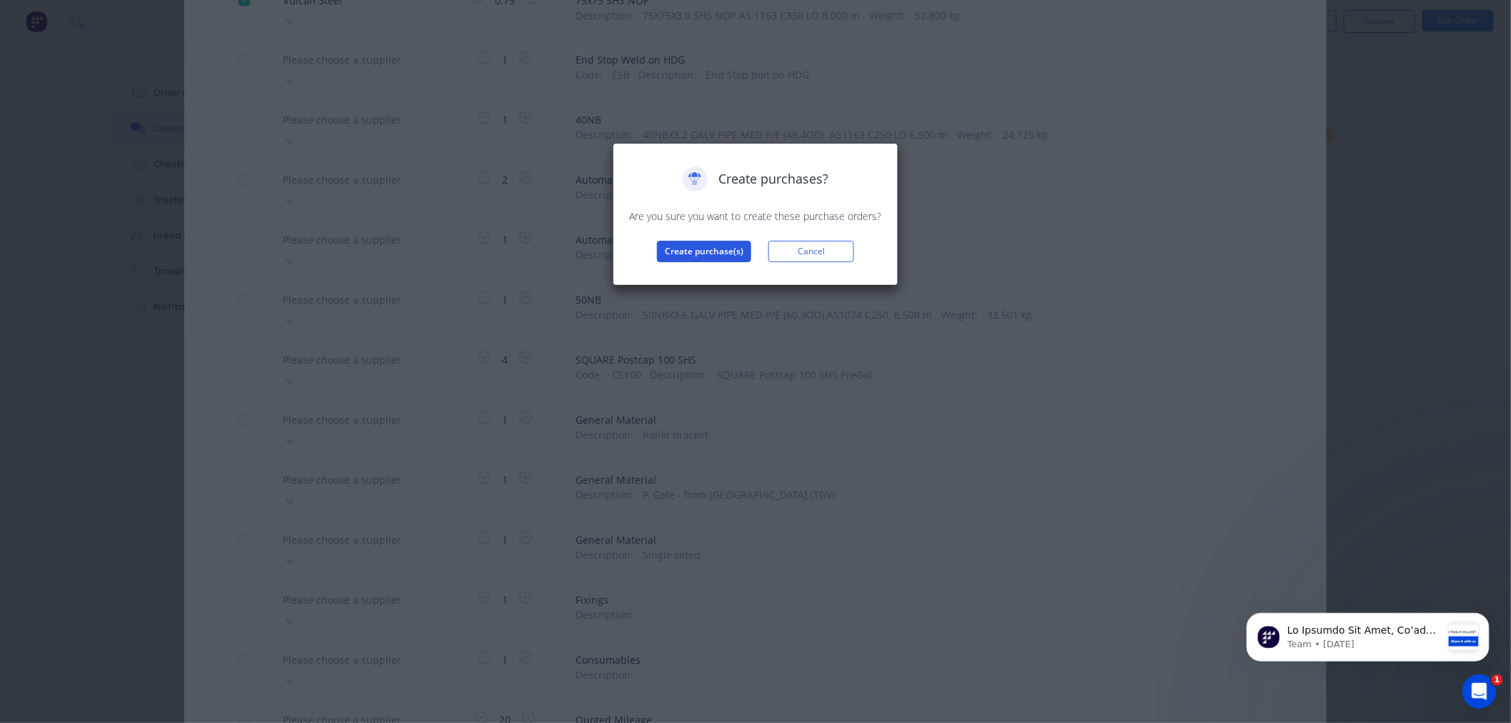
click at [696, 245] on button "Create purchase(s)" at bounding box center [704, 251] width 94 height 21
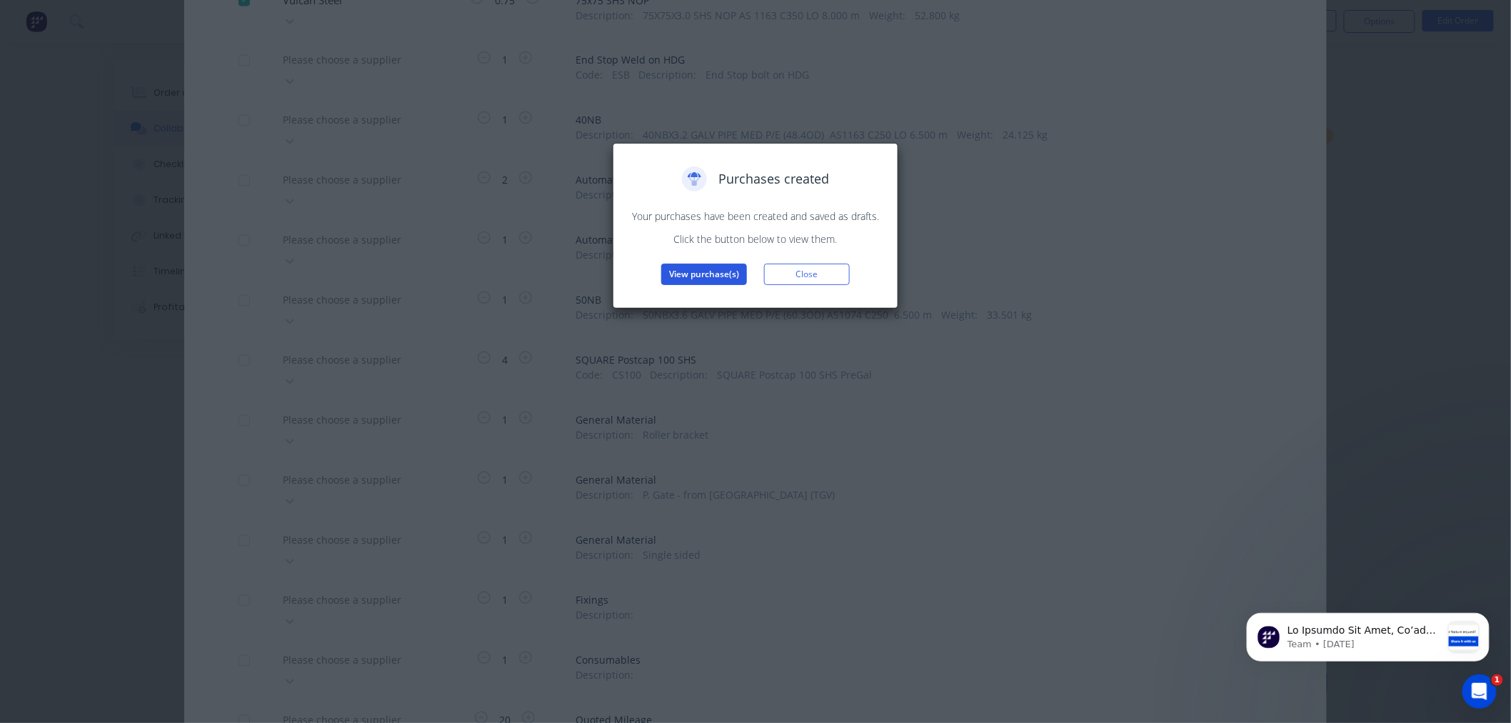
click at [700, 274] on button "View purchase(s)" at bounding box center [704, 274] width 86 height 21
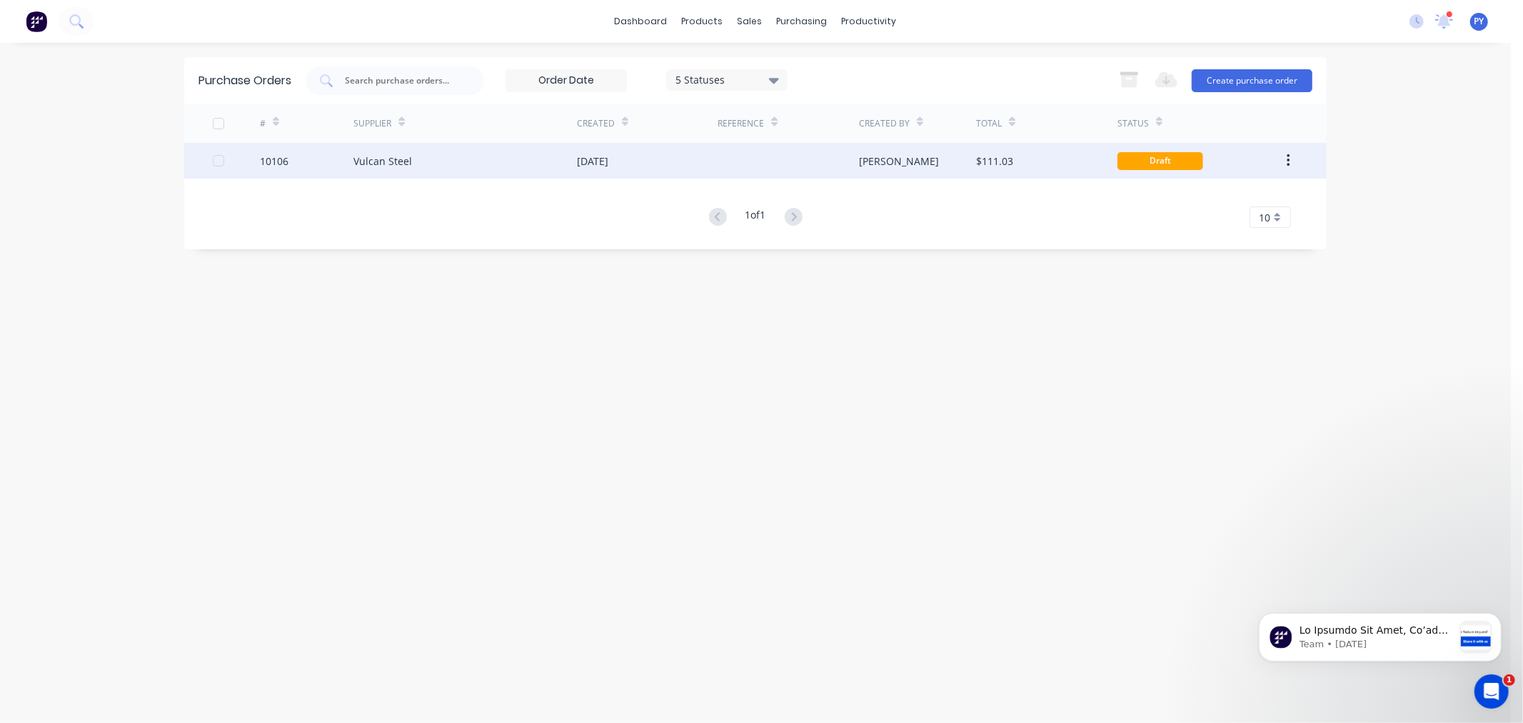
click at [376, 159] on div "Vulcan Steel" at bounding box center [383, 161] width 59 height 15
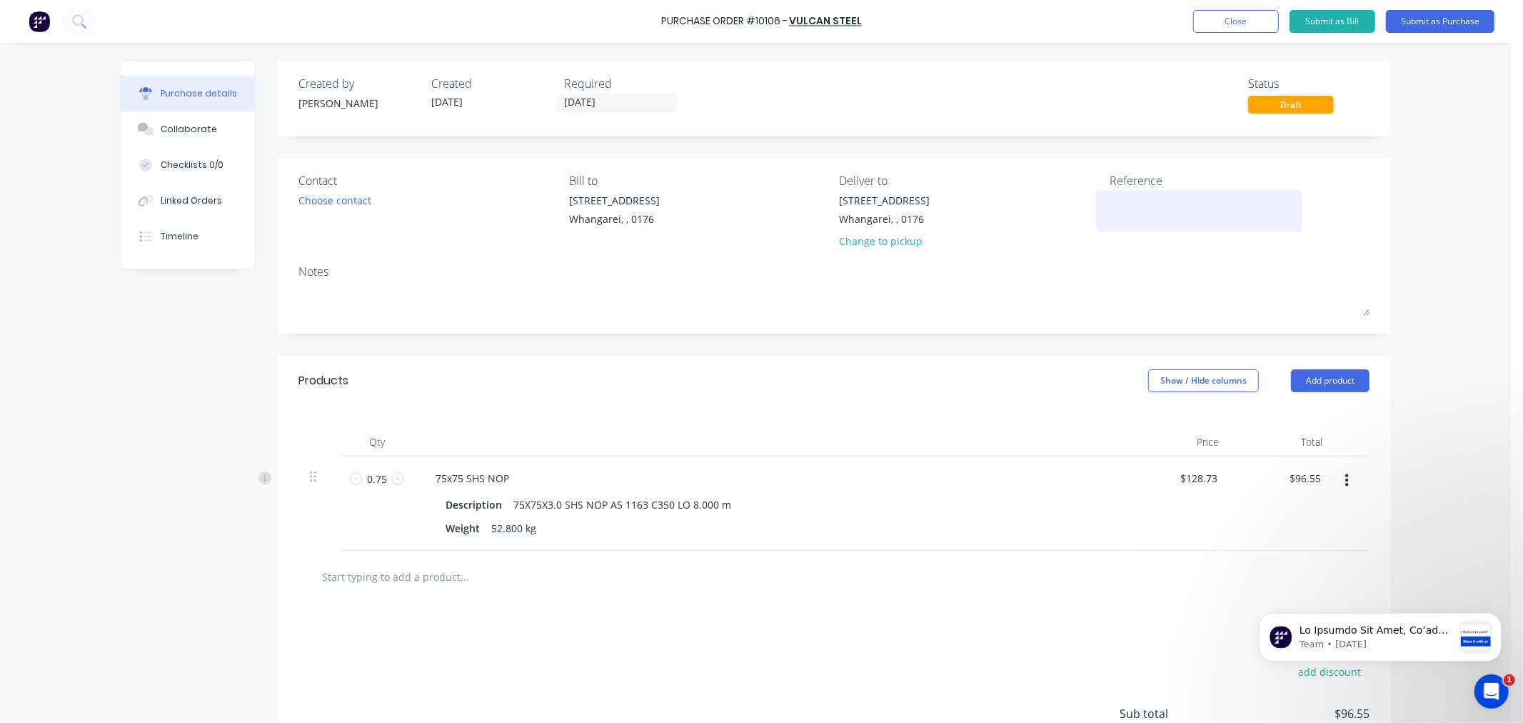
click at [1116, 197] on textarea at bounding box center [1199, 209] width 179 height 32
type textarea "3108"
type textarea "x"
type textarea "3108"
click at [566, 101] on input "[DATE]" at bounding box center [617, 103] width 120 height 18
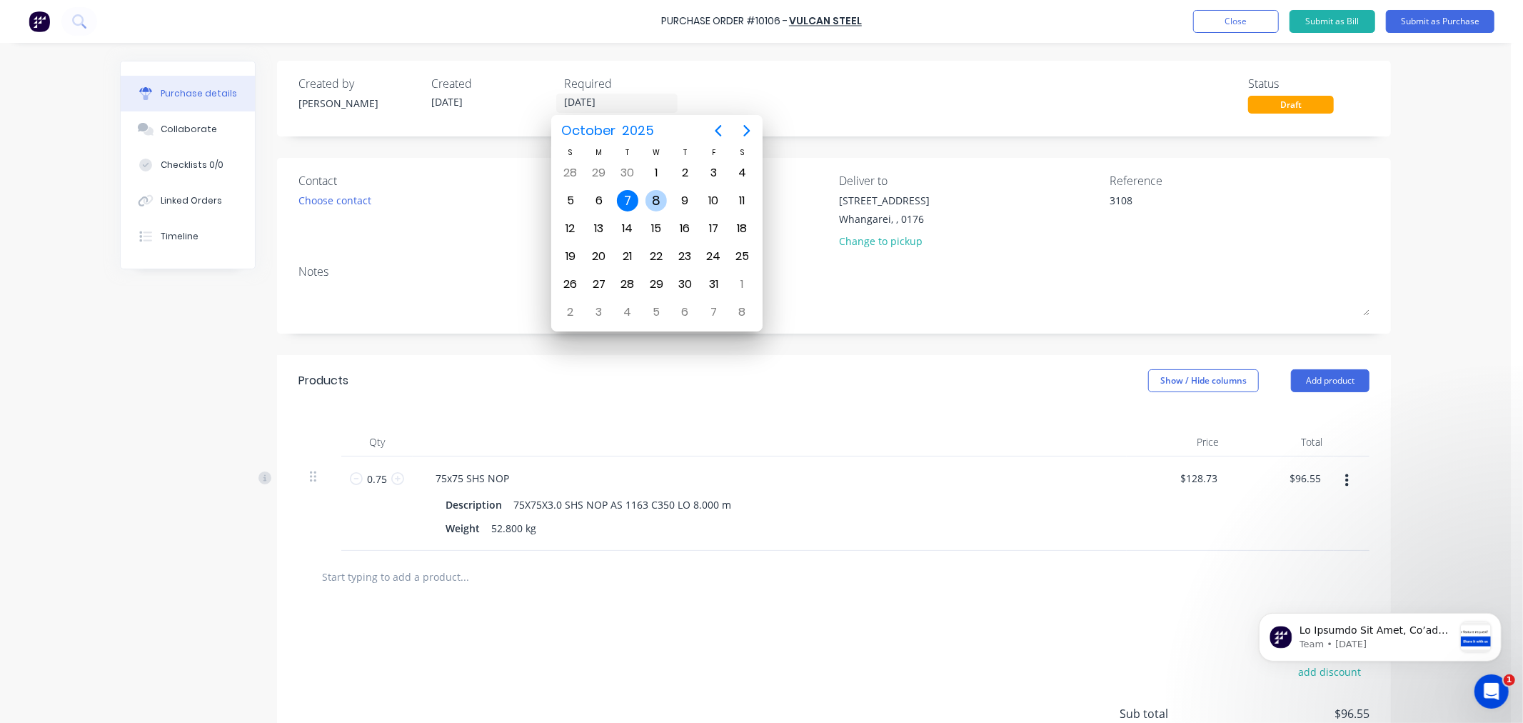
click at [655, 197] on div "8" at bounding box center [656, 200] width 21 height 21
type textarea "x"
type input "[DATE]"
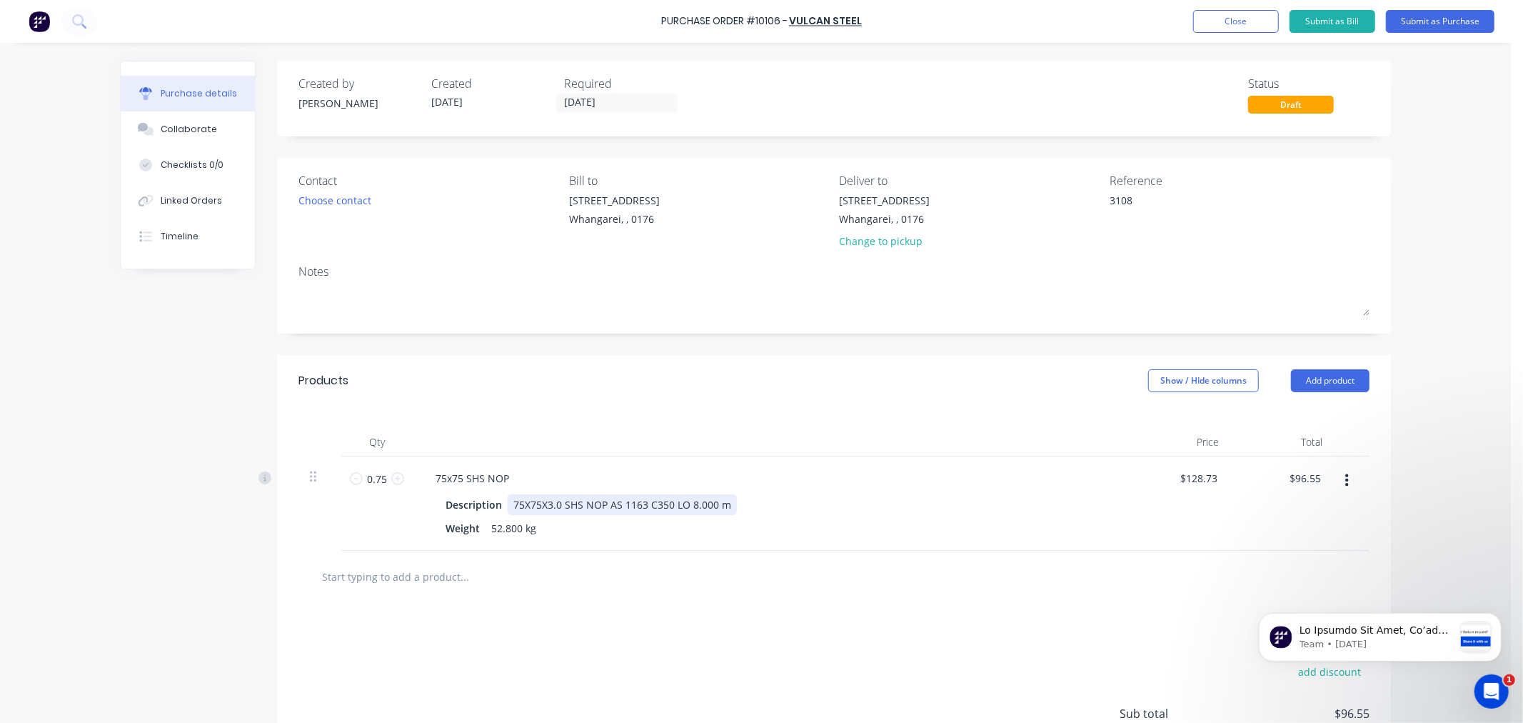
click at [719, 505] on div "75X75X3.0 SHS NOP AS 1163 C350 LO 8.000 m" at bounding box center [622, 504] width 229 height 21
drag, startPoint x: 721, startPoint y: 504, endPoint x: 508, endPoint y: 504, distance: 213.5
click at [508, 504] on div "75X75X3.0 SHS NOP AS 1163 C350 LO 8.000 m" at bounding box center [622, 504] width 229 height 21
type textarea "x"
paste div
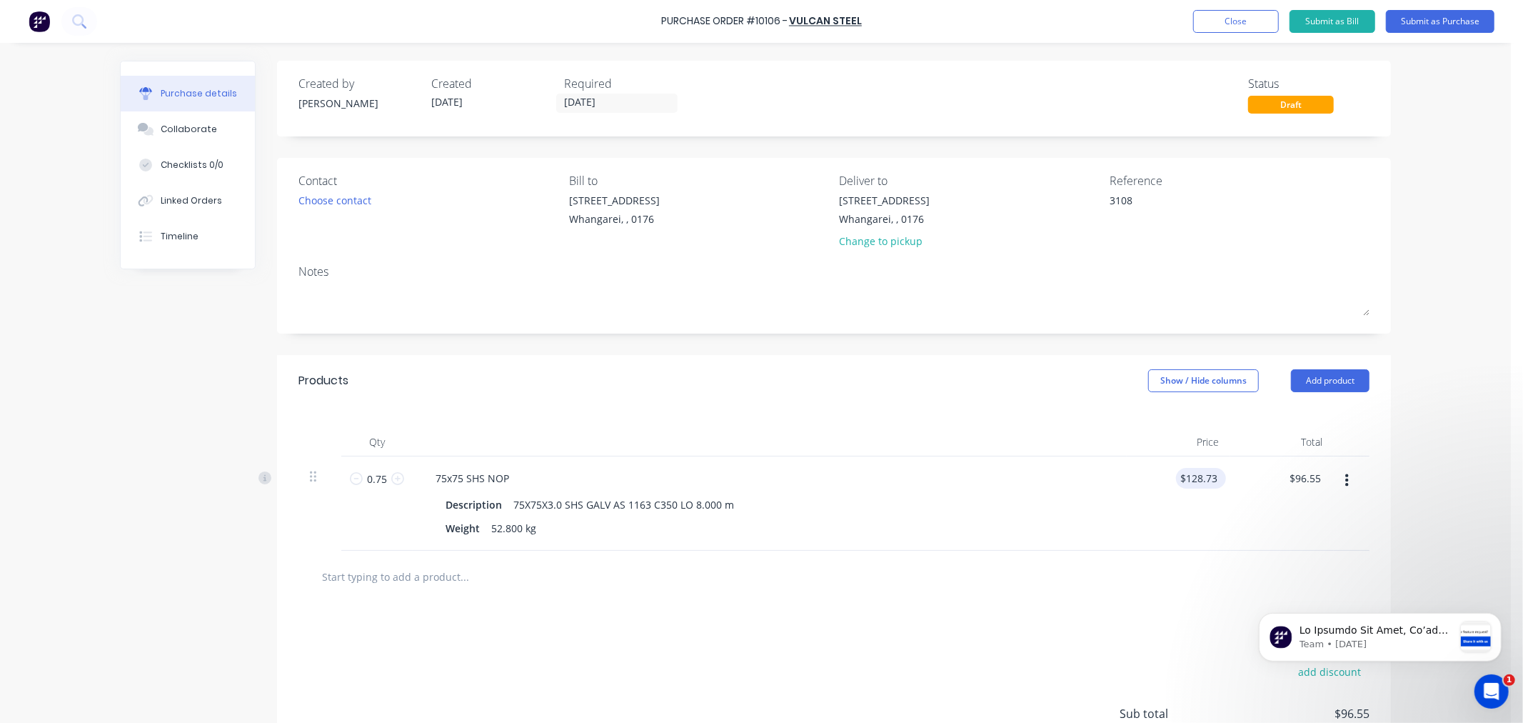
type textarea "x"
drag, startPoint x: 1210, startPoint y: 479, endPoint x: 1176, endPoint y: 481, distance: 34.3
click at [1182, 481] on div "128.73 128.73" at bounding box center [1201, 478] width 39 height 21
type input "153.12"
type textarea "x"
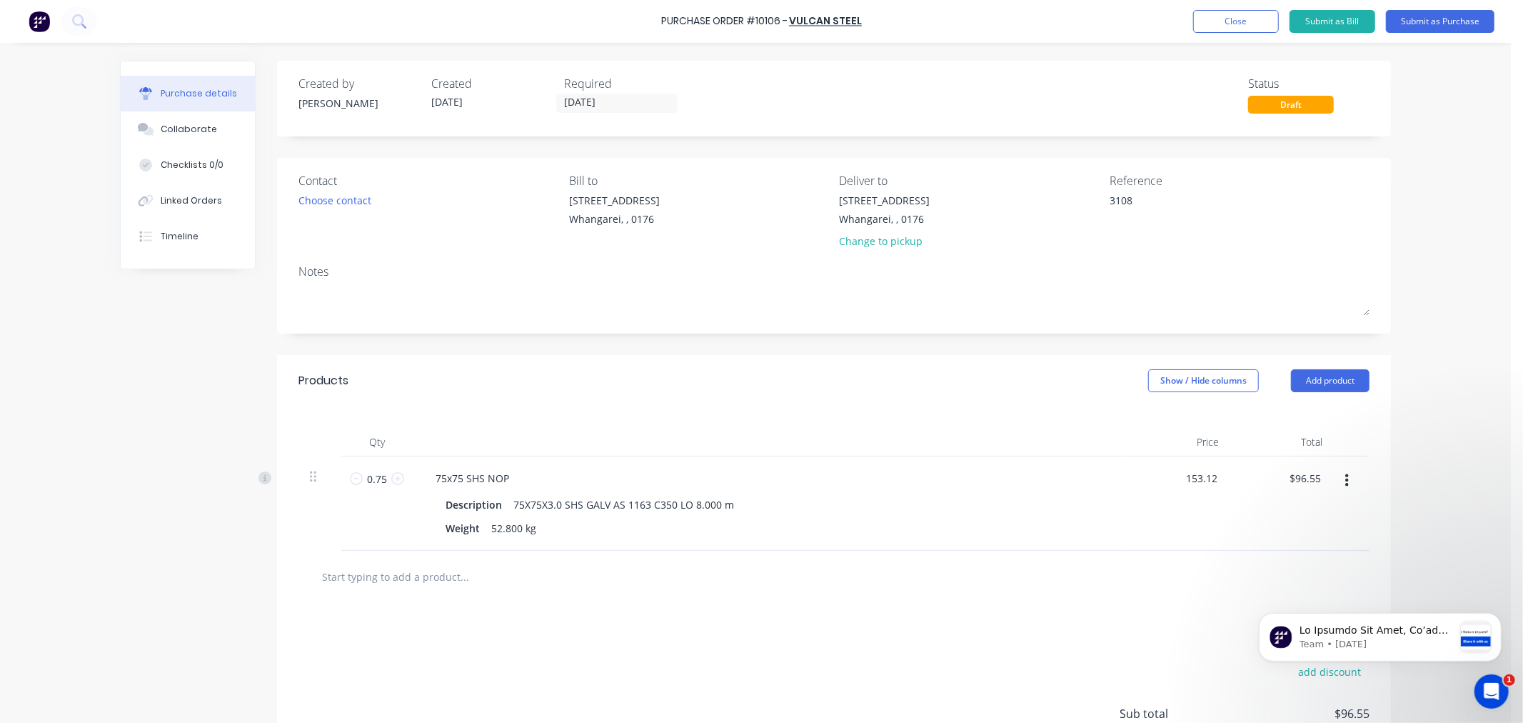
type input "$153.12"
type input "$114.84"
click at [1413, 465] on div "Purchase Order #10106 - Vulcan Steel Add product Close Submit as Bill Submit as…" at bounding box center [755, 361] width 1511 height 723
drag, startPoint x: 1460, startPoint y: 474, endPoint x: 1454, endPoint y: 467, distance: 9.1
click at [1460, 474] on div "Purchase Order #10106 - Vulcan Steel Add product Close Submit as Bill Submit as…" at bounding box center [755, 361] width 1511 height 723
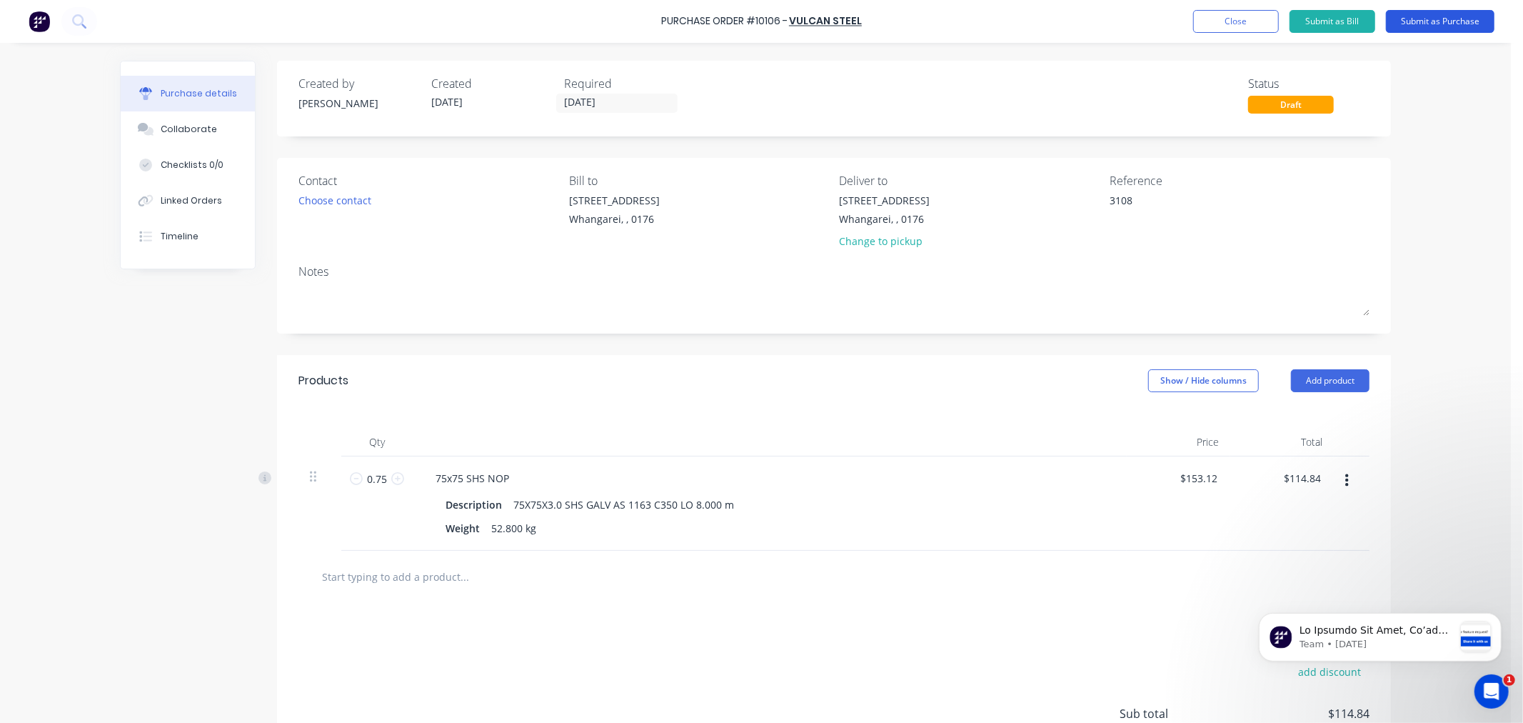
click at [1431, 26] on button "Submit as Purchase" at bounding box center [1440, 21] width 109 height 23
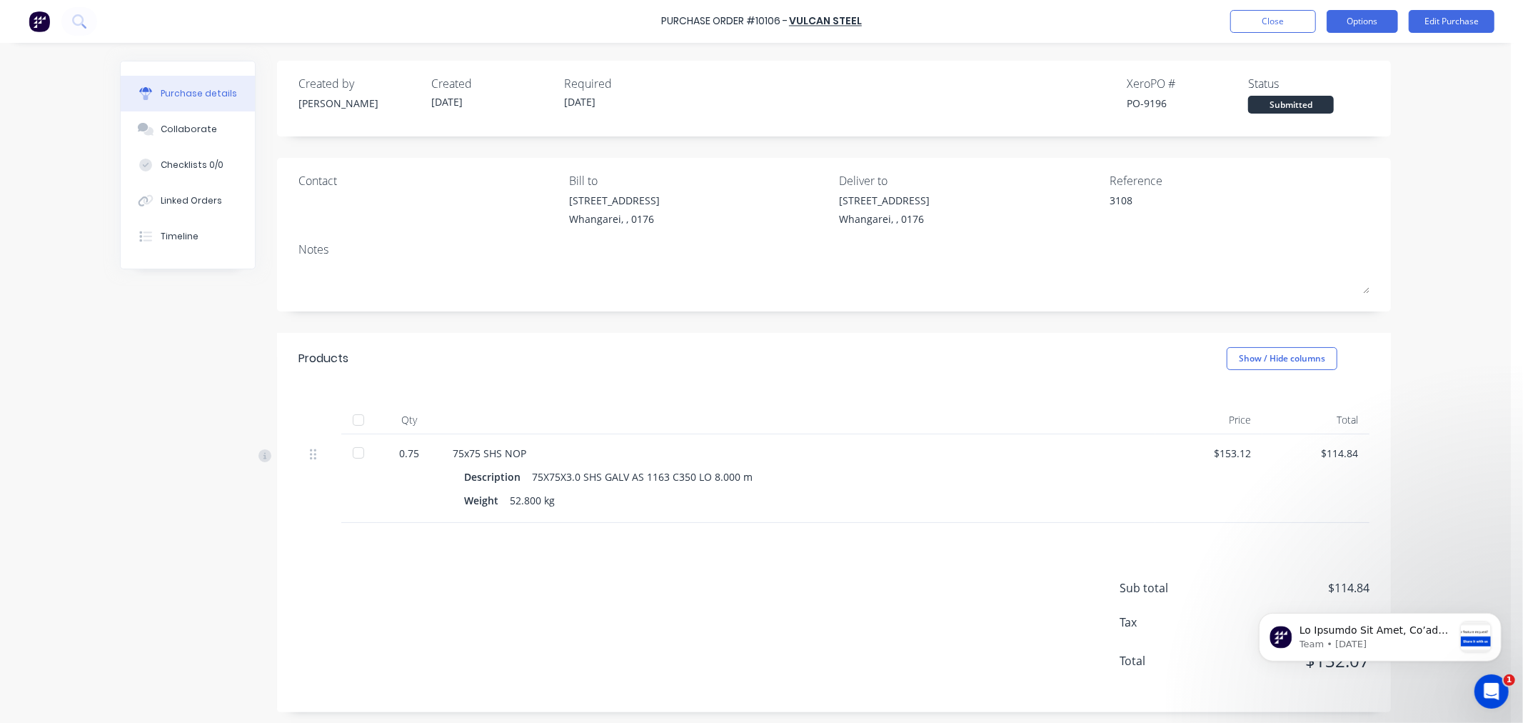
click at [1372, 21] on button "Options" at bounding box center [1362, 21] width 71 height 23
click at [1309, 59] on div "Print / Email" at bounding box center [1331, 58] width 110 height 21
click at [1316, 114] on div "Without pricing" at bounding box center [1331, 115] width 110 height 21
type textarea "x"
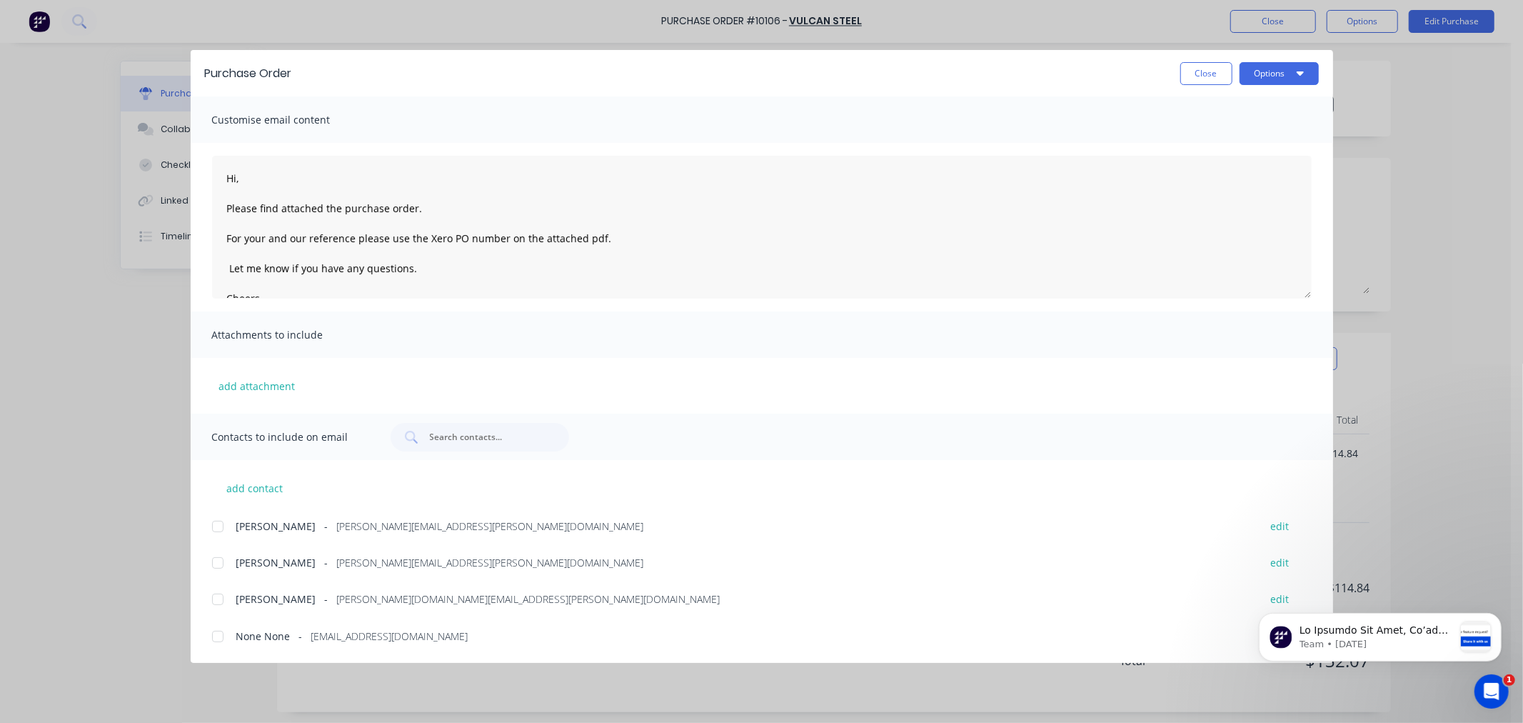
click at [216, 526] on div at bounding box center [218, 526] width 29 height 29
click at [251, 487] on button "add contact" at bounding box center [255, 487] width 86 height 21
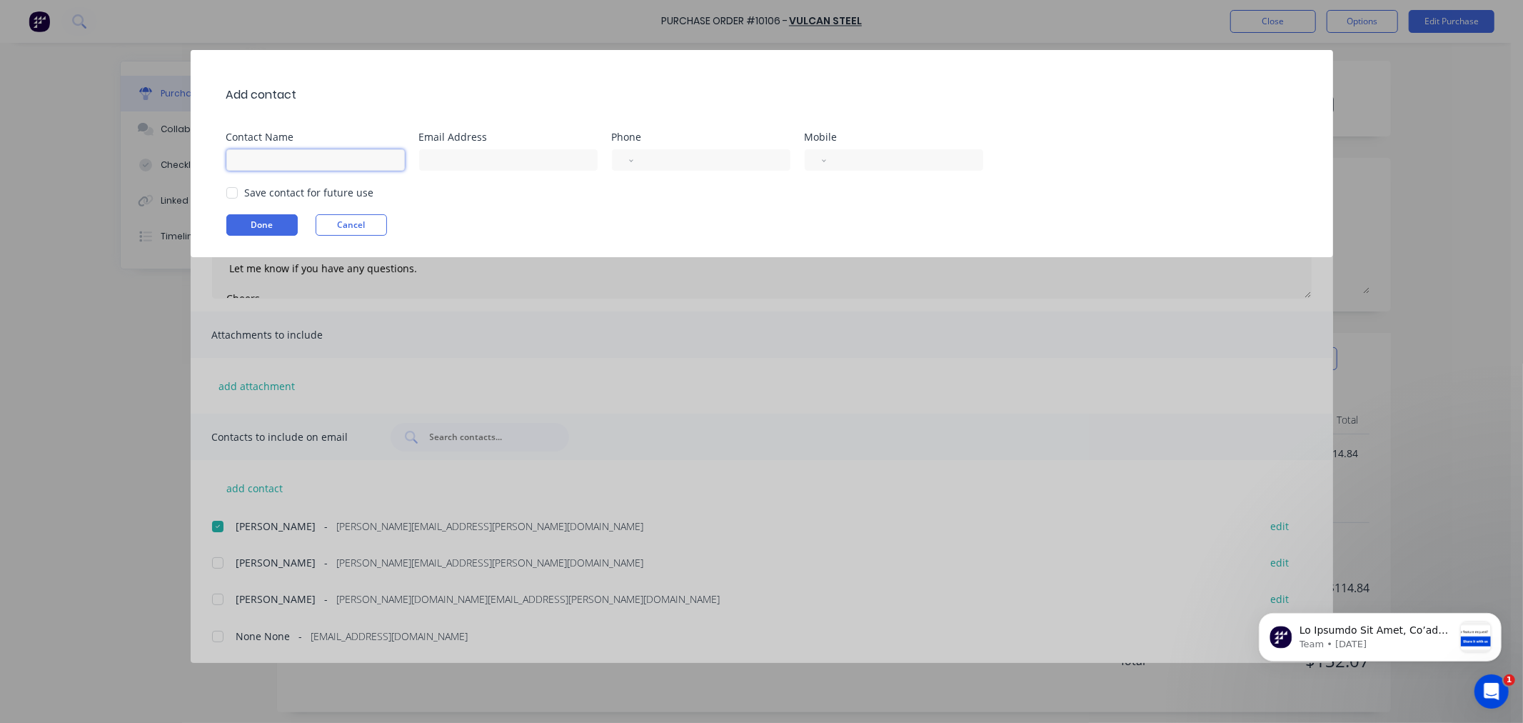
click at [241, 155] on input at bounding box center [315, 159] width 179 height 21
type input "[PERSON_NAME]"
click at [431, 156] on input at bounding box center [508, 159] width 179 height 21
click at [229, 190] on div at bounding box center [232, 193] width 29 height 29
type input "[PERSON_NAME][EMAIL_ADDRESS][PERSON_NAME][DOMAIN_NAME]"
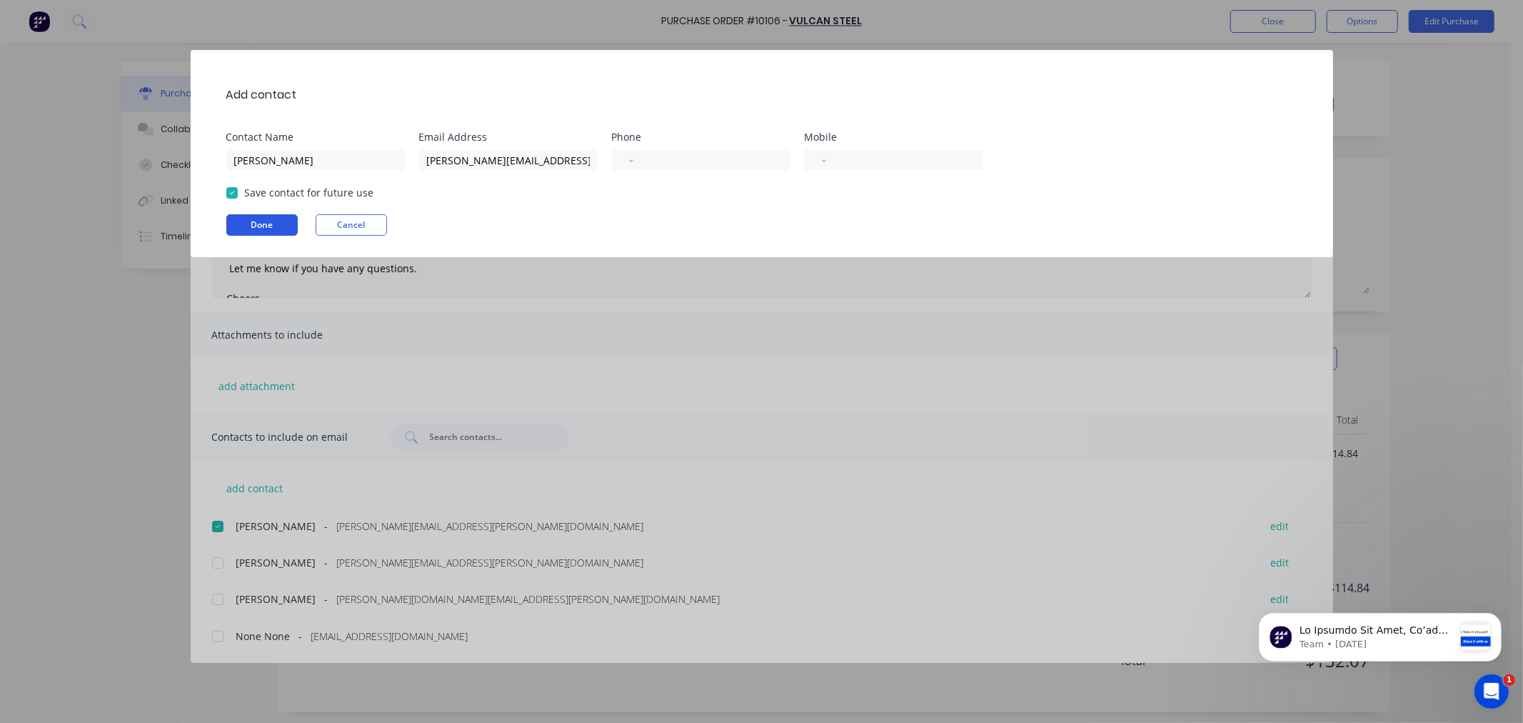
click at [249, 225] on button "Done" at bounding box center [261, 224] width 71 height 21
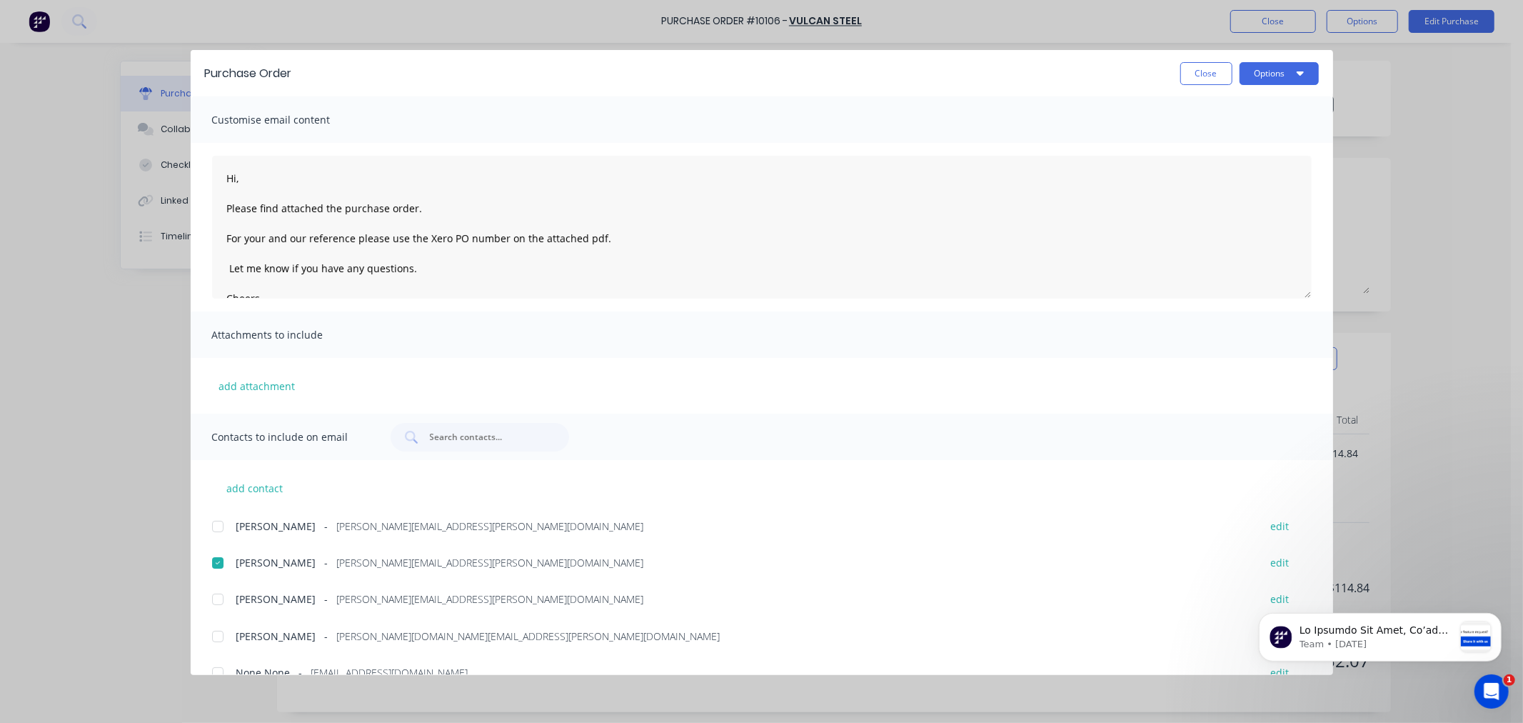
click at [219, 524] on div at bounding box center [218, 526] width 29 height 29
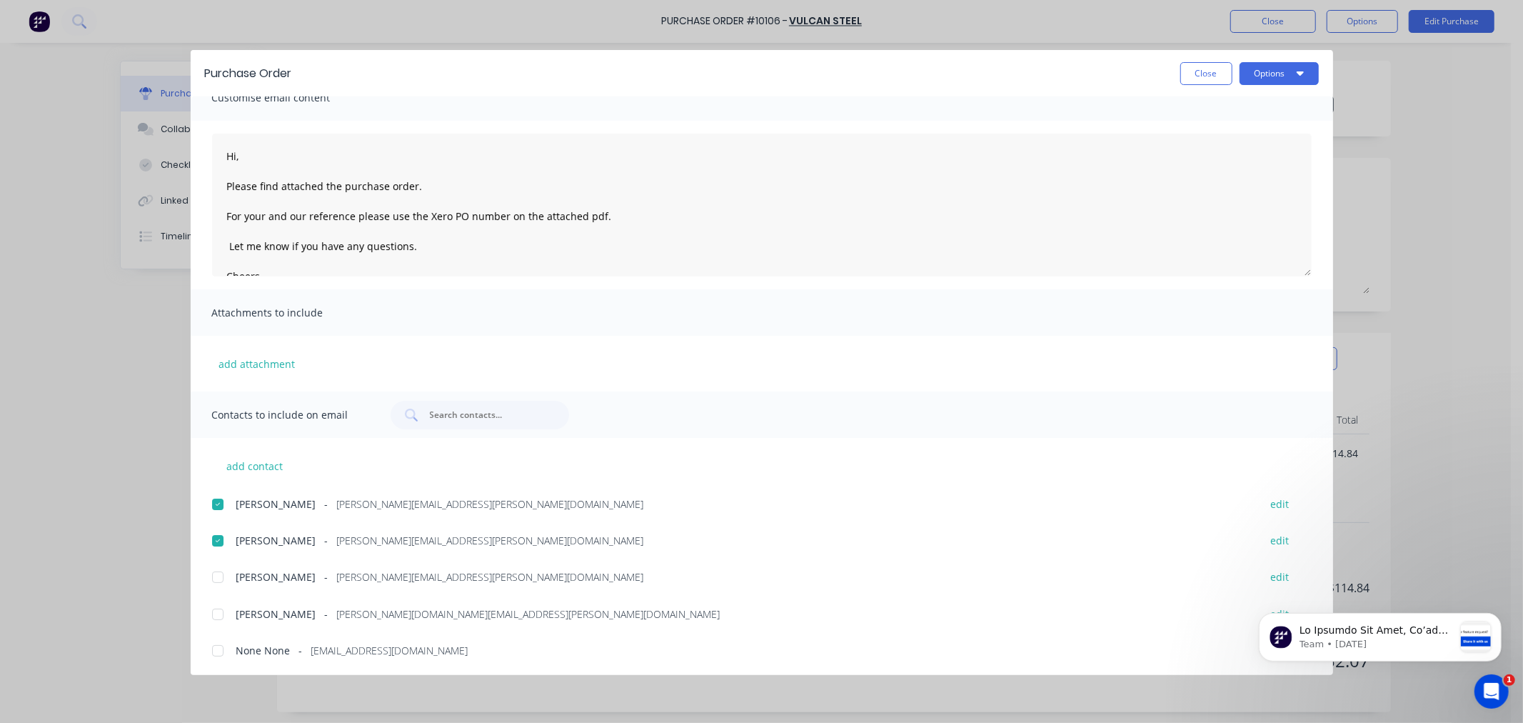
scroll to position [24, 0]
click at [1298, 73] on icon "button" at bounding box center [1299, 73] width 7 height 4
click at [1208, 166] on div "Email" at bounding box center [1251, 166] width 110 height 21
click at [1202, 77] on button "Close" at bounding box center [1207, 73] width 52 height 23
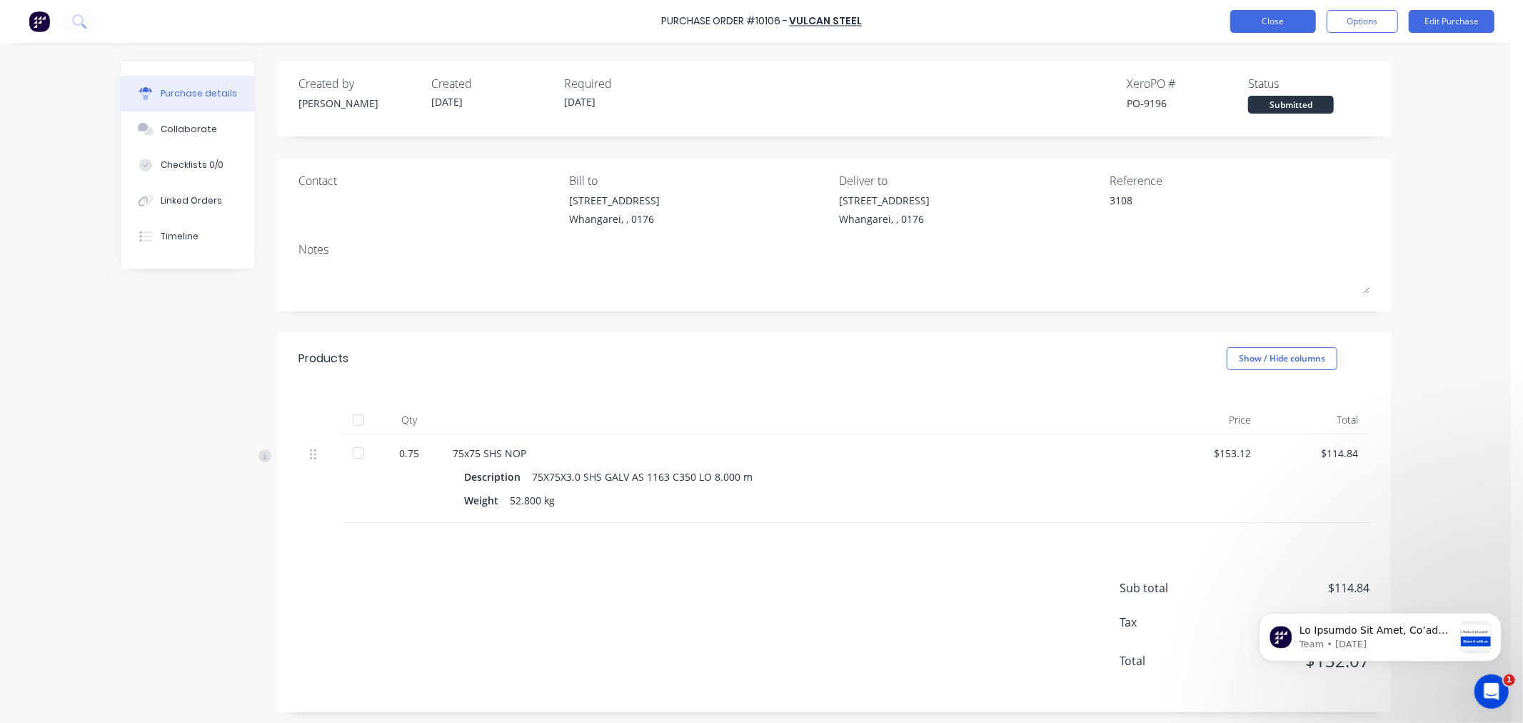
click at [1263, 16] on button "Close" at bounding box center [1274, 21] width 86 height 23
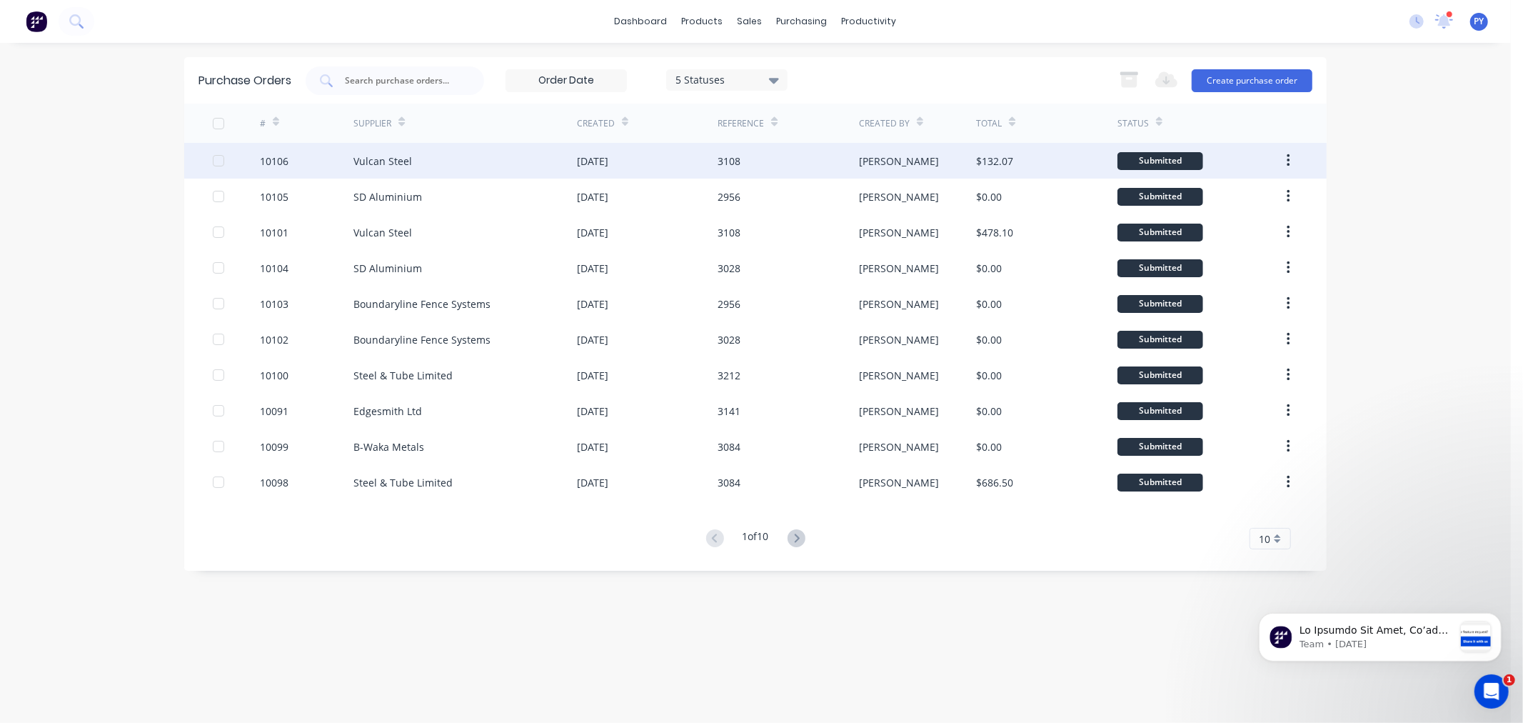
click at [381, 156] on div "Vulcan Steel" at bounding box center [383, 161] width 59 height 15
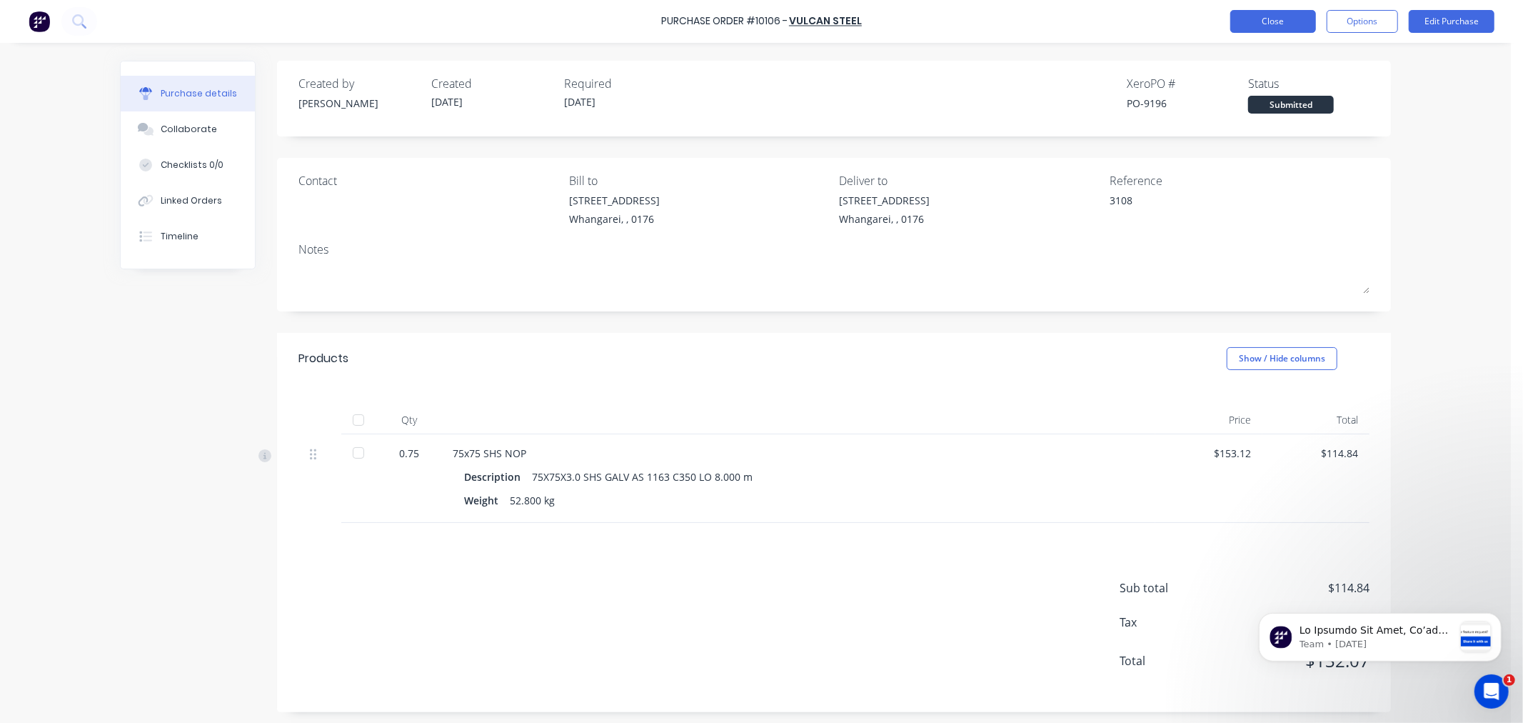
click at [1261, 21] on button "Close" at bounding box center [1274, 21] width 86 height 23
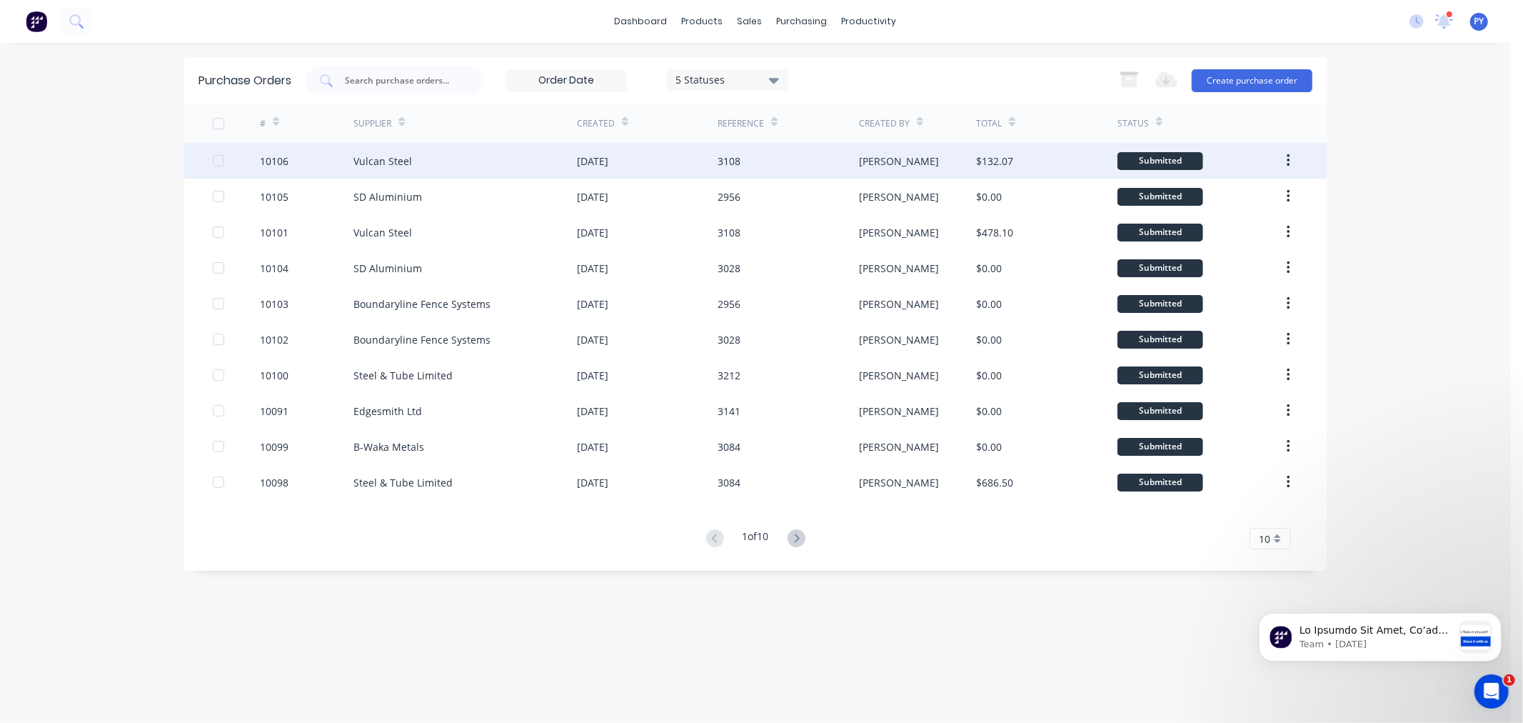
click at [394, 157] on div "Vulcan Steel" at bounding box center [383, 161] width 59 height 15
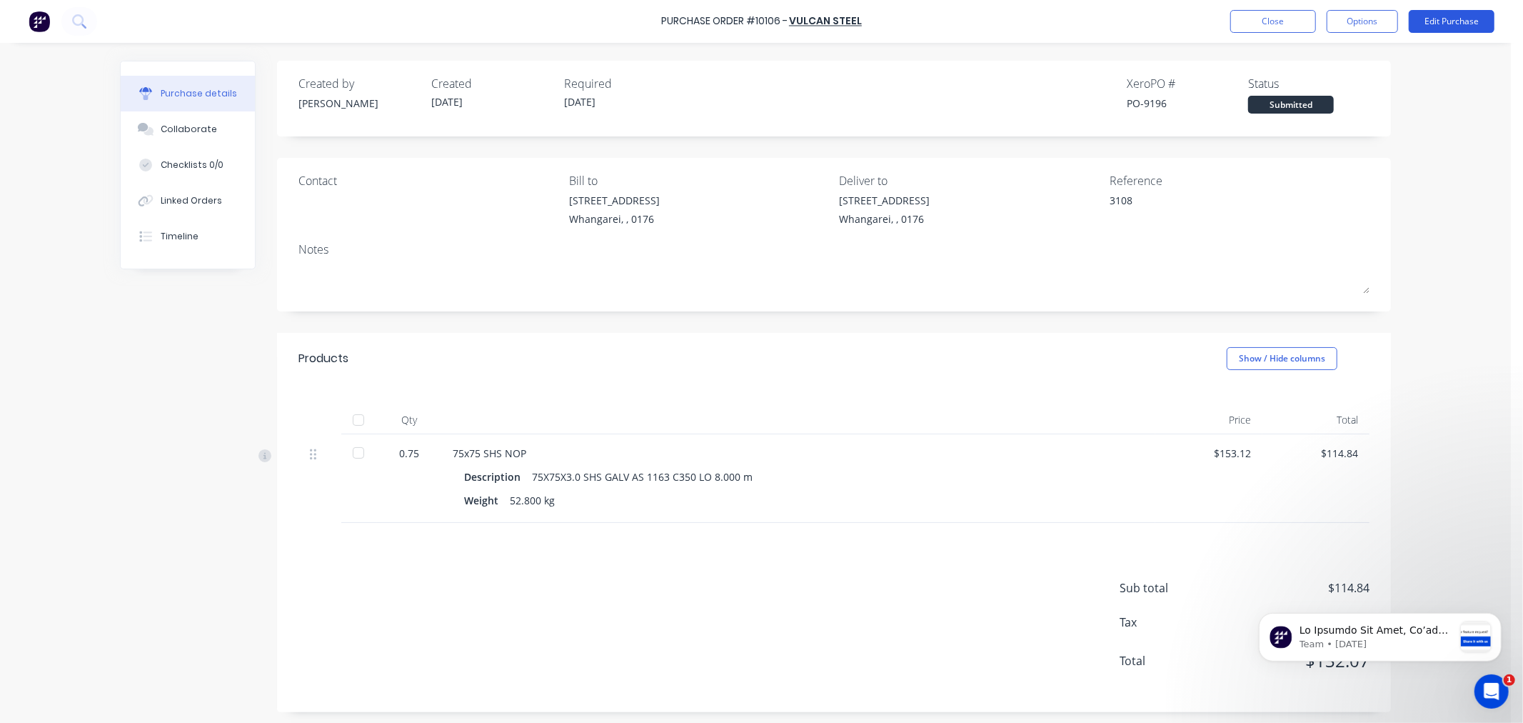
click at [1453, 23] on button "Edit Purchase" at bounding box center [1452, 21] width 86 height 23
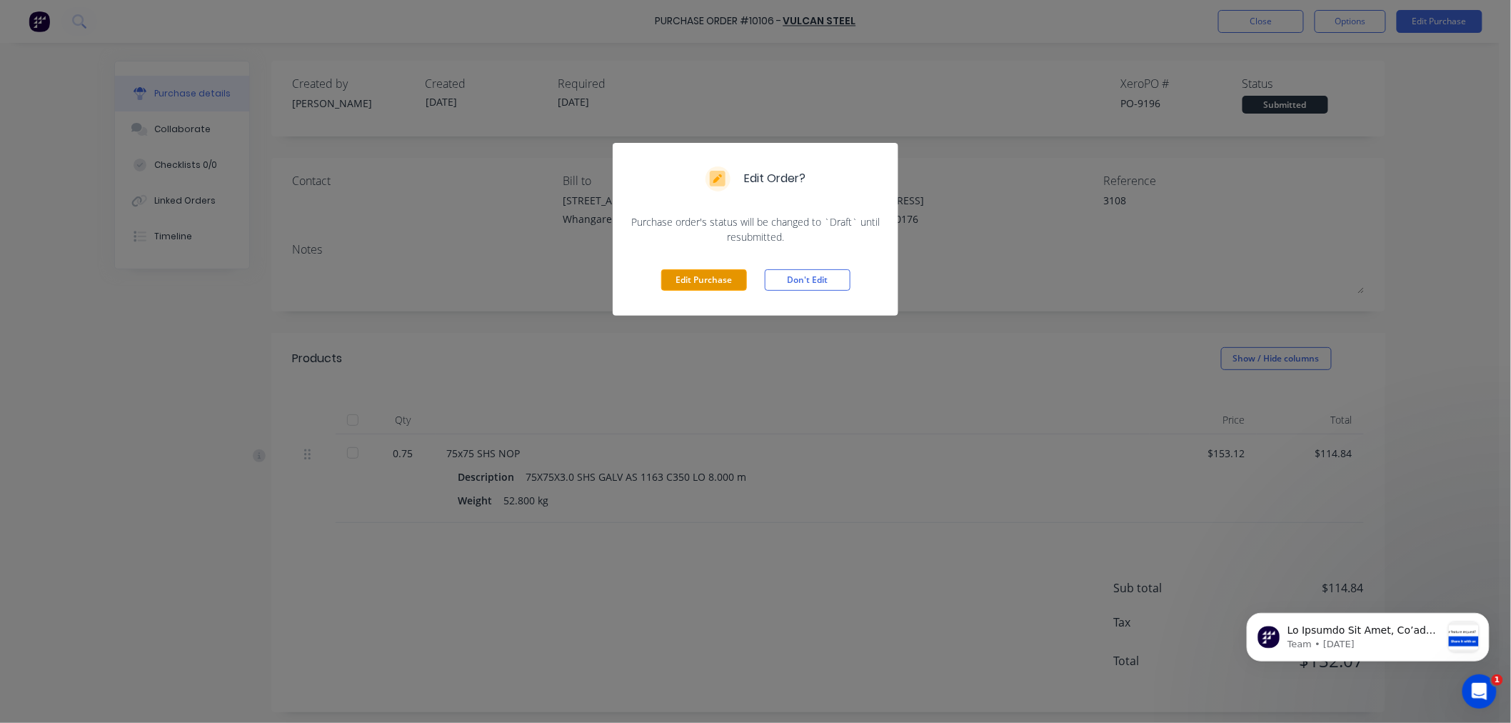
click at [701, 270] on button "Edit Purchase" at bounding box center [704, 279] width 86 height 21
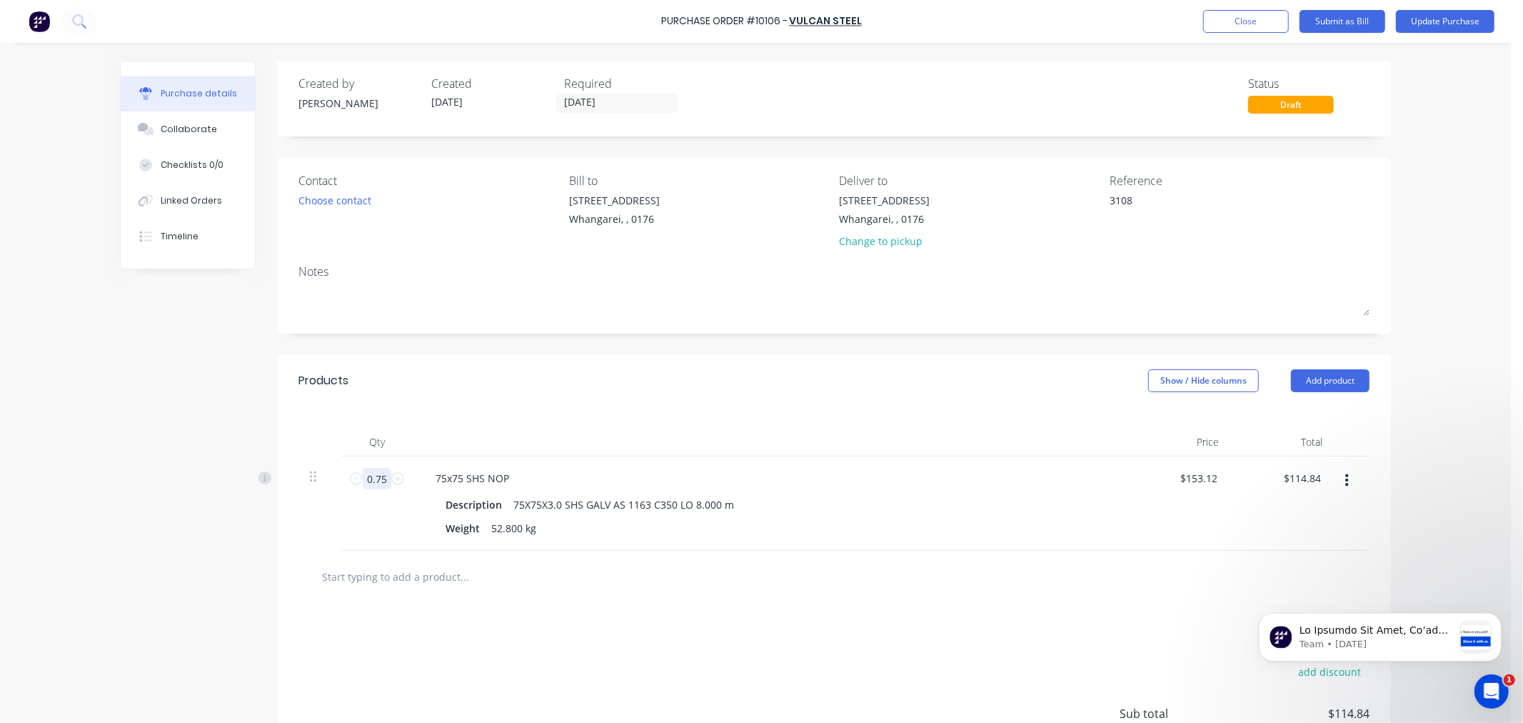
drag, startPoint x: 381, startPoint y: 481, endPoint x: 359, endPoint y: 482, distance: 21.5
click at [363, 482] on input "0.75" at bounding box center [377, 478] width 29 height 21
type textarea "x"
type input "1"
type input "$153.12"
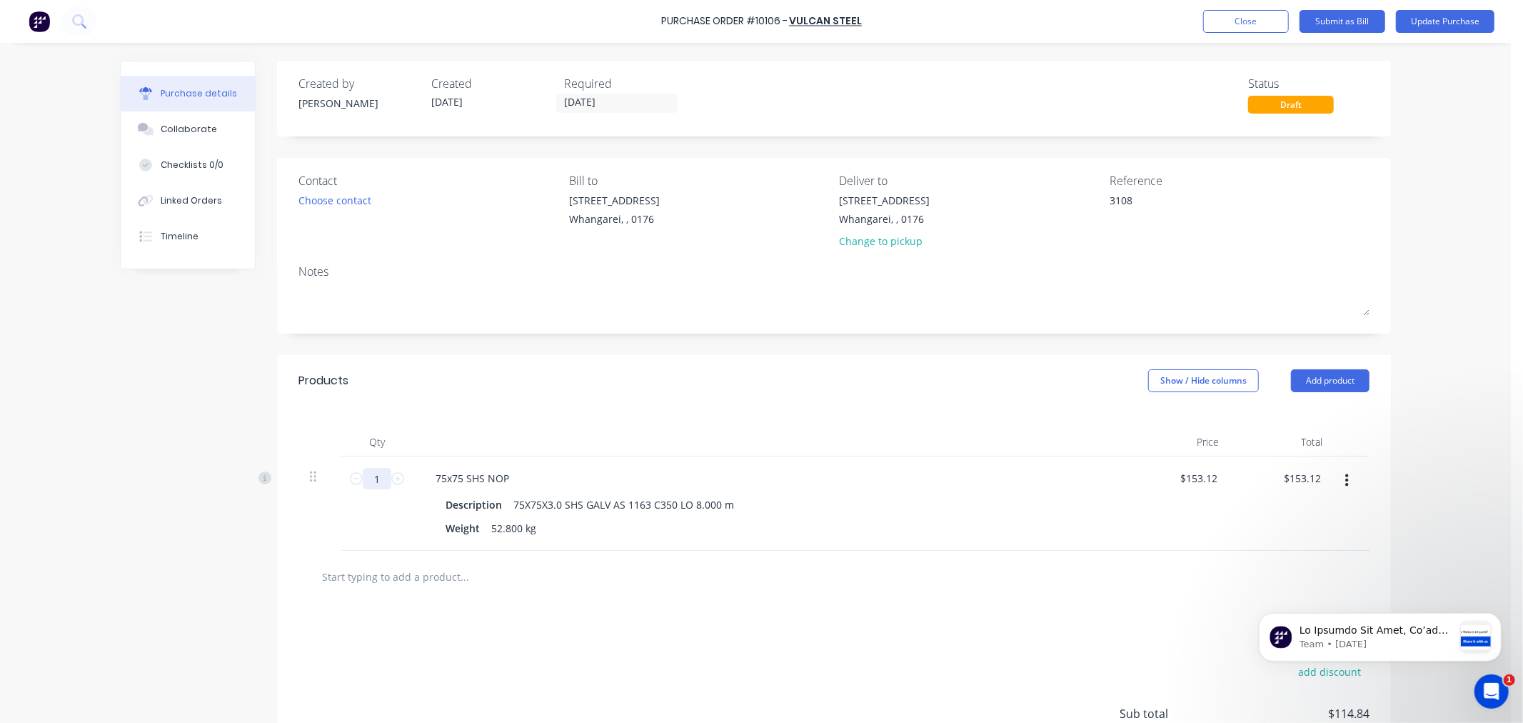
type textarea "x"
type input "1"
click at [441, 676] on div "add delivery fee add discount Sub total $153.12 Tax $22.97 Total $176.09" at bounding box center [834, 720] width 1114 height 235
click at [1336, 379] on button "Add product" at bounding box center [1330, 380] width 79 height 23
click at [1443, 476] on div "Purchase Order #10106 - Vulcan Steel Add product Close Submit as Bill Update Pu…" at bounding box center [755, 361] width 1511 height 723
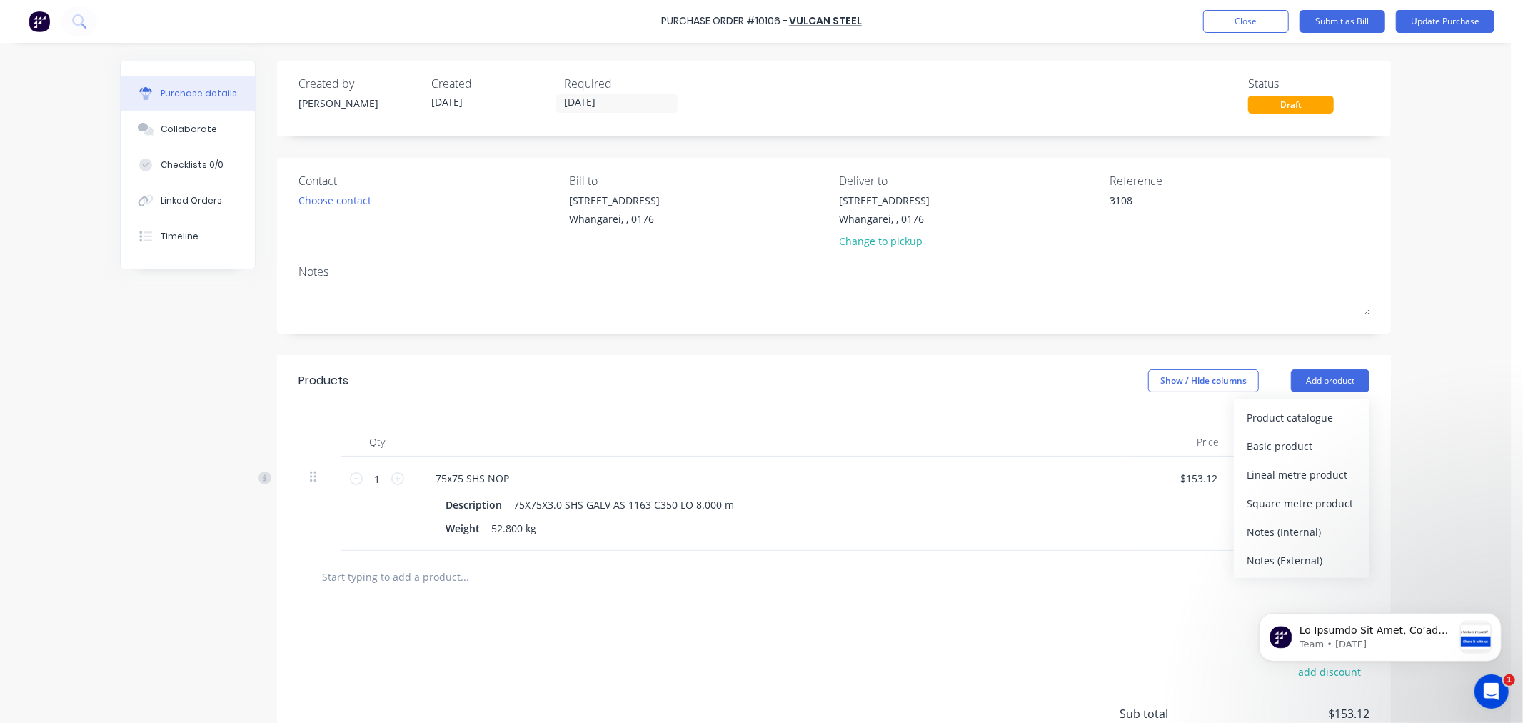
click at [1061, 654] on div "add delivery fee add discount Sub total $153.12 Tax $22.97 Total $176.09" at bounding box center [834, 720] width 1114 height 235
click at [1441, 24] on button "Update Purchase" at bounding box center [1445, 21] width 99 height 23
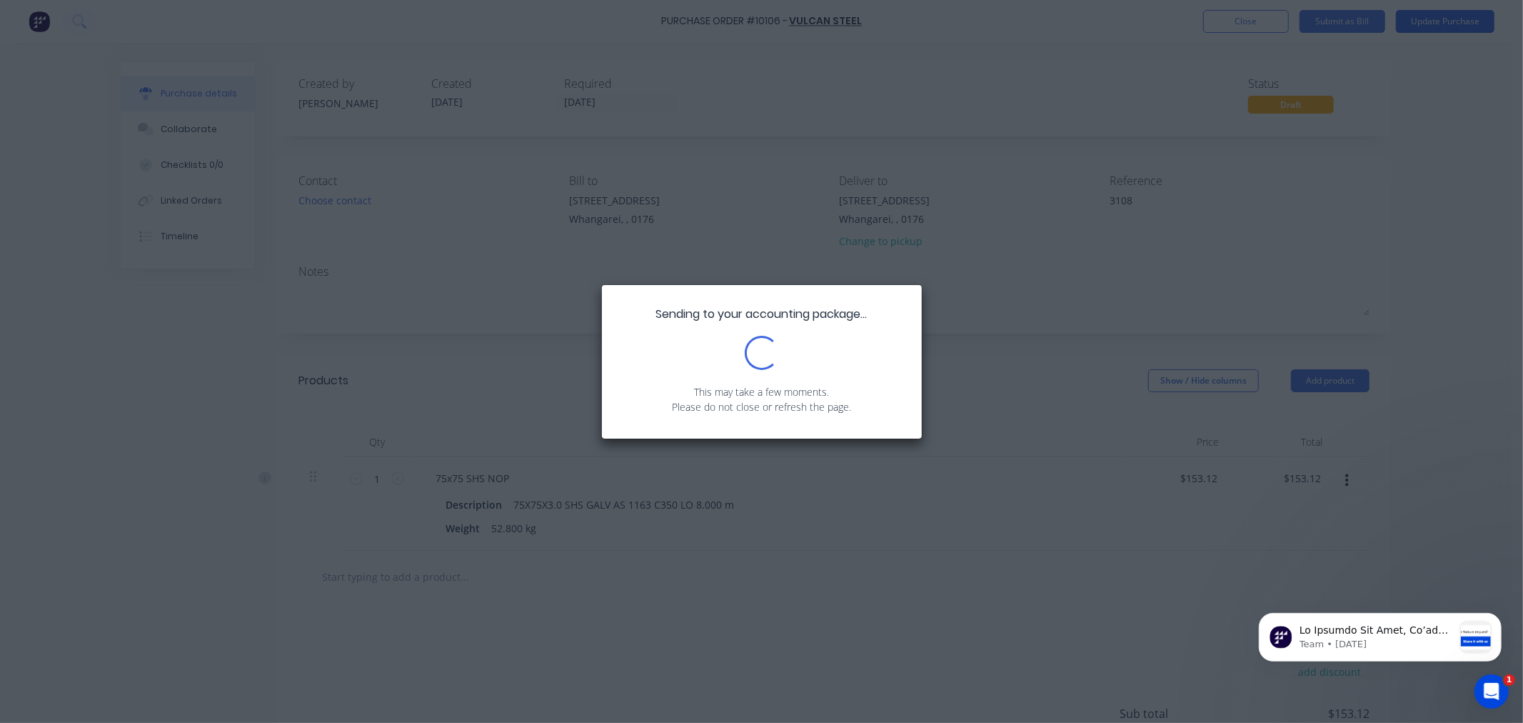
type textarea "x"
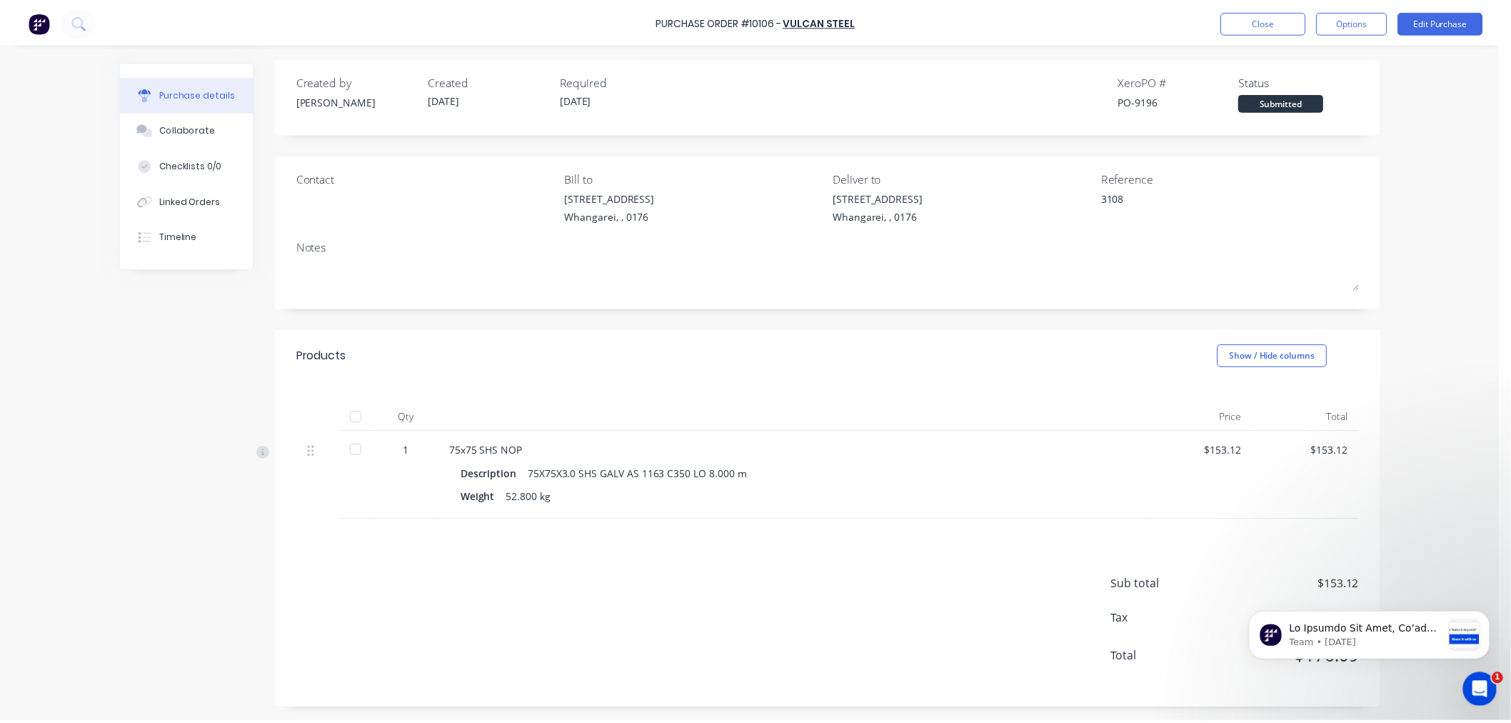
scroll to position [4, 0]
click at [1271, 16] on button "Close" at bounding box center [1274, 21] width 86 height 23
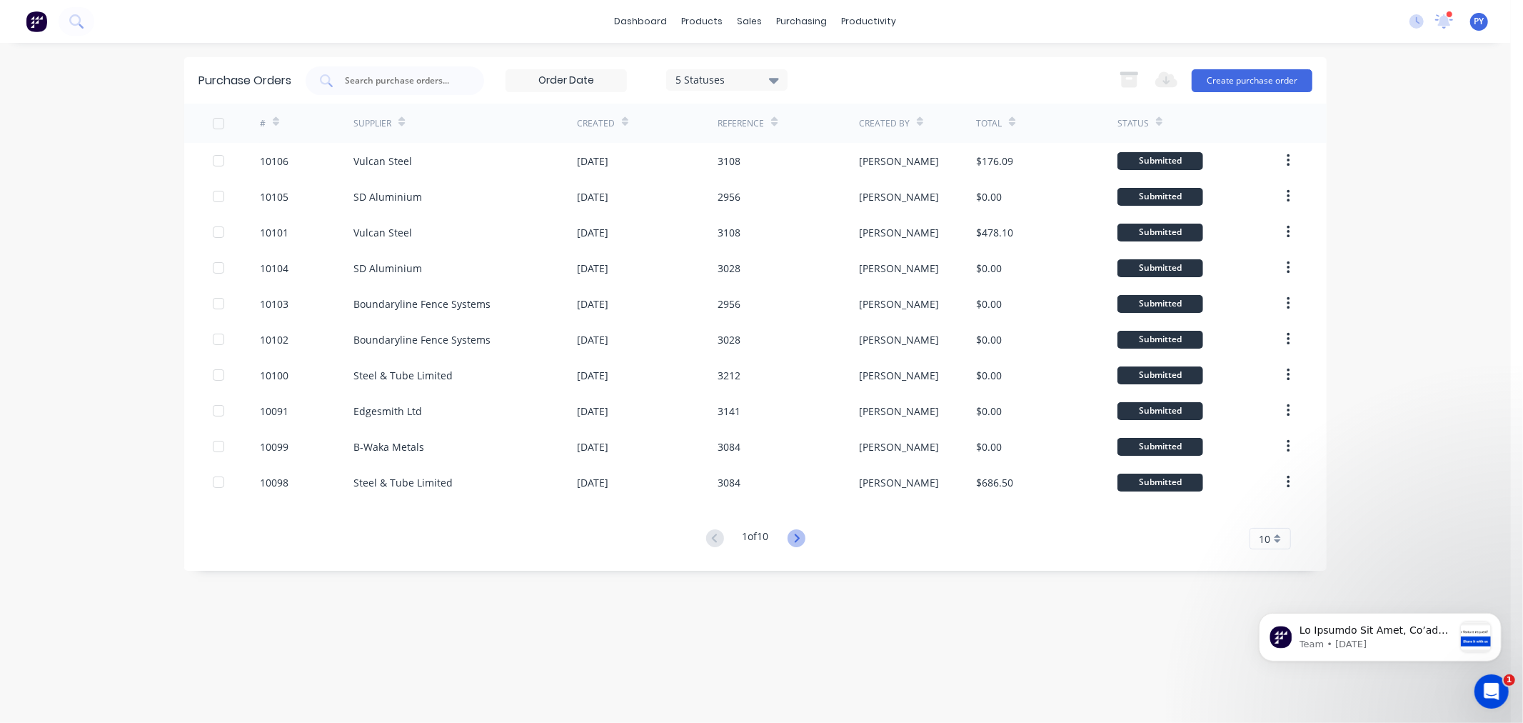
click at [796, 540] on icon at bounding box center [797, 538] width 18 height 18
click at [798, 537] on icon at bounding box center [797, 538] width 18 height 18
click at [798, 536] on icon at bounding box center [796, 537] width 5 height 9
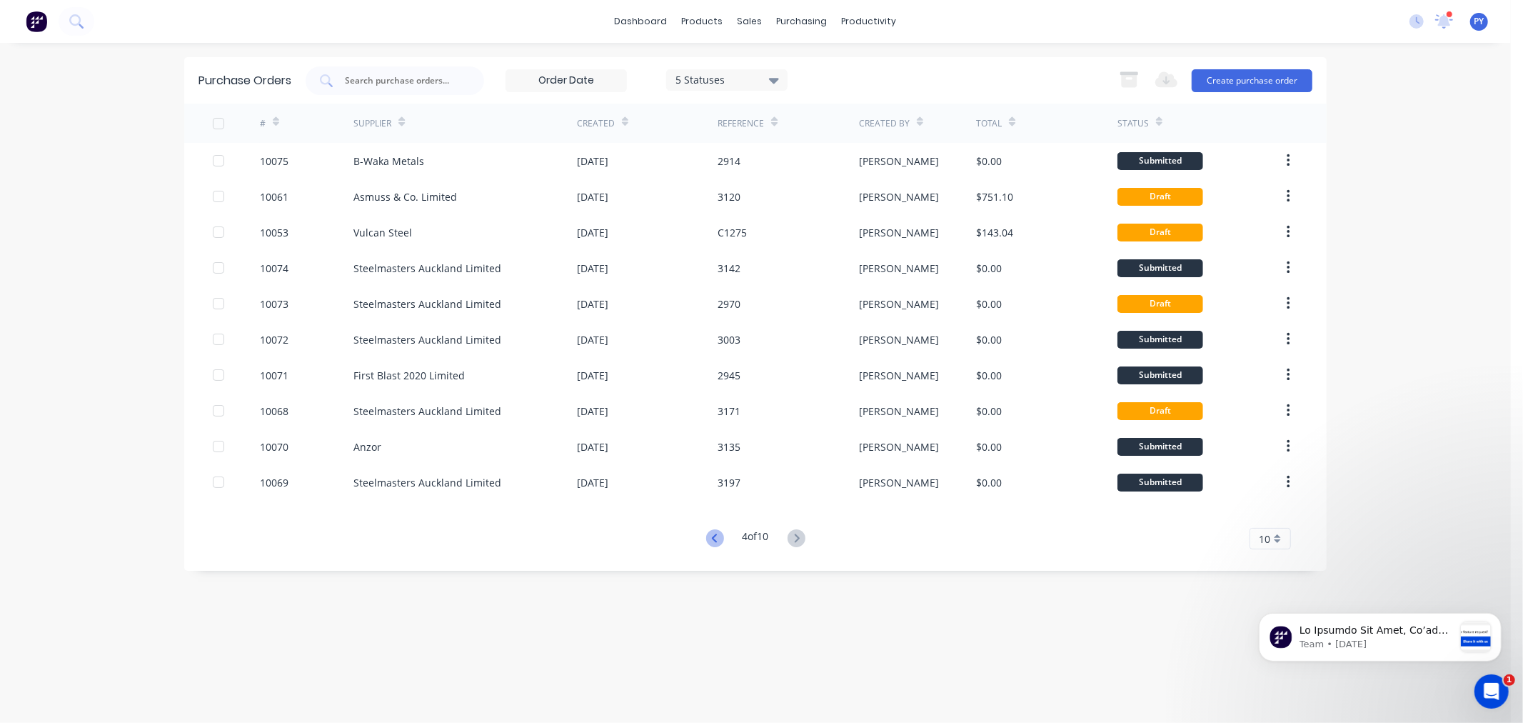
click at [706, 533] on icon at bounding box center [715, 538] width 18 height 18
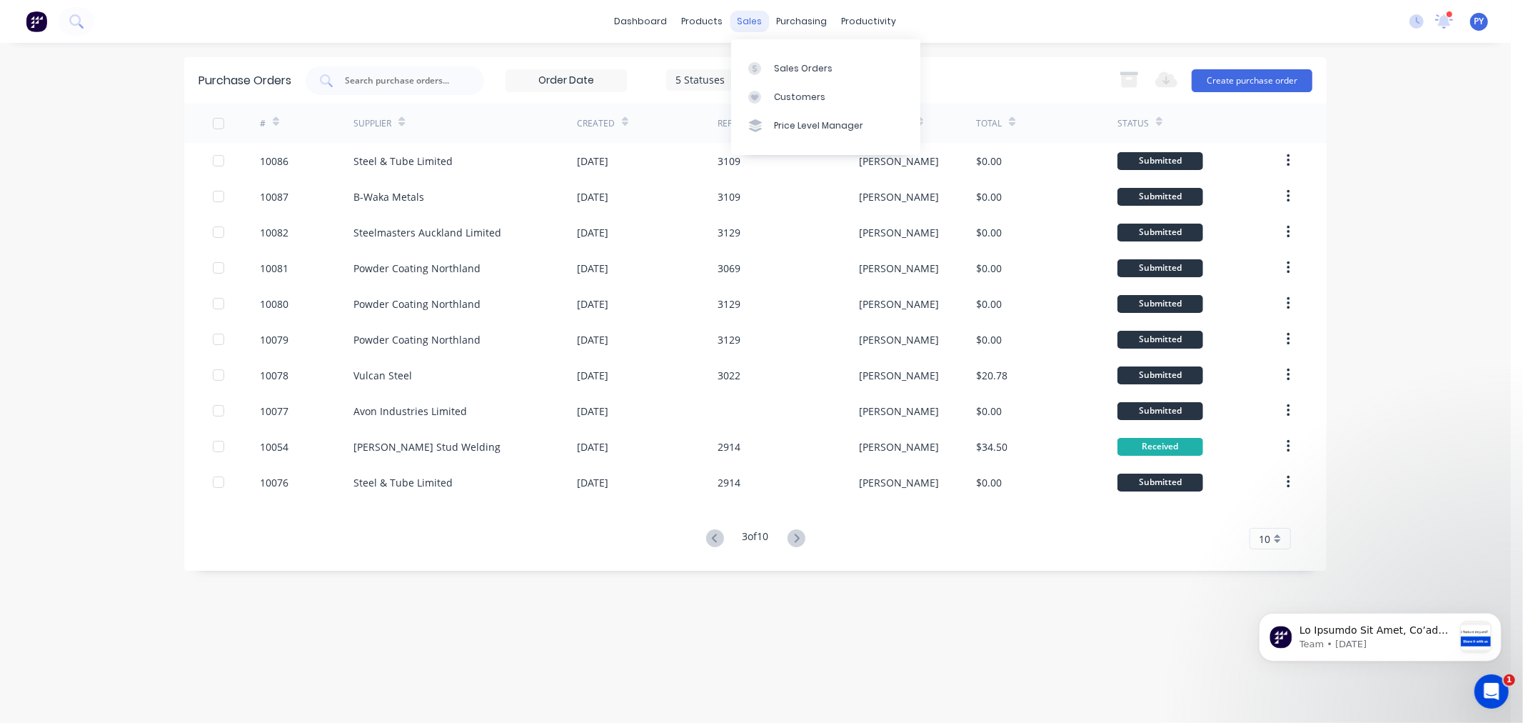
click at [741, 21] on div "sales" at bounding box center [750, 21] width 39 height 21
click at [788, 59] on link "Sales Orders" at bounding box center [825, 68] width 189 height 29
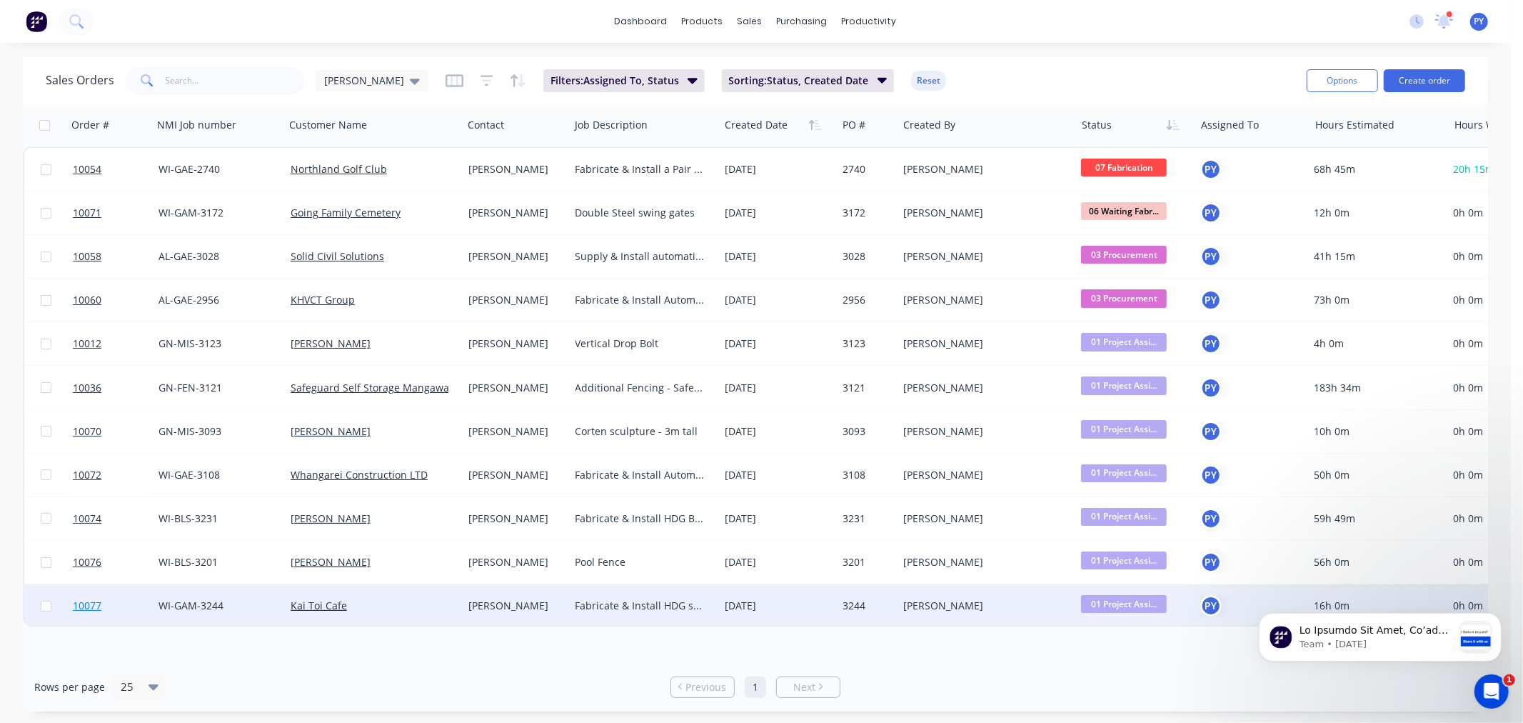
click at [90, 603] on span "10077" at bounding box center [87, 605] width 29 height 14
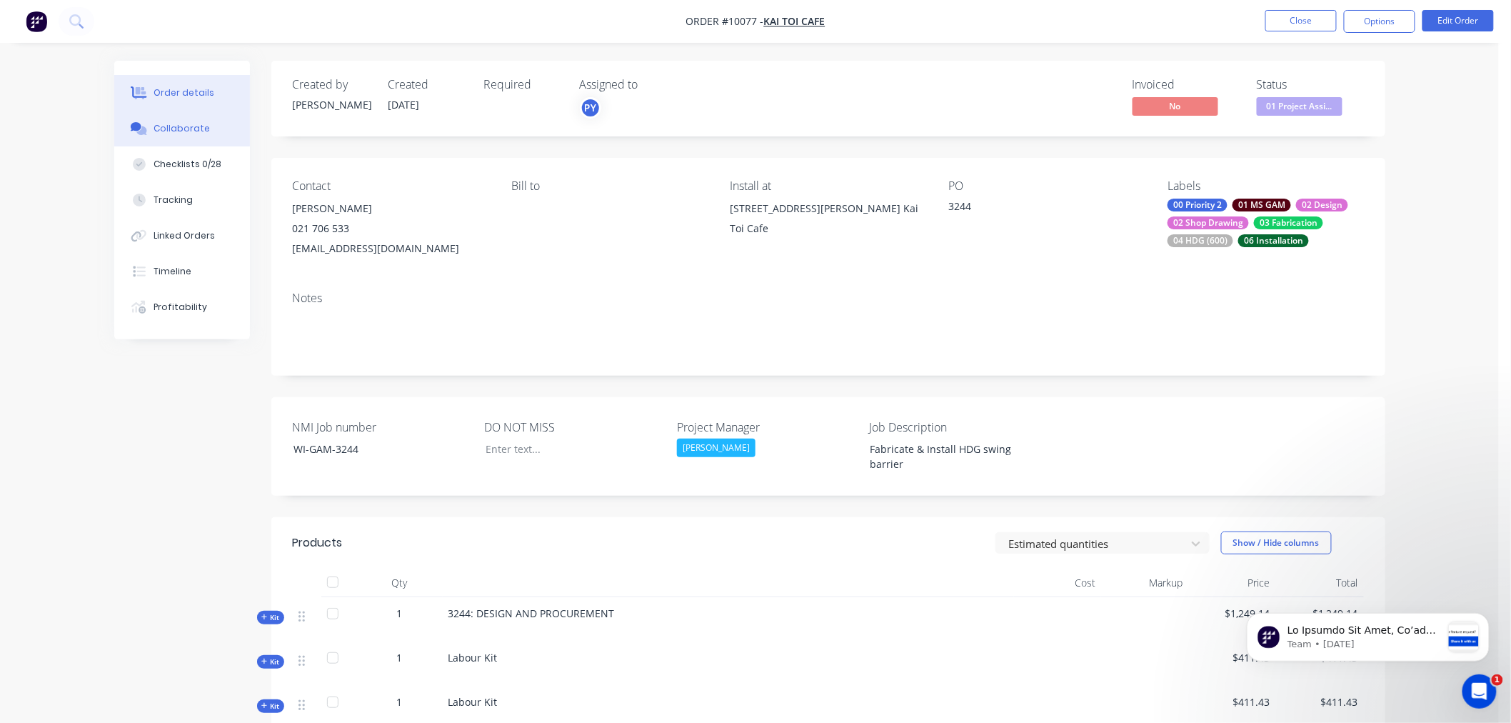
click at [180, 129] on div "Collaborate" at bounding box center [182, 128] width 56 height 13
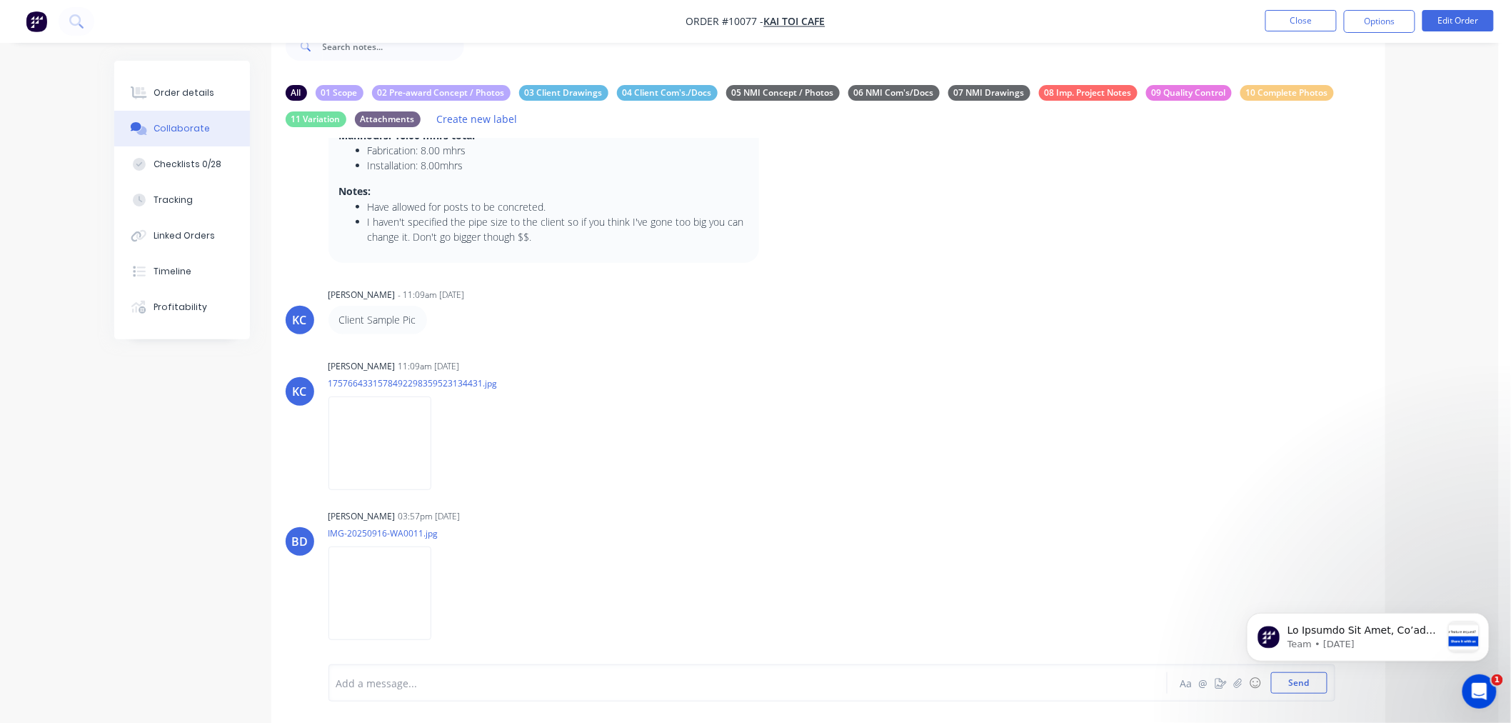
scroll to position [46, 0]
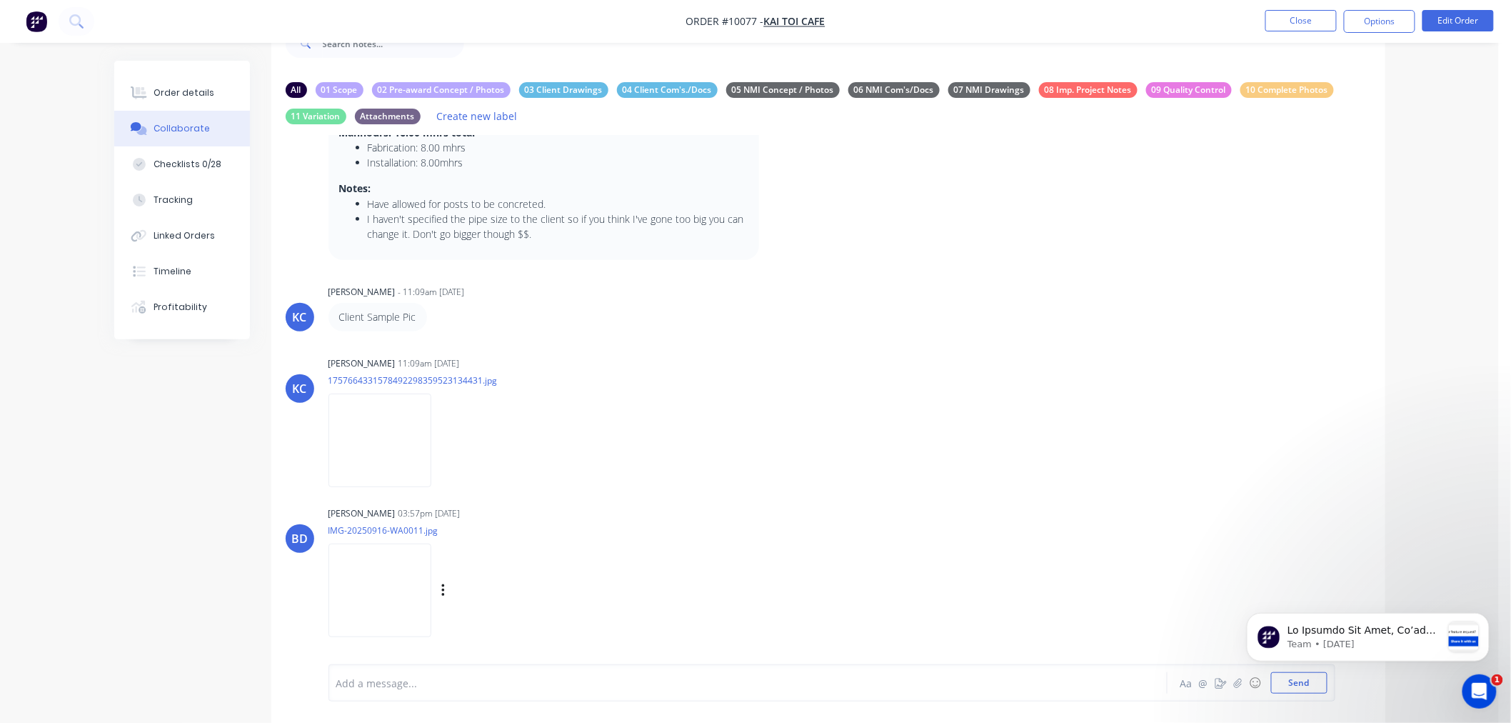
click at [421, 598] on img at bounding box center [380, 590] width 103 height 94
